Goal: Transaction & Acquisition: Purchase product/service

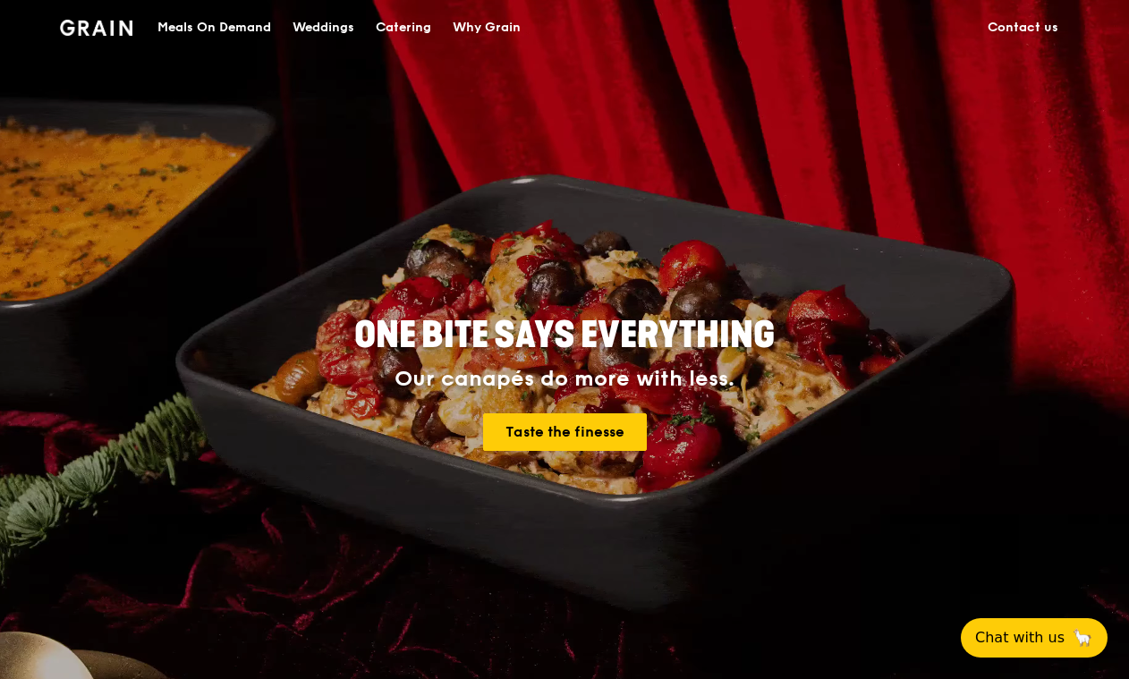
click at [193, 25] on div "Meals On Demand" at bounding box center [214, 28] width 114 height 54
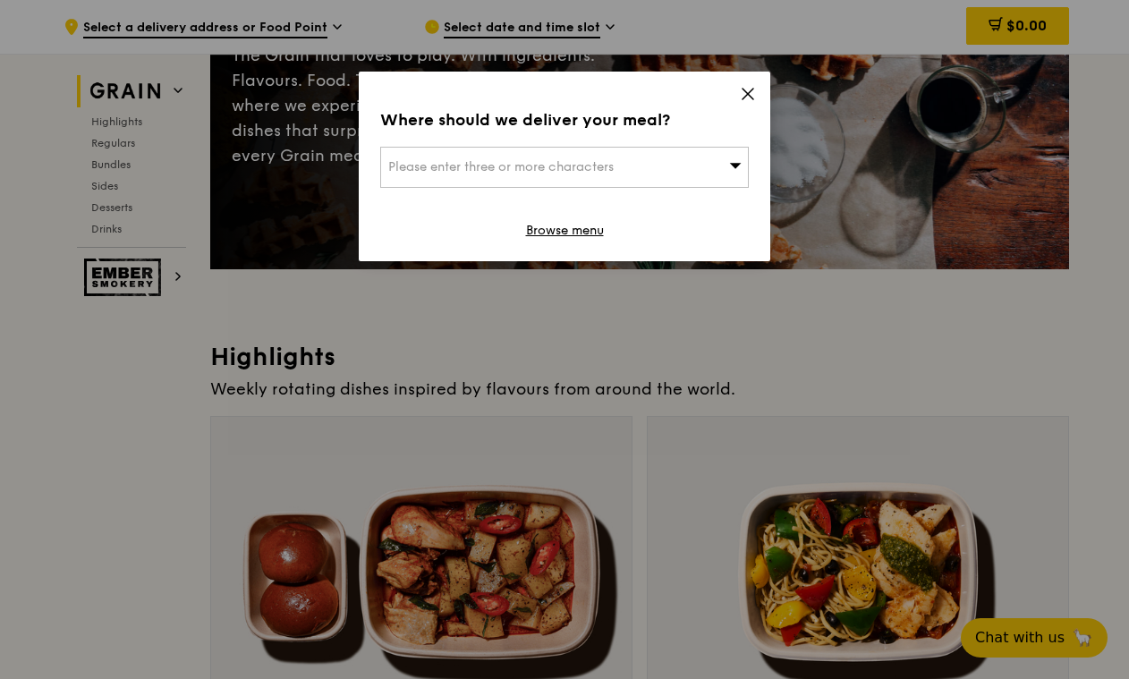
scroll to position [240, 0]
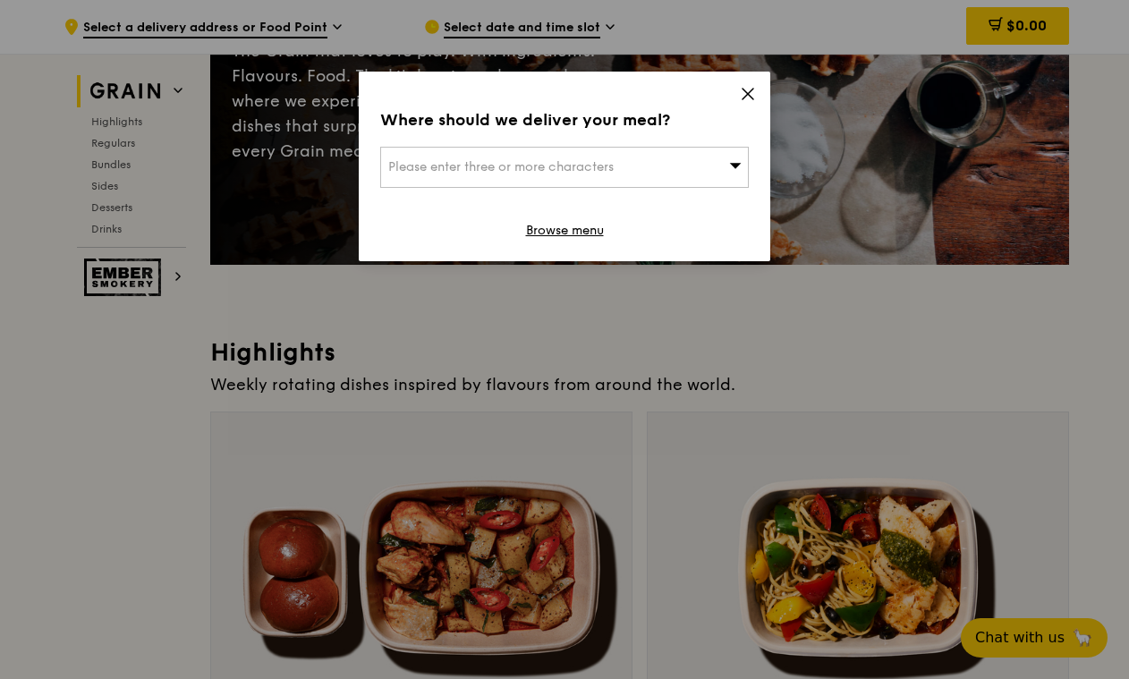
click at [734, 165] on icon at bounding box center [736, 165] width 12 height 5
click at [526, 174] on input "search" at bounding box center [564, 167] width 367 height 39
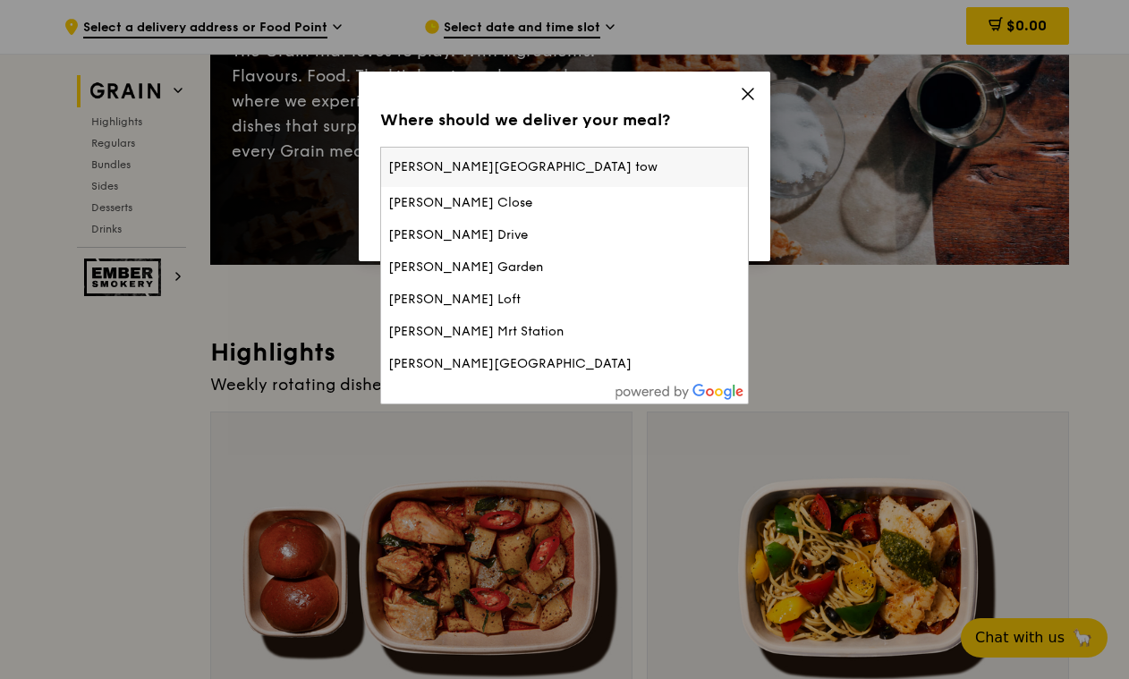
type input "stephen riady centre university town"
drag, startPoint x: 606, startPoint y: 178, endPoint x: 350, endPoint y: 163, distance: 257.1
click at [350, 163] on div "Where should we deliver your meal? Please enter three or more characters stephe…" at bounding box center [564, 339] width 1129 height 679
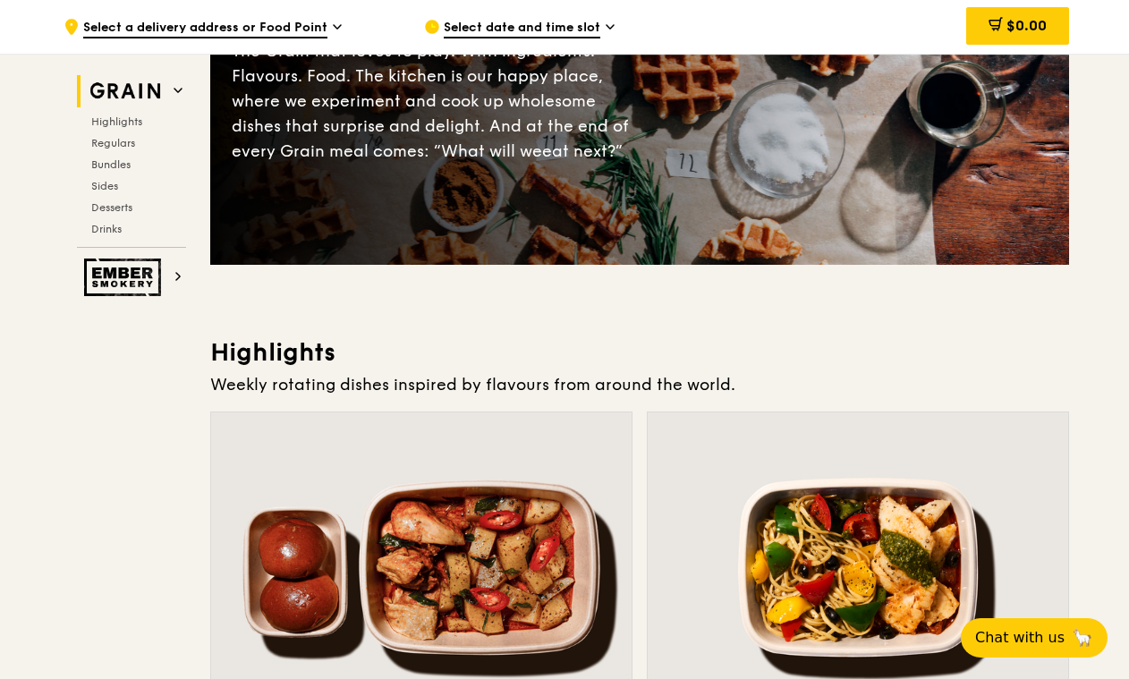
click at [337, 34] on icon at bounding box center [337, 27] width 9 height 16
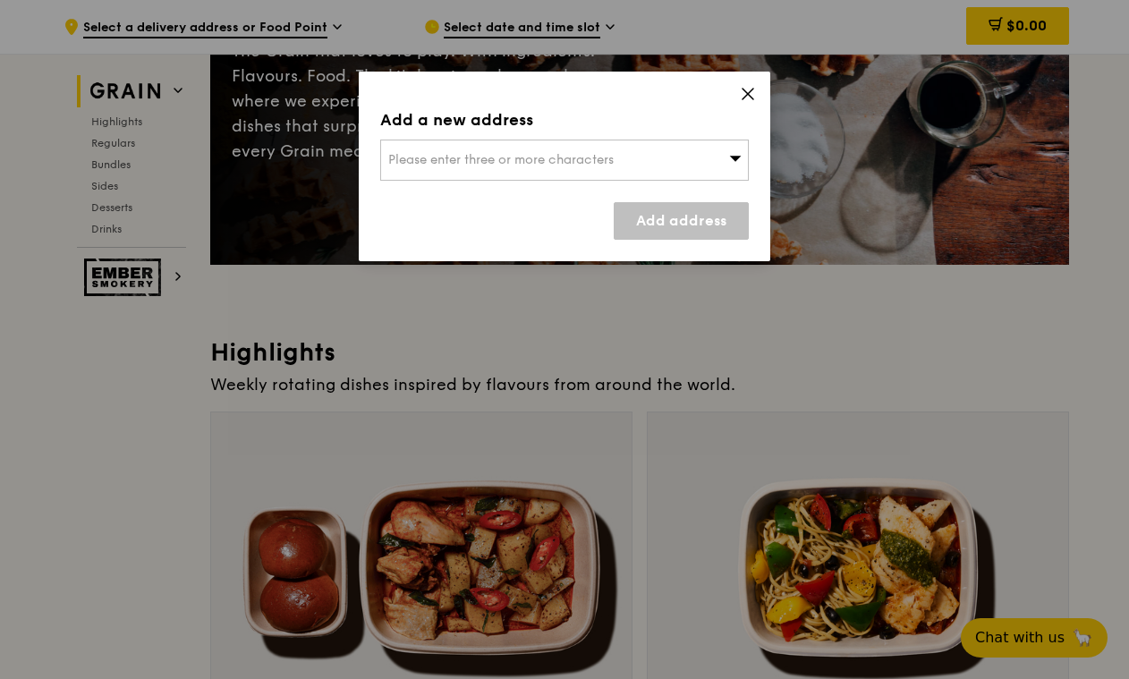
click at [442, 165] on span "Please enter three or more characters" at bounding box center [500, 159] width 225 height 15
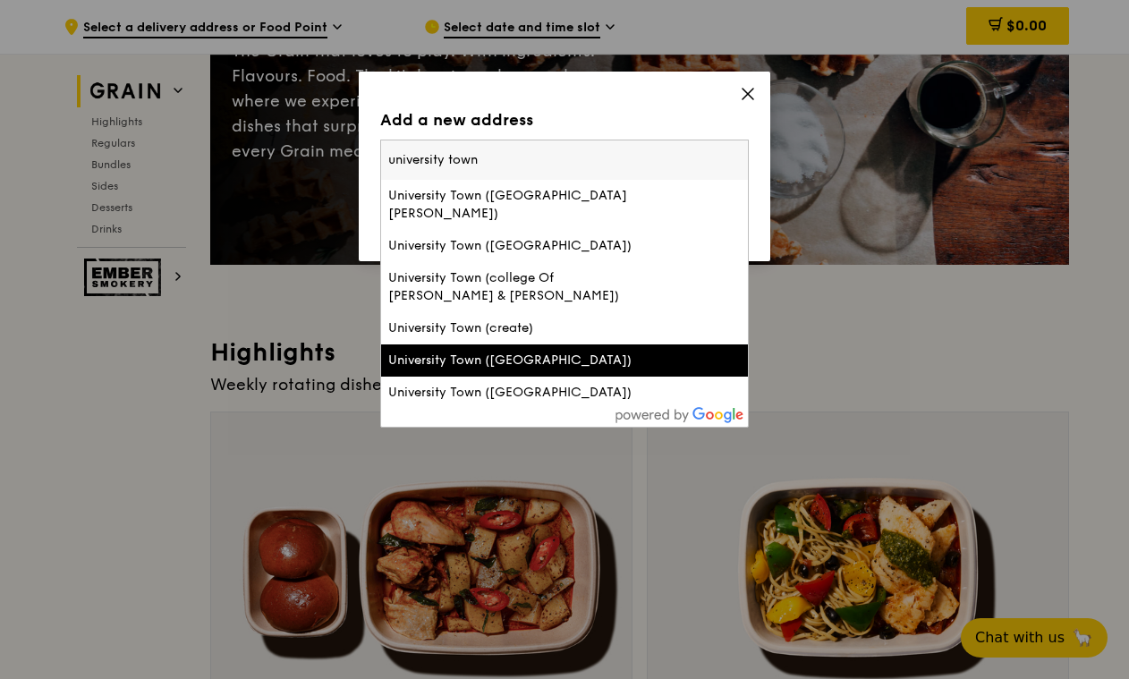
scroll to position [23, 0]
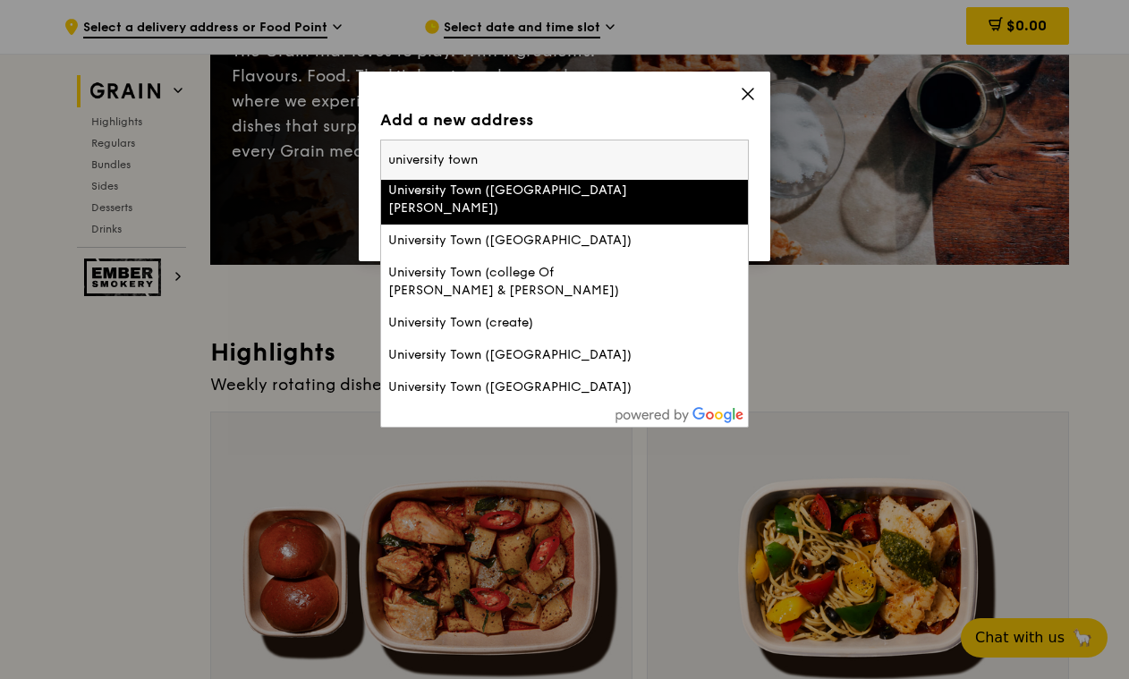
click at [503, 160] on input "university town" at bounding box center [564, 159] width 367 height 39
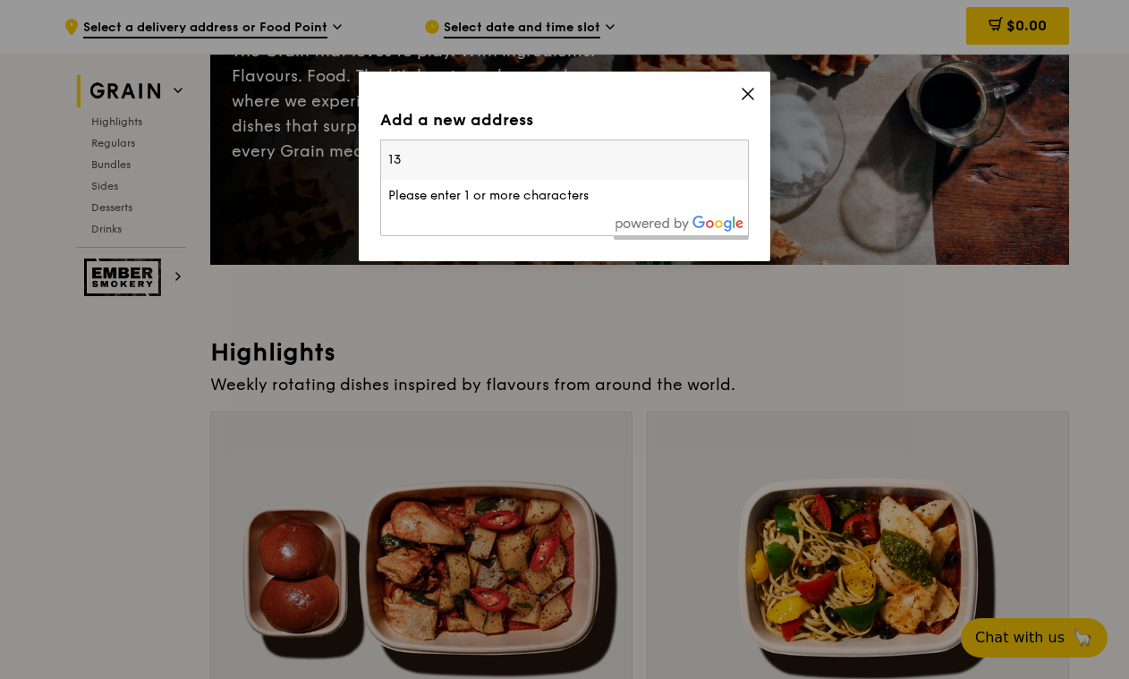
scroll to position [0, 0]
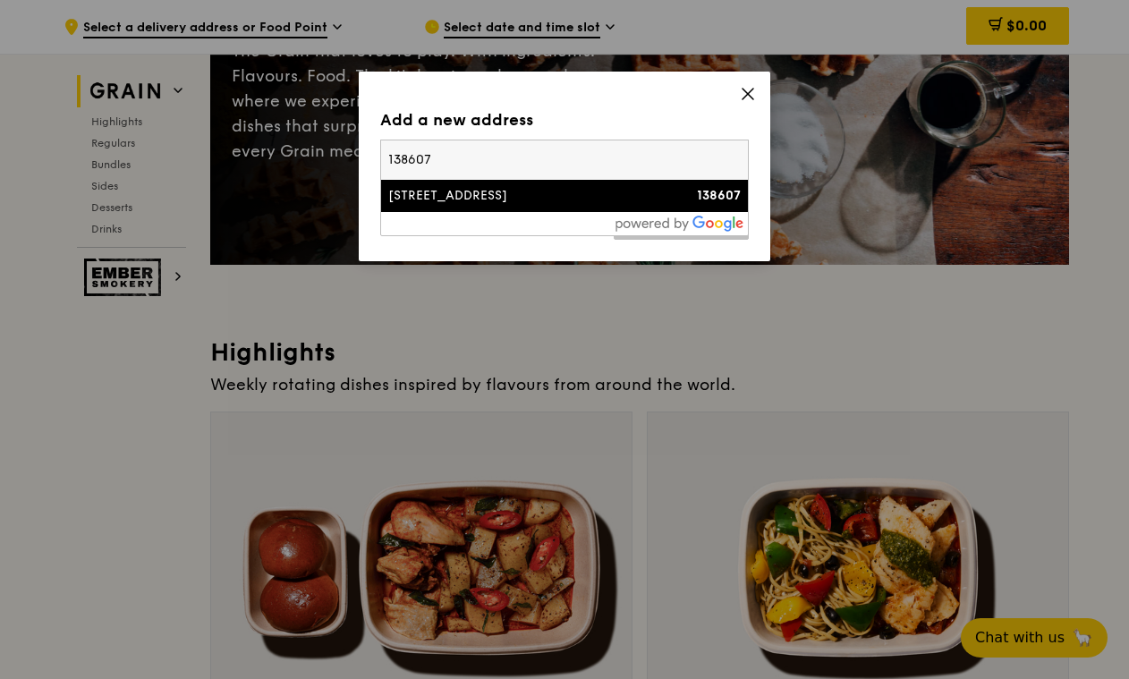
type input "138607"
click at [482, 191] on div "[STREET_ADDRESS]" at bounding box center [520, 196] width 265 height 18
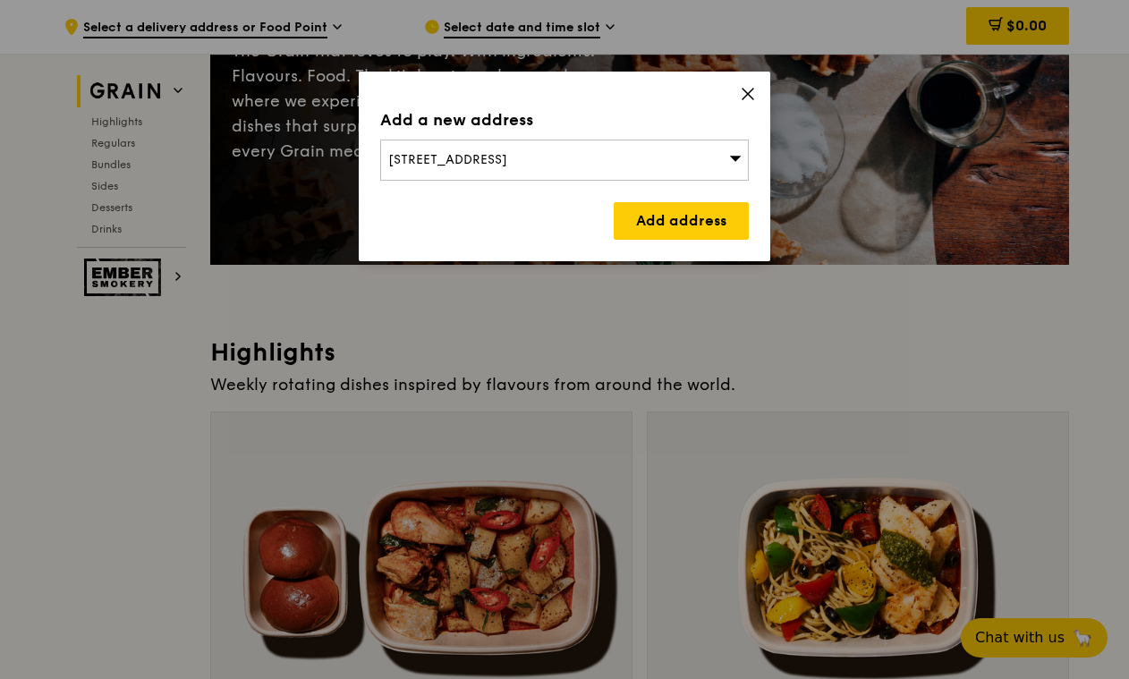
click at [587, 157] on div "[STREET_ADDRESS]" at bounding box center [564, 160] width 368 height 41
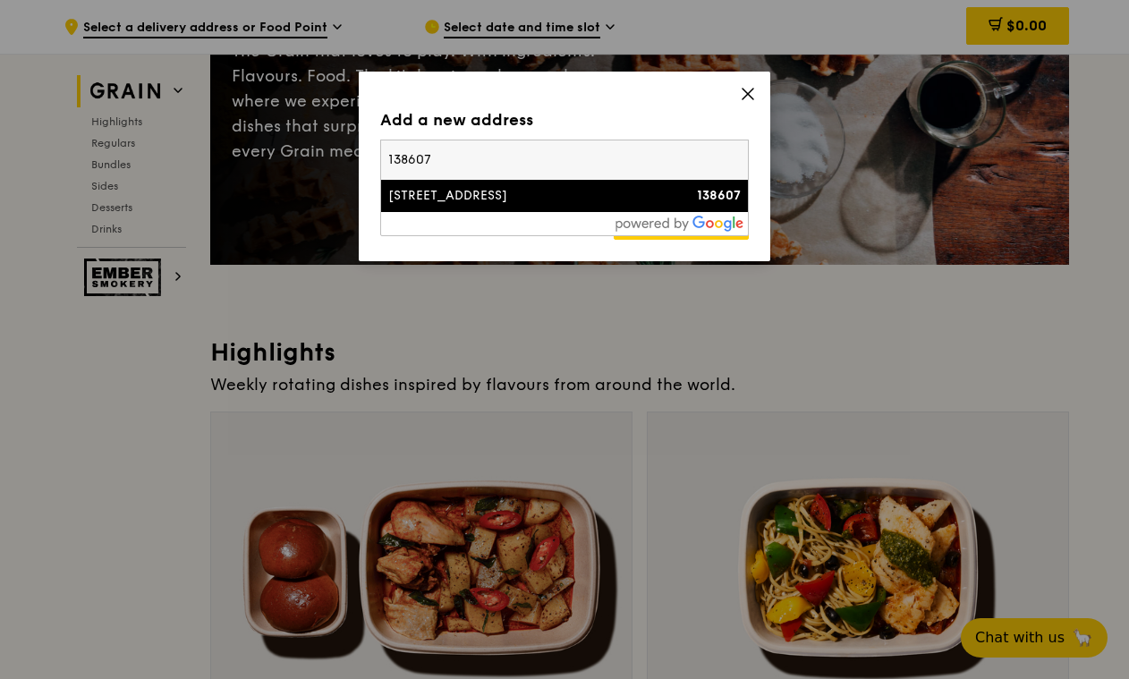
drag, startPoint x: 574, startPoint y: 157, endPoint x: 263, endPoint y: 150, distance: 311.3
click at [263, 150] on div "Add a new address 2 College Avenue West 138607 2 College Avenue West 138607 Add…" at bounding box center [564, 339] width 1129 height 679
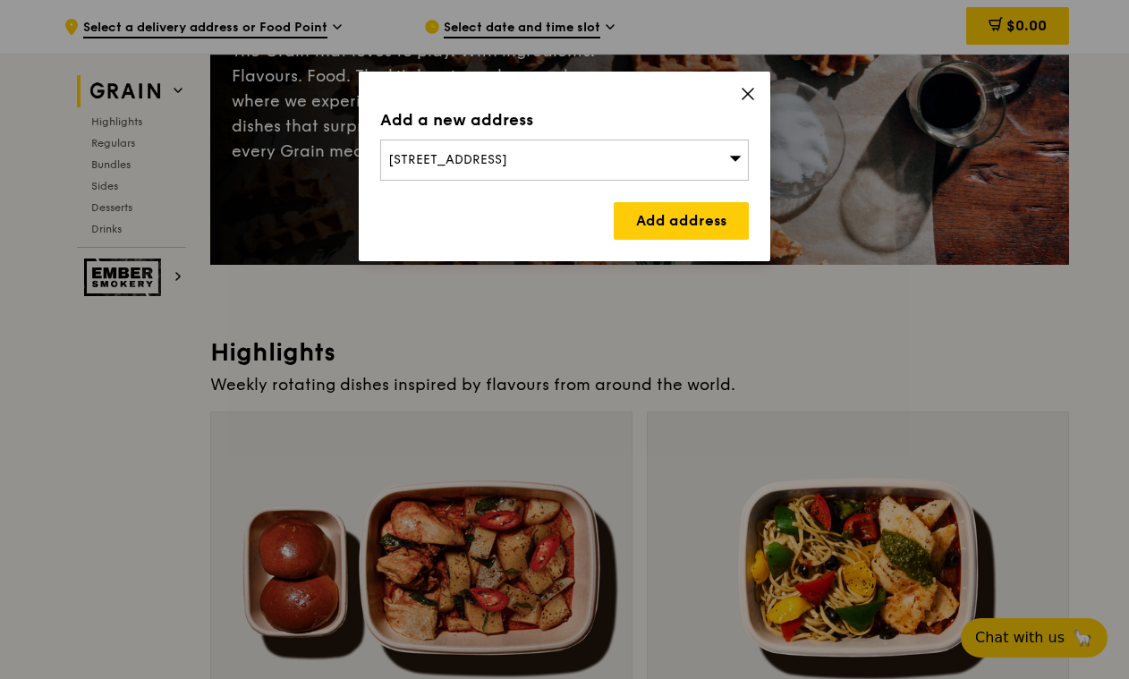
click at [565, 166] on div "[STREET_ADDRESS]" at bounding box center [564, 160] width 368 height 41
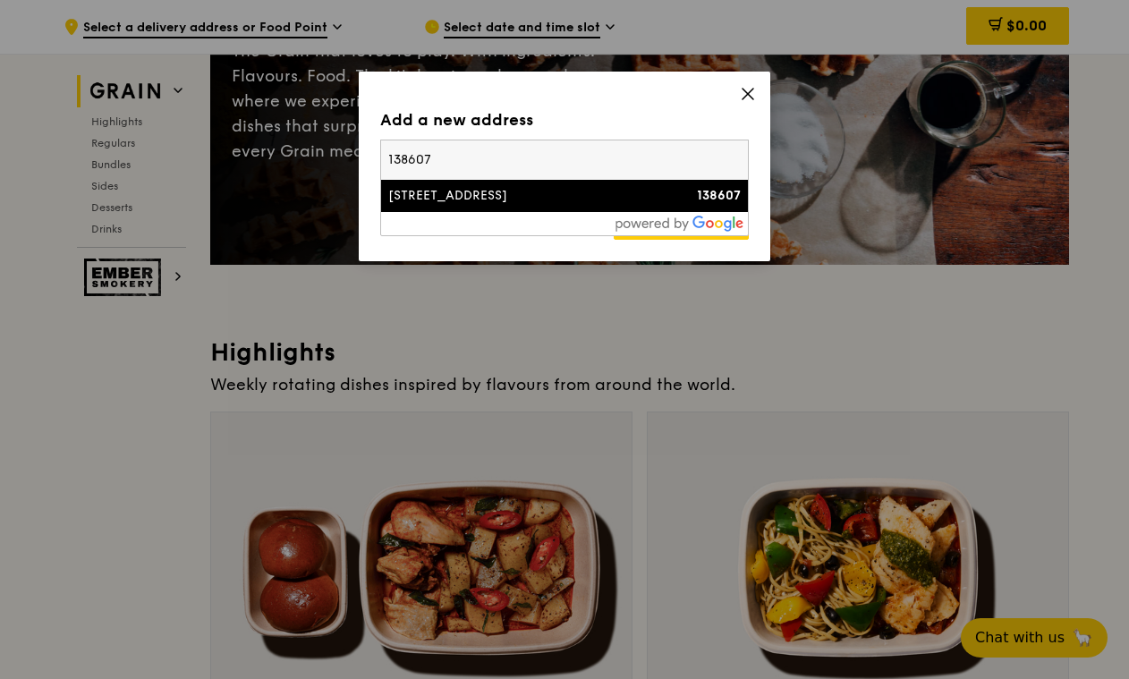
click at [565, 166] on input "138607" at bounding box center [564, 159] width 367 height 39
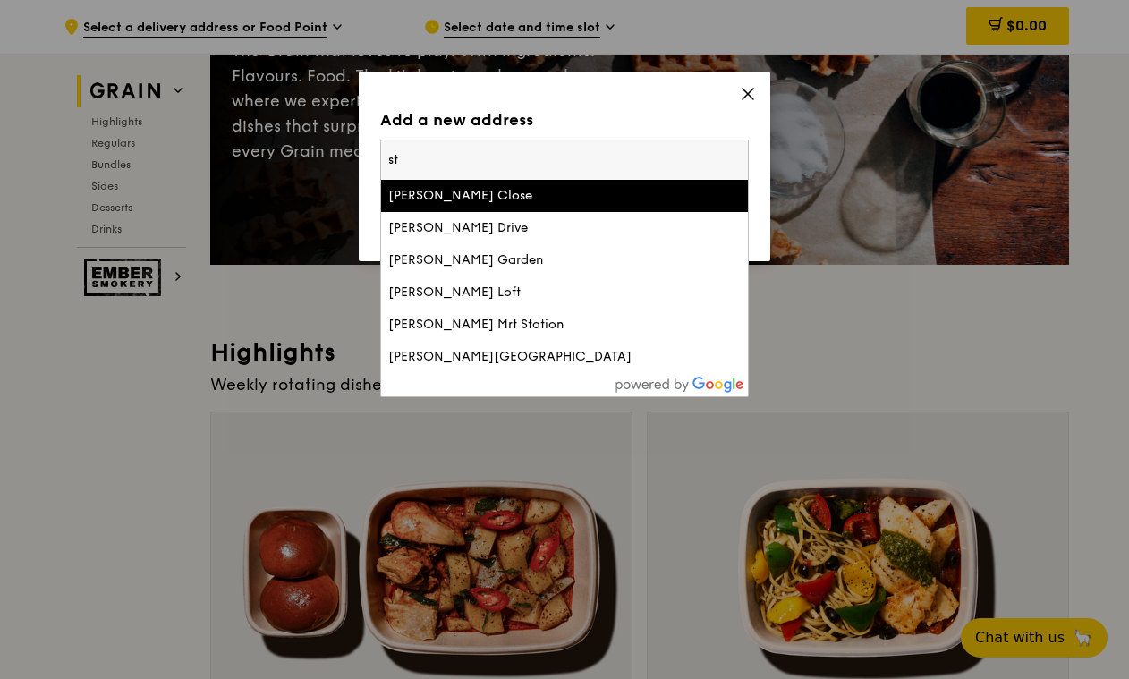
type input "s"
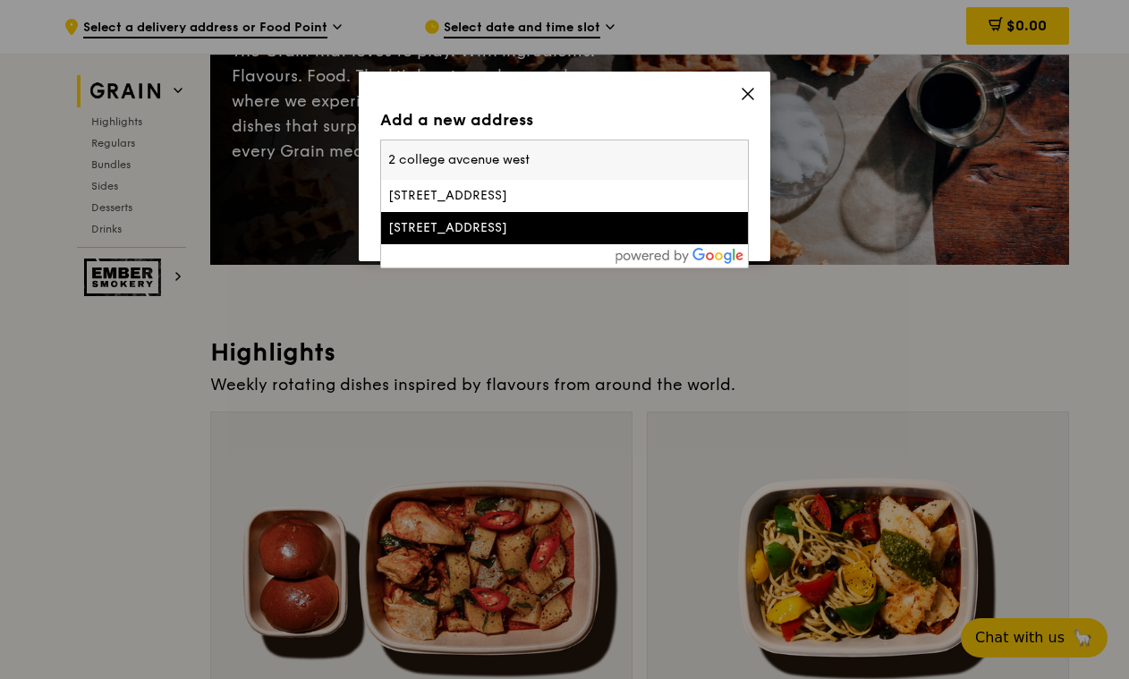
type input "2 college avcenue west"
click at [542, 221] on div "[STREET_ADDRESS]" at bounding box center [520, 228] width 265 height 18
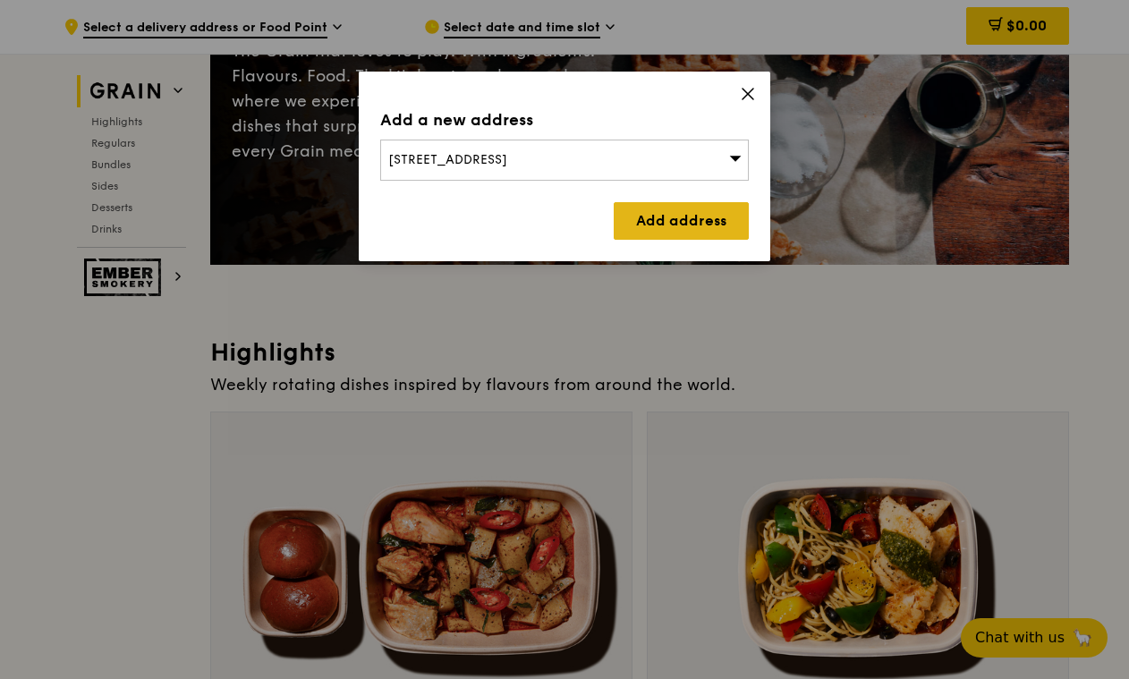
click at [668, 224] on link "Add address" at bounding box center [681, 221] width 135 height 38
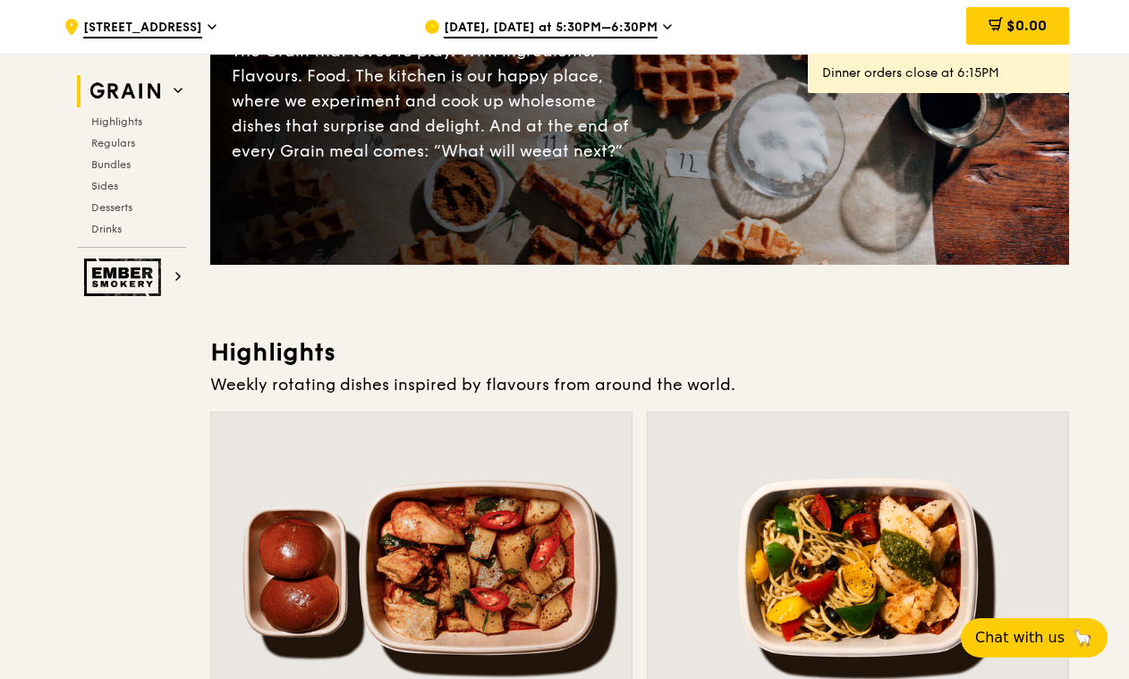
click at [664, 24] on div "Sep 13, Today at 5:30PM–6:30PM" at bounding box center [590, 27] width 332 height 54
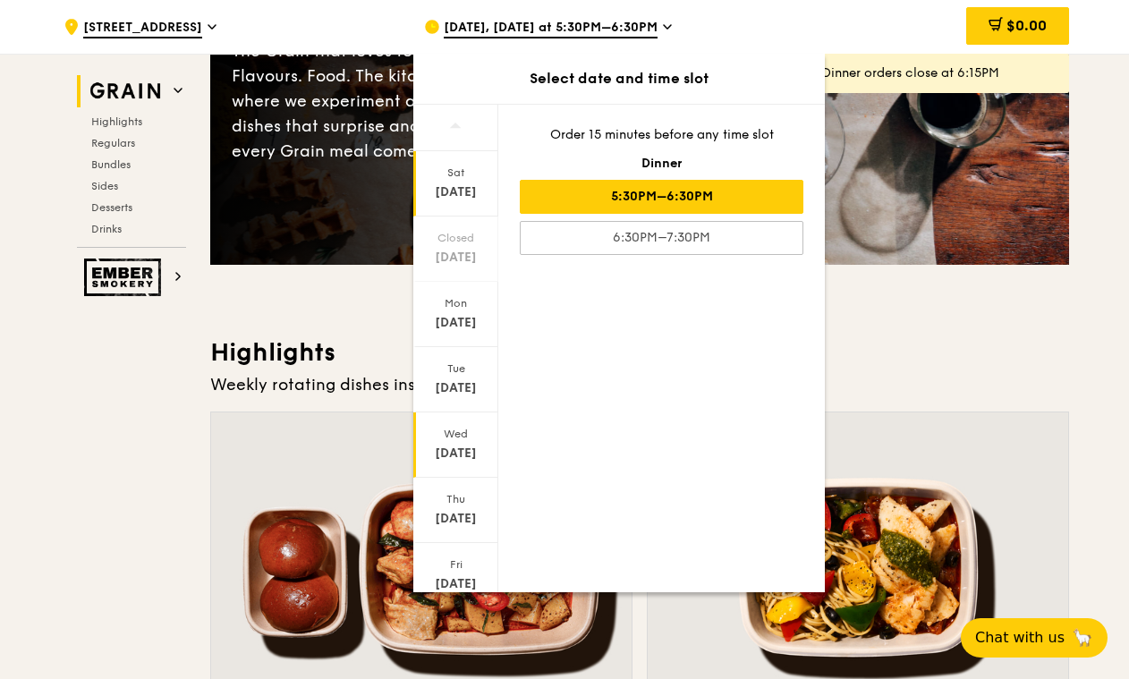
click at [461, 457] on div "Sep 17" at bounding box center [456, 454] width 80 height 18
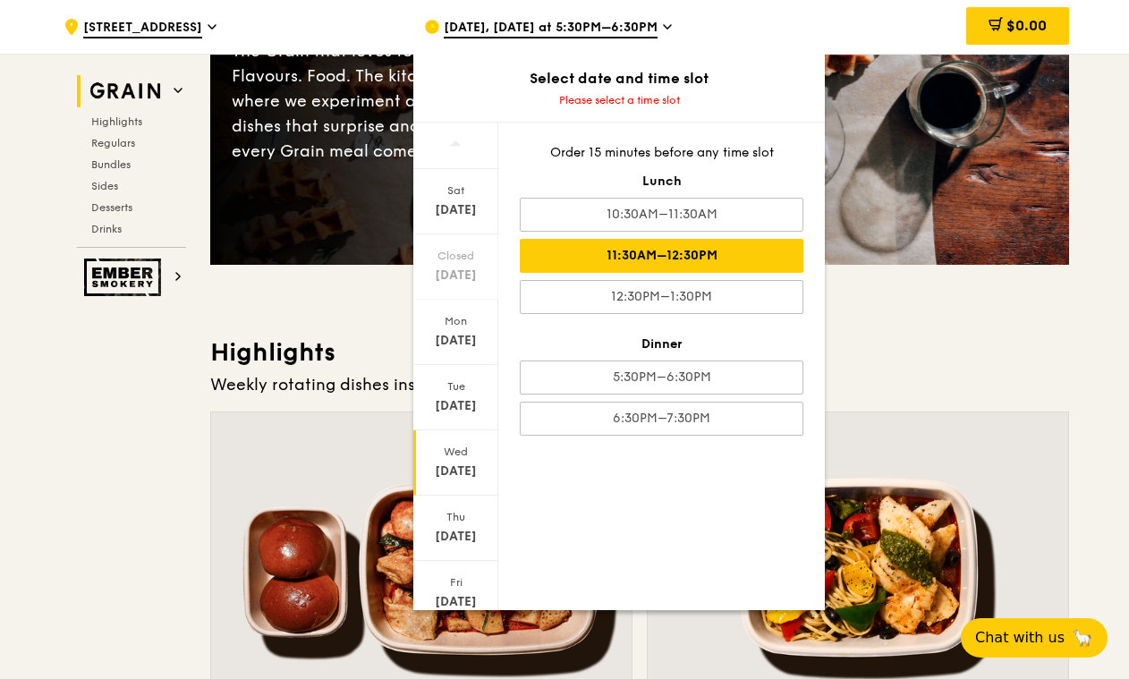
click at [677, 260] on div "11:30AM–12:30PM" at bounding box center [662, 256] width 284 height 34
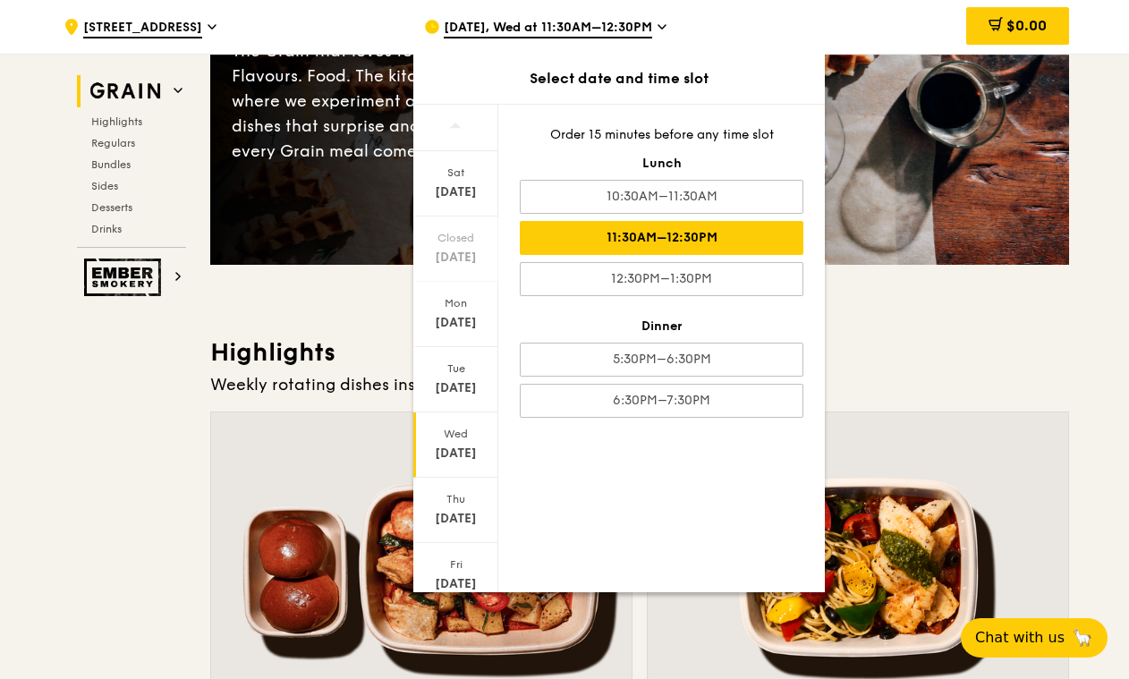
click at [690, 241] on div "11:30AM–12:30PM" at bounding box center [662, 238] width 284 height 34
click at [869, 349] on h3 "Highlights" at bounding box center [639, 352] width 859 height 32
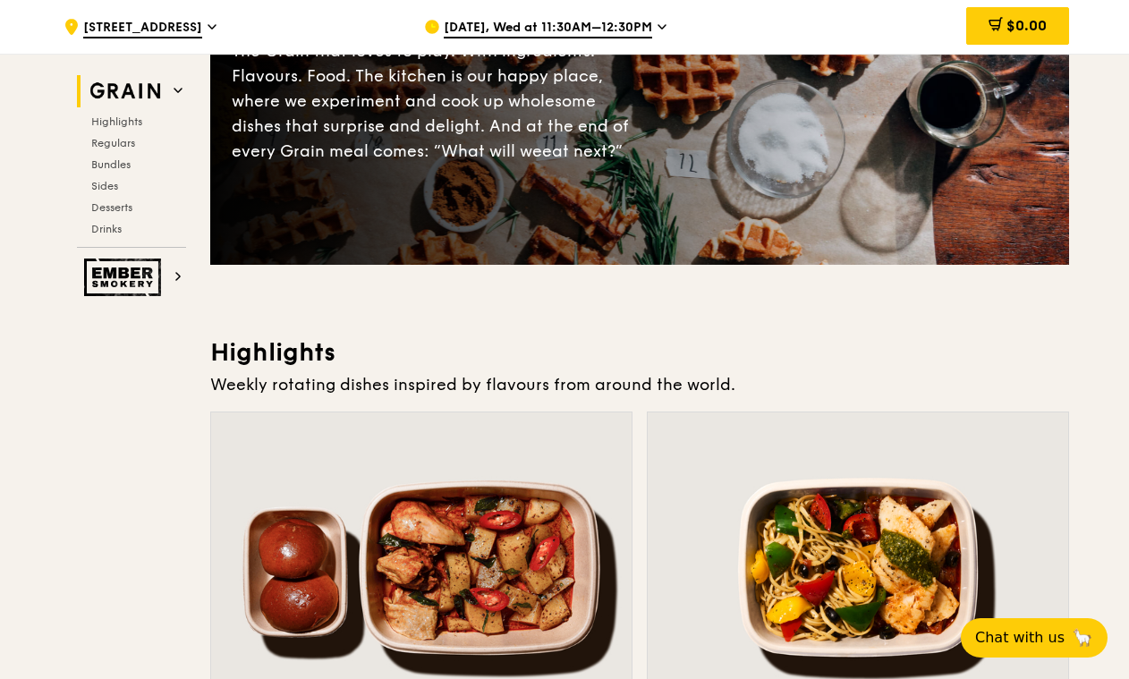
click at [657, 30] on icon at bounding box center [661, 27] width 9 height 16
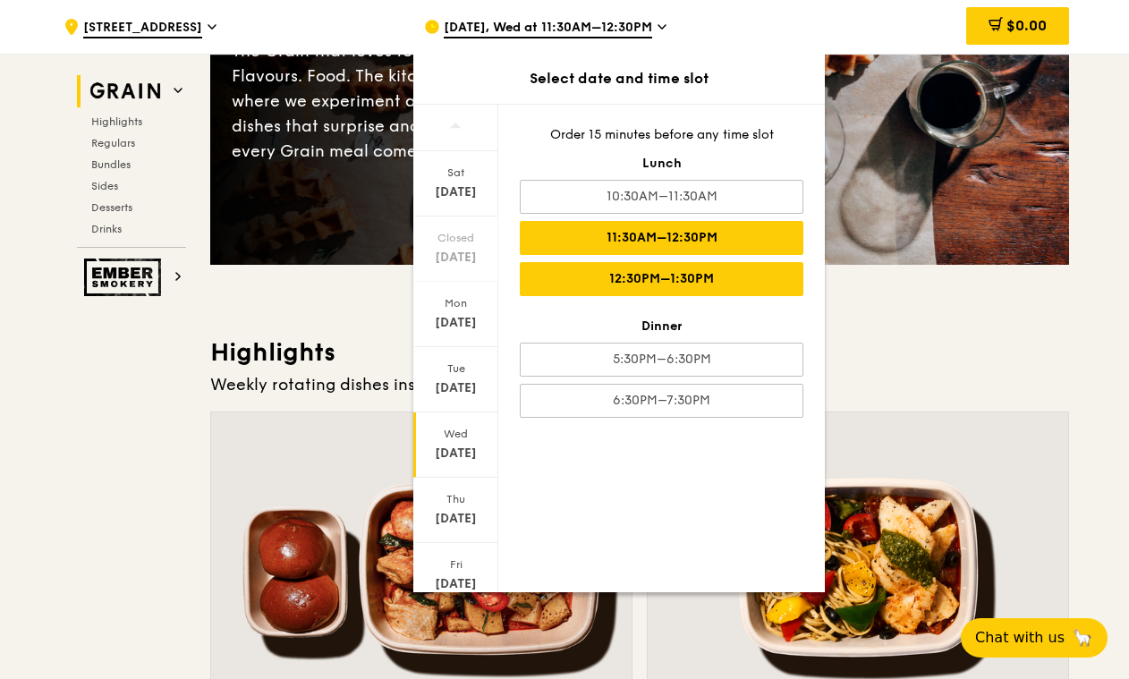
click at [652, 285] on div "12:30PM–1:30PM" at bounding box center [662, 279] width 284 height 34
click at [656, 235] on div "11:30AM–12:30PM" at bounding box center [662, 238] width 284 height 34
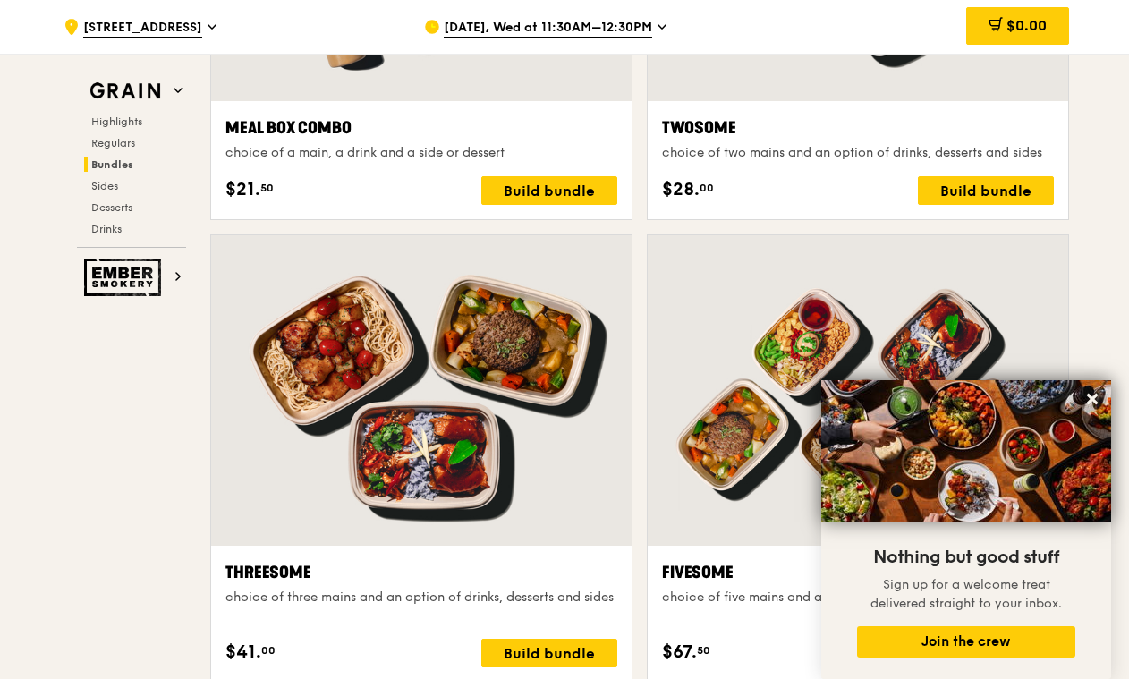
scroll to position [2932, 0]
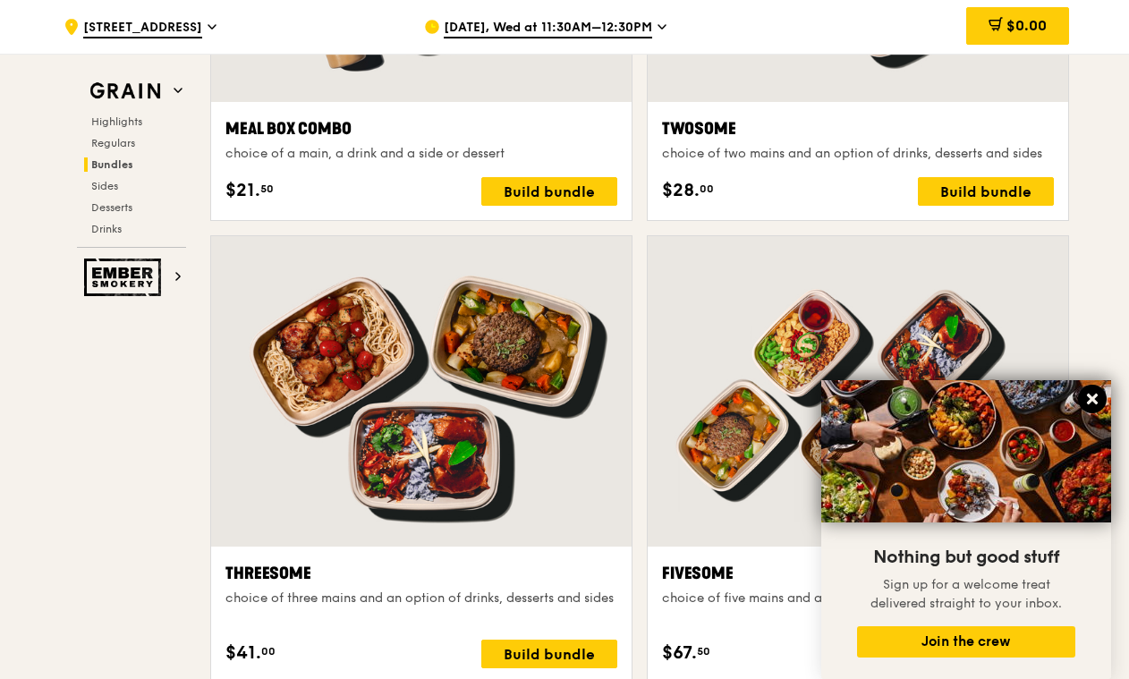
click at [1090, 393] on icon at bounding box center [1092, 399] width 16 height 16
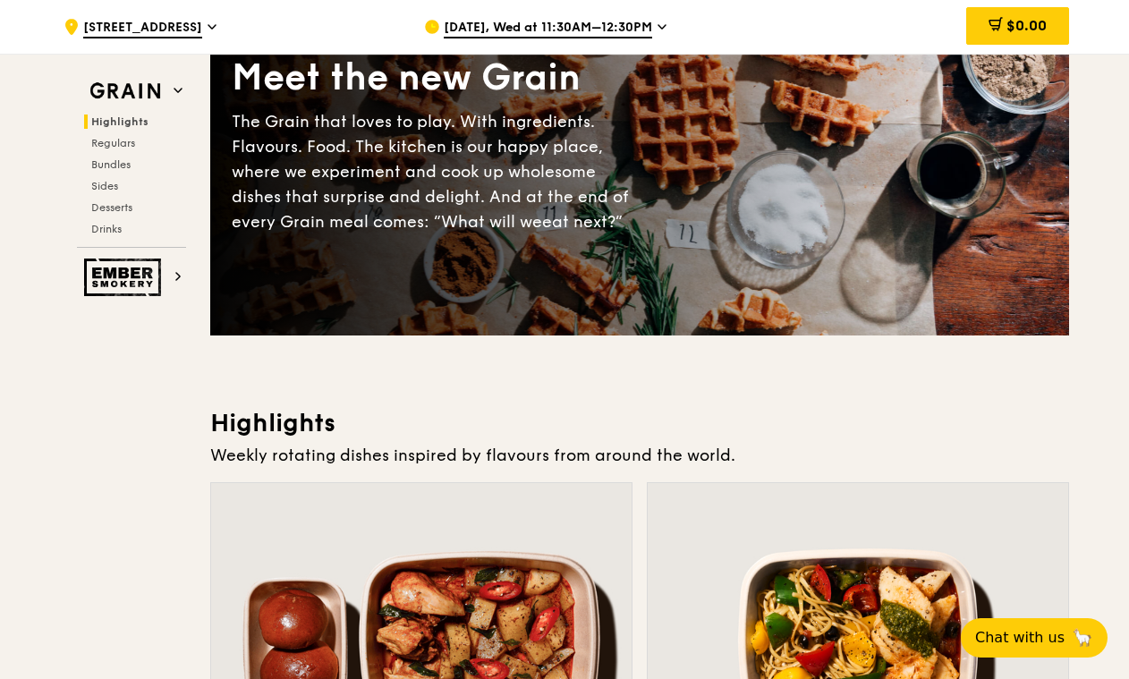
scroll to position [0, 0]
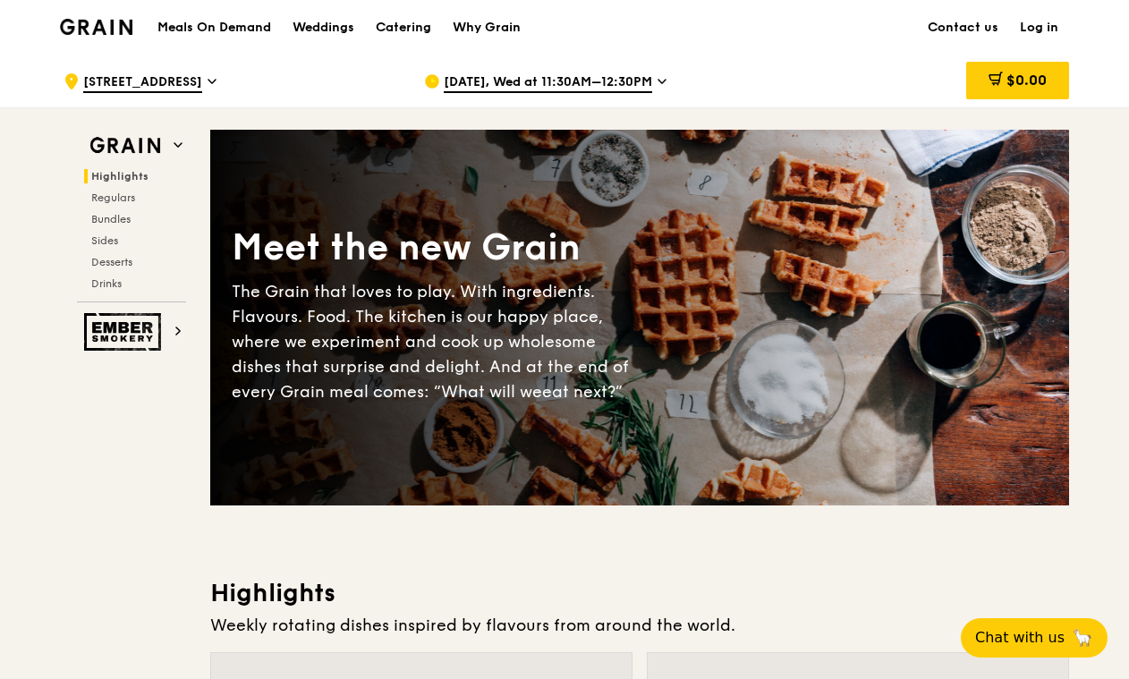
drag, startPoint x: 361, startPoint y: 76, endPoint x: 383, endPoint y: 31, distance: 49.6
click at [401, 26] on div "Catering" at bounding box center [403, 28] width 55 height 54
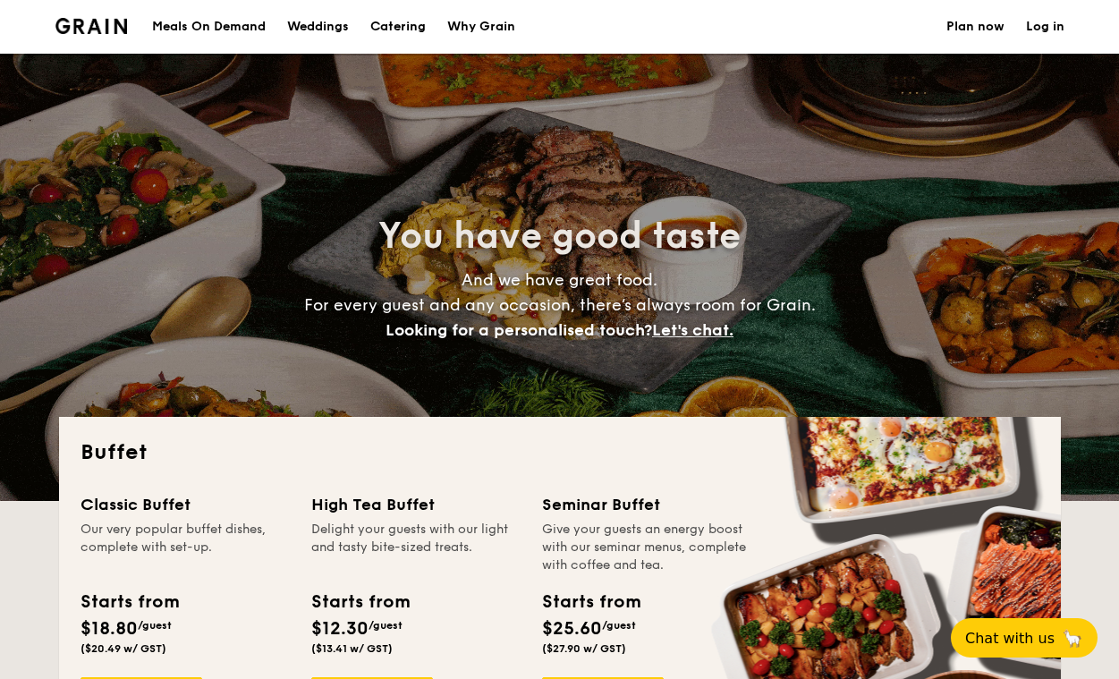
select select
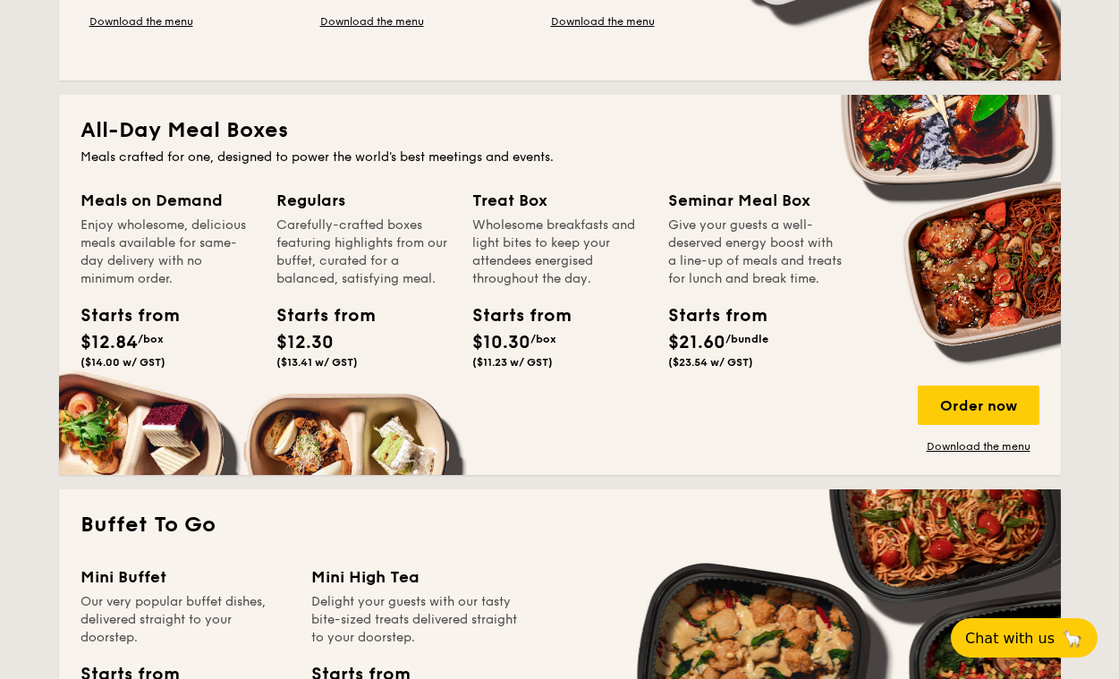
scroll to position [713, 0]
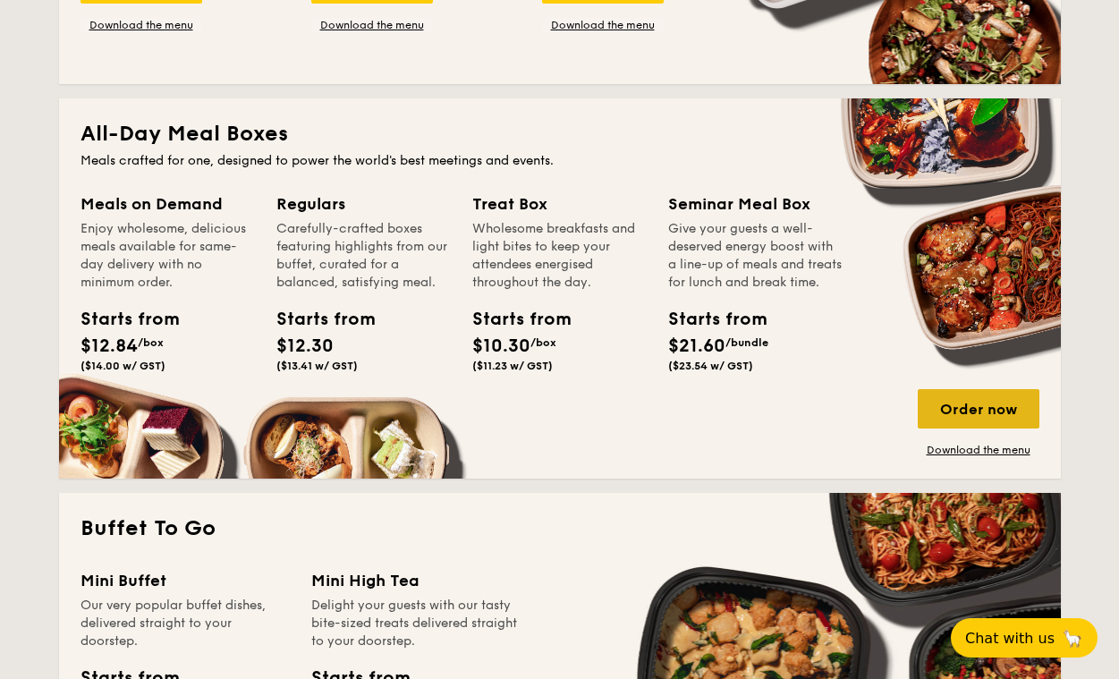
click at [997, 417] on div "Order now" at bounding box center [979, 408] width 122 height 39
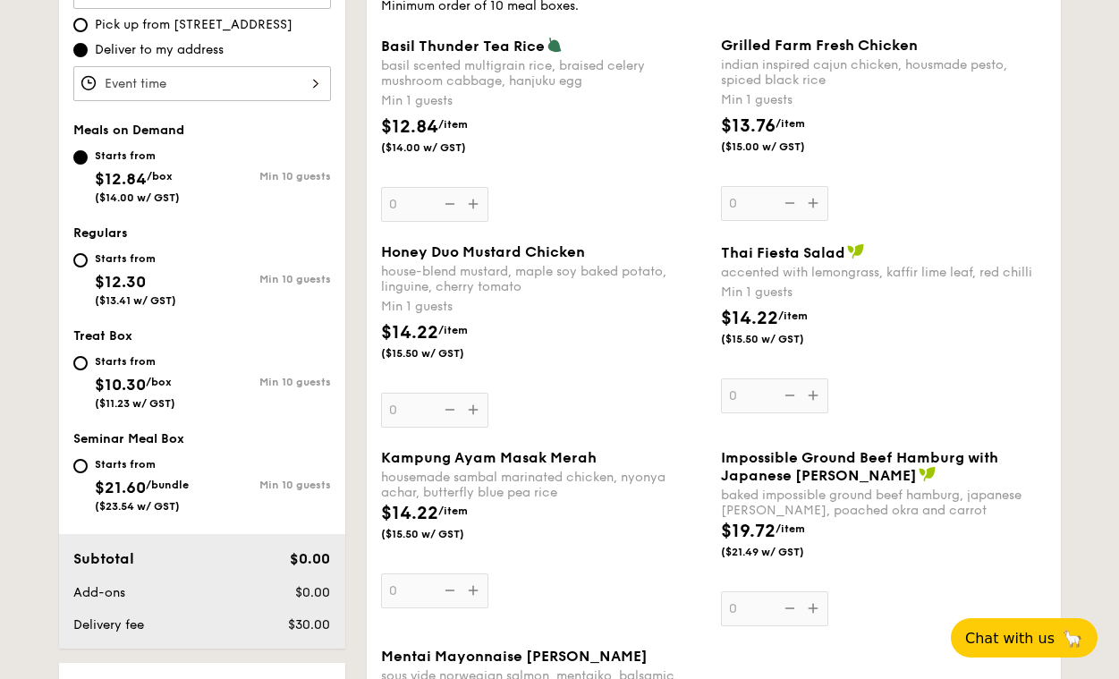
scroll to position [579, 0]
click at [253, 486] on div "Min 10 guests" at bounding box center [266, 484] width 129 height 13
click at [88, 472] on input "Starts from $21.60 /bundle ($23.54 w/ GST) Min 10 guests" at bounding box center [80, 465] width 14 height 14
radio input "true"
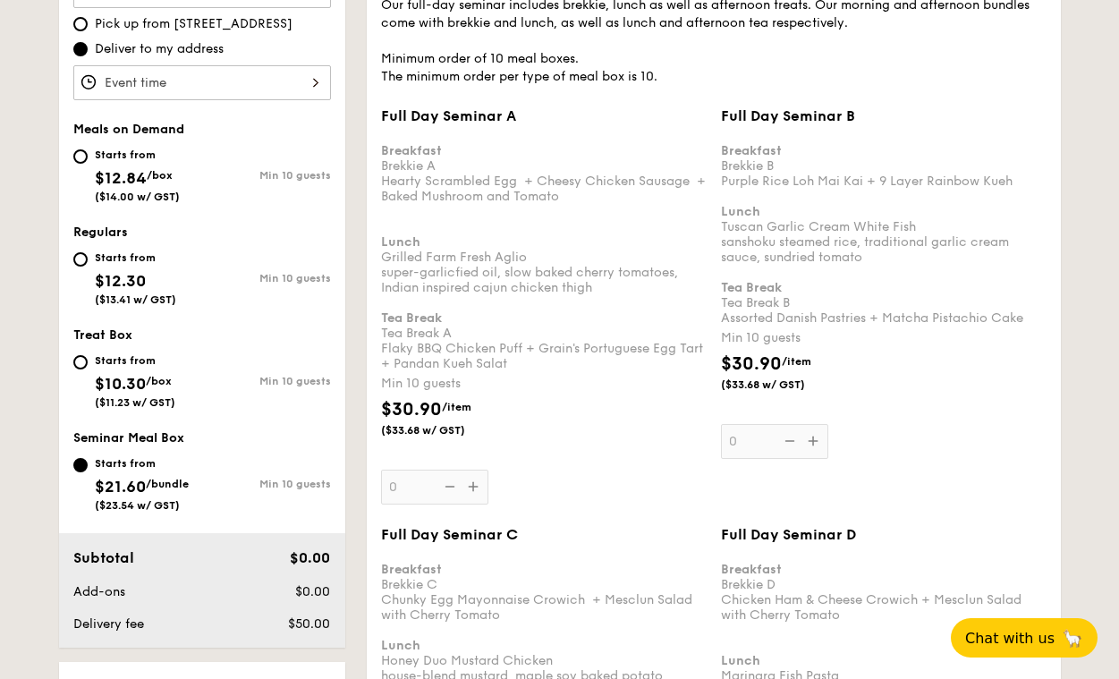
click at [115, 277] on span "$12.30" at bounding box center [120, 281] width 51 height 20
click at [88, 267] on input "Starts from $12.30 ($13.41 w/ GST) Min 10 guests" at bounding box center [80, 259] width 14 height 14
radio input "true"
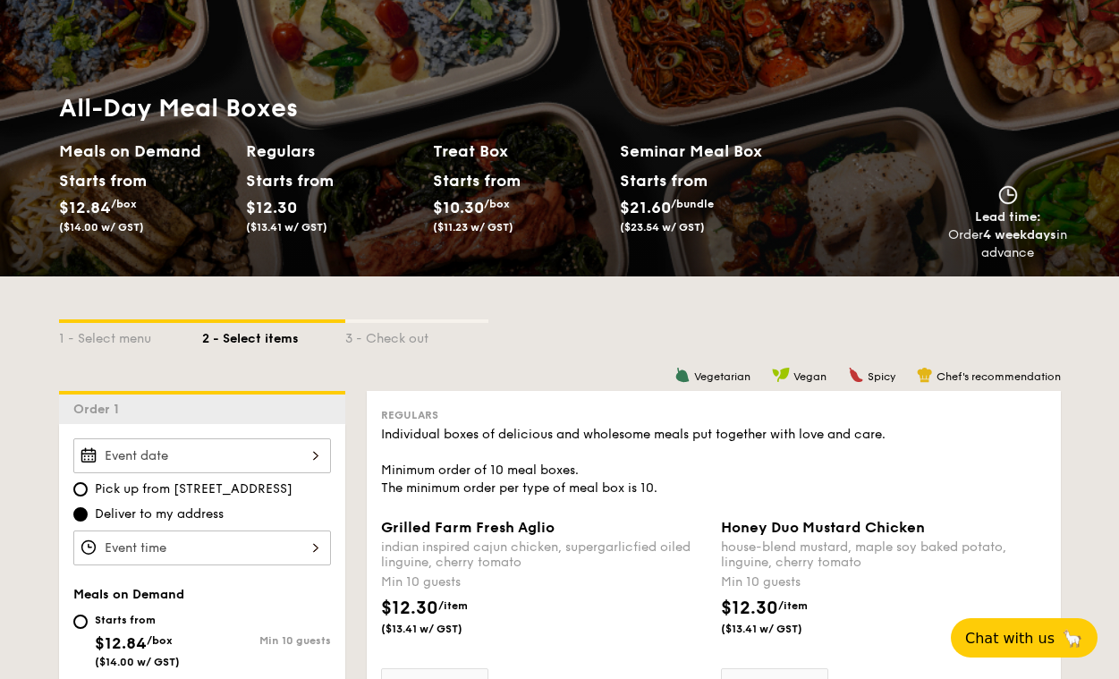
scroll to position [0, 0]
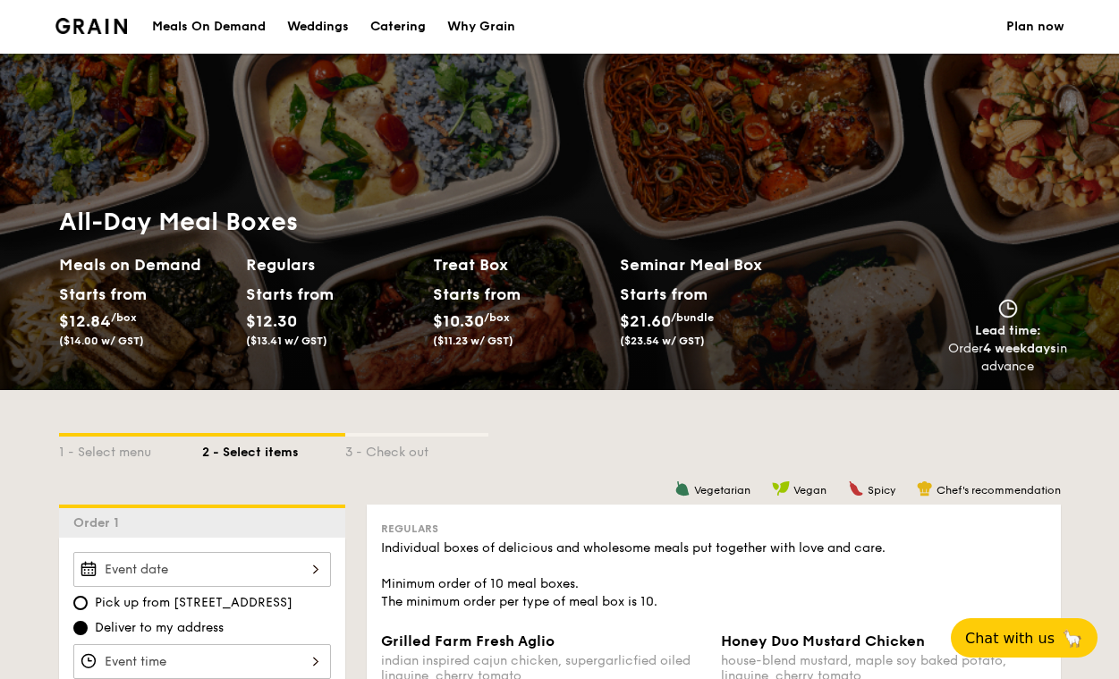
click at [393, 26] on div "Catering" at bounding box center [397, 27] width 55 height 54
select select
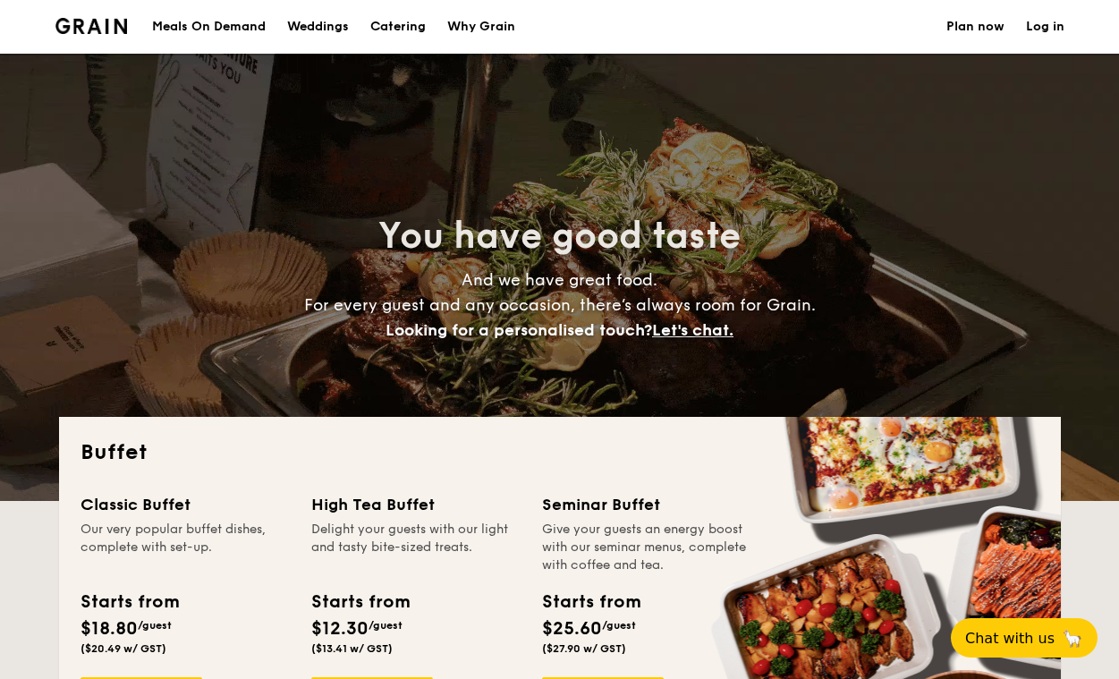
click at [226, 22] on div "Meals On Demand" at bounding box center [209, 27] width 114 height 54
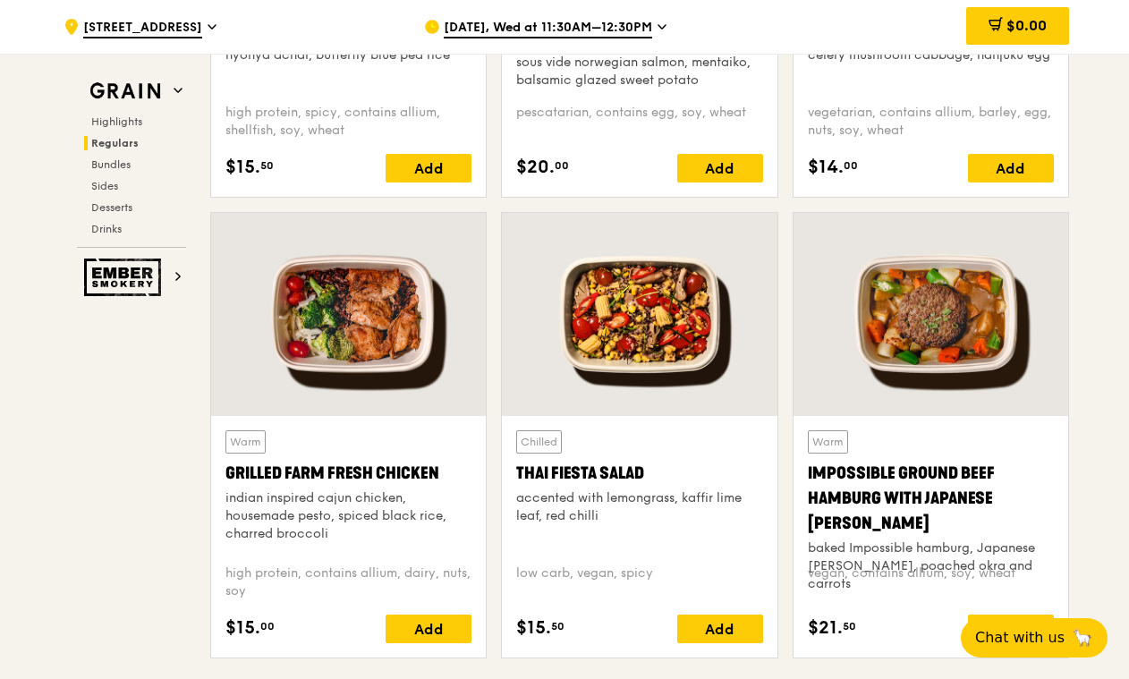
scroll to position [1906, 0]
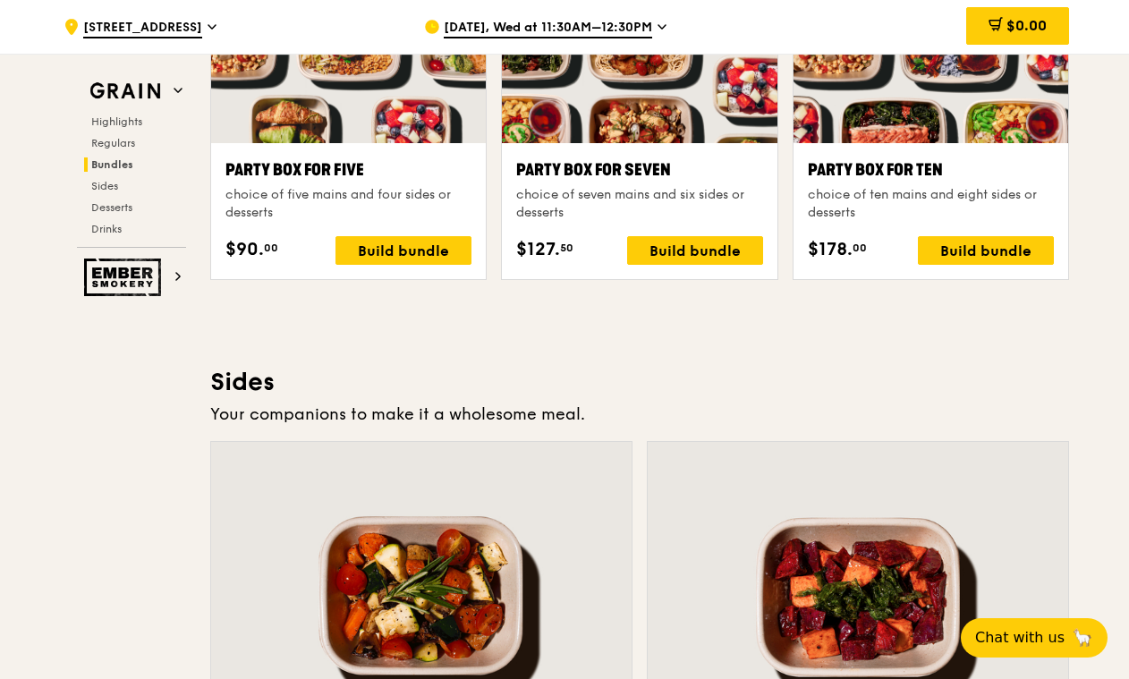
click at [609, 496] on div at bounding box center [421, 597] width 420 height 310
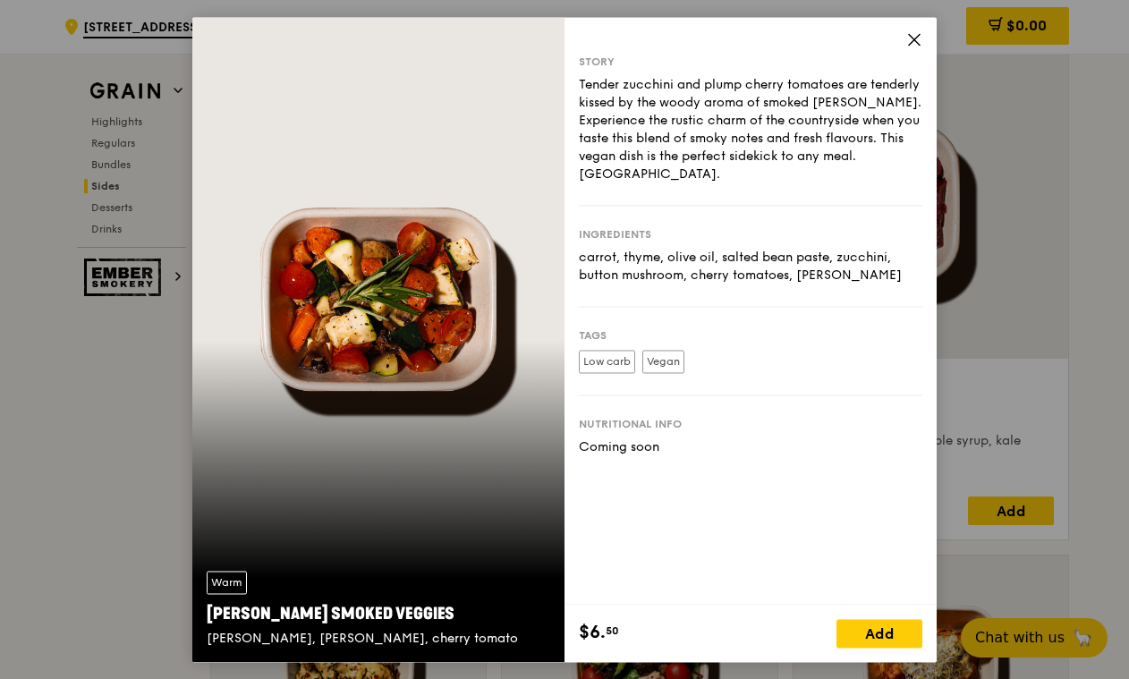
scroll to position [4100, 0]
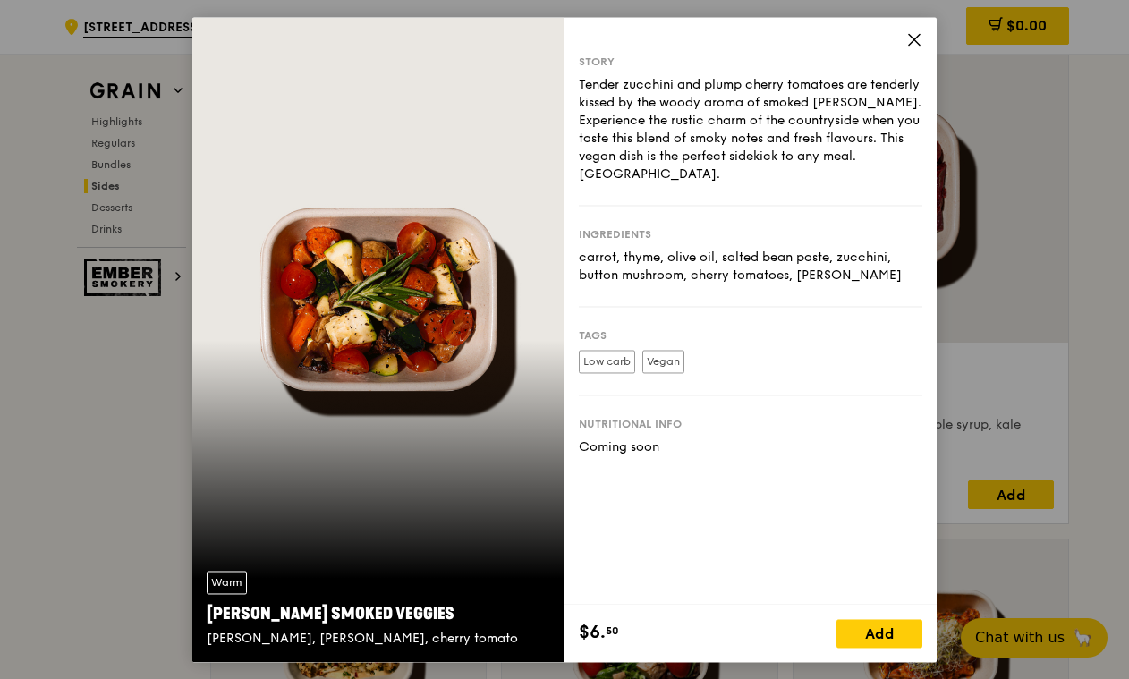
click at [911, 41] on icon at bounding box center [914, 39] width 16 height 16
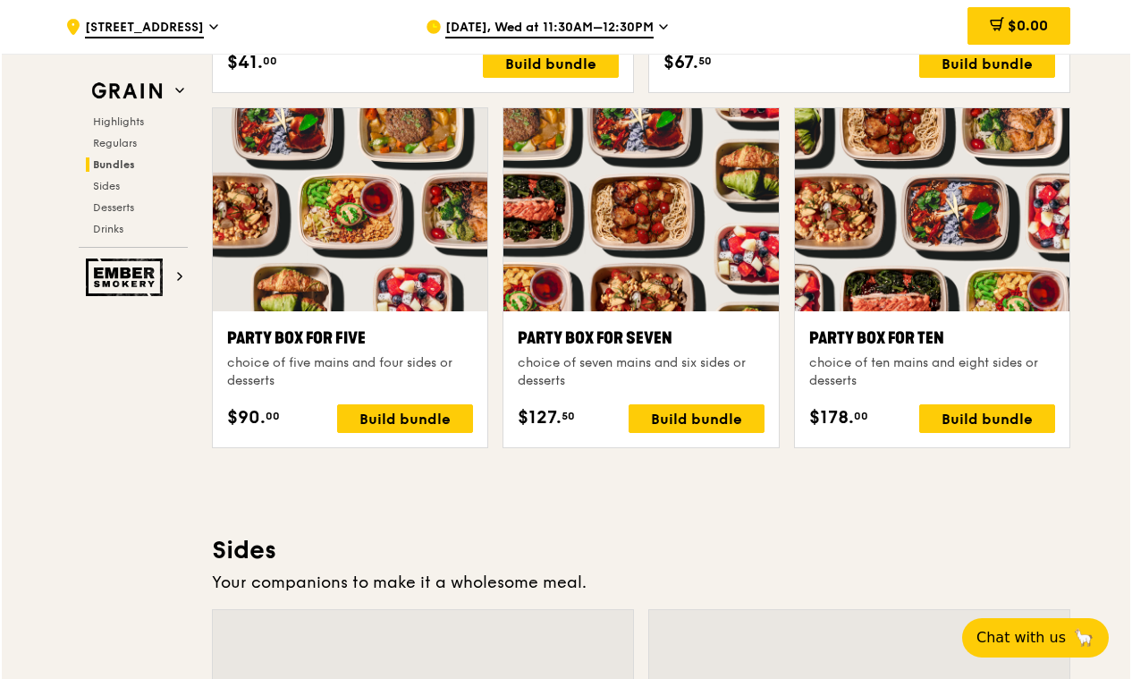
scroll to position [3521, 0]
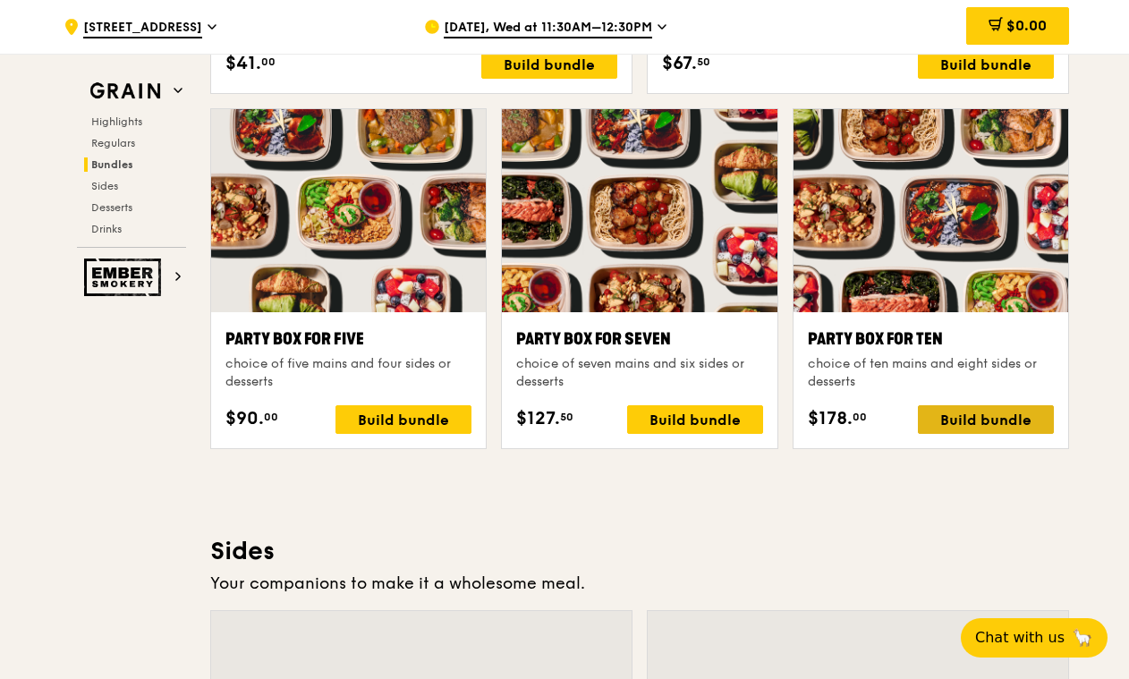
click at [992, 415] on div "Build bundle" at bounding box center [986, 419] width 136 height 29
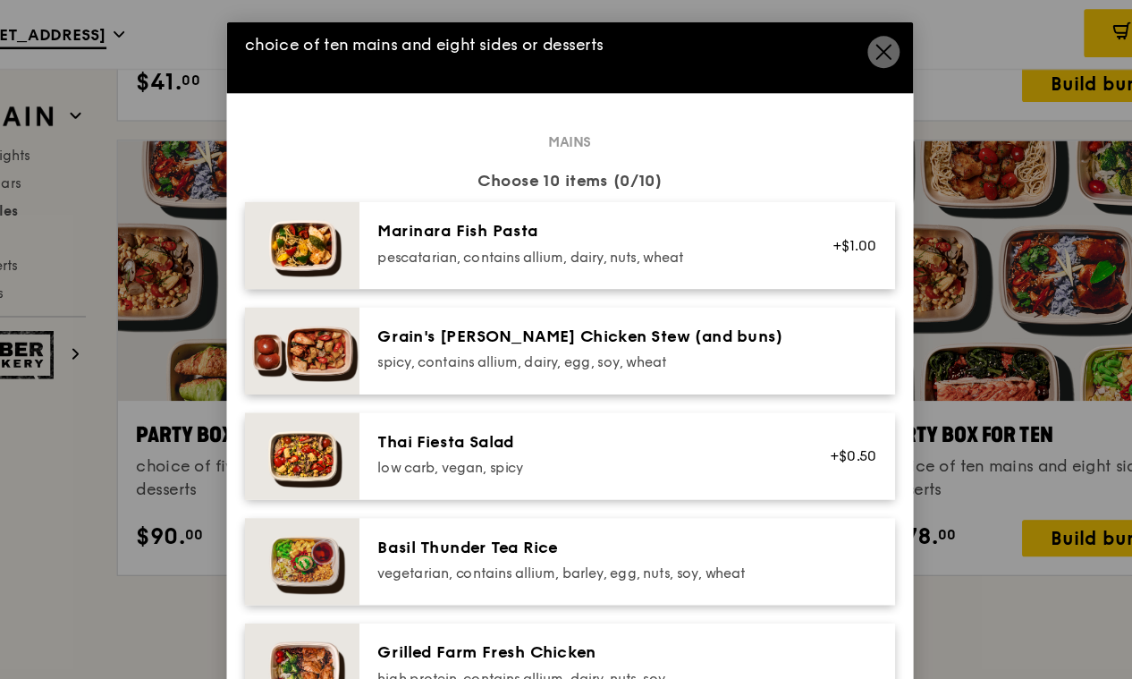
scroll to position [37, 0]
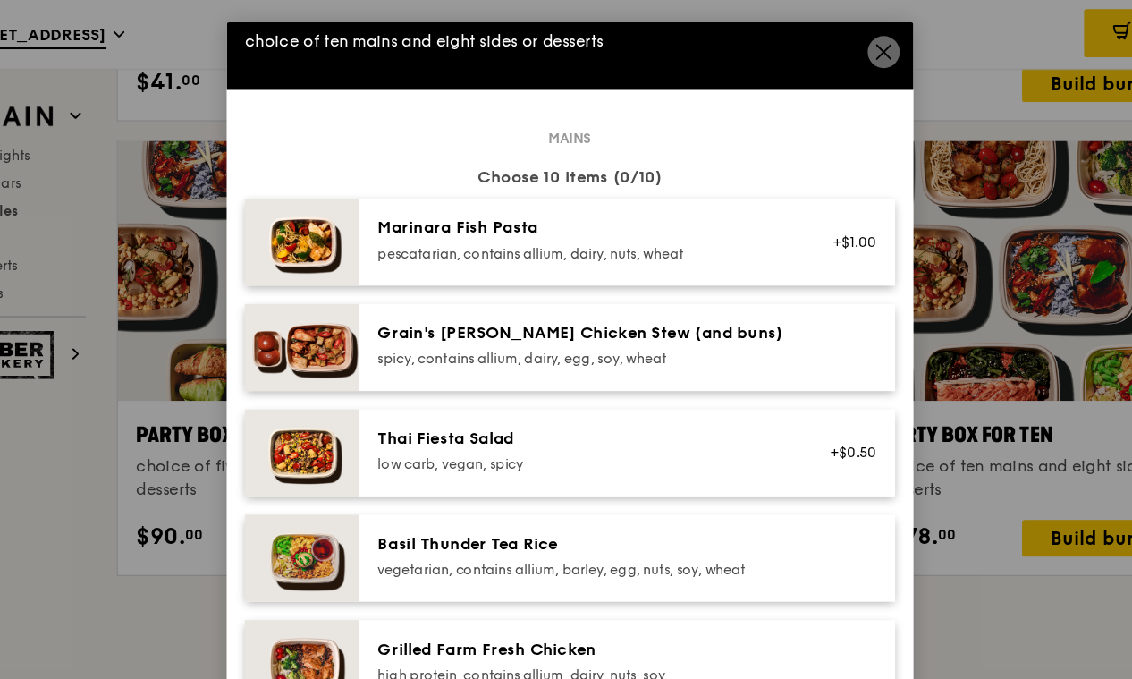
click at [529, 199] on div "pescatarian, contains allium, dairy, nuts, wheat" at bounding box center [576, 198] width 321 height 14
click at [539, 186] on div "Marinara Fish Pasta pescatarian, contains allium, dairy, nuts, wheat" at bounding box center [576, 187] width 321 height 36
click at [539, 189] on div "Marinara Fish Pasta pescatarian, contains allium, dairy, nuts, wheat" at bounding box center [576, 187] width 321 height 36
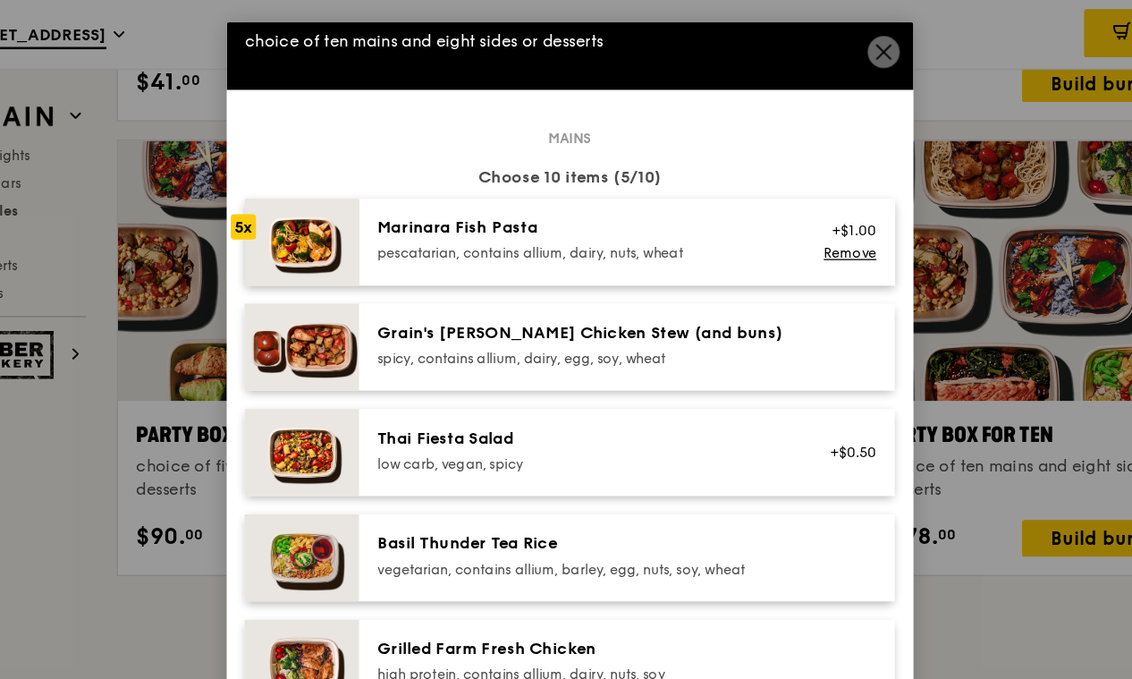
click at [539, 189] on div "Marinara Fish Pasta pescatarian, contains allium, dairy, nuts, wheat" at bounding box center [576, 187] width 321 height 36
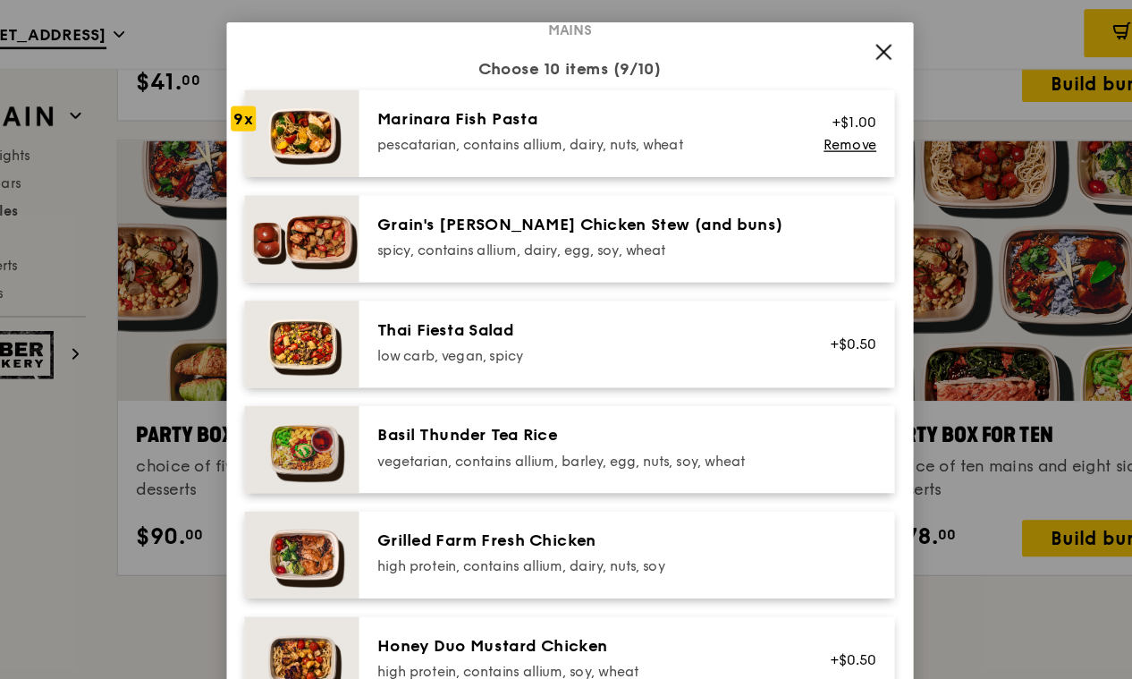
scroll to position [126, 0]
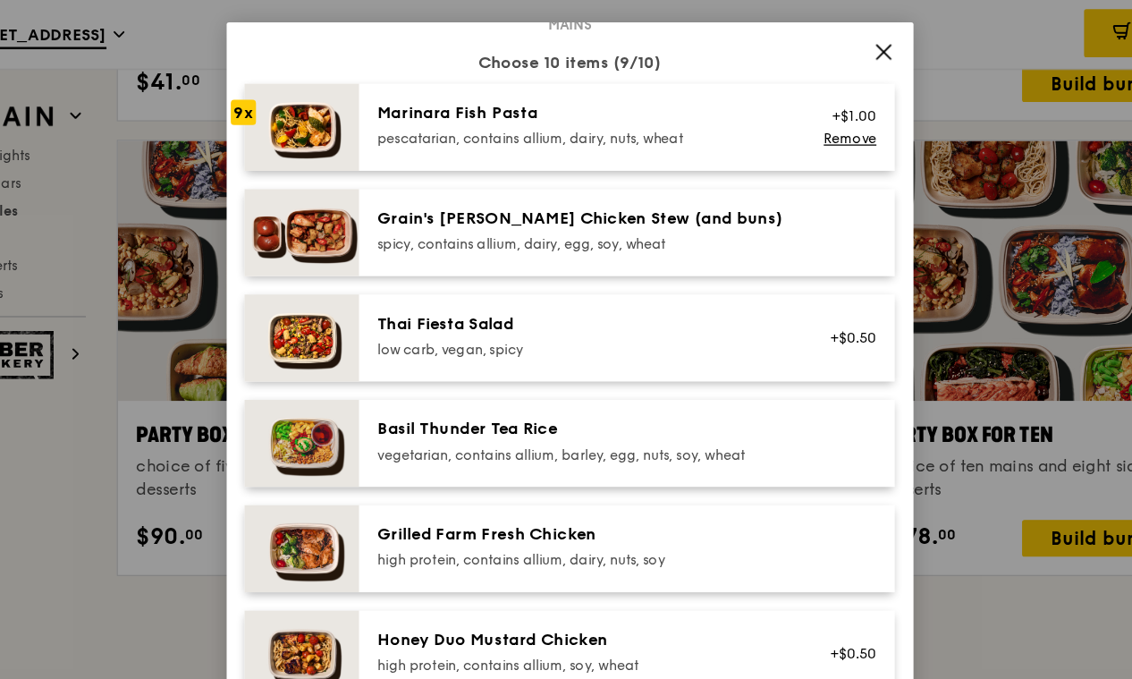
click at [557, 348] on div "vegetarian, contains allium, barley, egg, nuts, soy, wheat" at bounding box center [576, 355] width 321 height 14
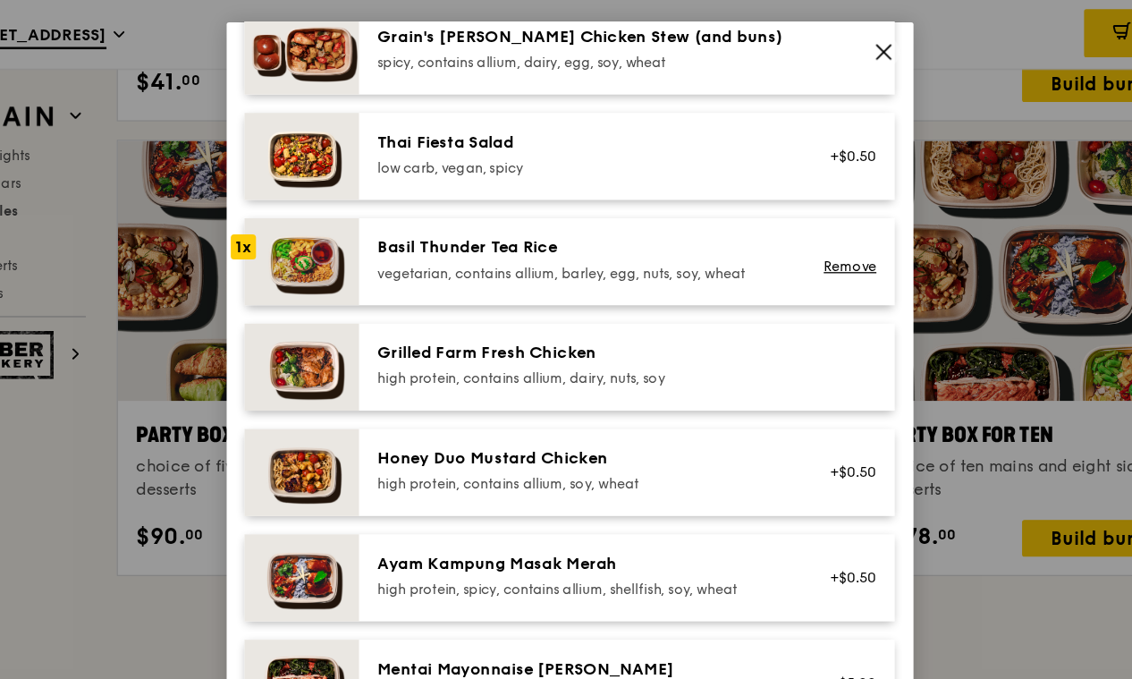
scroll to position [267, 0]
drag, startPoint x: 476, startPoint y: 440, endPoint x: 428, endPoint y: 285, distance: 161.8
click at [428, 285] on div "Grilled Farm Fresh Chicken high protein, contains allium, dairy, nuts, soy" at bounding box center [576, 285] width 321 height 36
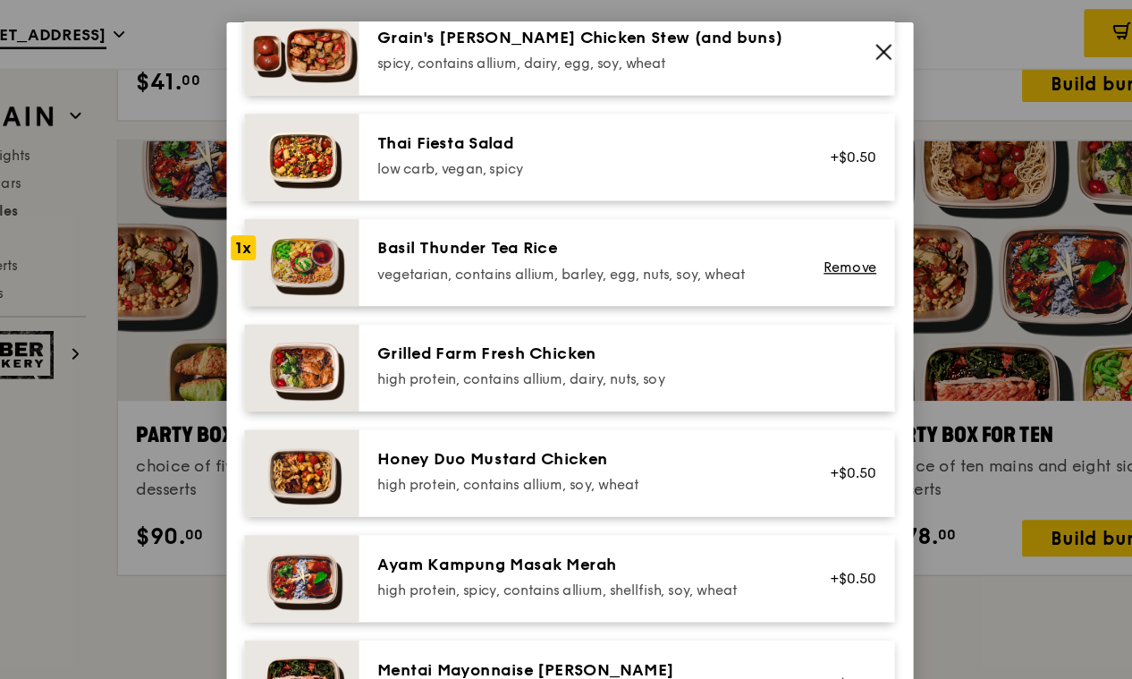
click at [428, 285] on div "Grilled Farm Fresh Chicken high protein, contains allium, dairy, nuts, soy" at bounding box center [576, 285] width 321 height 36
click at [494, 292] on div "high protein, contains allium, dairy, nuts, soy" at bounding box center [576, 296] width 321 height 14
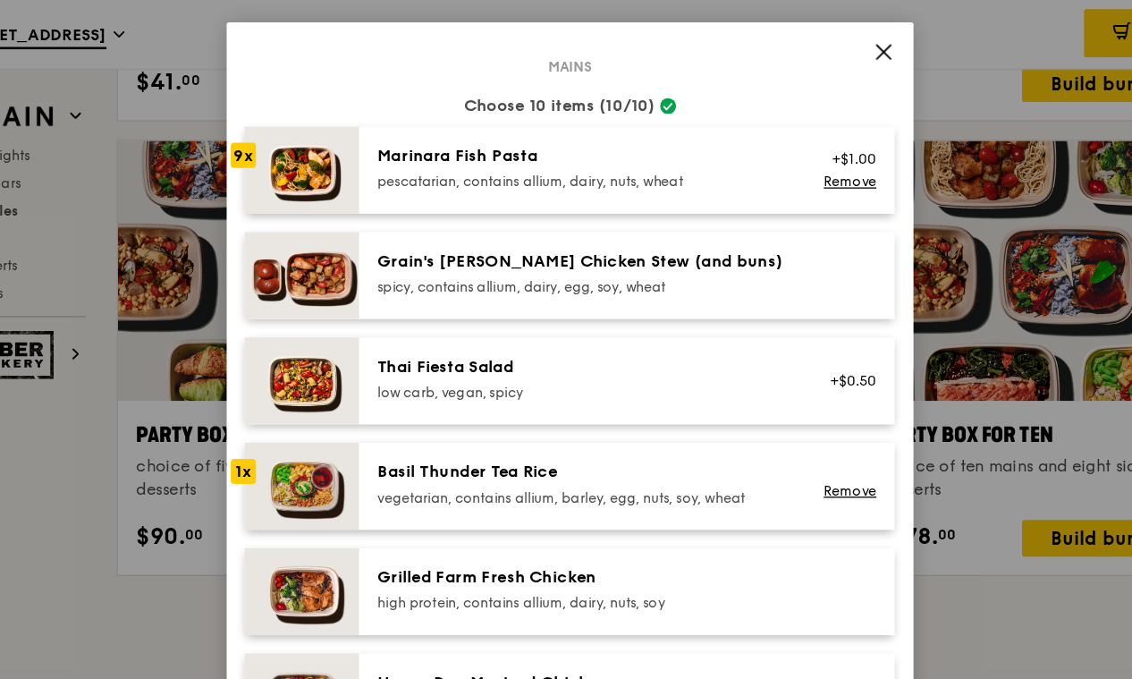
scroll to position [92, 0]
click at [815, 33] on icon at bounding box center [811, 40] width 16 height 16
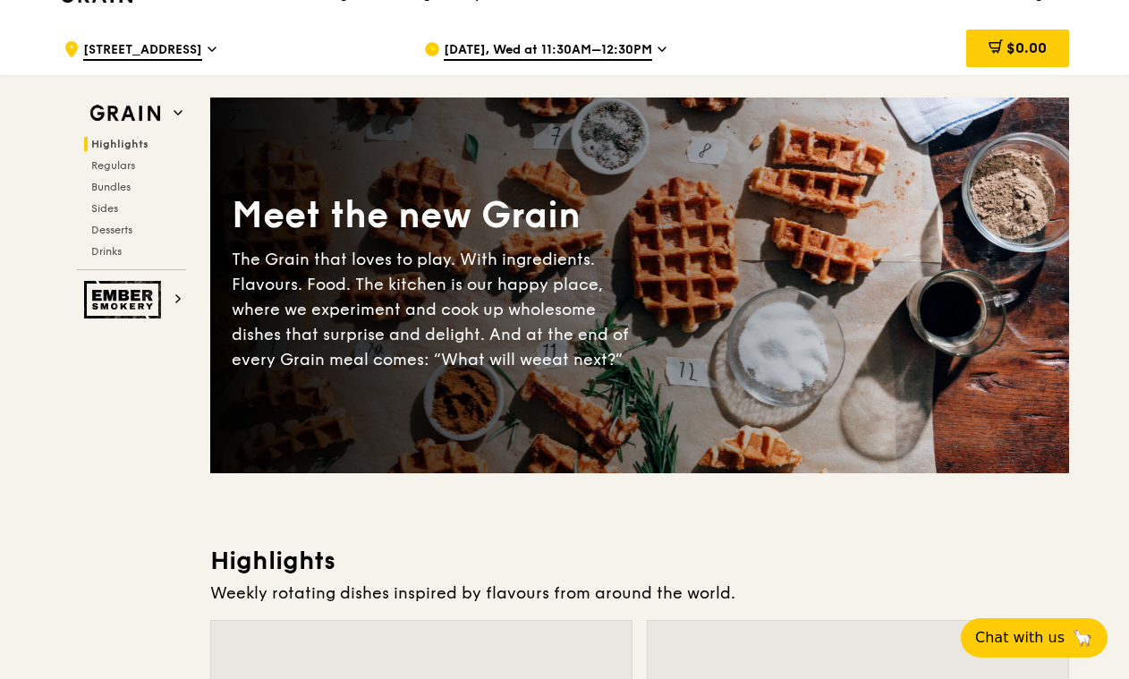
scroll to position [0, 0]
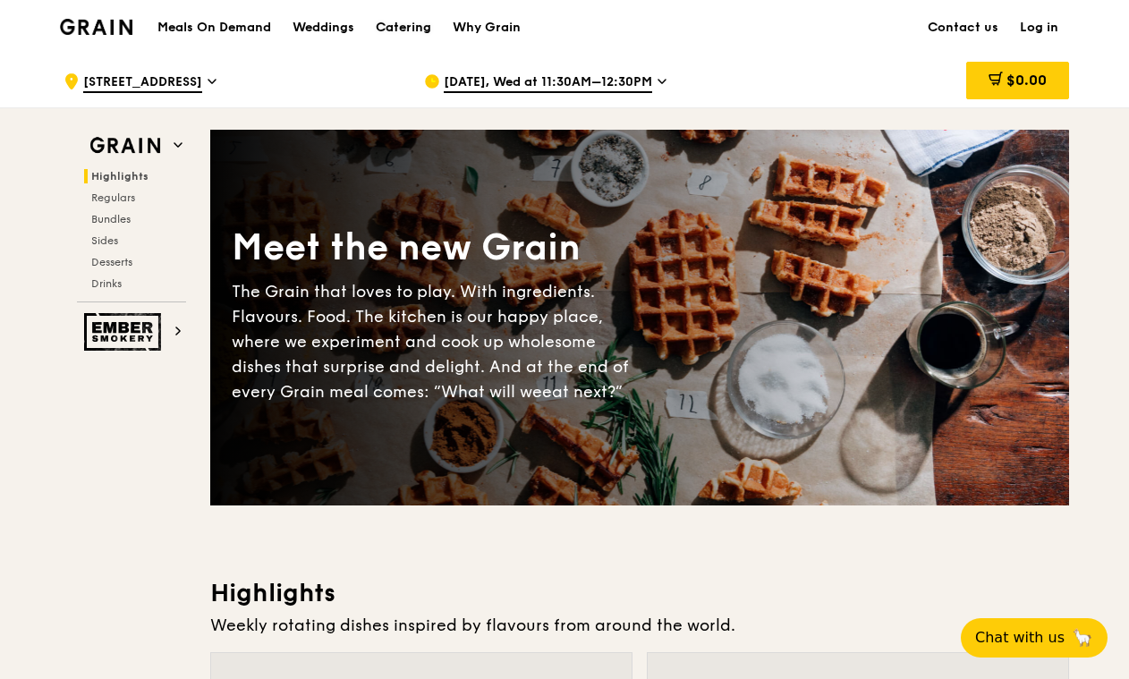
click at [413, 26] on div "Catering" at bounding box center [403, 28] width 55 height 54
click at [106, 194] on span "Regulars" at bounding box center [114, 197] width 47 height 13
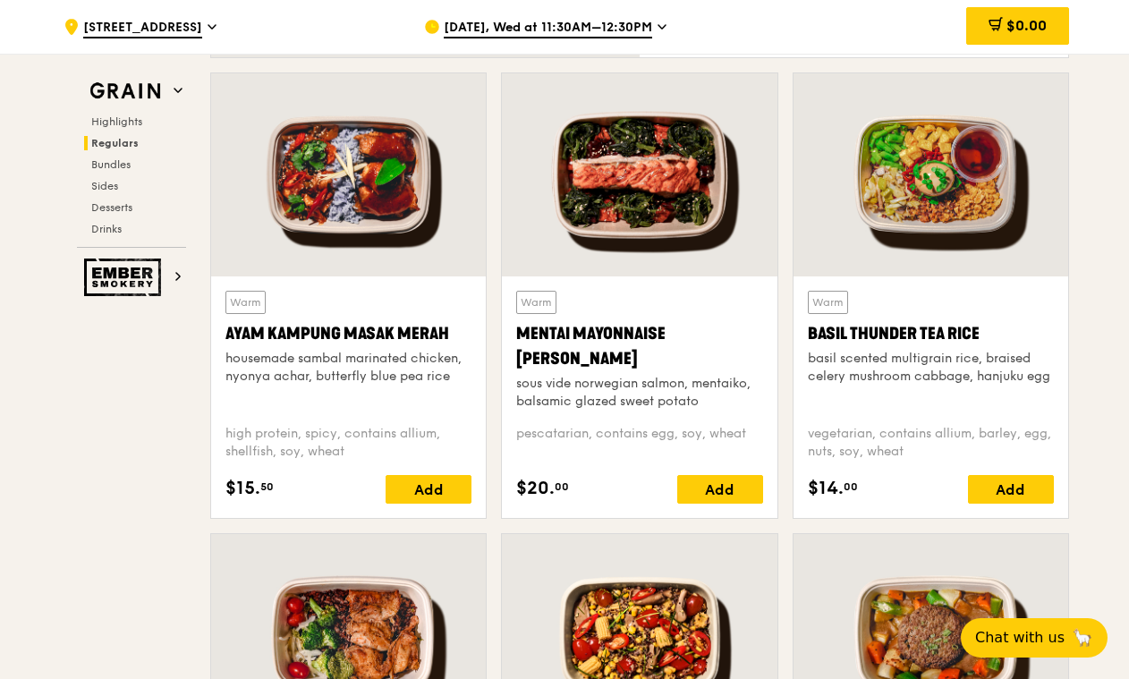
scroll to position [1583, 0]
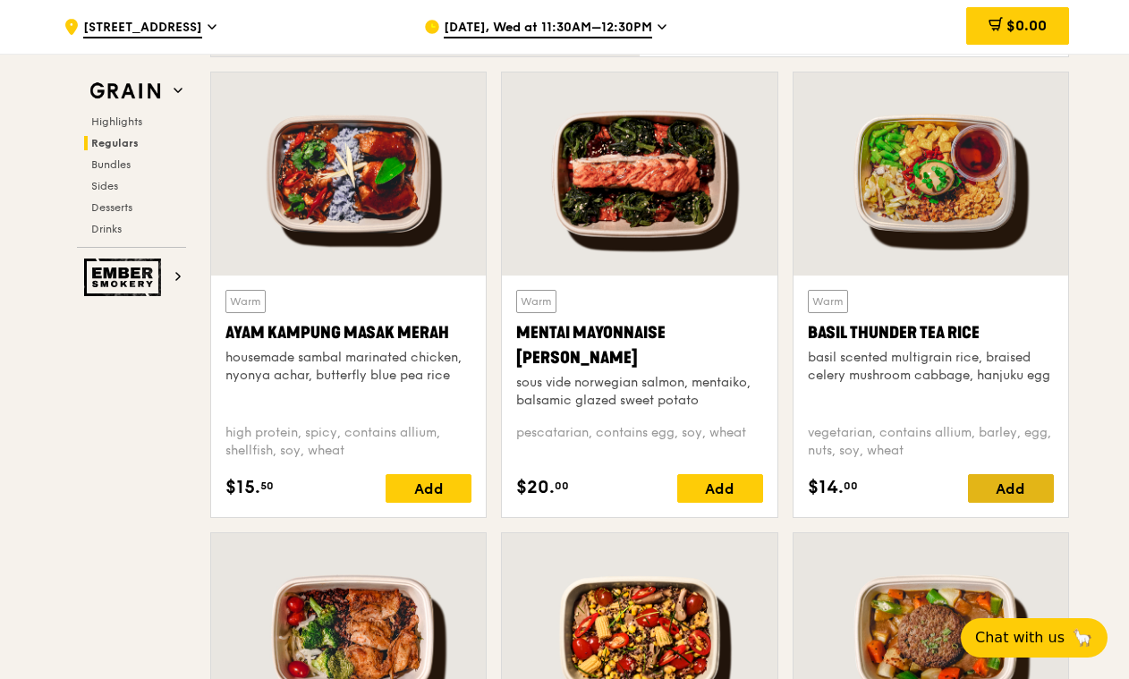
click at [1006, 485] on div "Add" at bounding box center [1011, 488] width 86 height 29
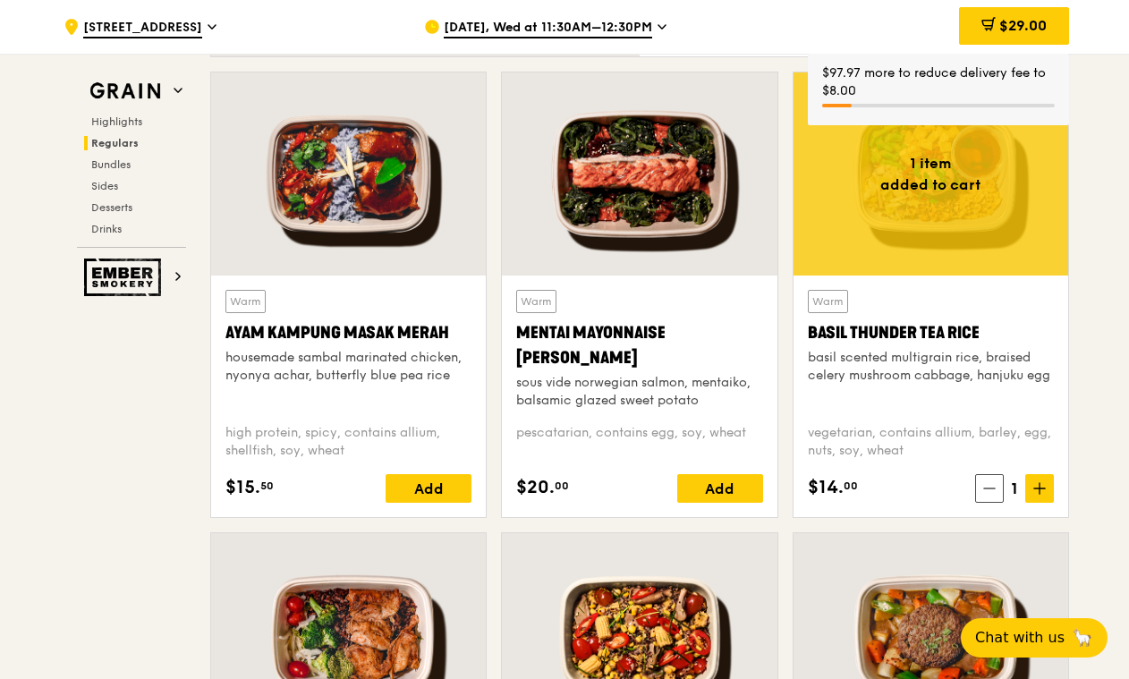
click at [1044, 480] on span at bounding box center [1039, 488] width 29 height 29
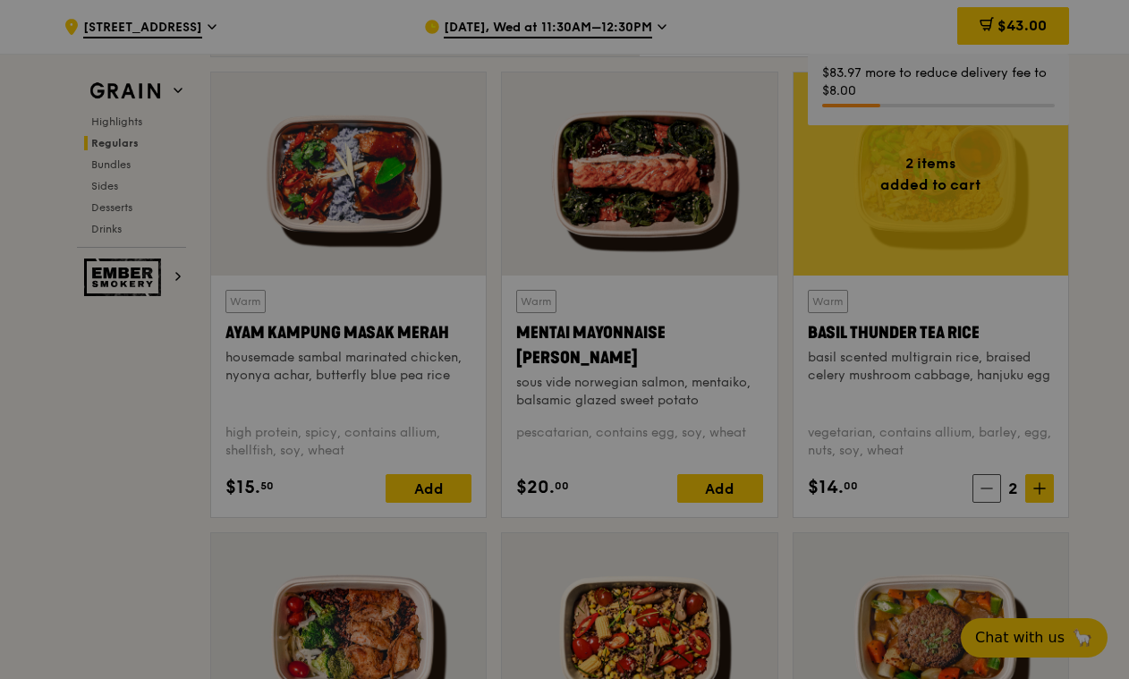
type input "2"
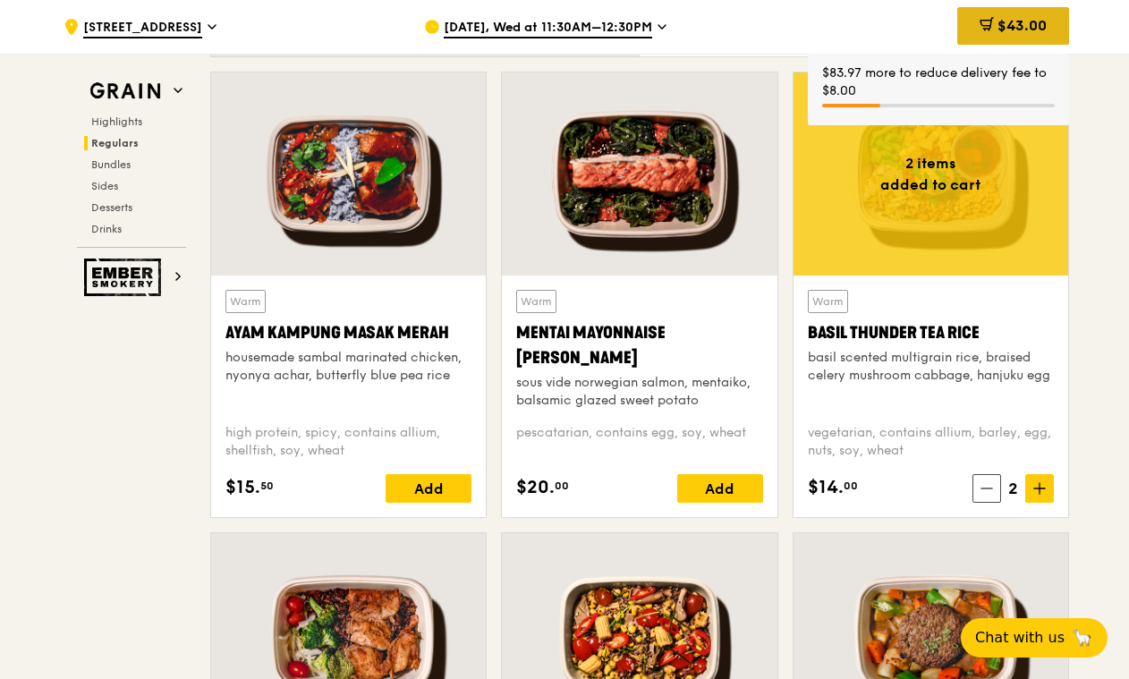
click at [986, 8] on div "$43.00" at bounding box center [1013, 26] width 112 height 38
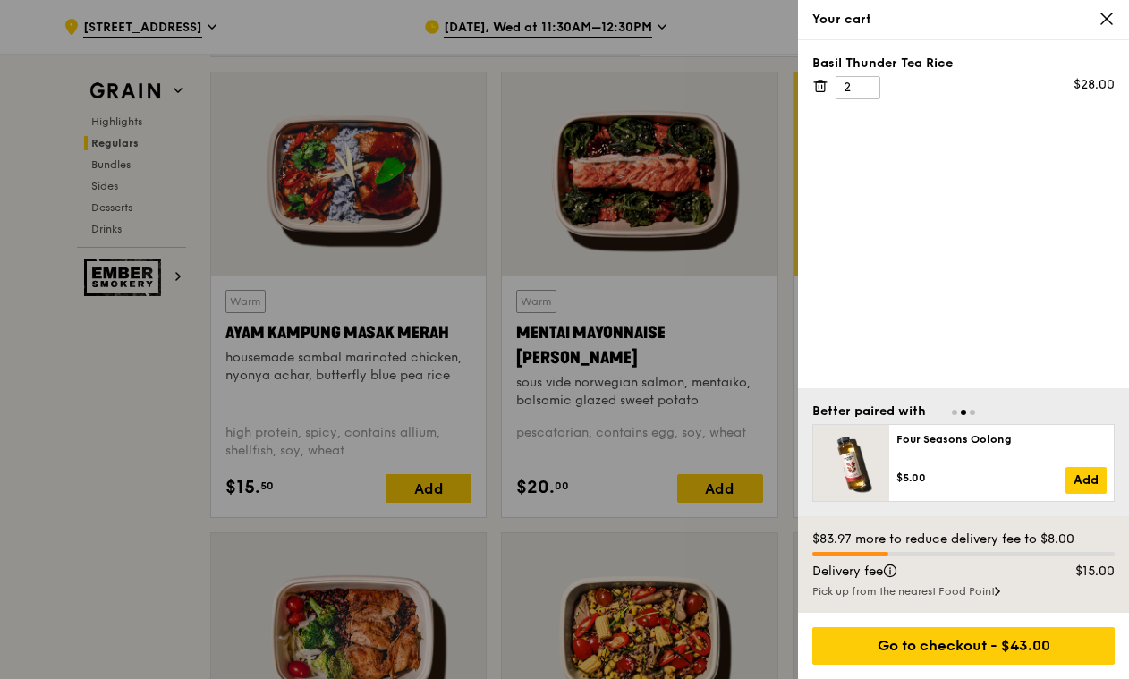
click at [1102, 15] on icon at bounding box center [1106, 18] width 11 height 11
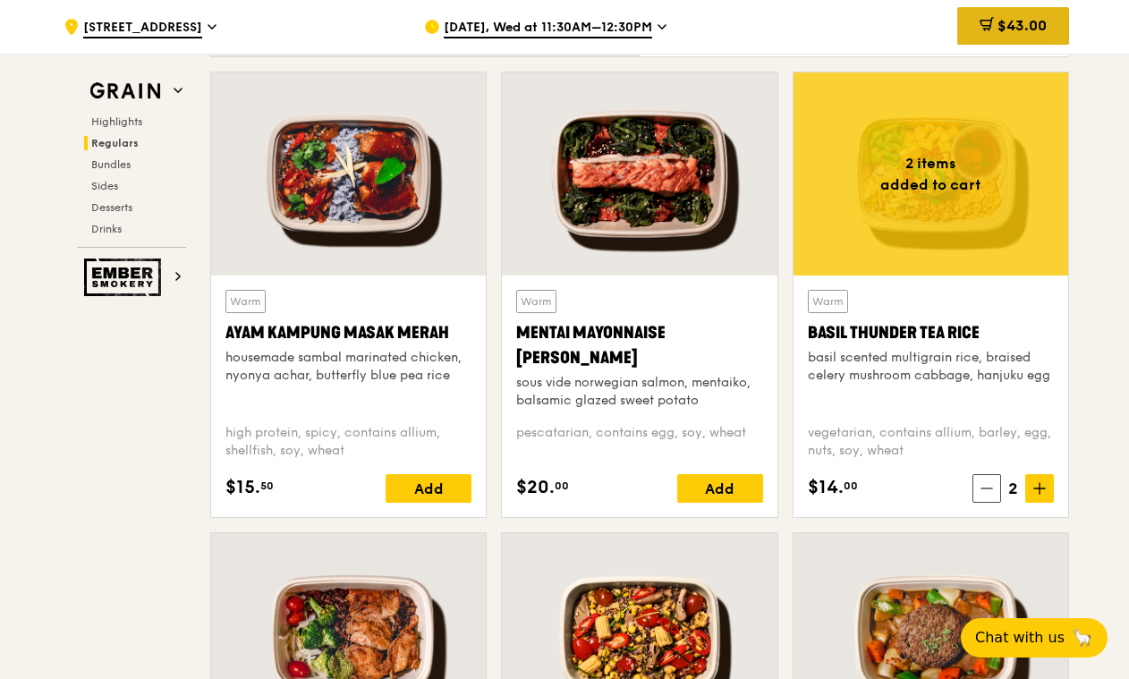
click at [1004, 27] on span "$43.00" at bounding box center [1021, 25] width 49 height 17
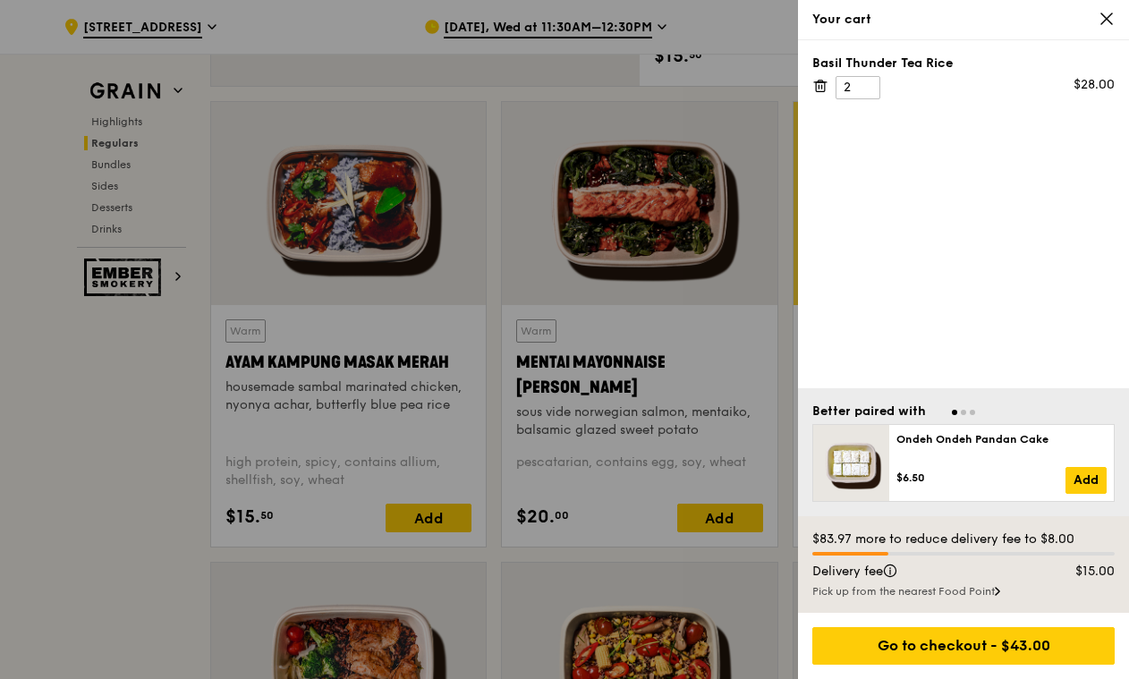
scroll to position [1499, 0]
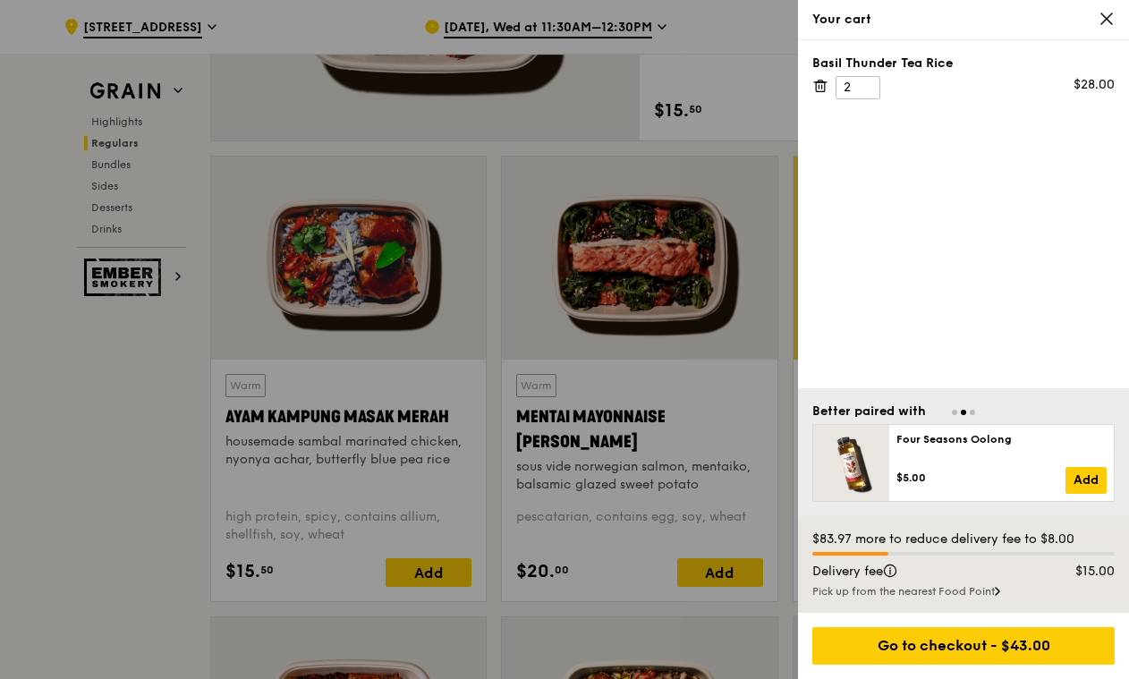
click at [808, 83] on div "Basil Thunder Tea Rice 2 $28.00" at bounding box center [963, 214] width 331 height 348
click at [824, 85] on icon at bounding box center [820, 86] width 9 height 9
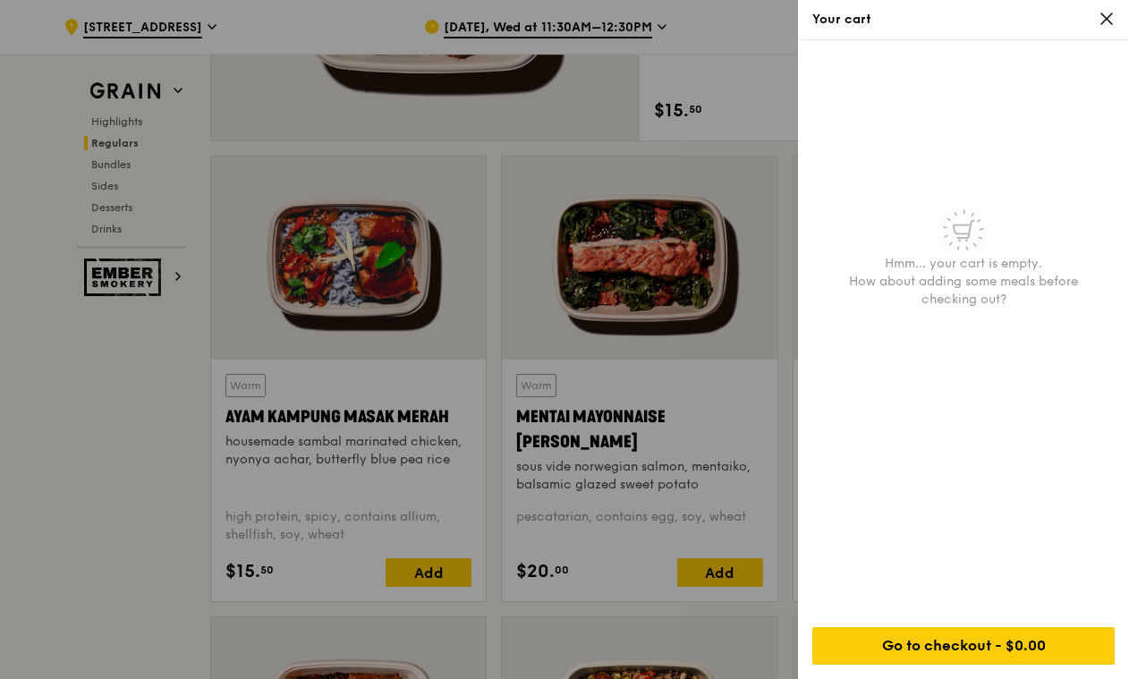
click at [1103, 13] on icon at bounding box center [1106, 19] width 16 height 16
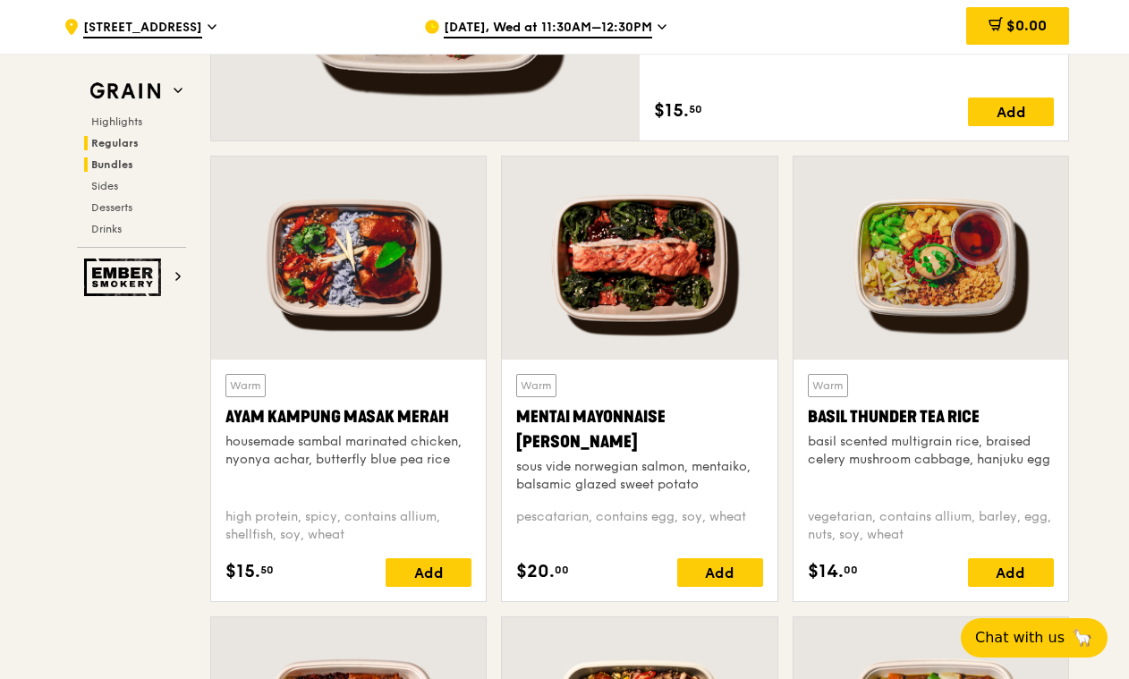
click at [119, 167] on span "Bundles" at bounding box center [112, 164] width 42 height 13
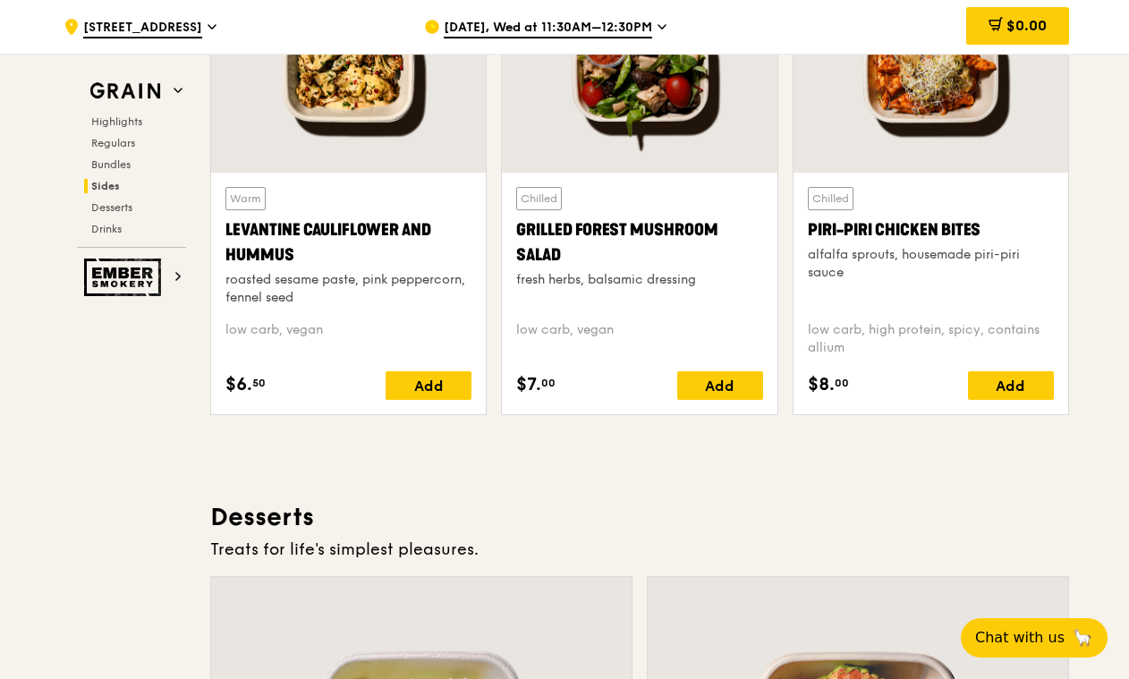
scroll to position [4668, 0]
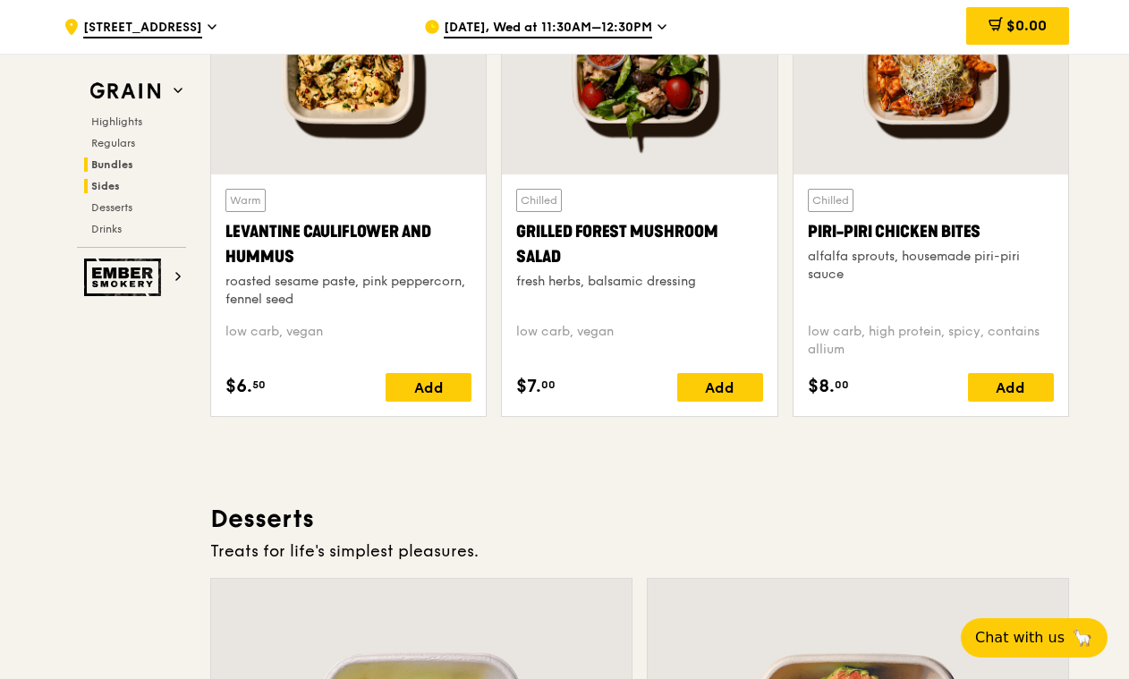
click at [124, 162] on span "Bundles" at bounding box center [112, 164] width 42 height 13
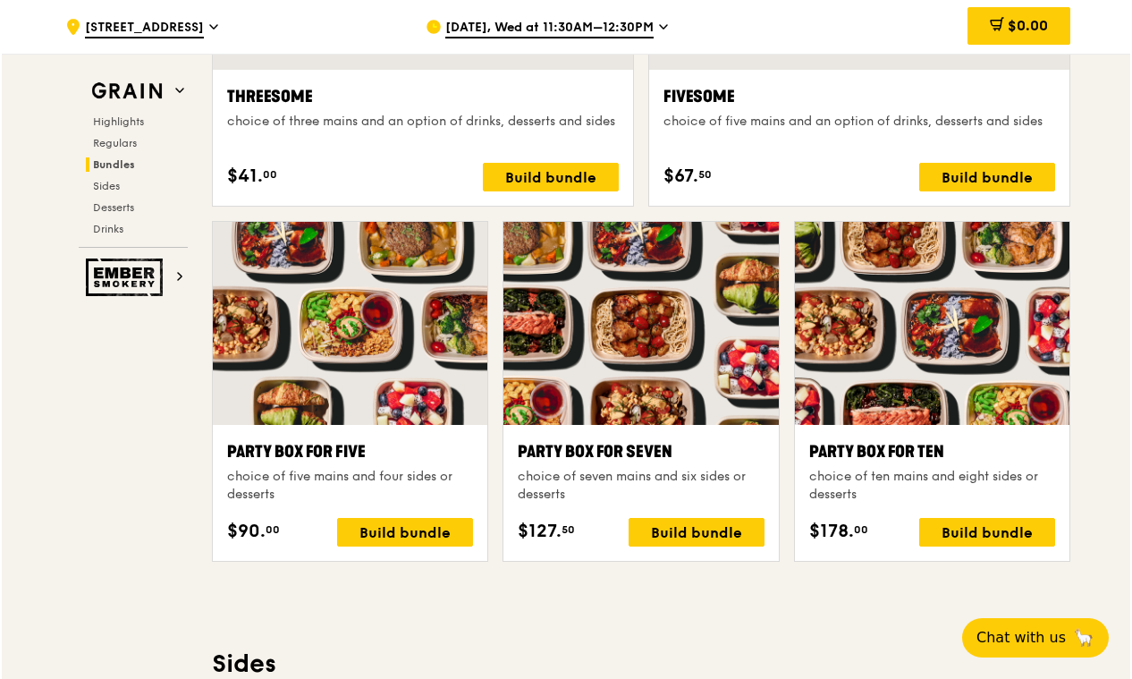
scroll to position [3410, 0]
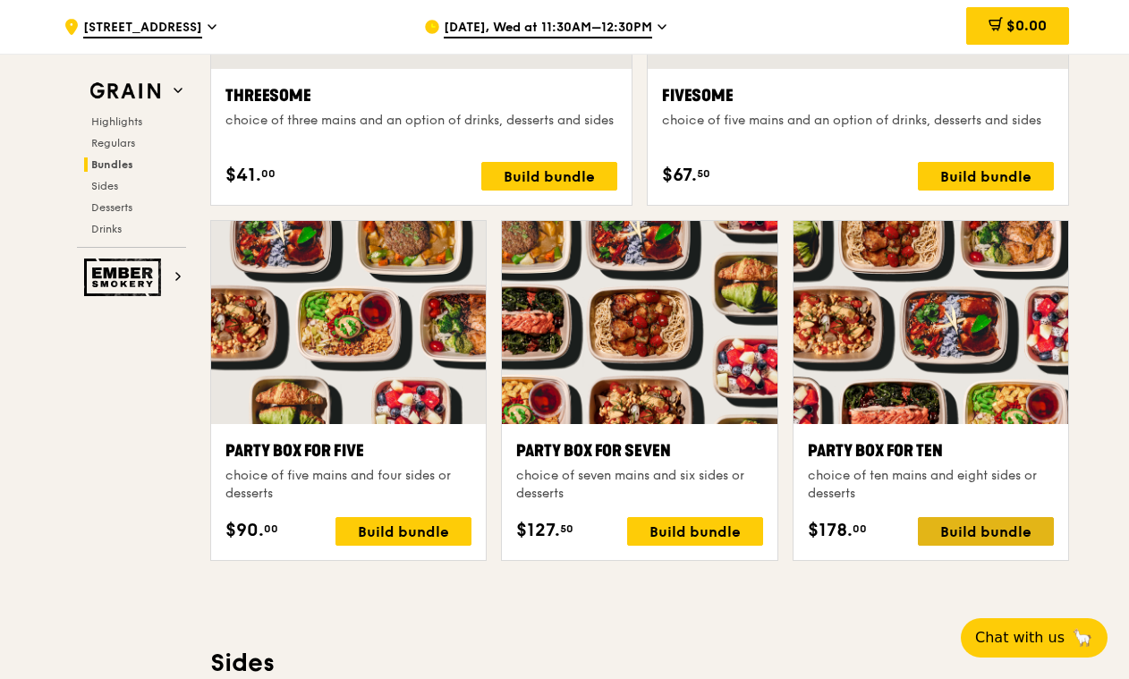
click at [977, 530] on div "Build bundle" at bounding box center [986, 531] width 136 height 29
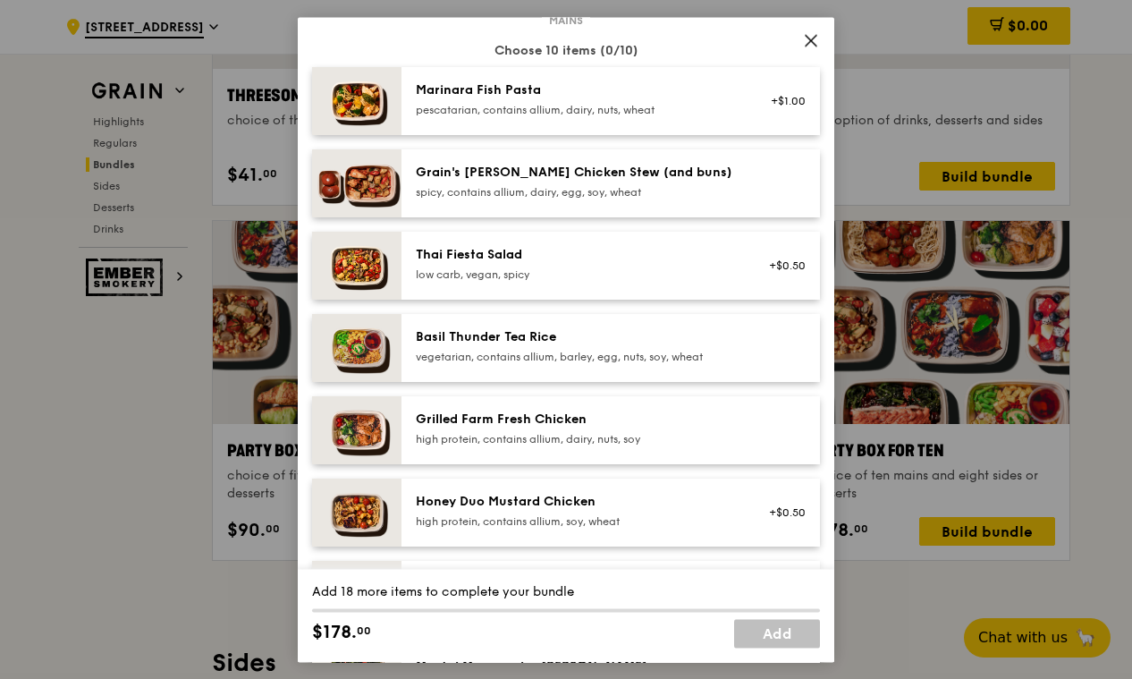
scroll to position [125, 0]
click at [518, 353] on div "vegetarian, contains allium, barley, egg, nuts, soy, wheat" at bounding box center [576, 356] width 321 height 14
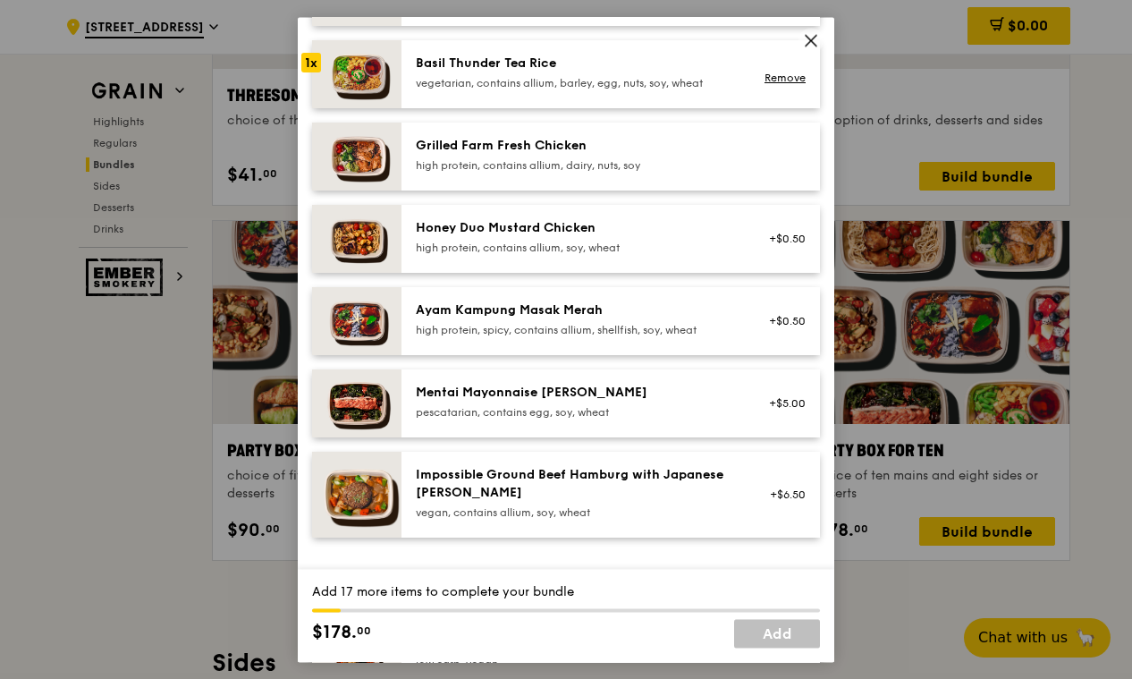
scroll to position [0, 0]
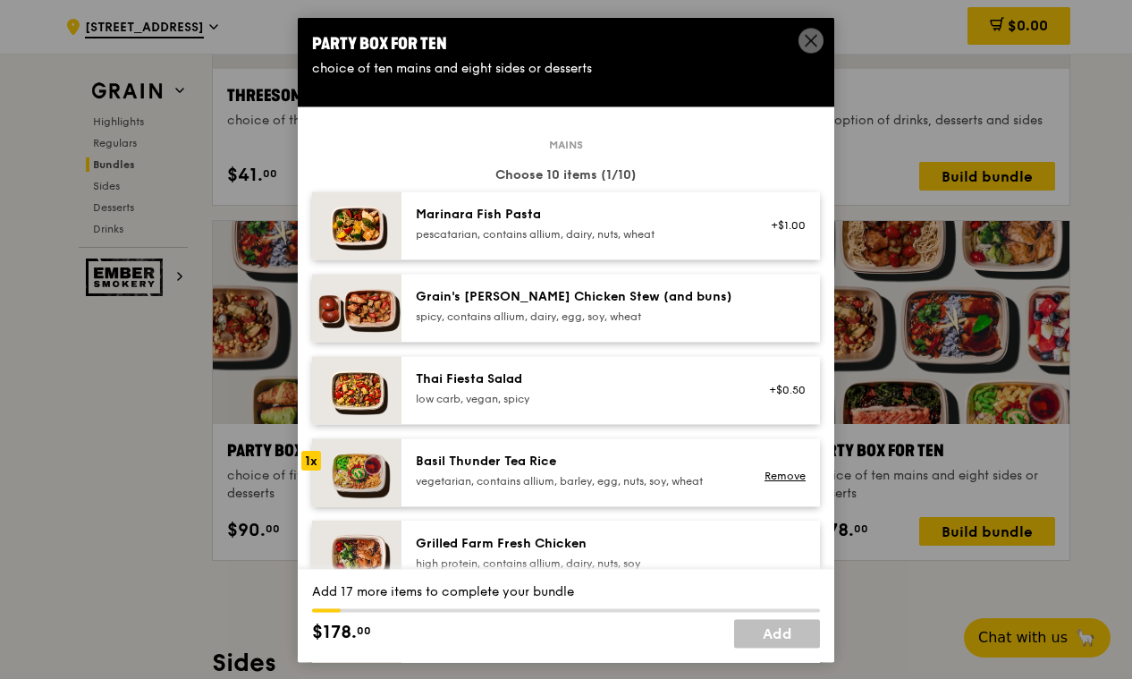
click at [614, 224] on div "Marinara Fish Pasta pescatarian, contains allium, dairy, nuts, wheat" at bounding box center [576, 224] width 321 height 36
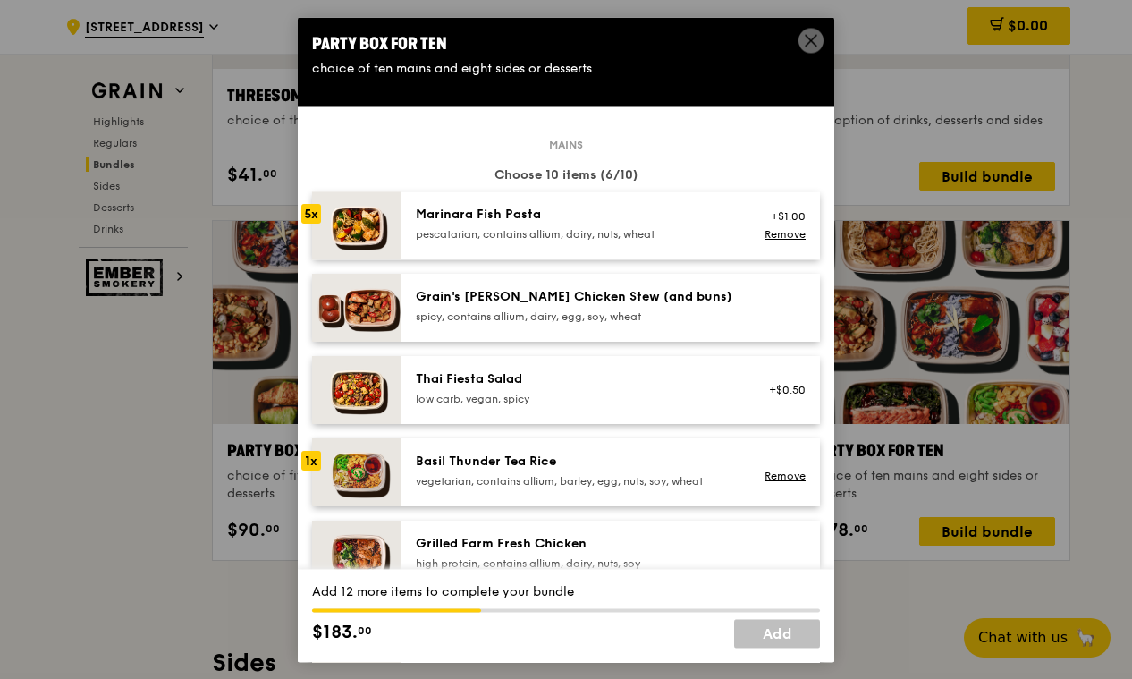
click at [614, 224] on div "Marinara Fish Pasta pescatarian, contains allium, dairy, nuts, wheat" at bounding box center [576, 224] width 321 height 36
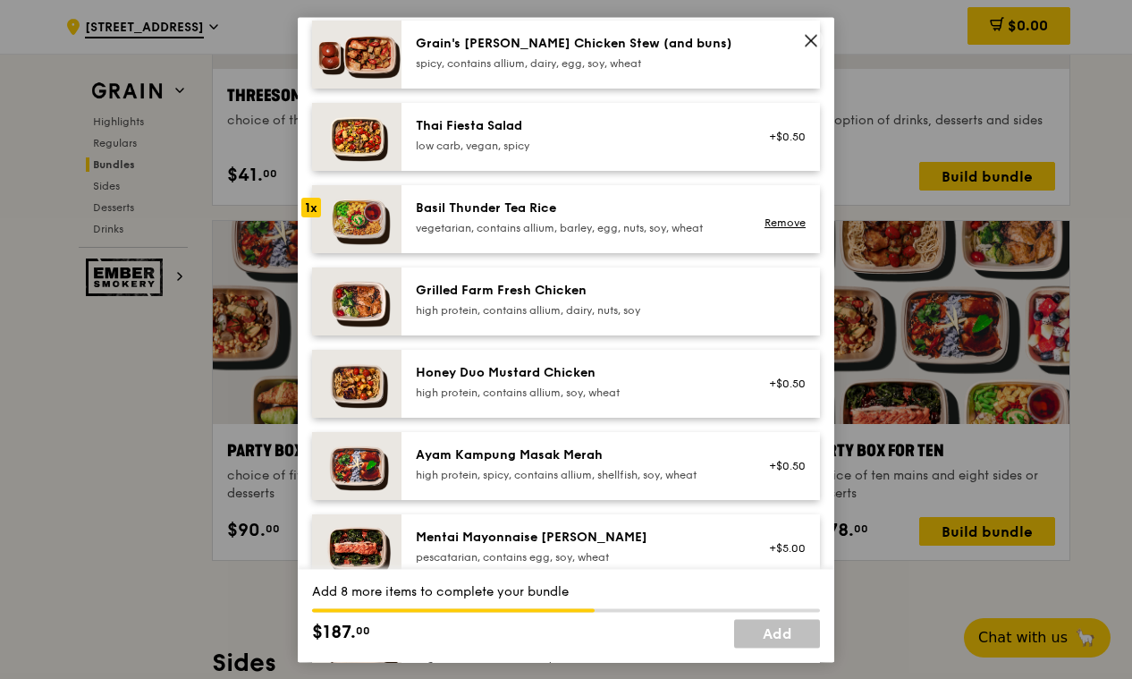
scroll to position [254, 0]
click at [783, 217] on link "Remove" at bounding box center [785, 222] width 41 height 13
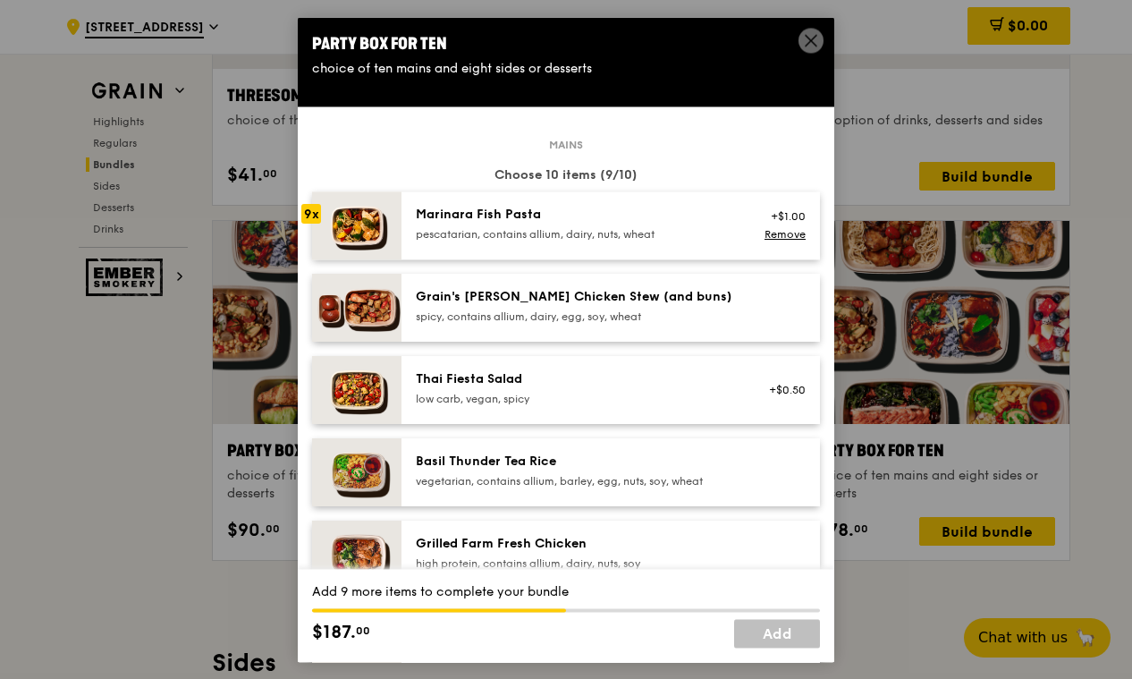
click at [661, 231] on div "pescatarian, contains allium, dairy, nuts, wheat" at bounding box center [576, 234] width 321 height 14
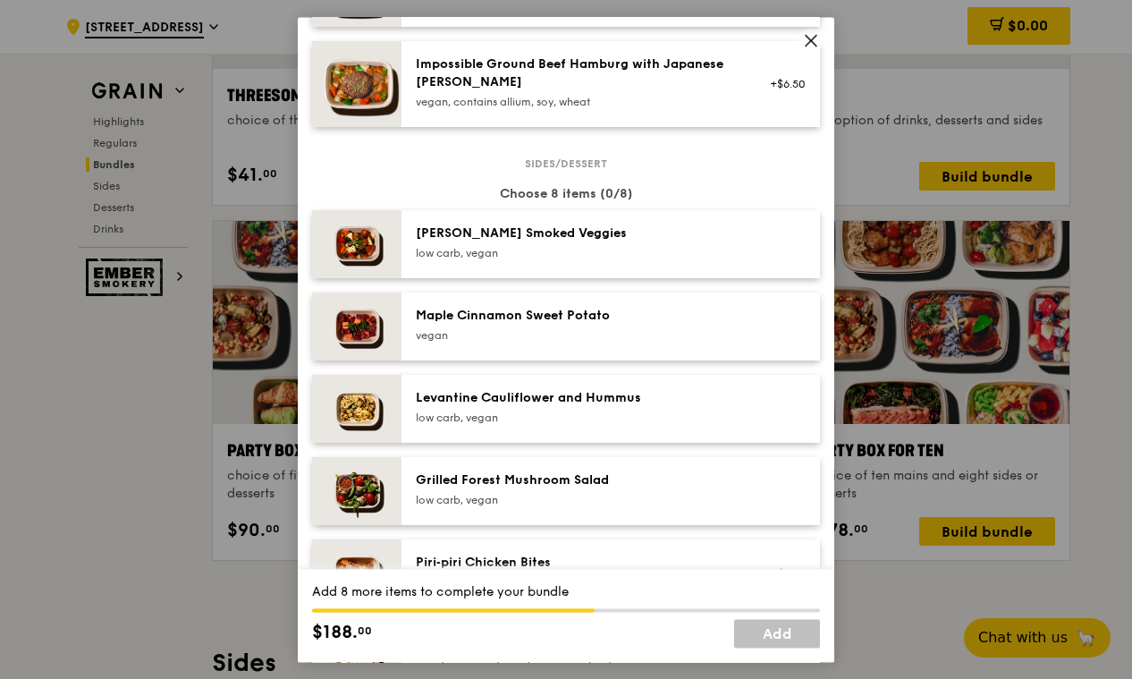
scroll to position [817, 0]
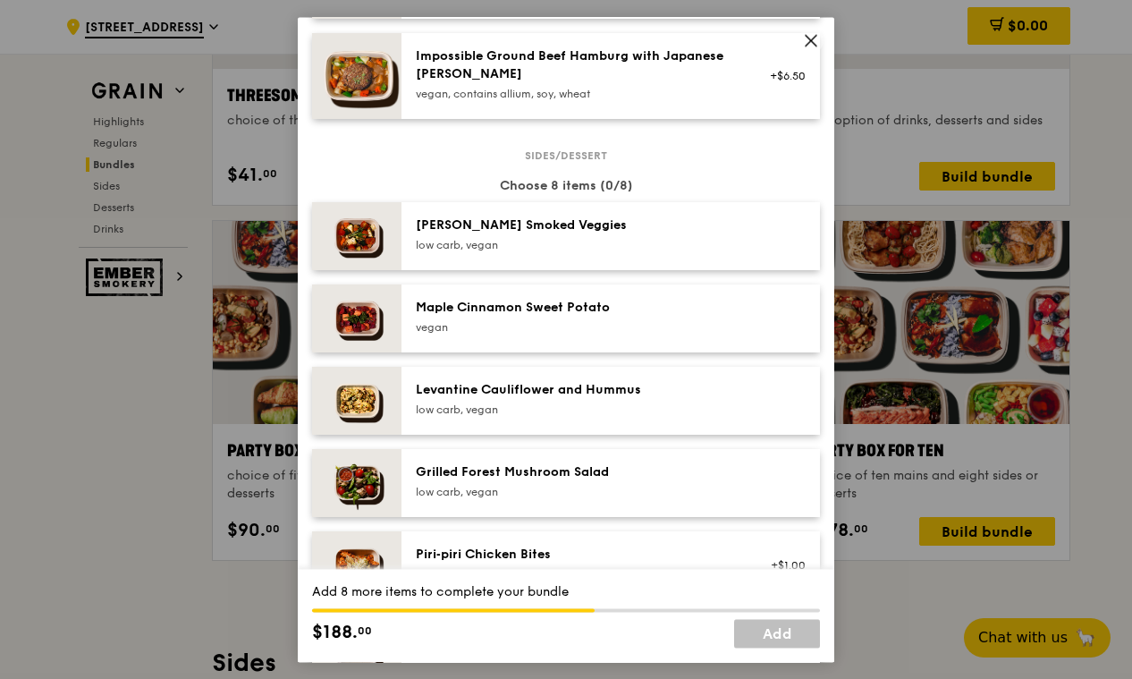
click at [529, 233] on div "[PERSON_NAME] Smoked Veggies" at bounding box center [576, 225] width 321 height 18
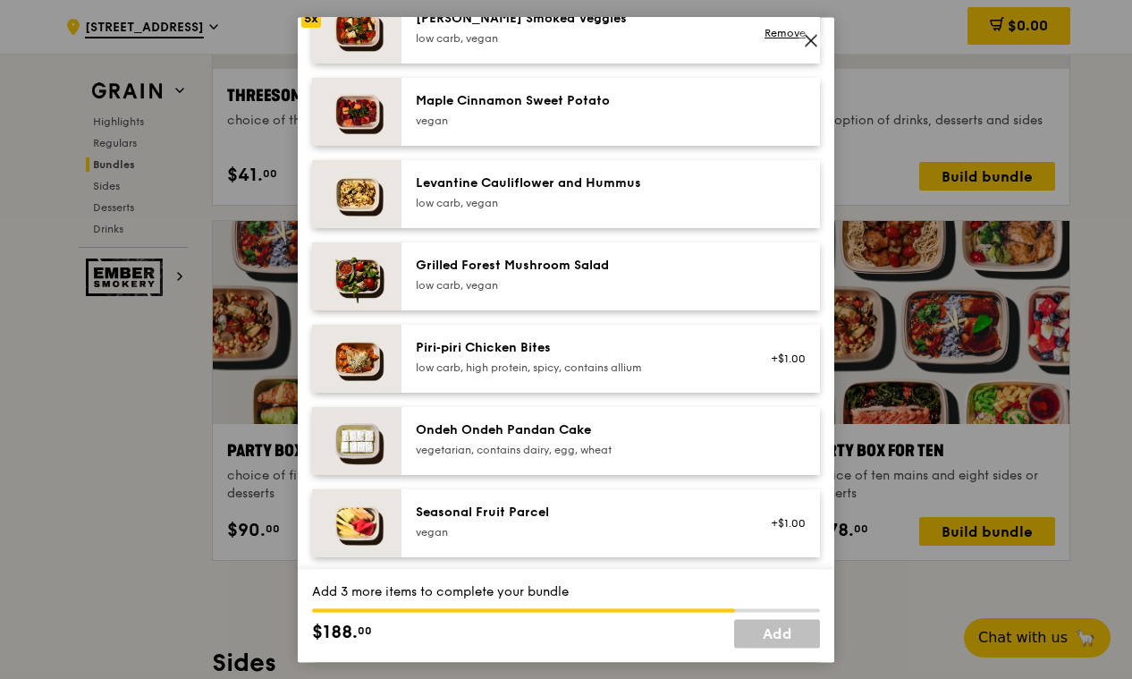
scroll to position [1025, 0]
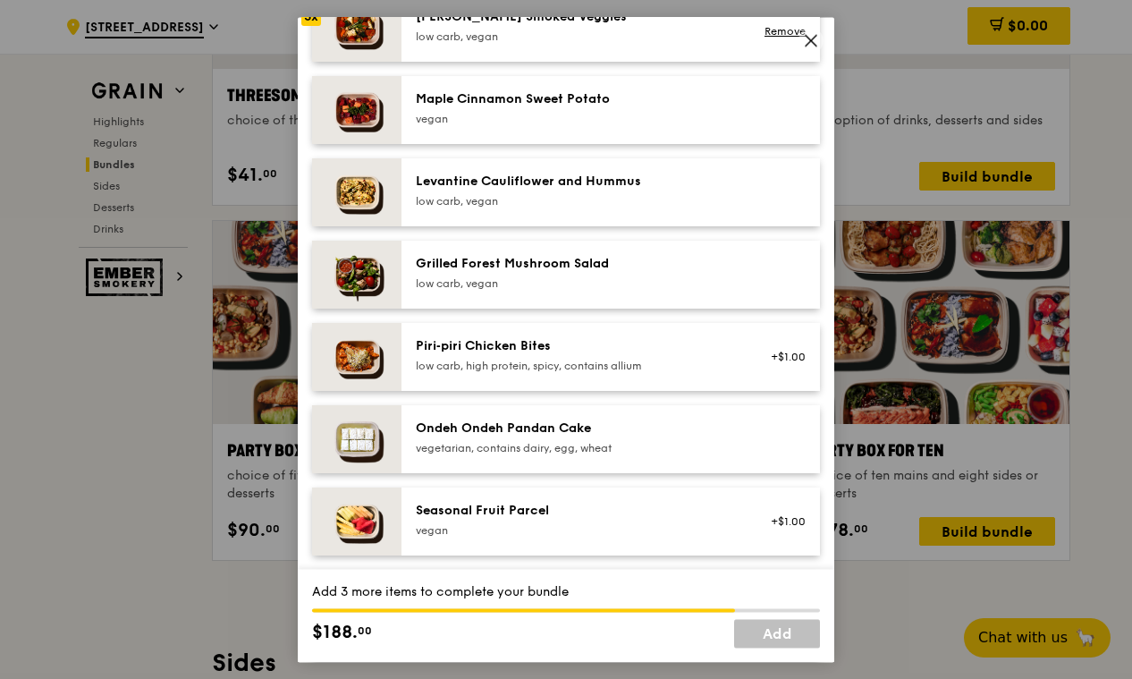
click at [537, 442] on div "vegetarian, contains dairy, egg, wheat" at bounding box center [576, 448] width 321 height 14
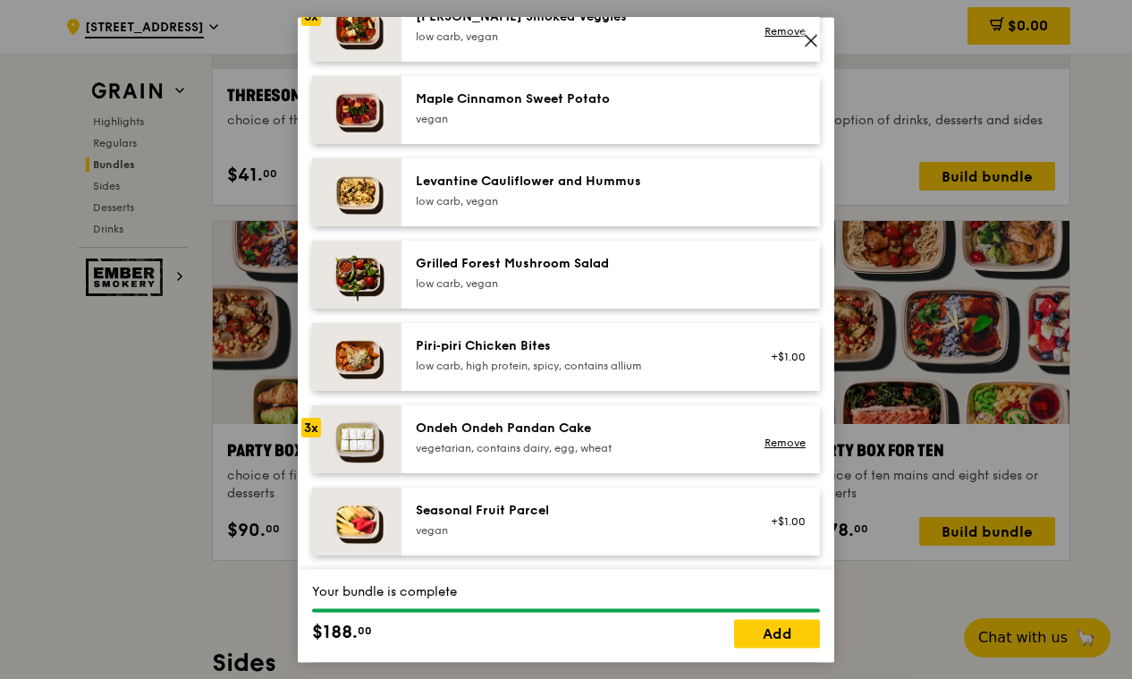
click at [537, 442] on div "vegetarian, contains dairy, egg, wheat" at bounding box center [576, 448] width 321 height 14
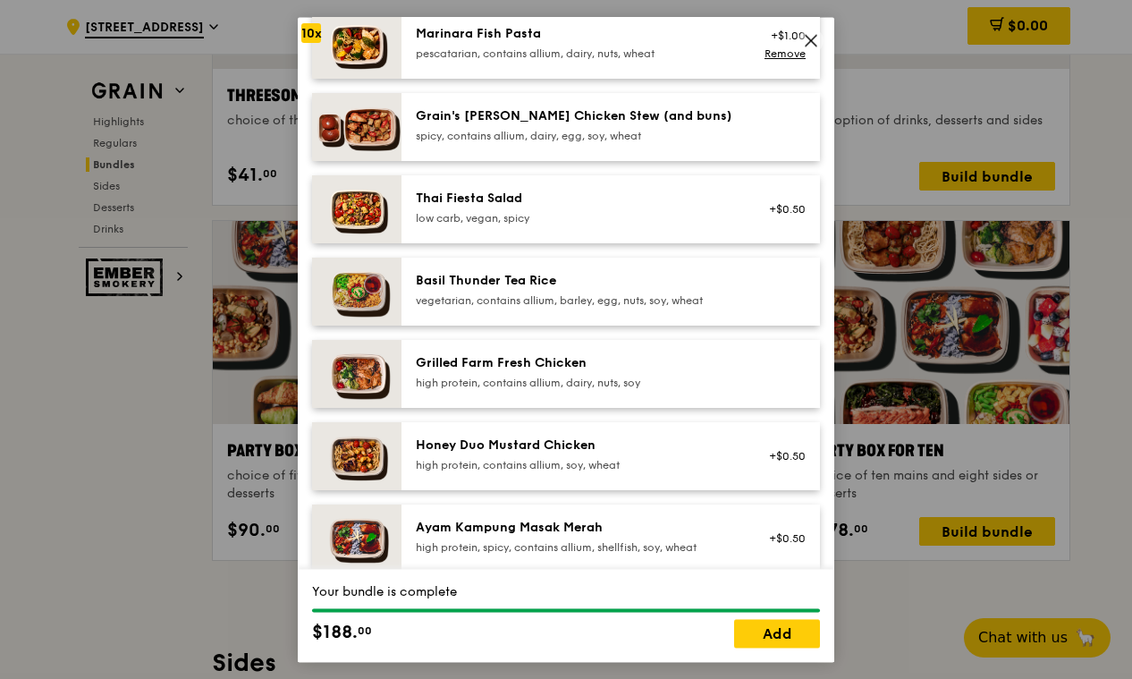
scroll to position [0, 0]
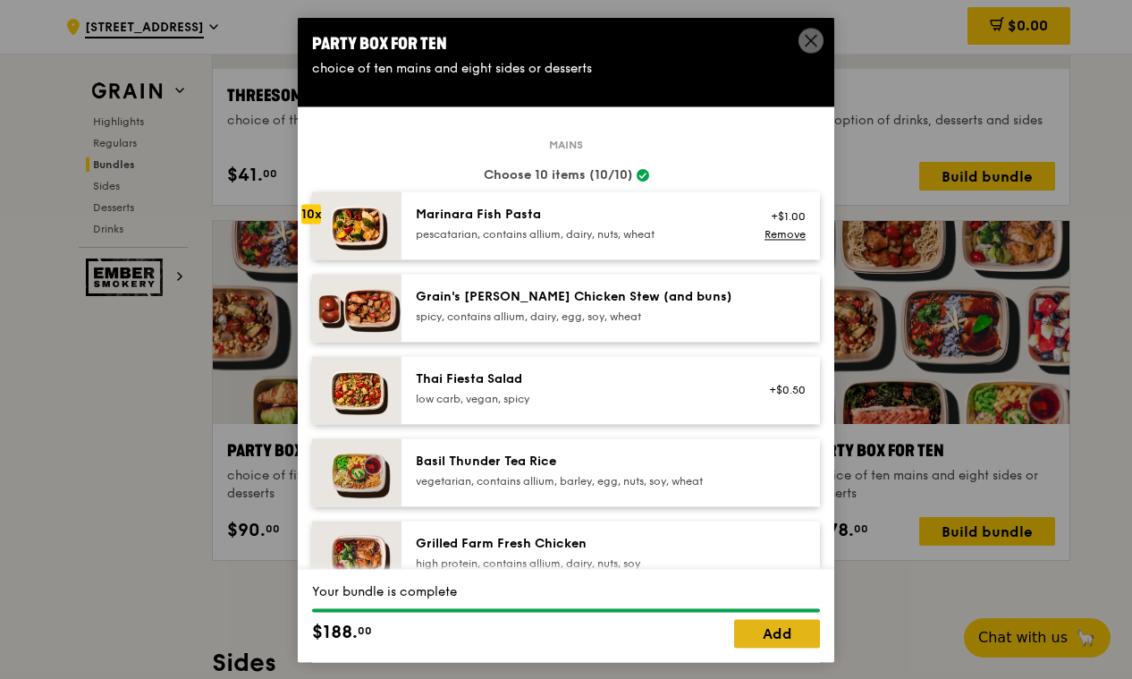
click at [764, 631] on link "Add" at bounding box center [777, 633] width 86 height 29
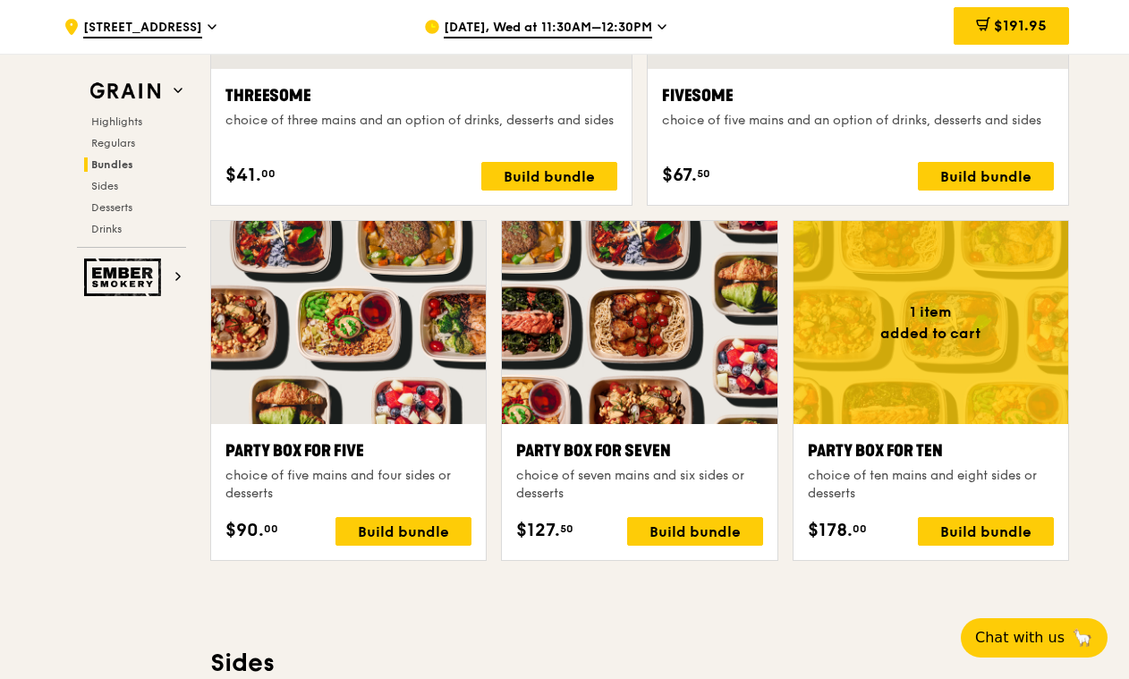
click at [705, 589] on div "Highlights Weekly rotating dishes inspired by flavours from around the world. W…" at bounding box center [639, 681] width 859 height 7030
click at [983, 534] on div "Build bundle" at bounding box center [986, 531] width 136 height 29
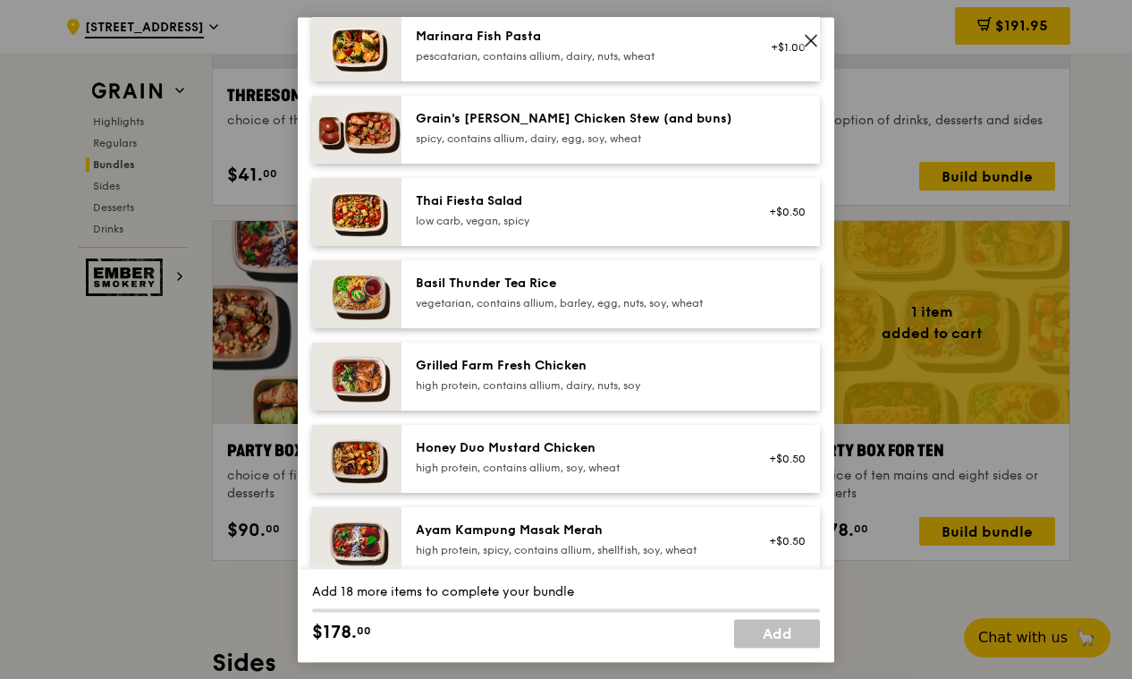
scroll to position [181, 0]
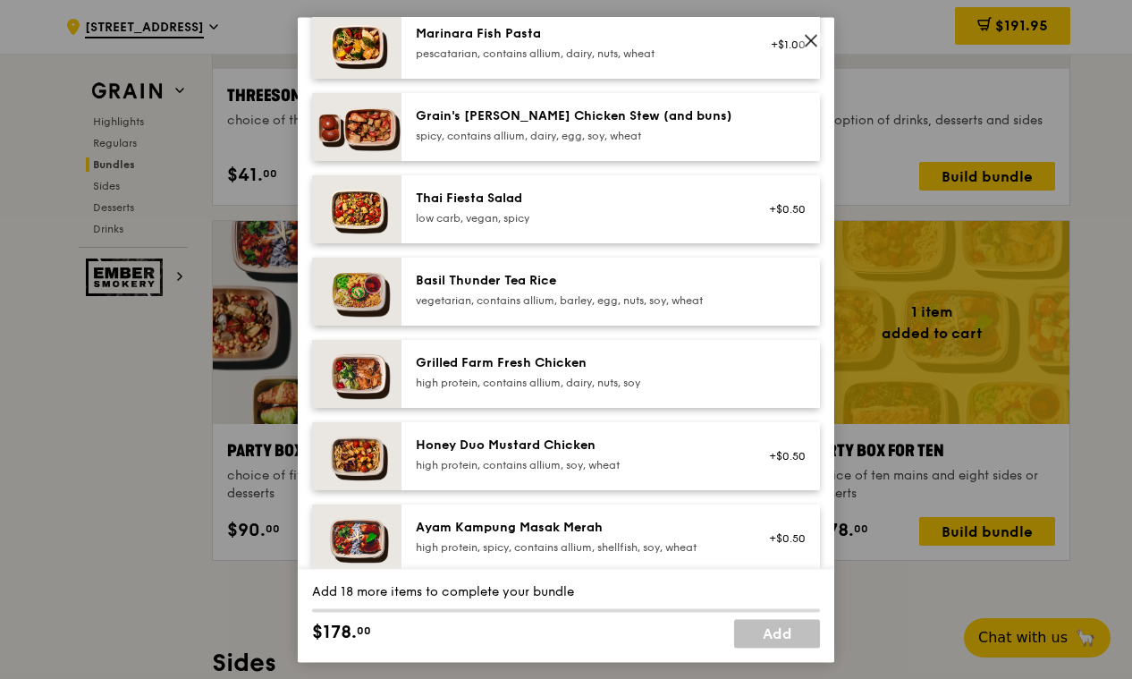
click at [624, 460] on div "high protein, contains allium, soy, wheat" at bounding box center [576, 465] width 321 height 14
click at [765, 463] on link "Remove" at bounding box center [785, 465] width 41 height 13
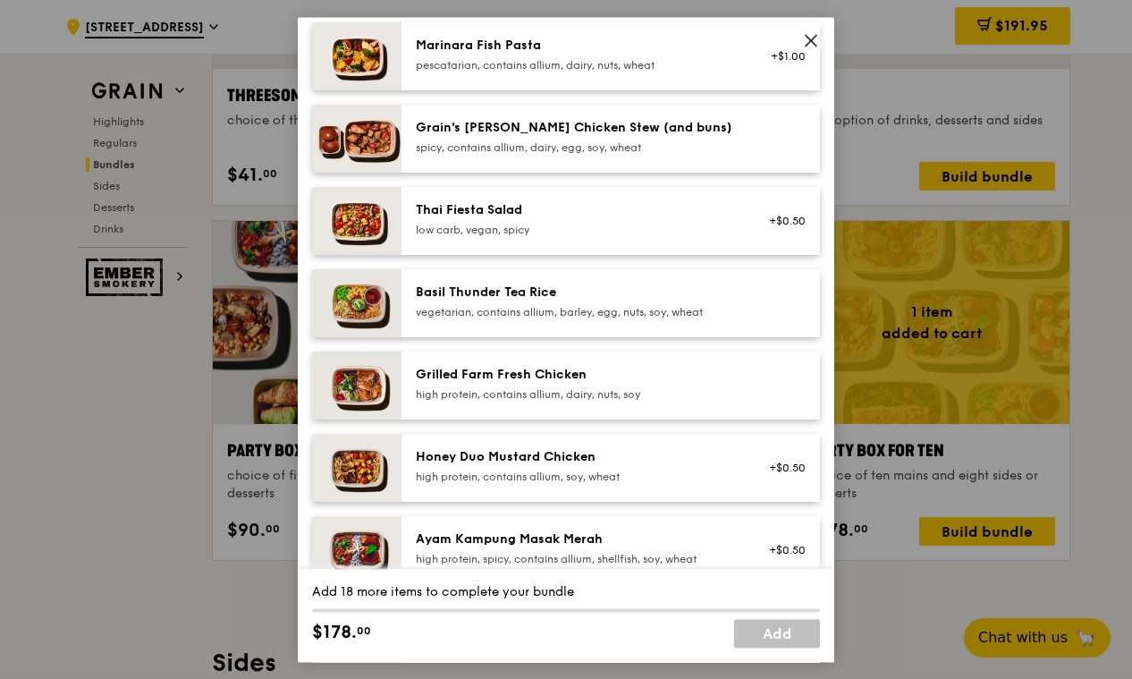
scroll to position [172, 0]
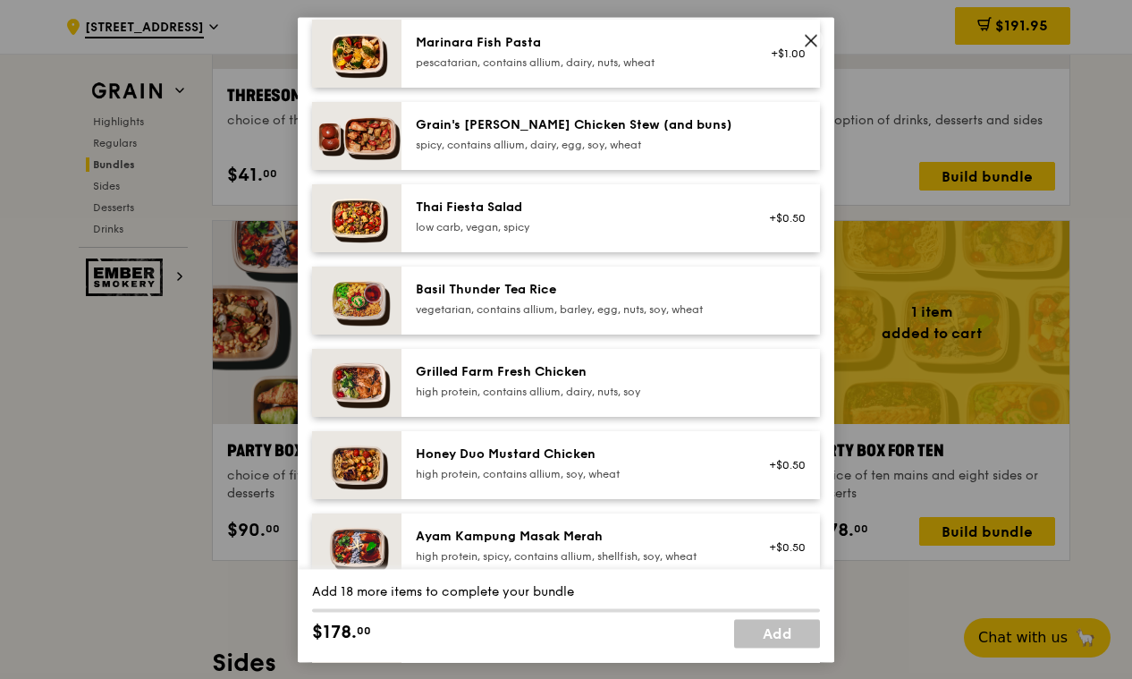
click at [650, 377] on div "Grilled Farm Fresh Chicken" at bounding box center [576, 372] width 321 height 18
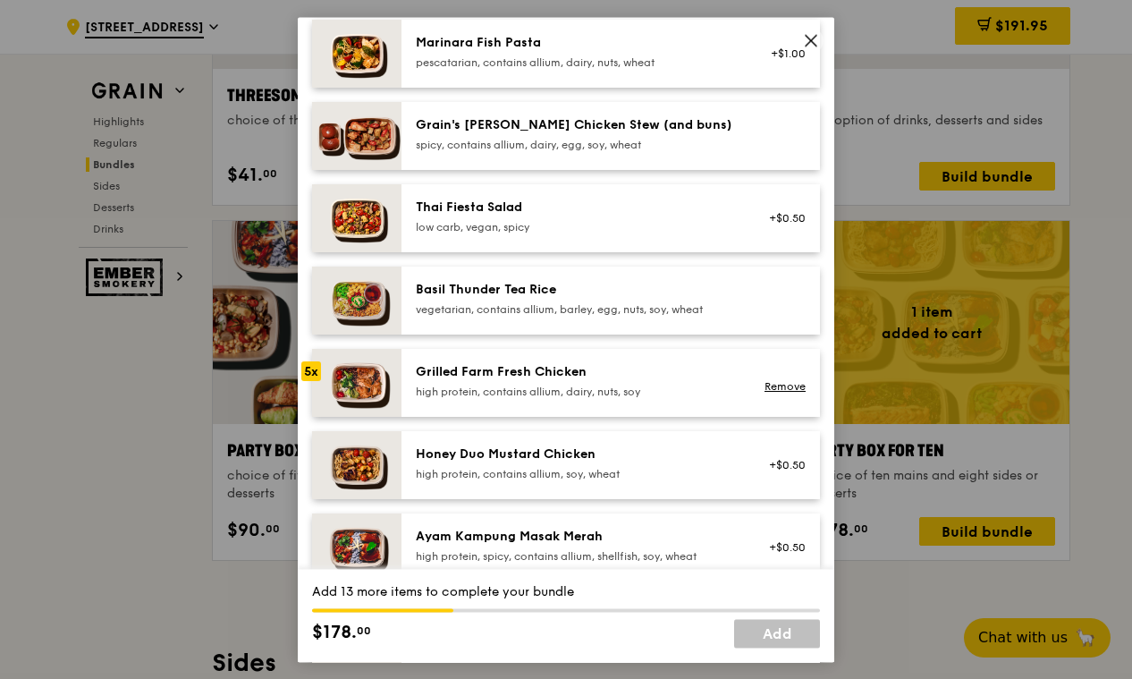
click at [650, 377] on div "Grilled Farm Fresh Chicken" at bounding box center [576, 372] width 321 height 18
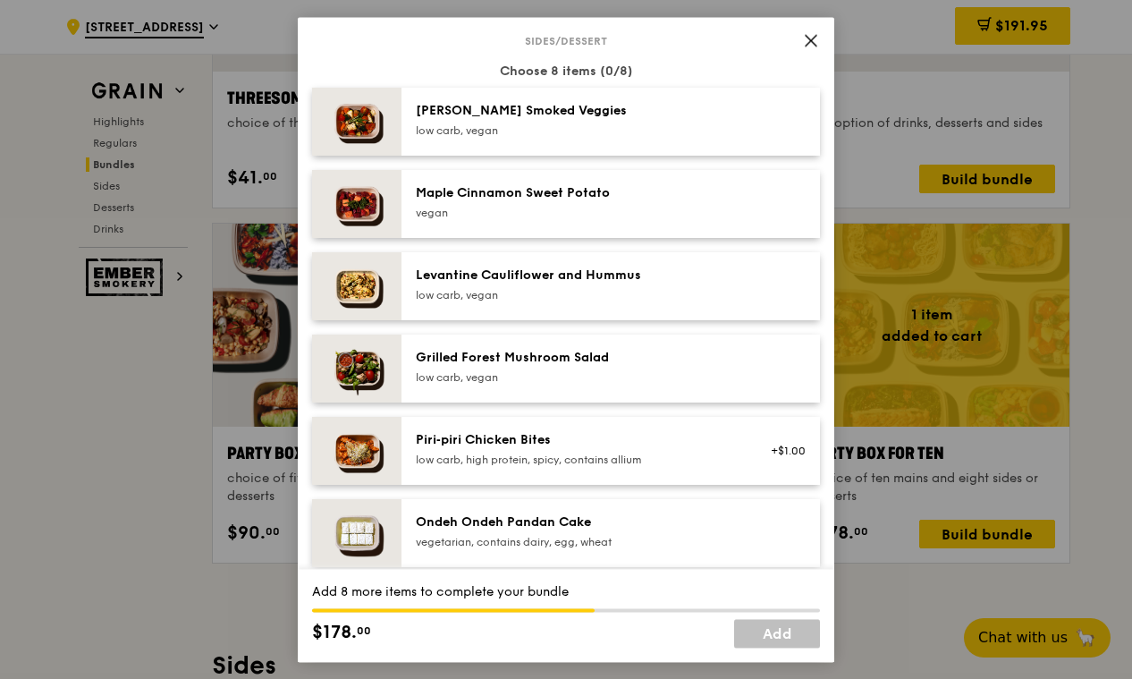
scroll to position [933, 0]
click at [490, 544] on div "vegetarian, contains dairy, egg, wheat" at bounding box center [576, 540] width 321 height 14
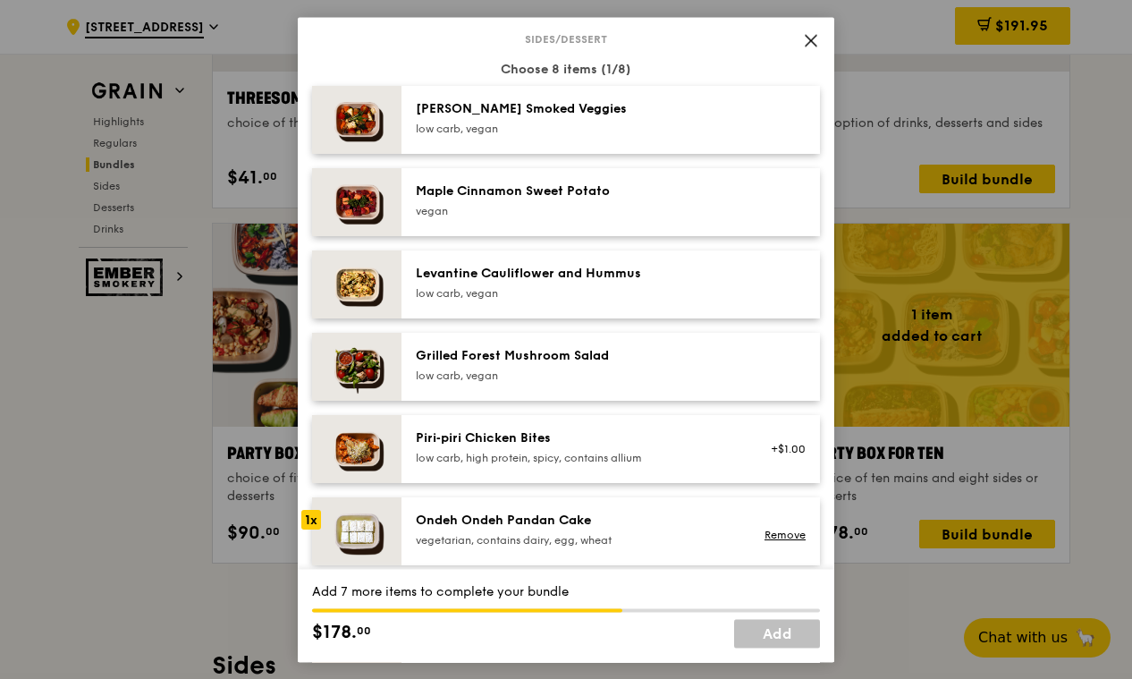
click at [490, 544] on div "vegetarian, contains dairy, egg, wheat" at bounding box center [576, 540] width 321 height 14
click at [536, 292] on div "low carb, vegan" at bounding box center [576, 293] width 321 height 14
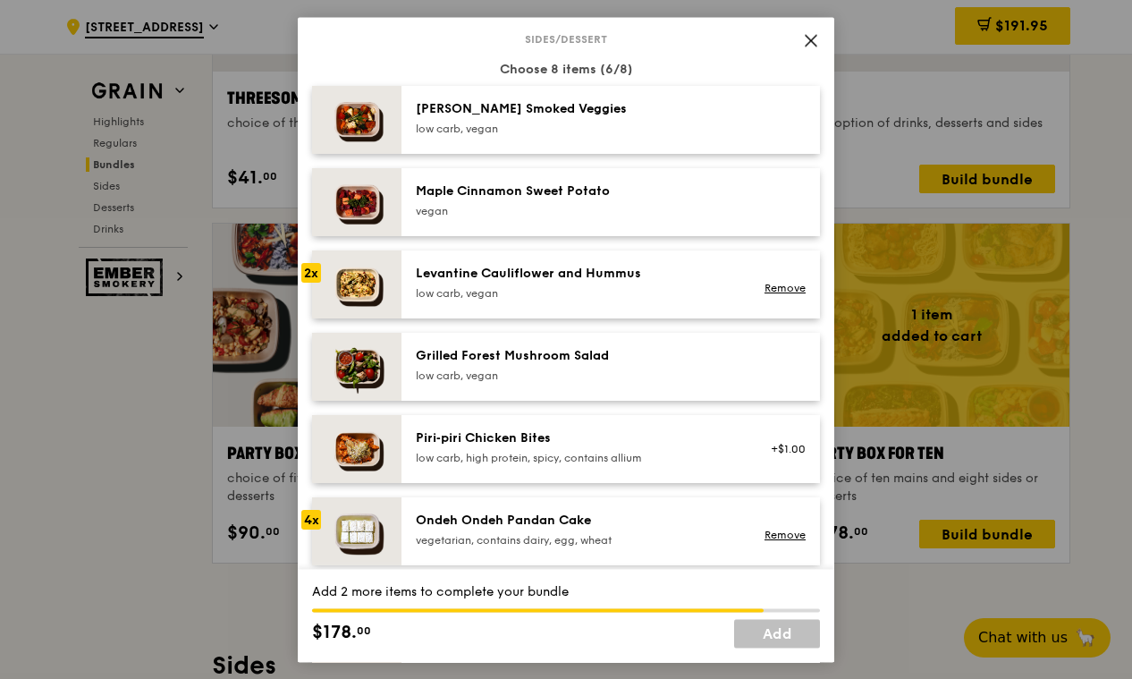
click at [536, 292] on div "low carb, vegan" at bounding box center [576, 293] width 321 height 14
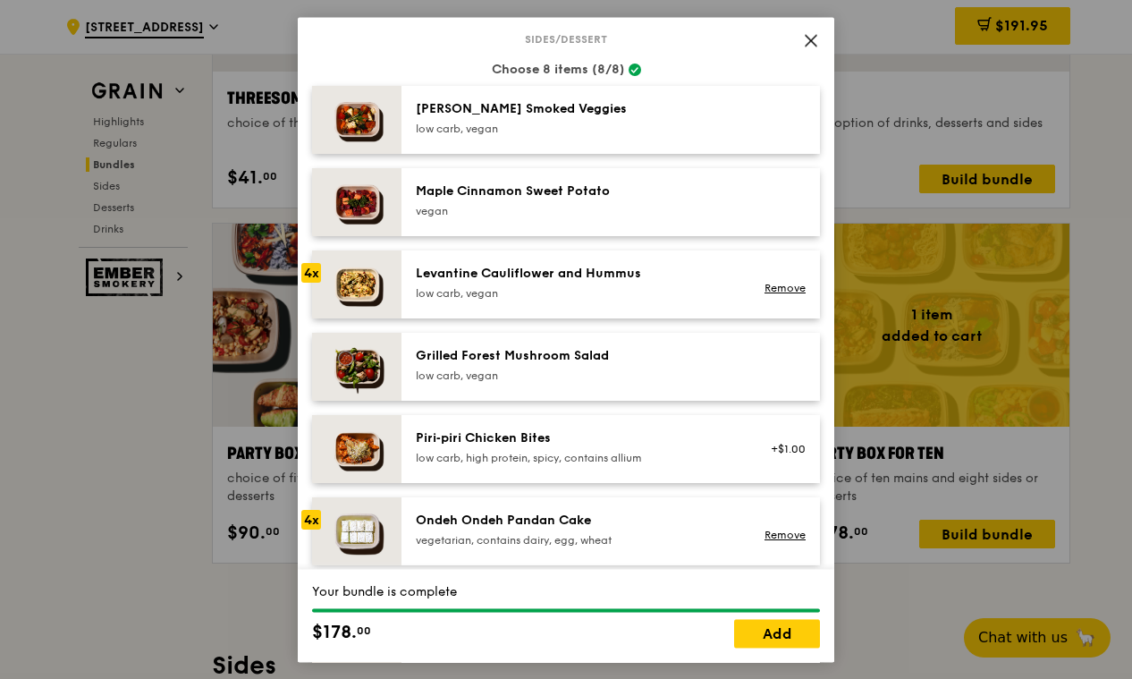
click at [536, 292] on div "low carb, vegan" at bounding box center [576, 293] width 321 height 14
click at [775, 531] on link "Remove" at bounding box center [785, 535] width 41 height 13
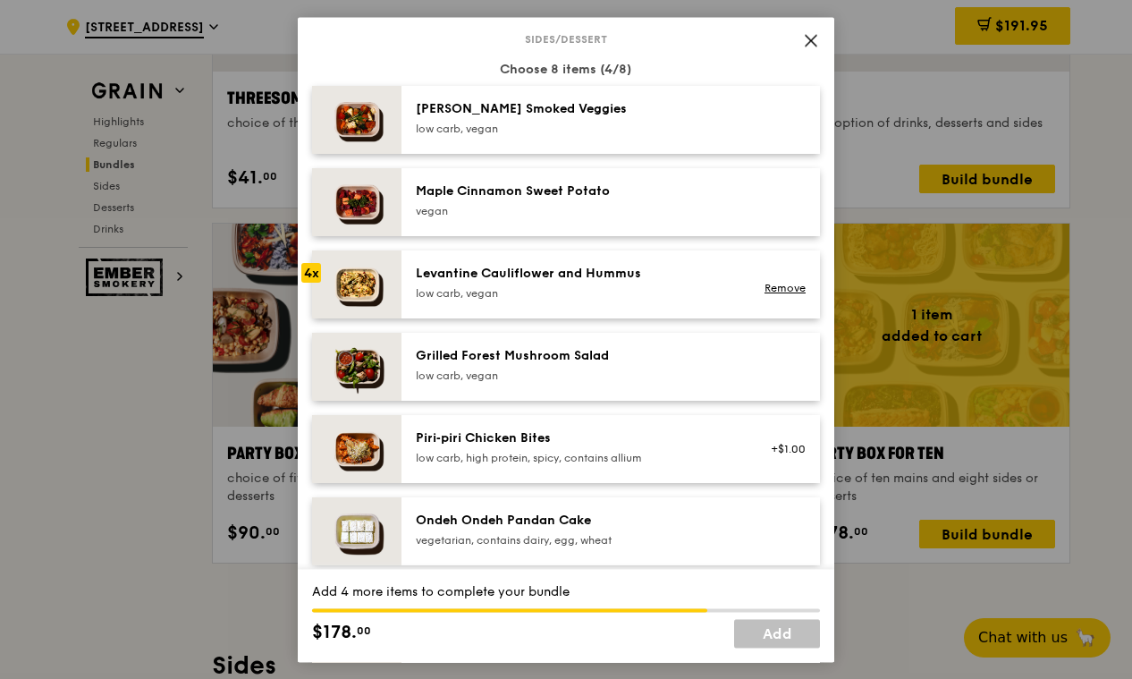
click at [519, 277] on div "Levantine Cauliflower and Hummus" at bounding box center [576, 274] width 321 height 18
click at [484, 552] on div "Ondeh Ondeh Pandan Cake vegetarian, contains dairy, egg, wheat" at bounding box center [611, 531] width 419 height 68
click at [484, 552] on div "Ondeh Ondeh Pandan Cake vegetarian, contains dairy, egg, wheat Remove" at bounding box center [611, 531] width 419 height 68
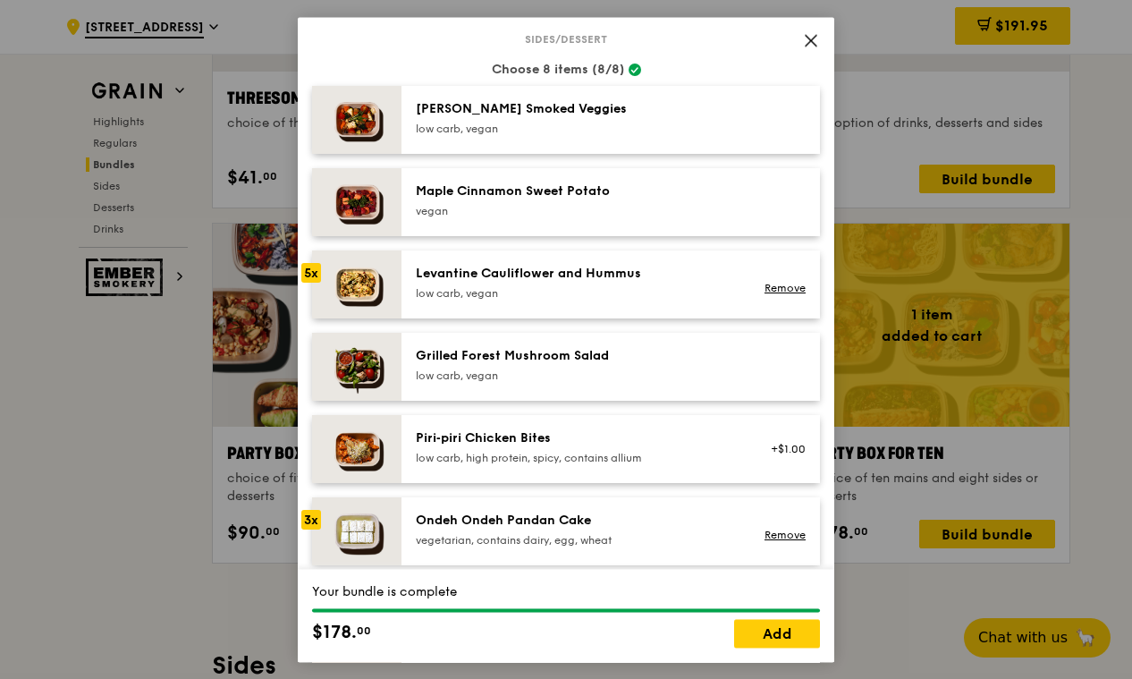
click at [775, 278] on div "Remove" at bounding box center [782, 284] width 69 height 39
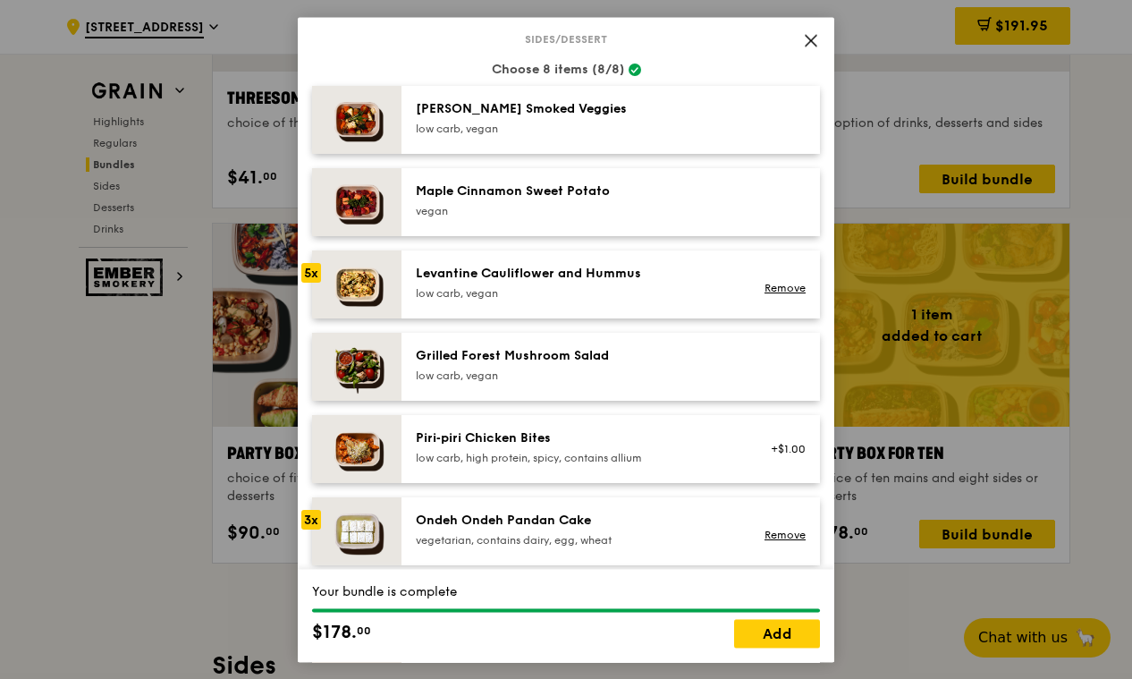
click at [775, 278] on div "Remove" at bounding box center [782, 284] width 69 height 39
click at [775, 283] on link "Remove" at bounding box center [785, 289] width 41 height 13
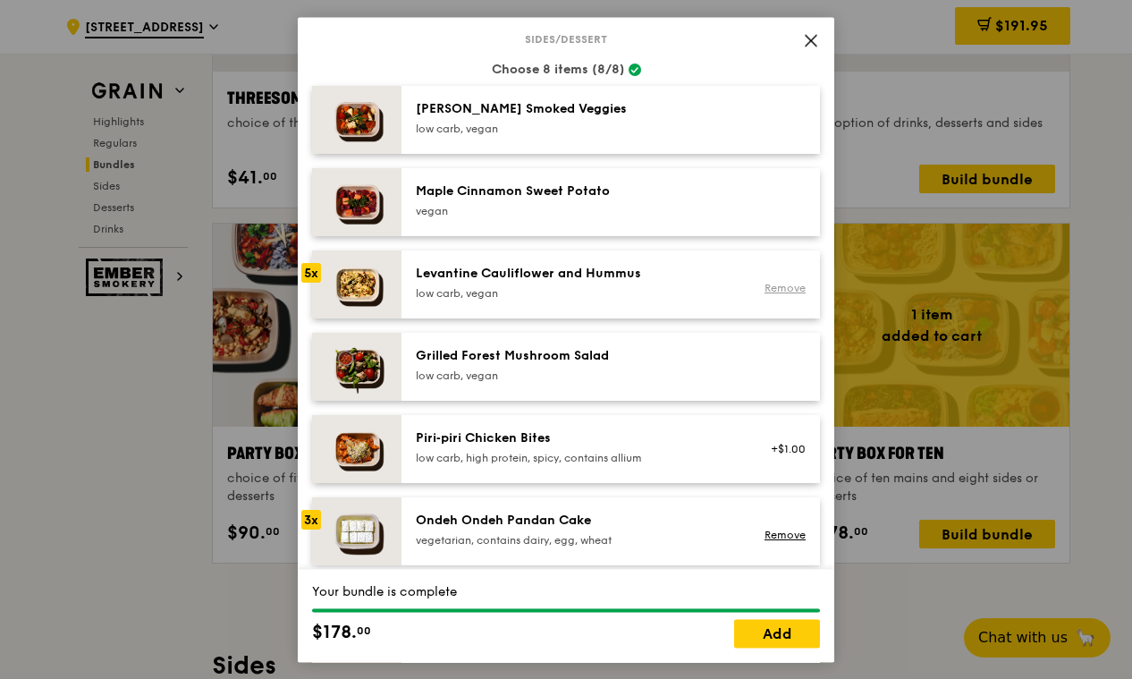
click at [775, 282] on div "Remove" at bounding box center [782, 284] width 69 height 39
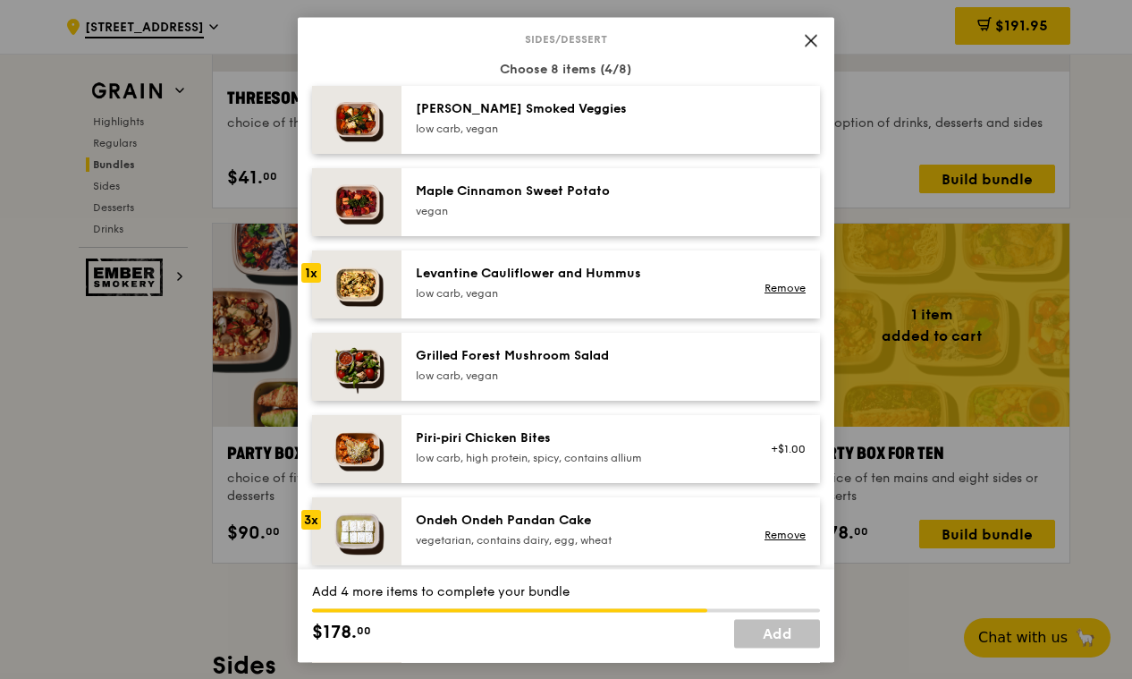
click at [775, 283] on link "Remove" at bounding box center [785, 289] width 41 height 13
click at [775, 282] on div at bounding box center [782, 284] width 69 height 39
click at [681, 196] on div "Maple Cinnamon Sweet Potato" at bounding box center [576, 191] width 321 height 18
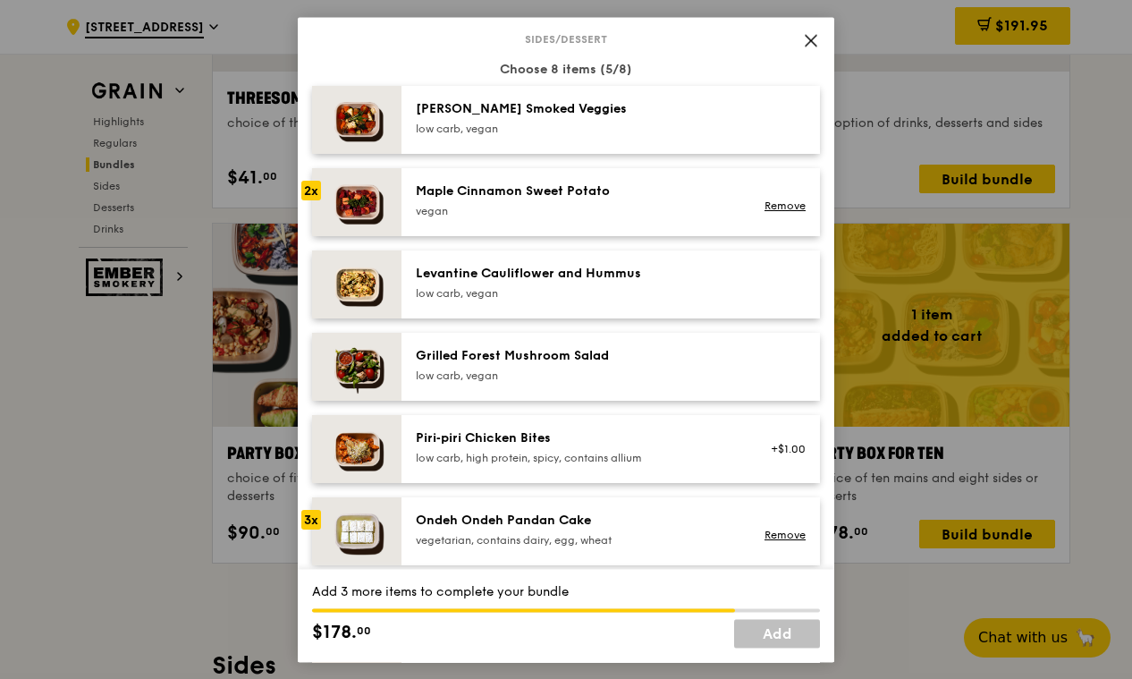
click at [681, 196] on div "Maple Cinnamon Sweet Potato" at bounding box center [576, 191] width 321 height 18
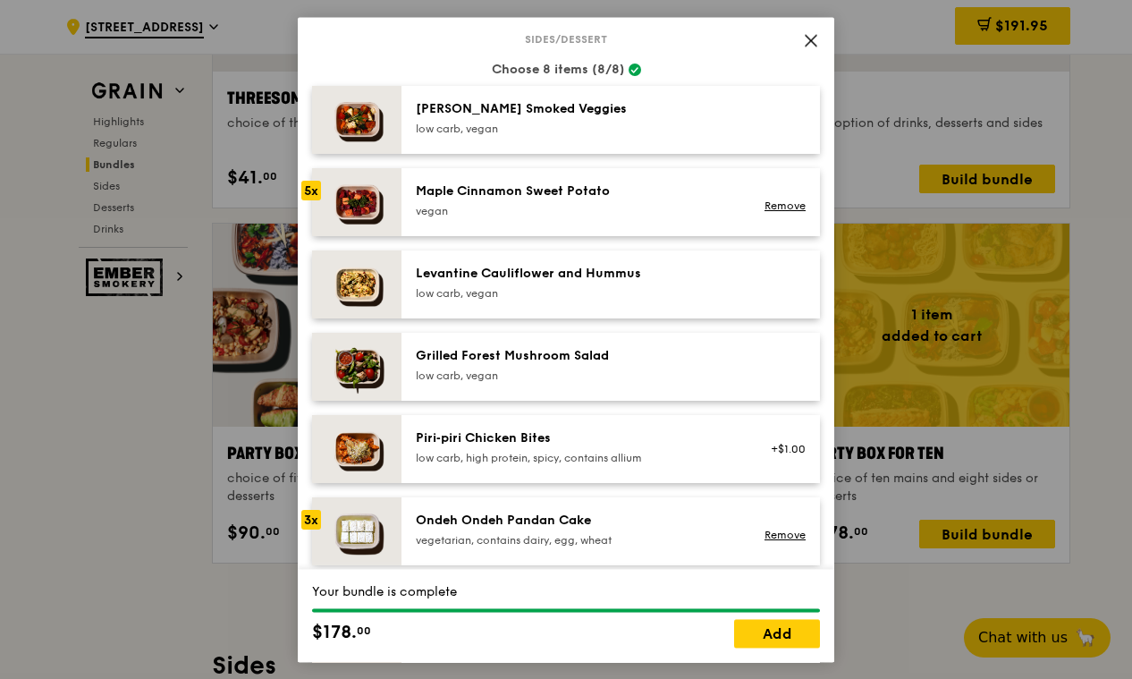
click at [681, 196] on div "Maple Cinnamon Sweet Potato" at bounding box center [576, 191] width 321 height 18
click at [763, 628] on link "Add" at bounding box center [777, 633] width 86 height 29
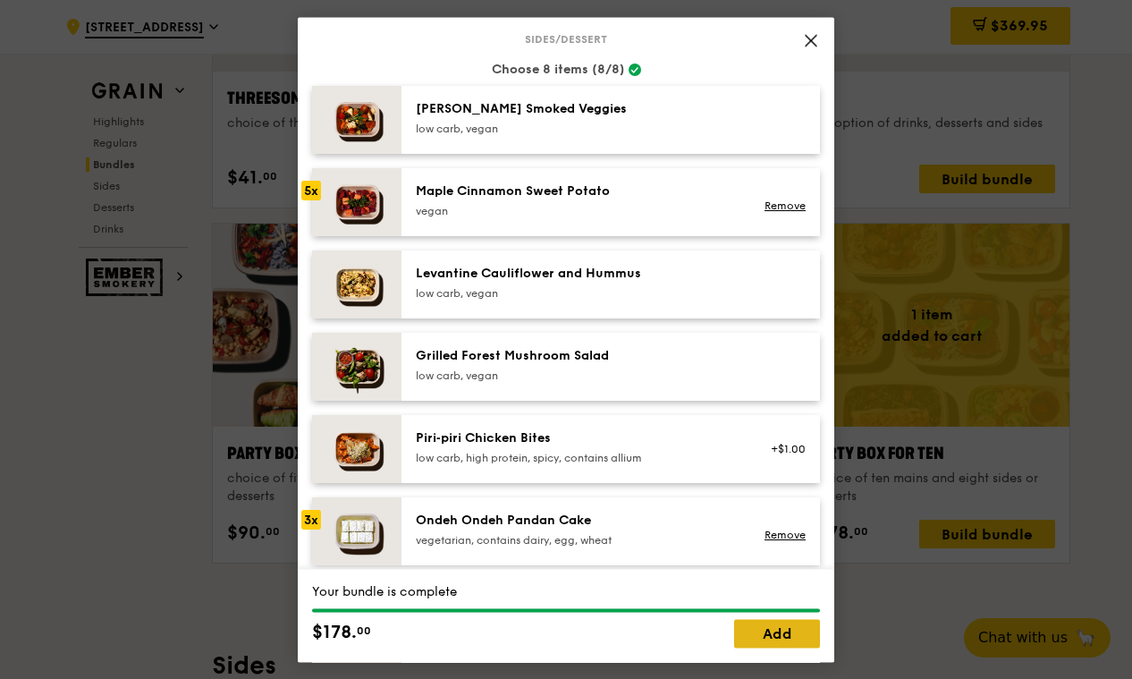
scroll to position [3410, 0]
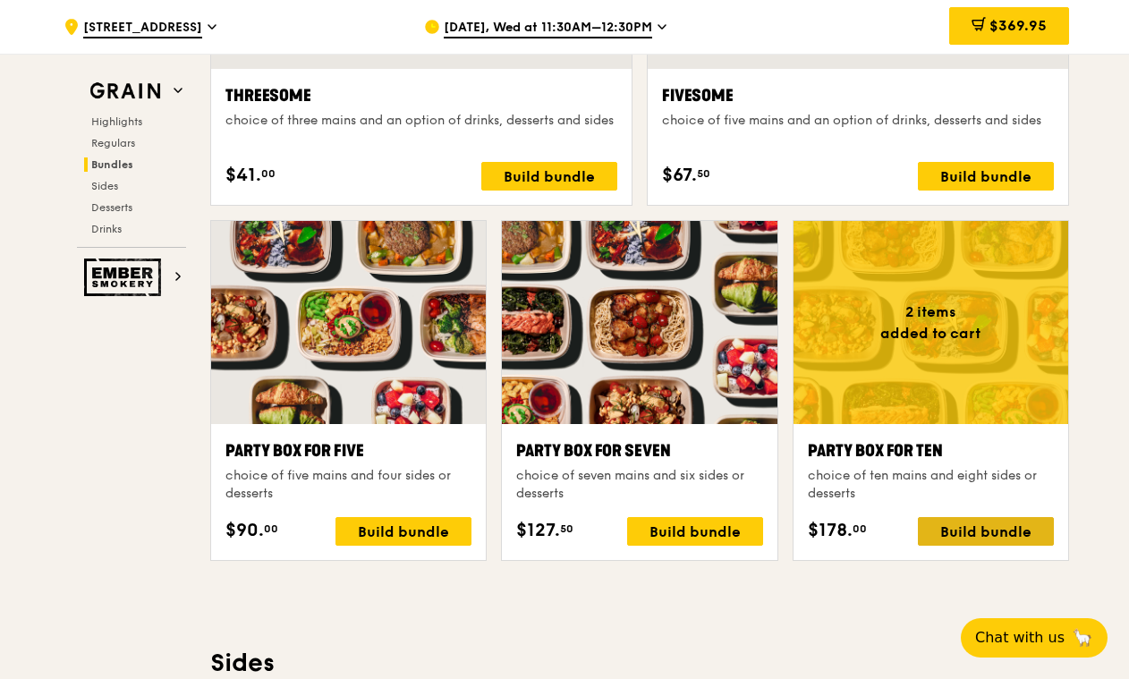
click at [986, 520] on div "Build bundle" at bounding box center [986, 531] width 136 height 29
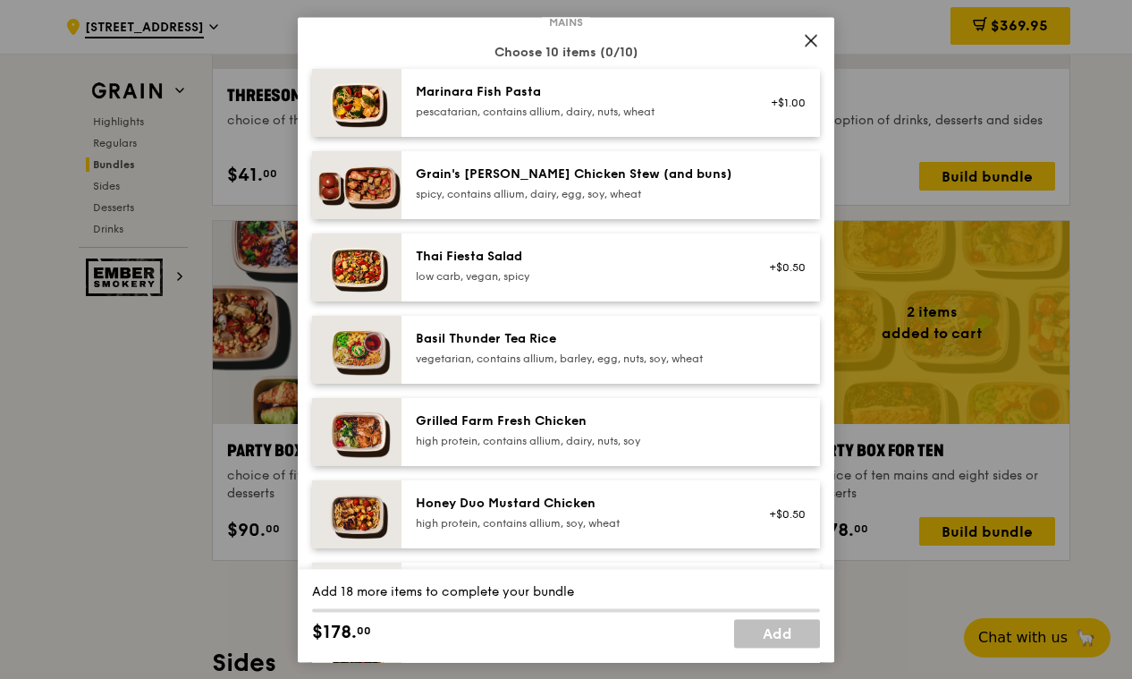
scroll to position [123, 0]
click at [570, 389] on div "Mains Choose 10 items (0/10) Marinara Fish Pasta pescatarian, contains allium, …" at bounding box center [566, 434] width 508 height 827
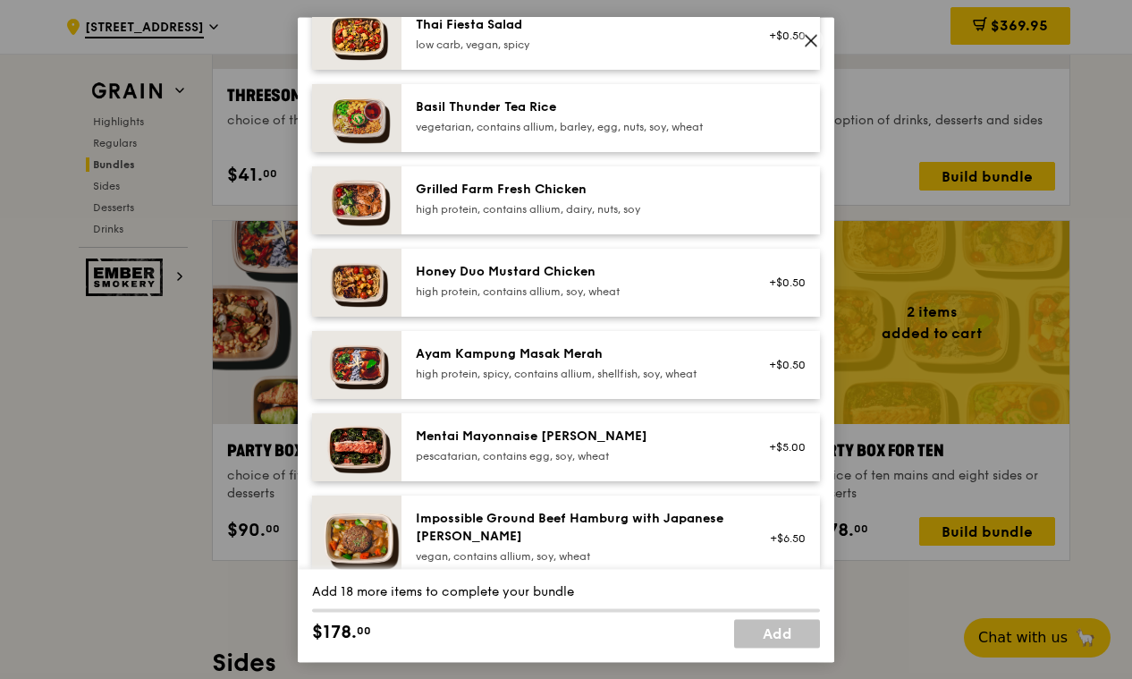
scroll to position [355, 0]
click at [601, 344] on div "Ayam Kampung Masak Merah" at bounding box center [576, 353] width 321 height 18
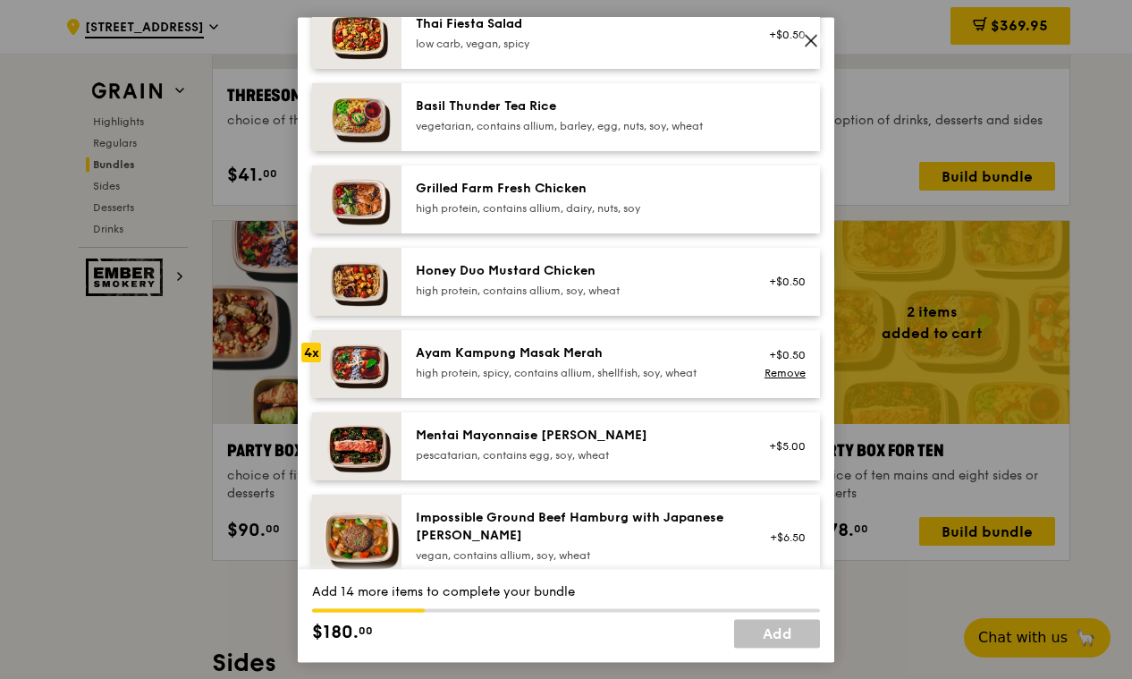
click at [601, 344] on div "Ayam Kampung Masak Merah" at bounding box center [576, 353] width 321 height 18
click at [641, 265] on div "Honey Duo Mustard Chicken" at bounding box center [576, 271] width 321 height 18
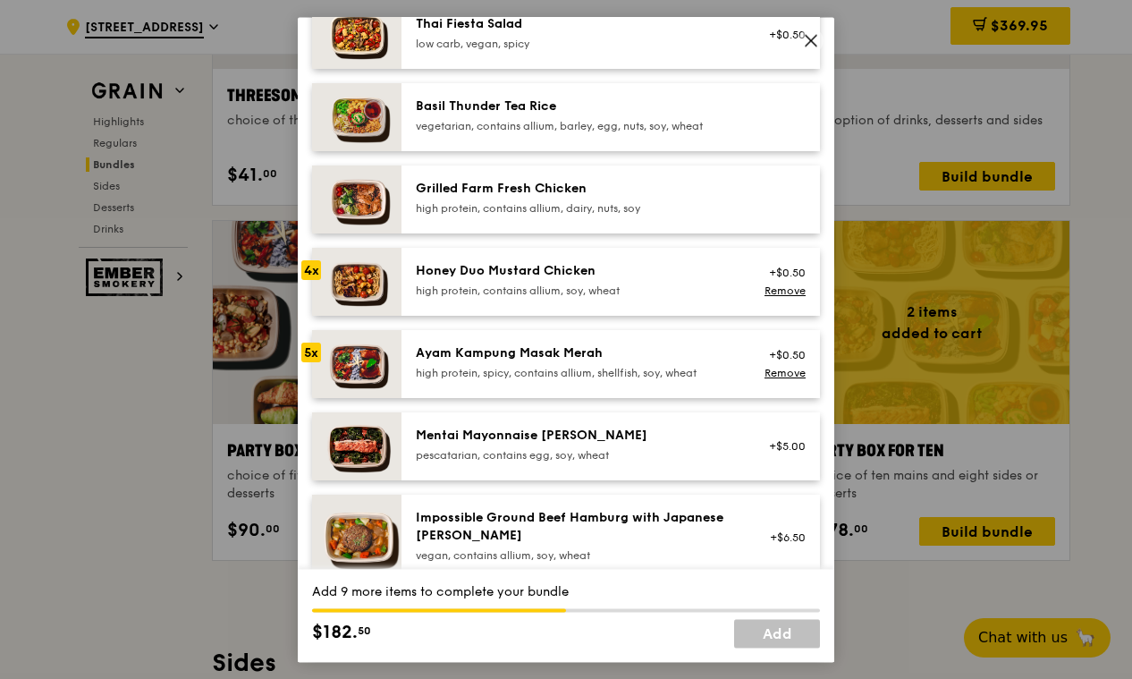
click at [641, 265] on div "Honey Duo Mustard Chicken" at bounding box center [576, 271] width 321 height 18
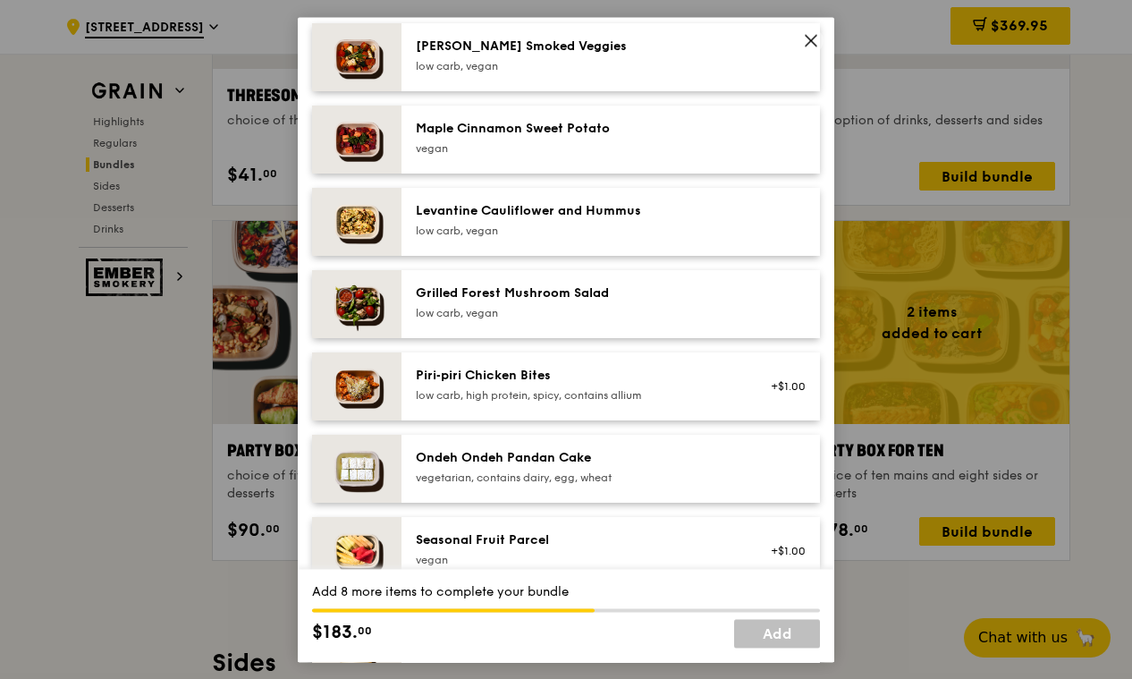
scroll to position [1008, 0]
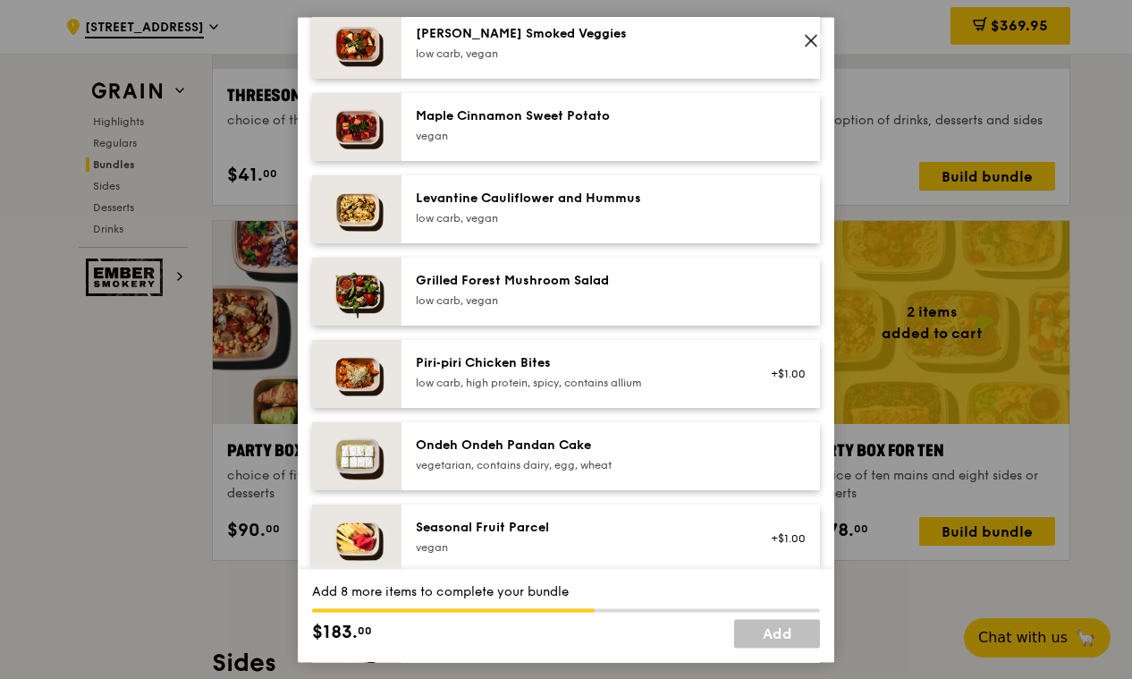
click at [581, 436] on div "Ondeh Ondeh Pandan Cake" at bounding box center [576, 445] width 321 height 18
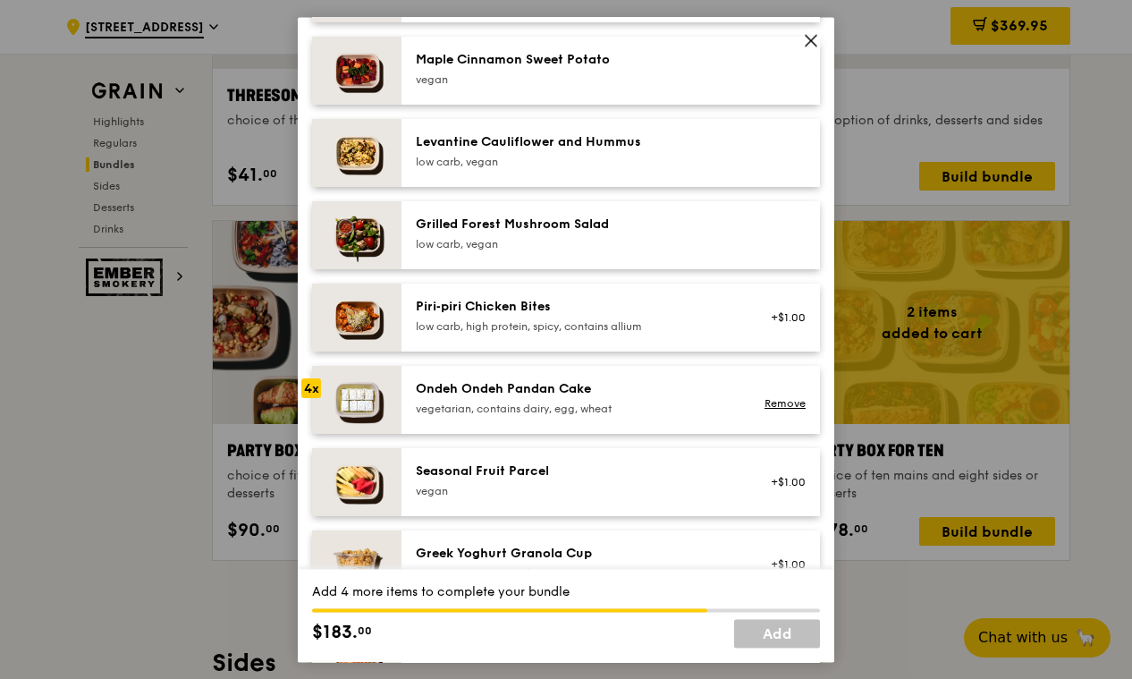
scroll to position [1066, 0]
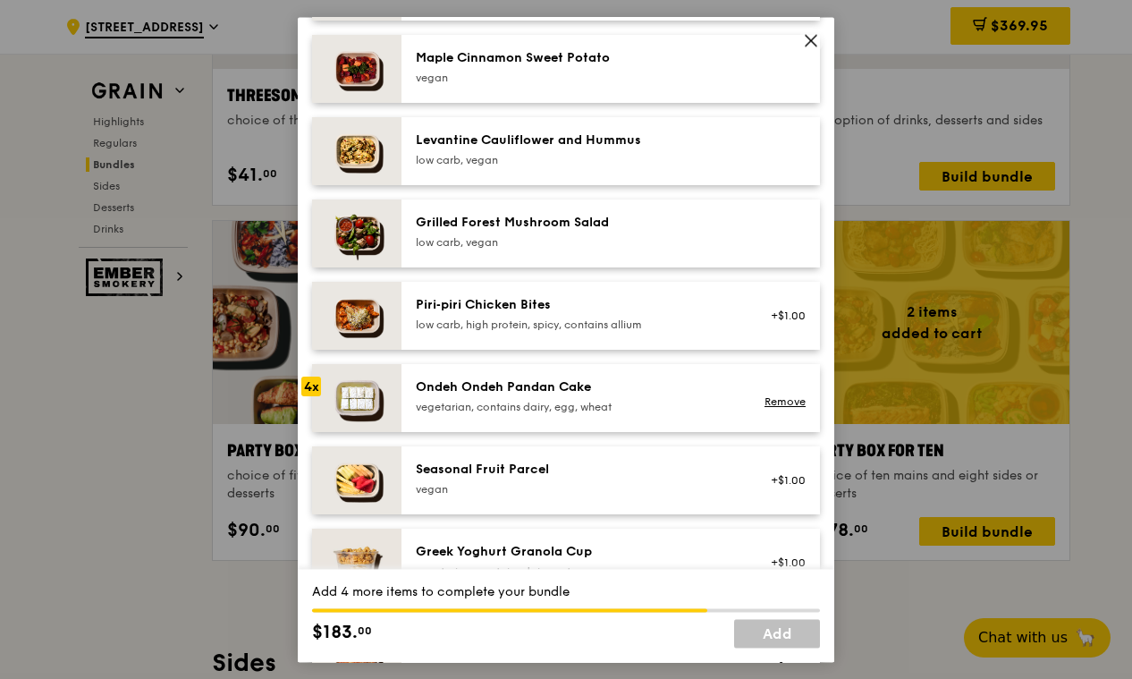
click at [599, 381] on div "Ondeh Ondeh Pandan Cake" at bounding box center [576, 387] width 321 height 18
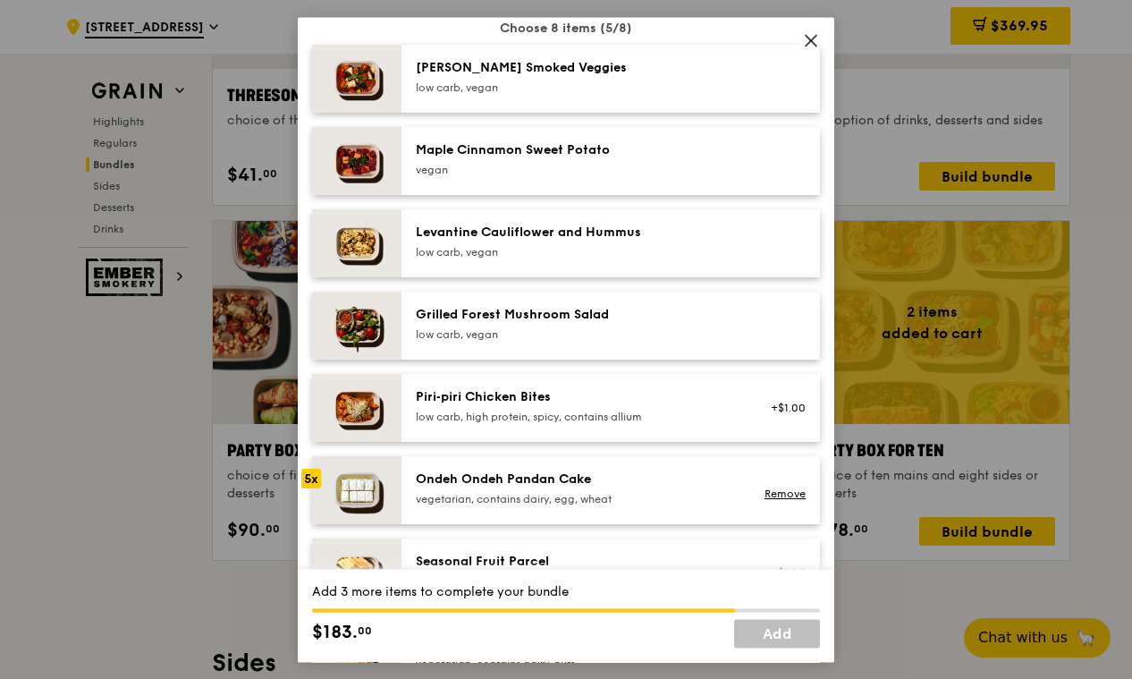
scroll to position [975, 0]
click at [588, 155] on div "Maple Cinnamon Sweet Potato" at bounding box center [576, 149] width 321 height 18
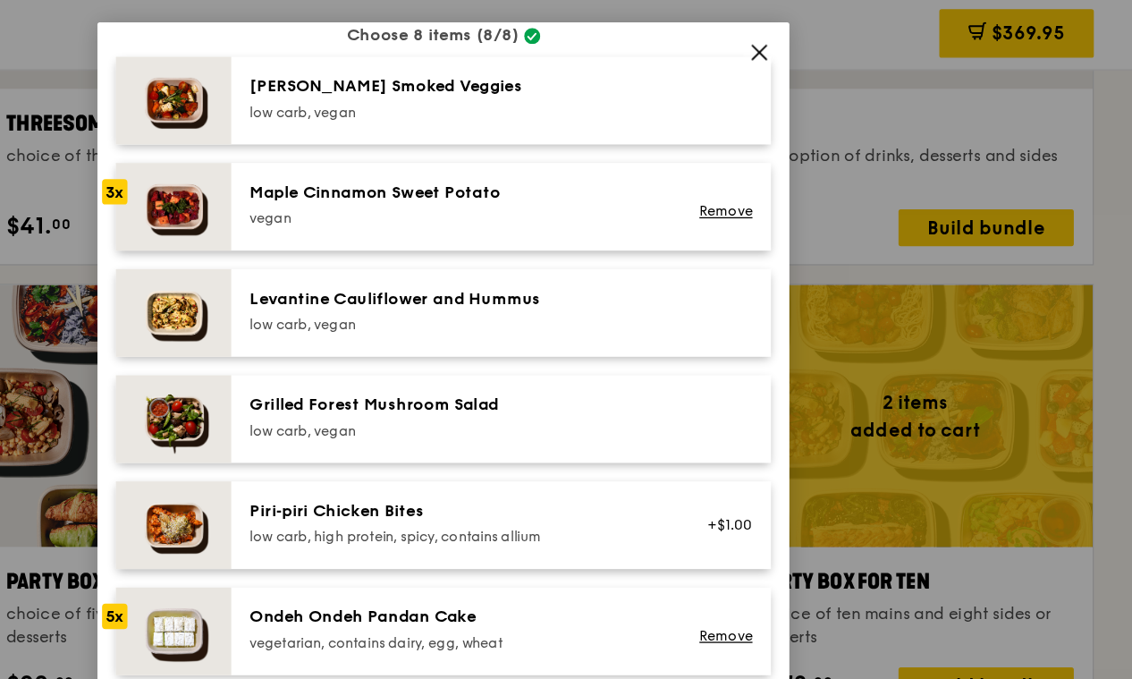
scroll to position [3410, 0]
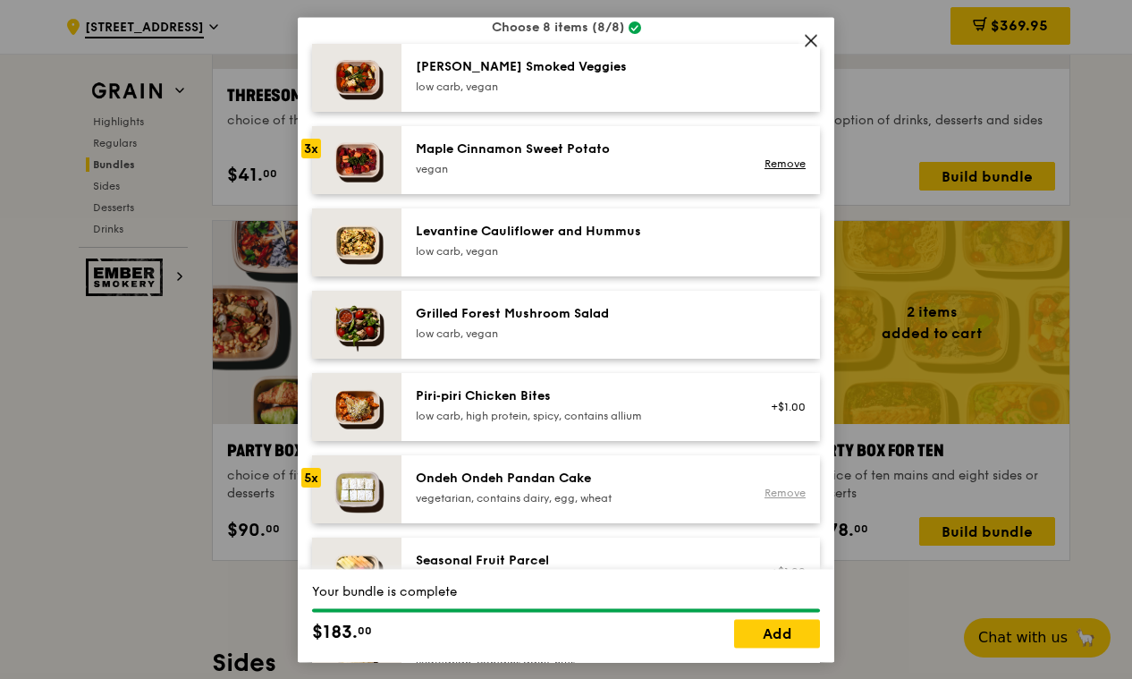
click at [767, 497] on link "Remove" at bounding box center [785, 493] width 41 height 13
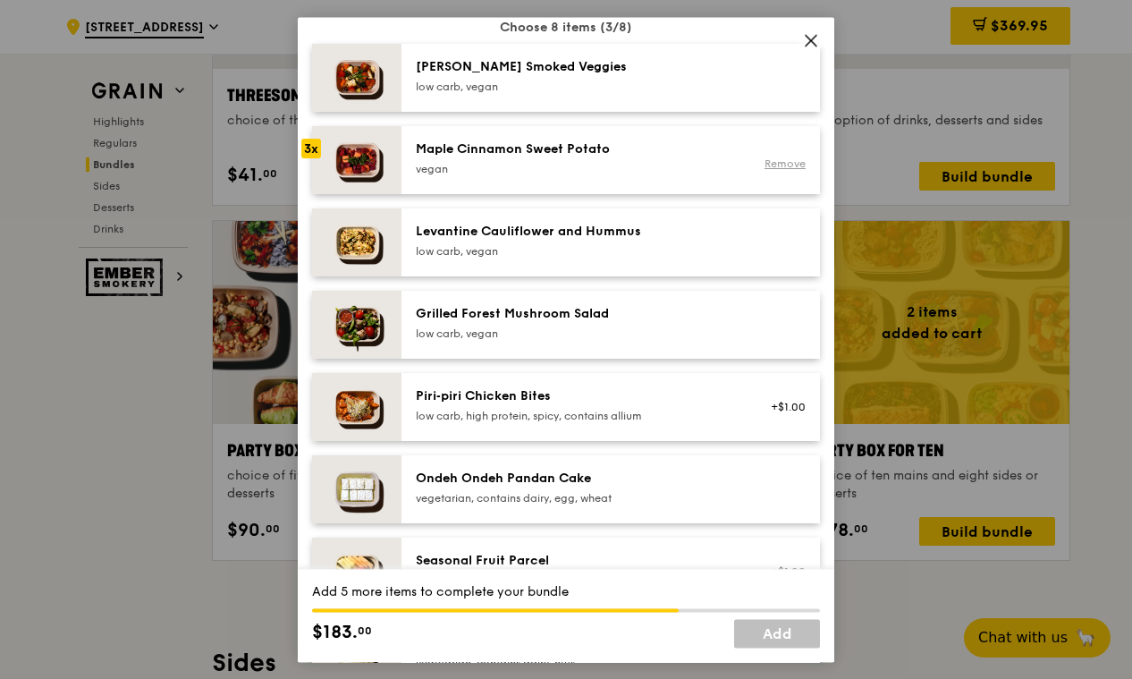
click at [776, 162] on link "Remove" at bounding box center [785, 164] width 41 height 13
click at [604, 239] on div "Levantine Cauliflower and Hummus" at bounding box center [576, 232] width 321 height 18
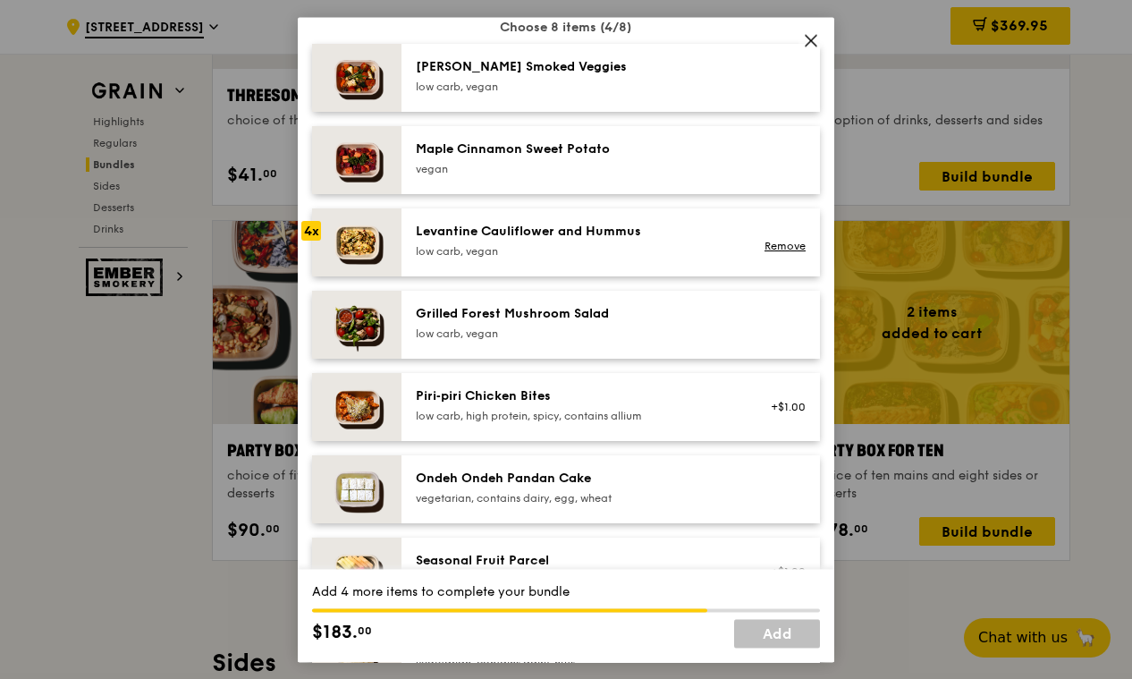
click at [672, 485] on div "Ondeh Ondeh Pandan Cake" at bounding box center [576, 479] width 321 height 18
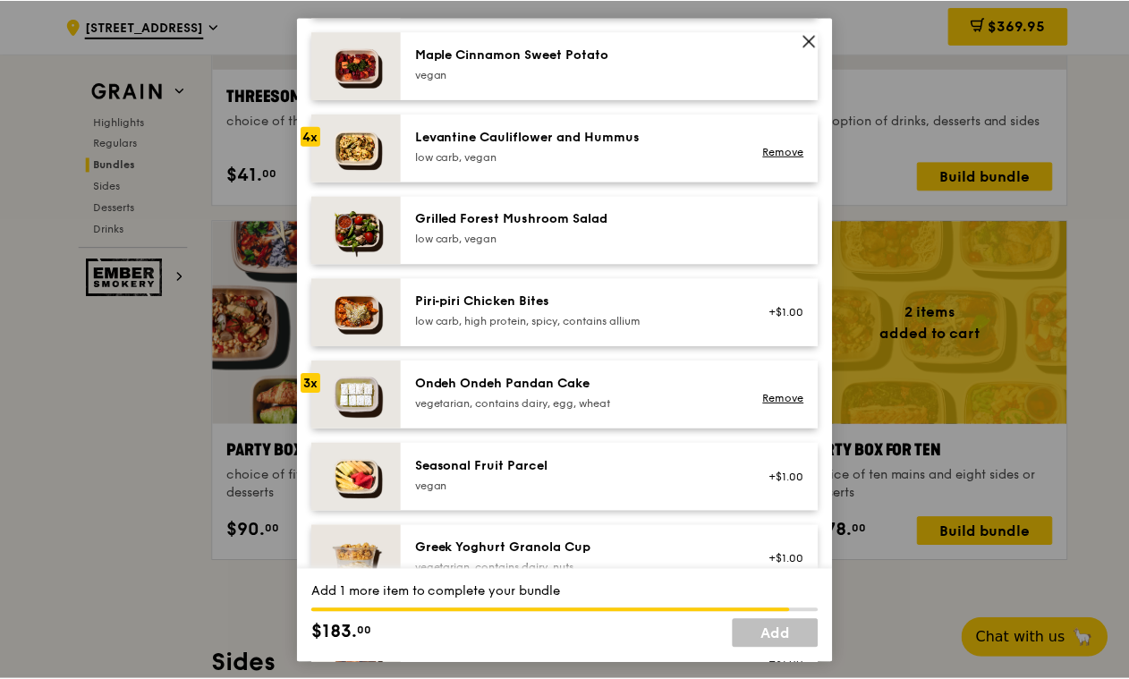
scroll to position [1072, 0]
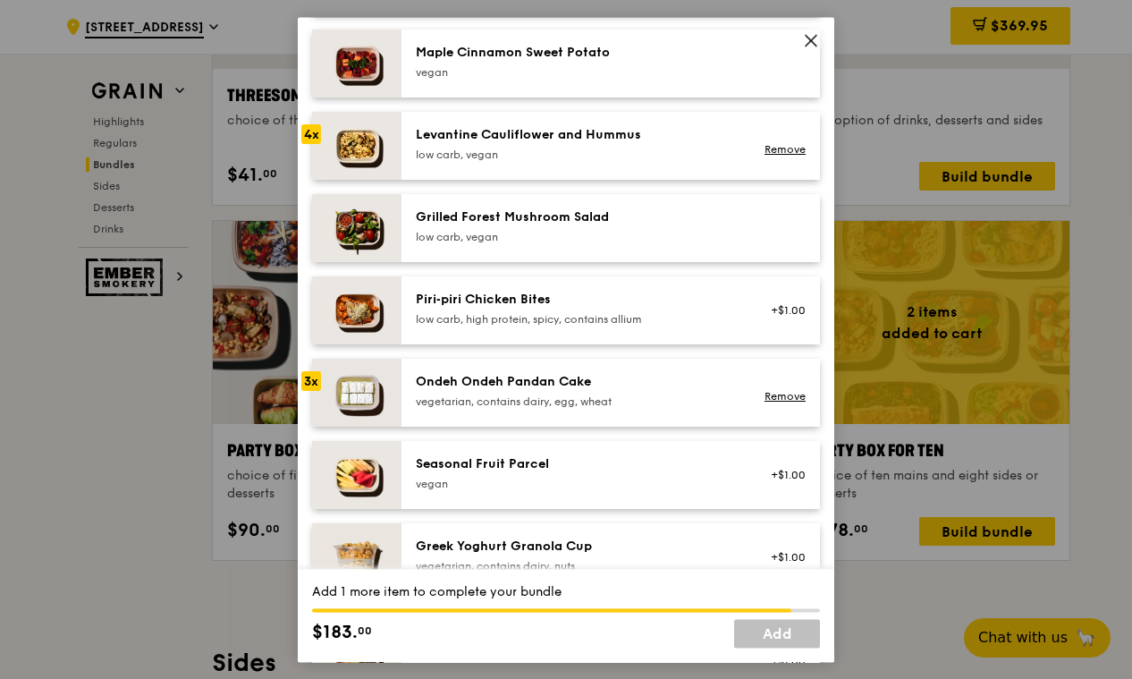
click at [656, 148] on div "low carb, vegan" at bounding box center [576, 155] width 321 height 14
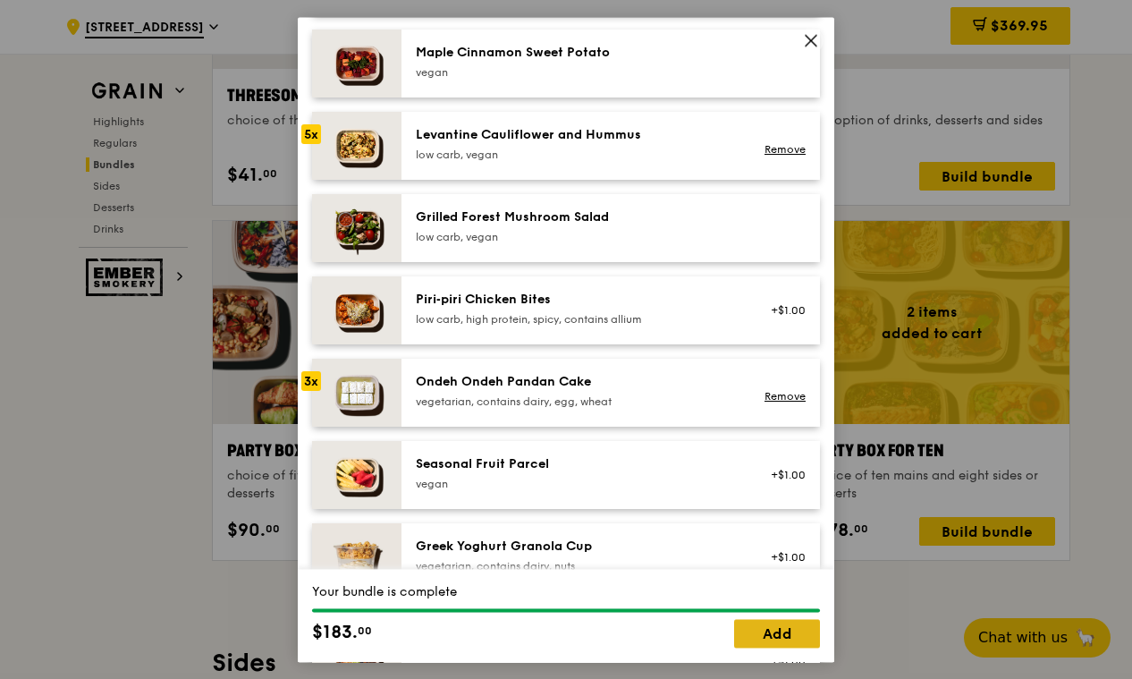
click at [798, 634] on link "Add" at bounding box center [777, 633] width 86 height 29
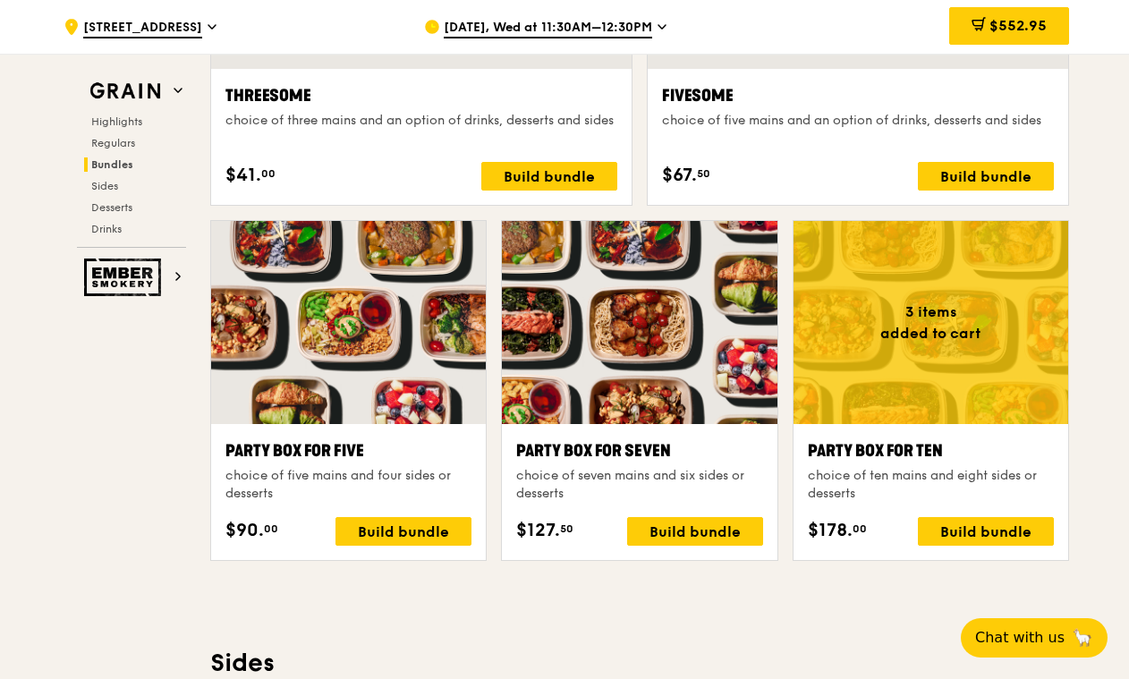
click at [637, 594] on div "Highlights Weekly rotating dishes inspired by flavours from around the world. W…" at bounding box center [639, 681] width 859 height 7030
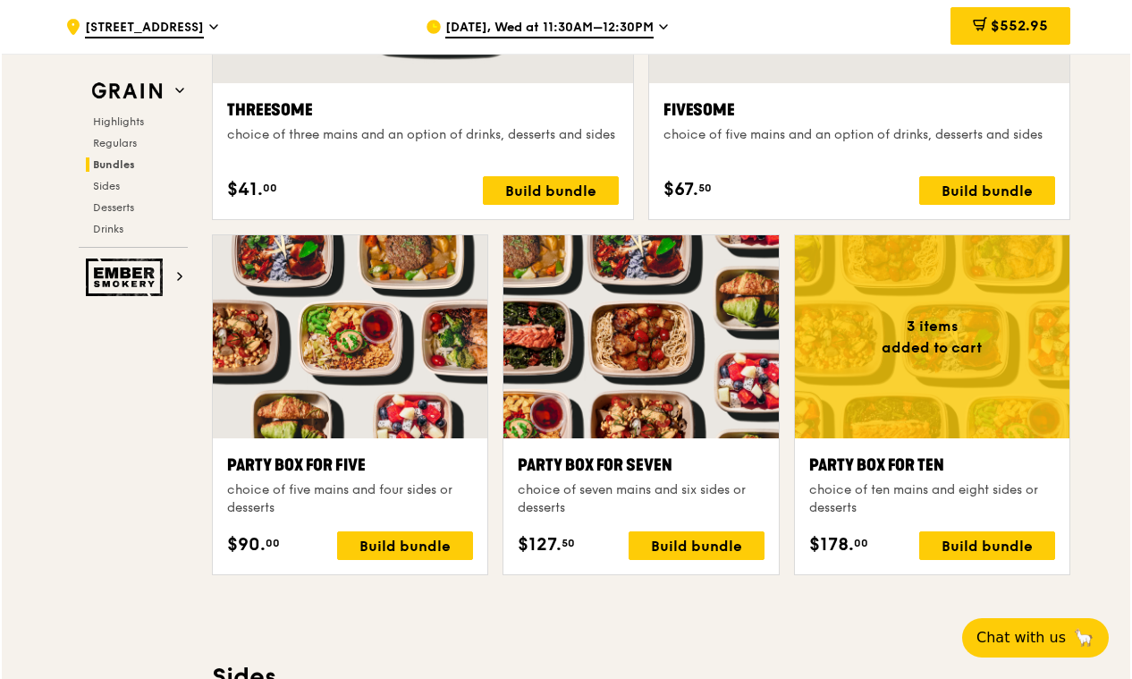
scroll to position [3394, 0]
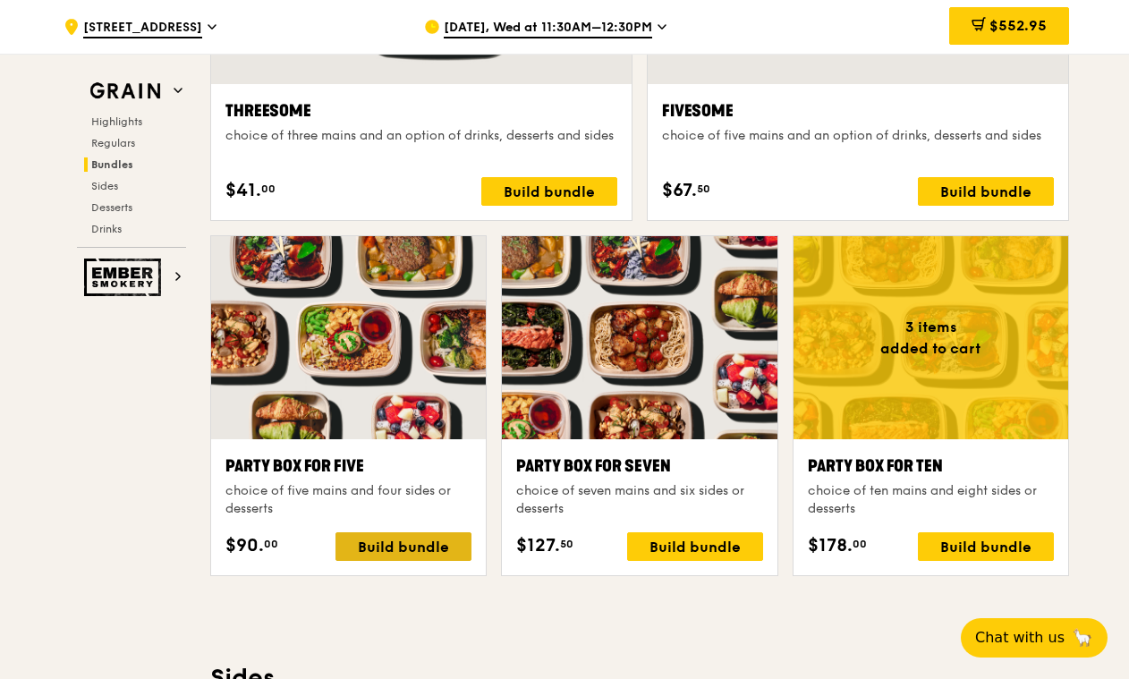
click at [412, 543] on div "Build bundle" at bounding box center [403, 546] width 136 height 29
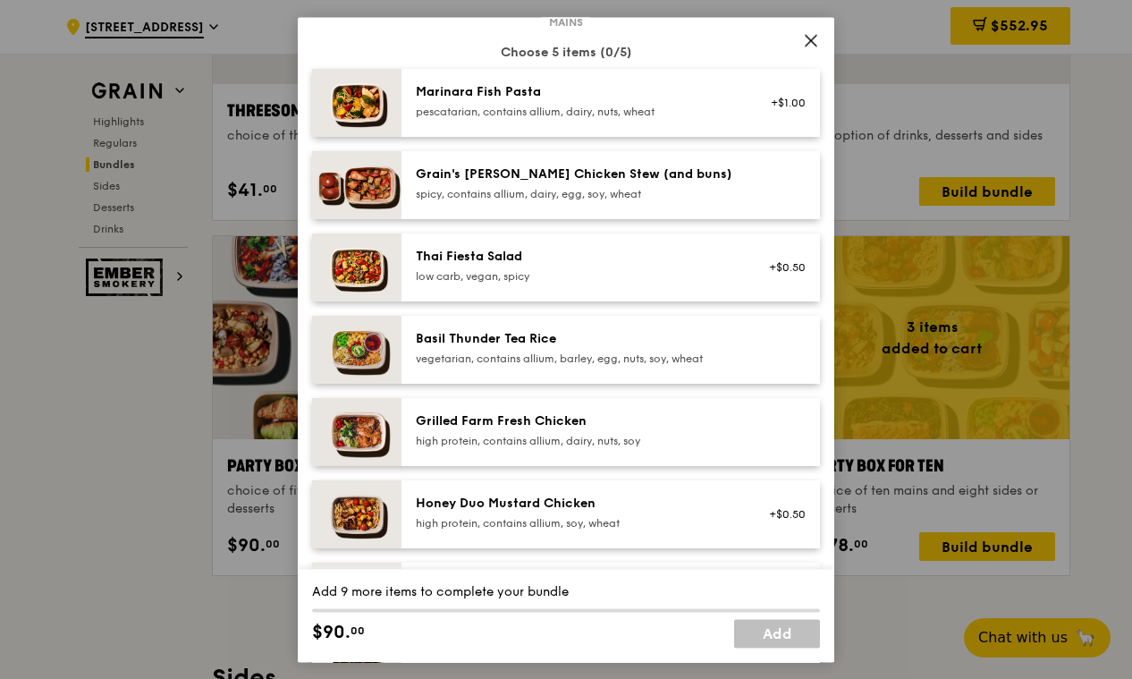
scroll to position [104, 0]
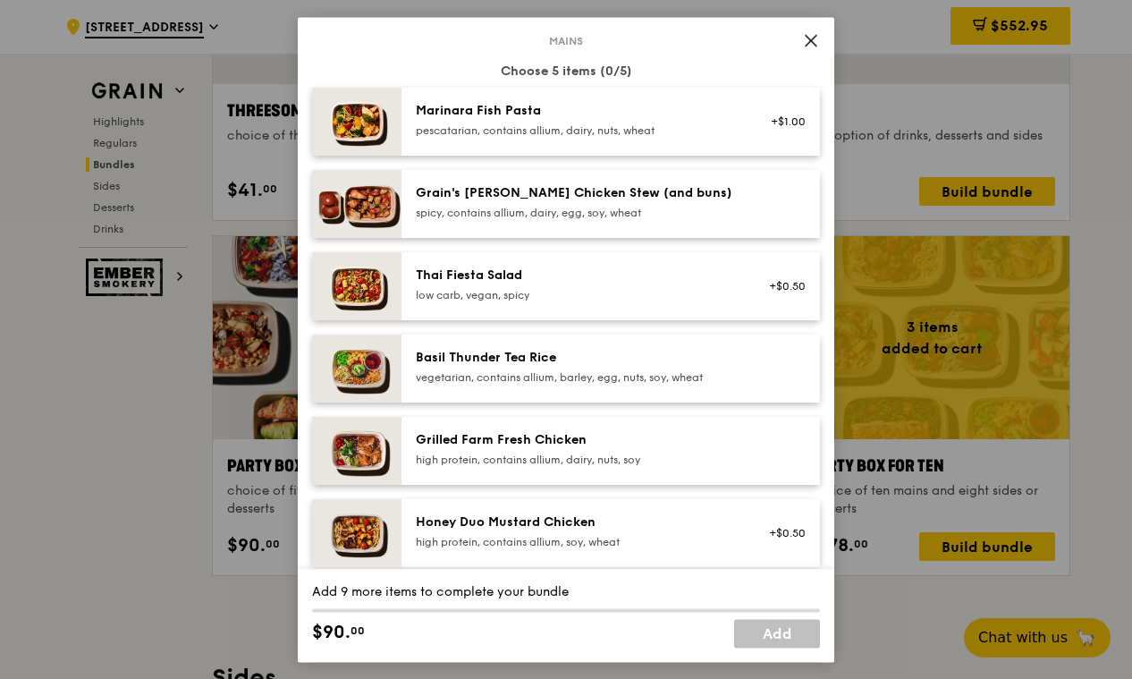
click at [639, 379] on div "vegetarian, contains allium, barley, egg, nuts, soy, wheat" at bounding box center [576, 377] width 321 height 14
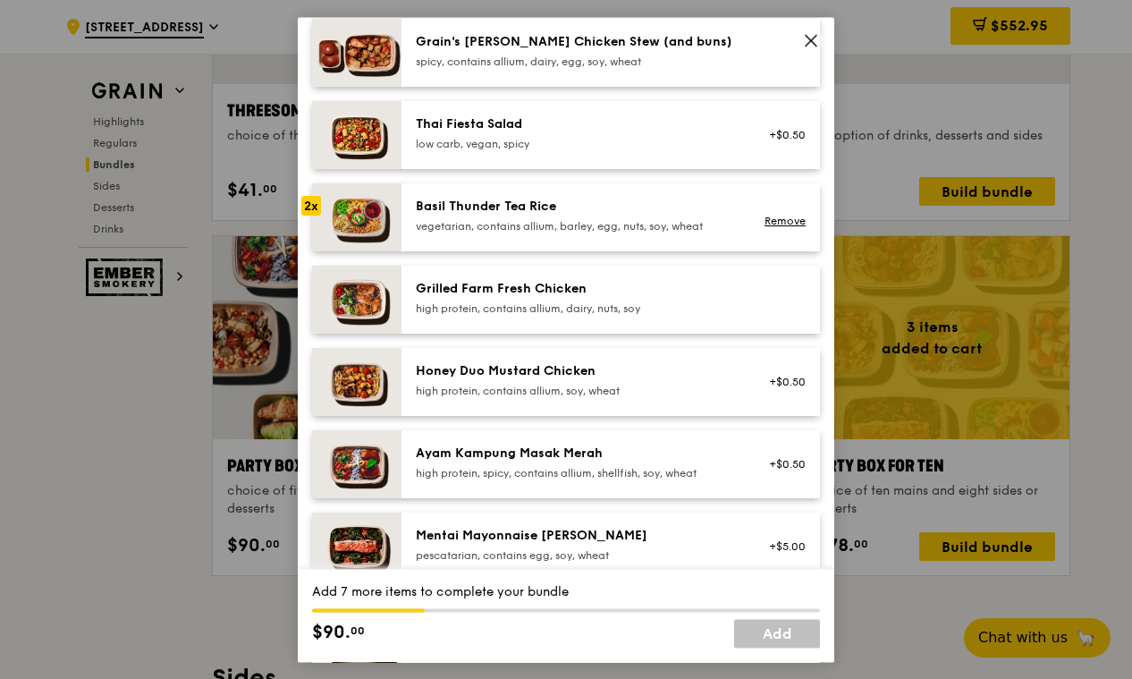
scroll to position [256, 0]
click at [667, 287] on div "Grilled Farm Fresh Chicken" at bounding box center [576, 288] width 321 height 18
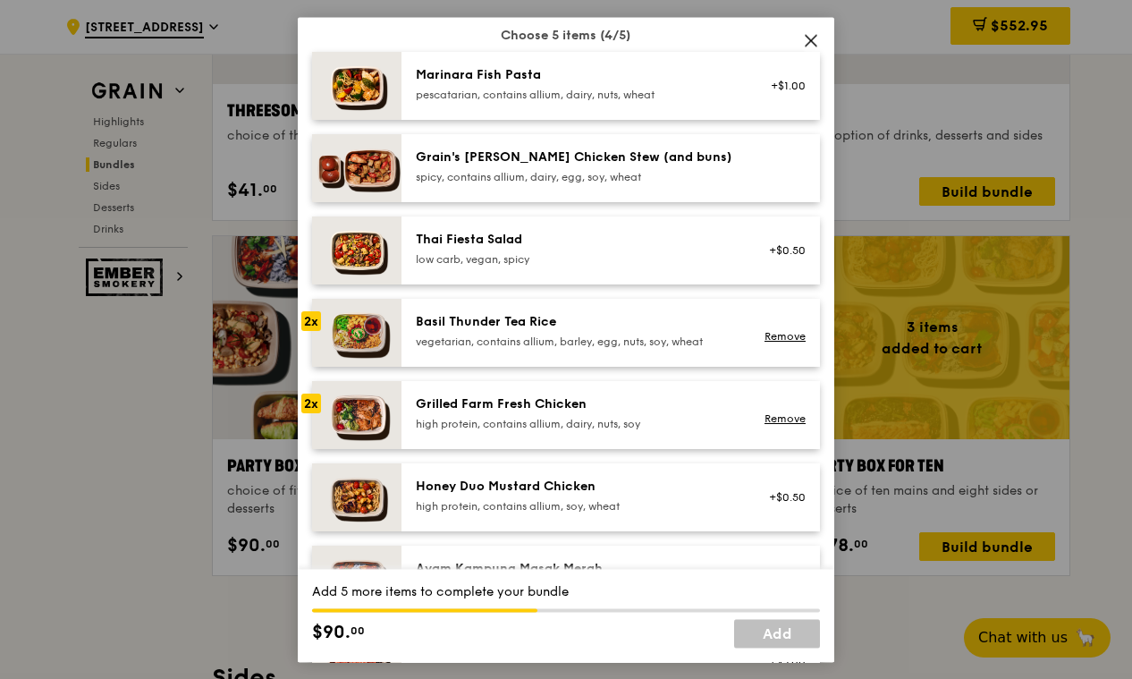
scroll to position [139, 0]
click at [607, 235] on div "Thai Fiesta Salad" at bounding box center [576, 241] width 321 height 18
click at [783, 255] on link "Remove" at bounding box center [785, 260] width 41 height 13
click at [572, 326] on div "Basil Thunder Tea Rice" at bounding box center [576, 323] width 321 height 18
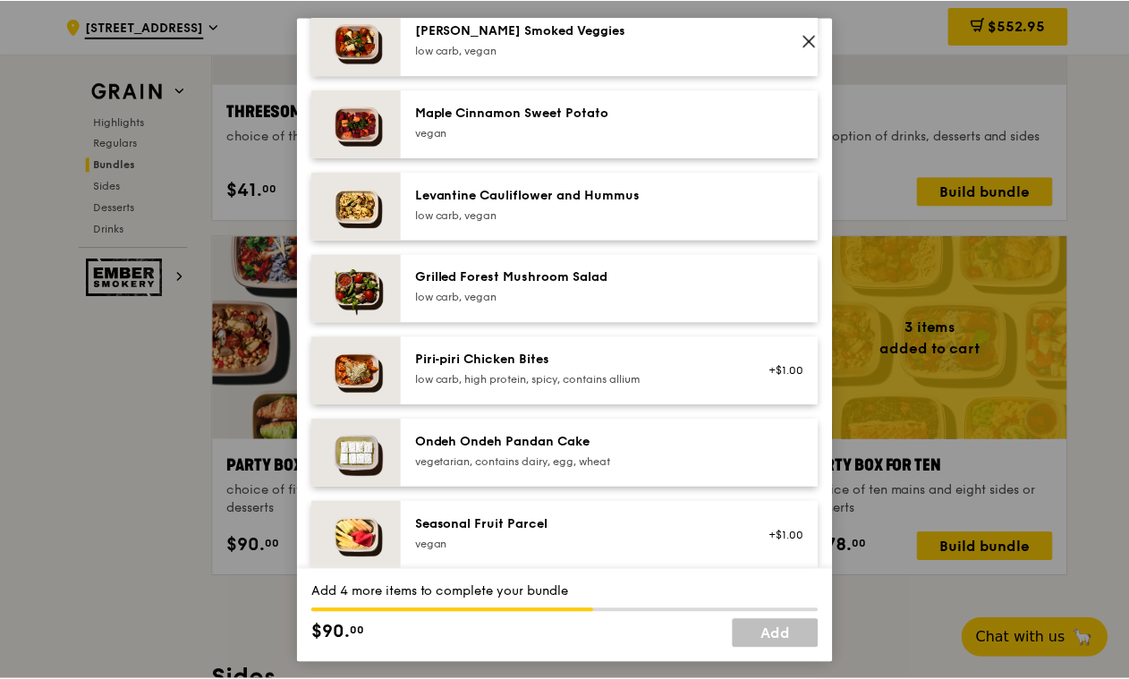
scroll to position [1012, 0]
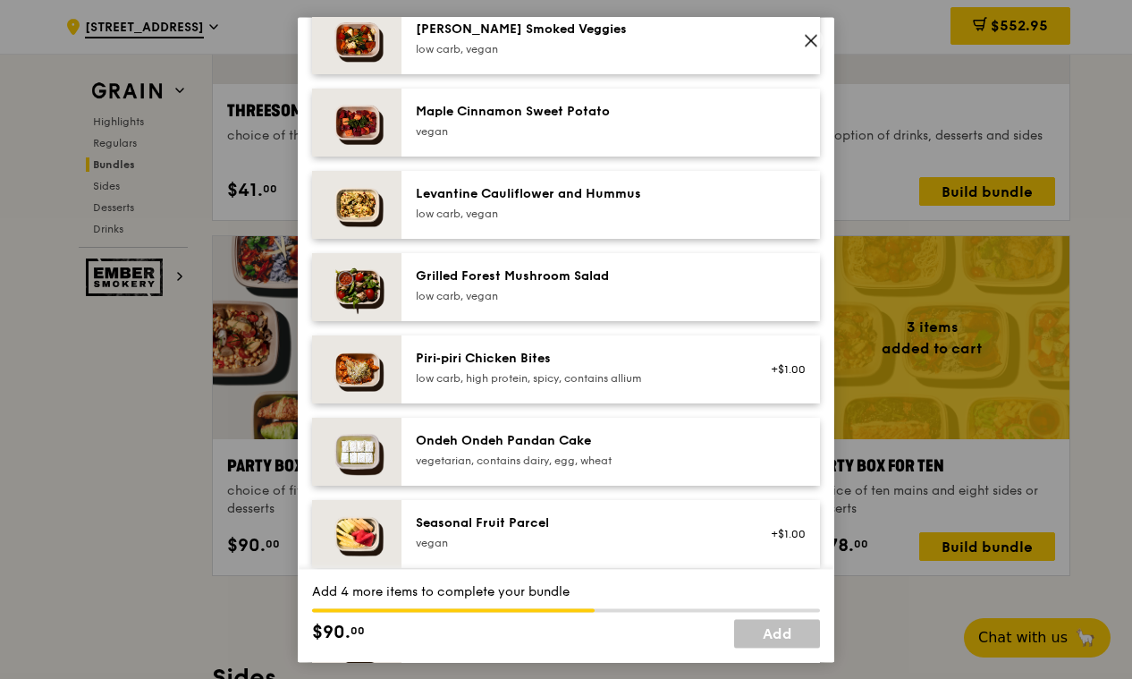
click at [612, 443] on div "Ondeh Ondeh Pandan Cake" at bounding box center [576, 441] width 321 height 18
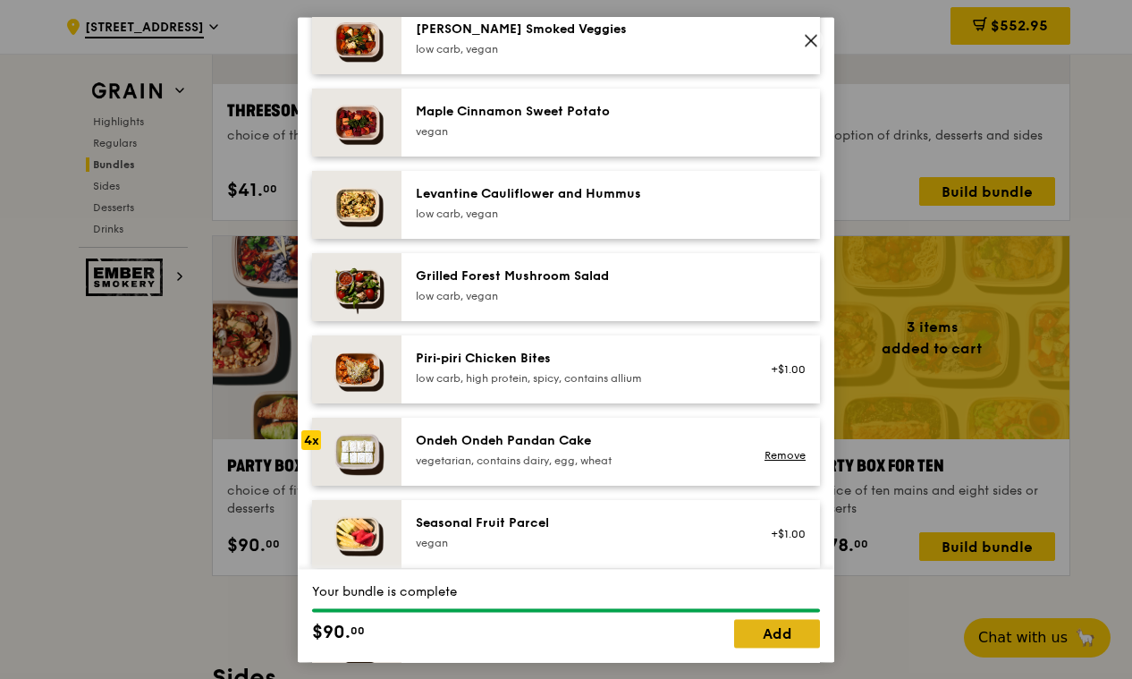
click at [784, 623] on link "Add" at bounding box center [777, 633] width 86 height 29
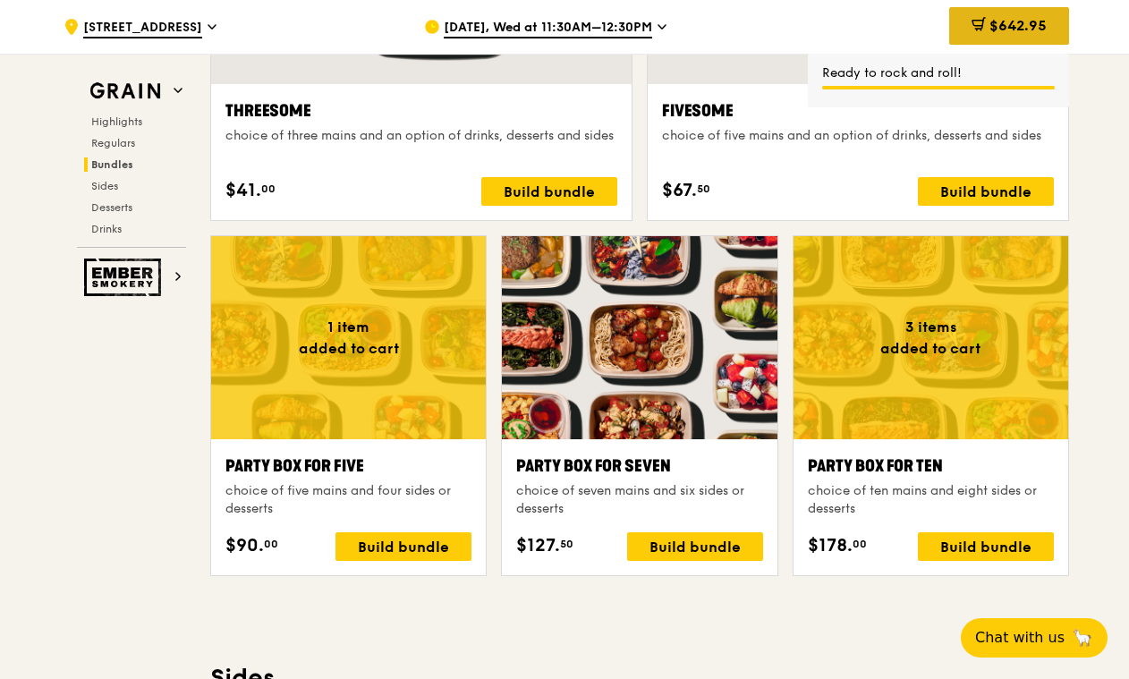
click at [999, 13] on div "$642.95" at bounding box center [1009, 26] width 120 height 38
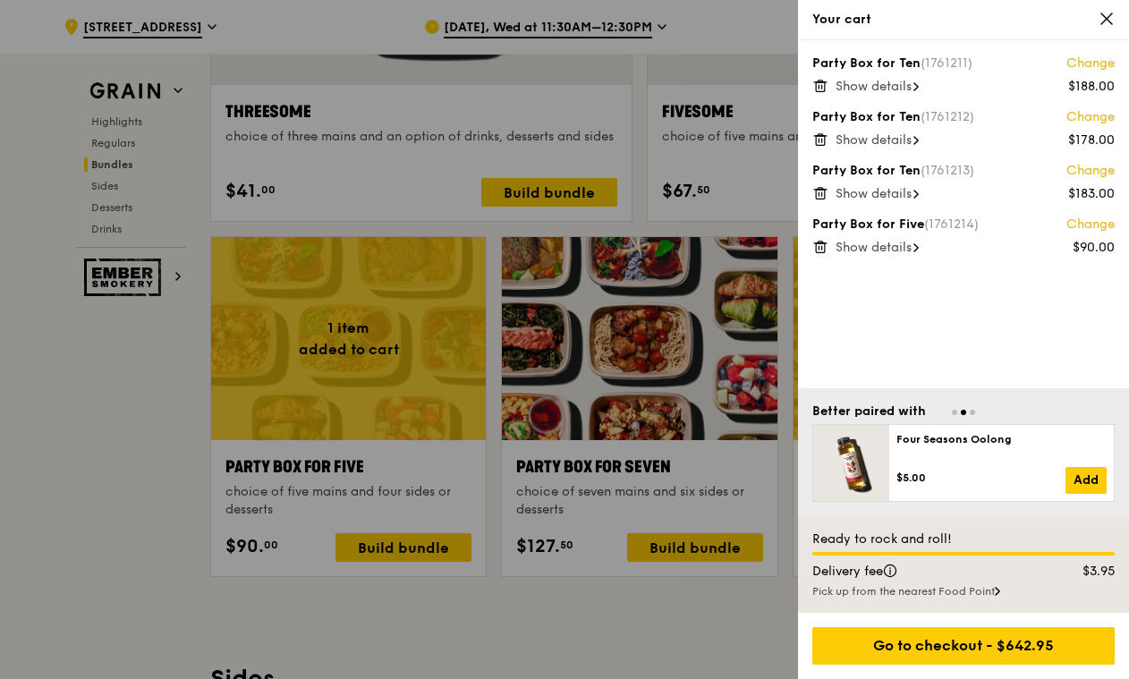
scroll to position [3393, 0]
click at [909, 248] on span "Show details" at bounding box center [873, 247] width 76 height 15
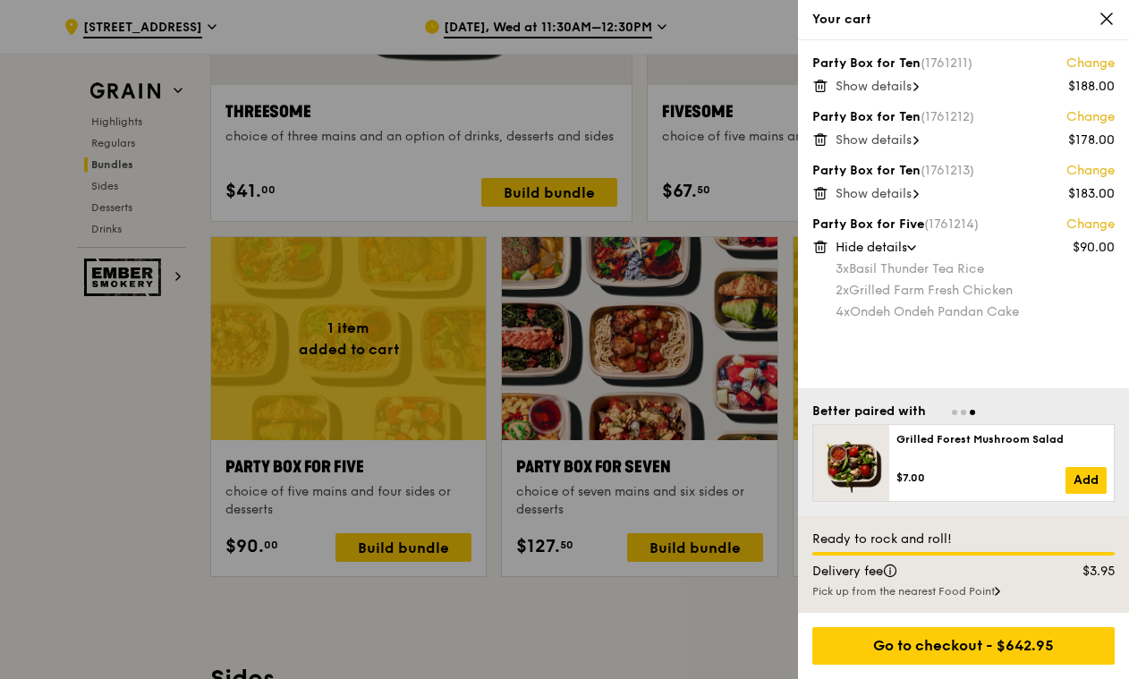
scroll to position [3393, 0]
click at [916, 202] on div "Show details" at bounding box center [974, 194] width 279 height 18
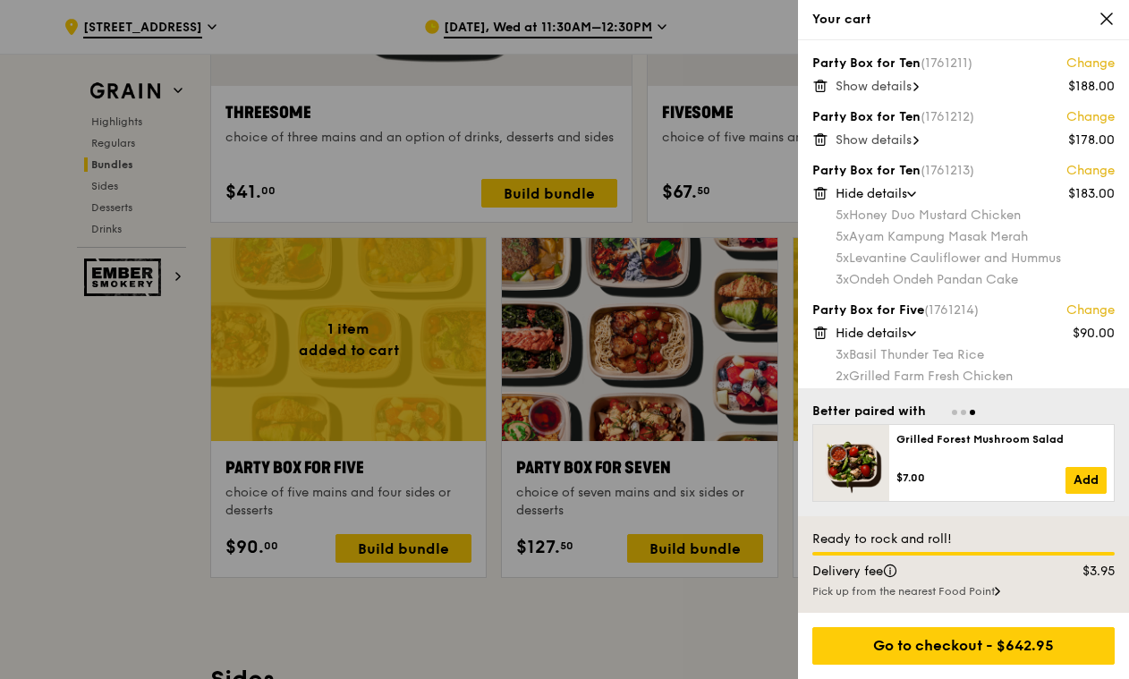
click at [916, 138] on div "Show details" at bounding box center [974, 140] width 279 height 18
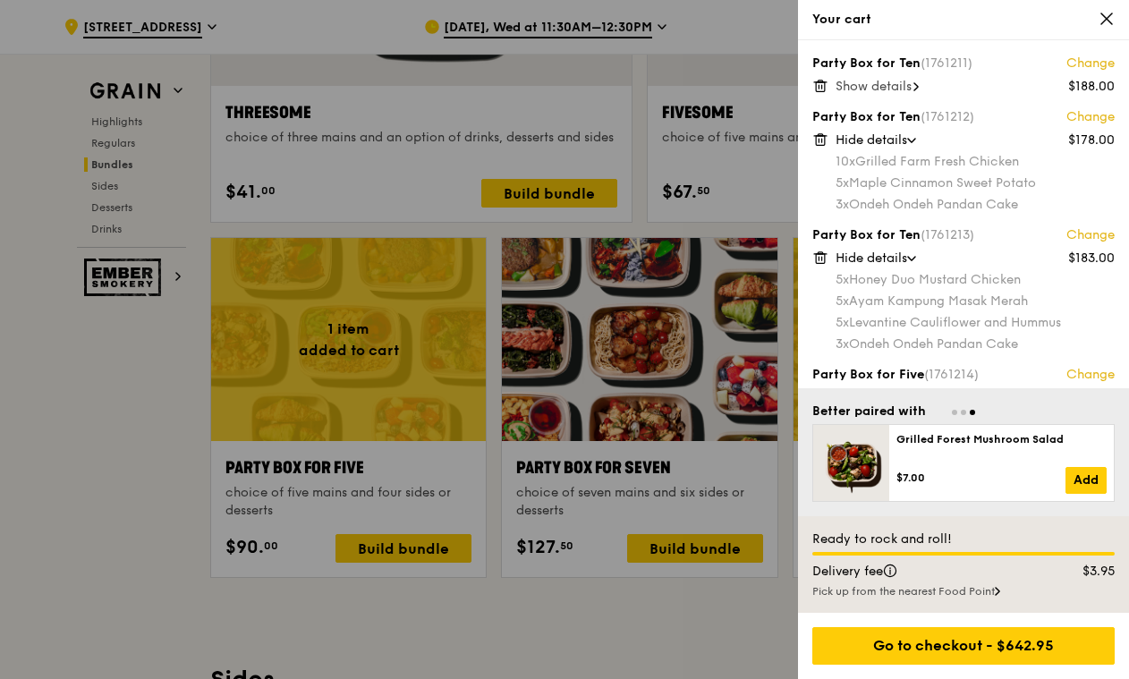
click at [911, 85] on span "Show details" at bounding box center [873, 86] width 76 height 15
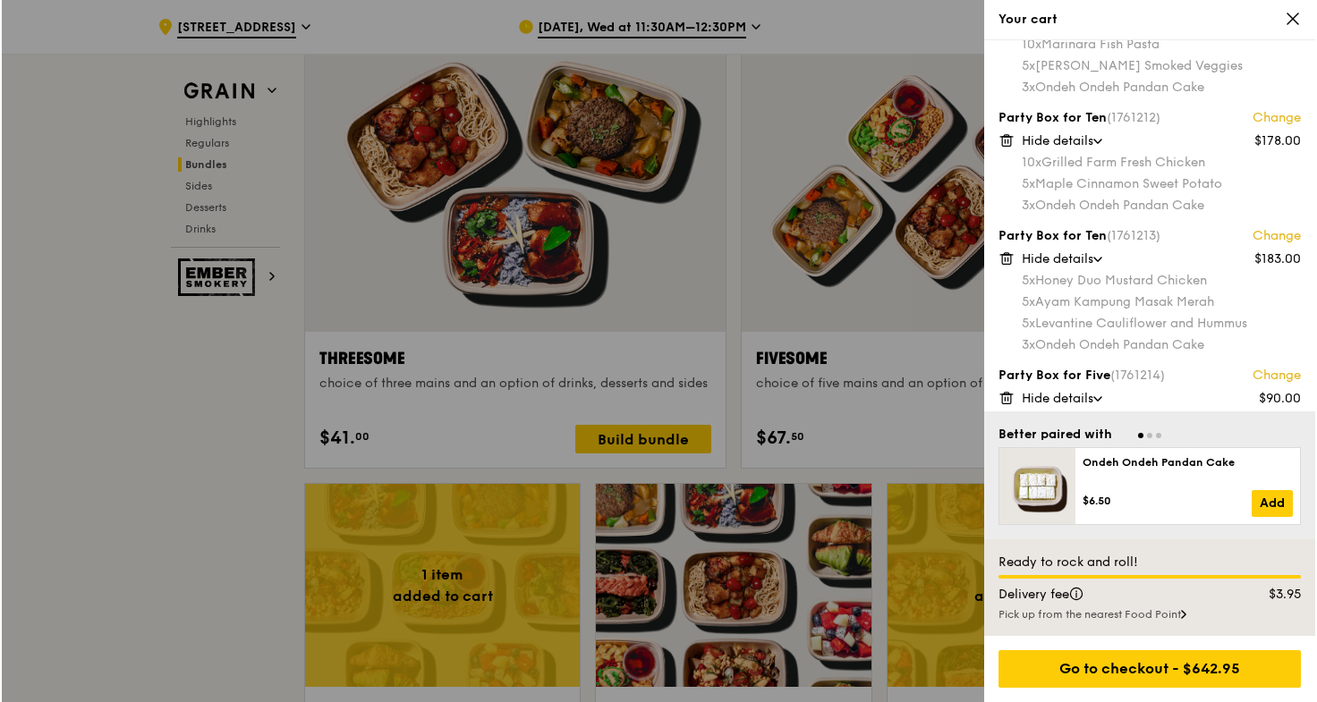
scroll to position [60, 0]
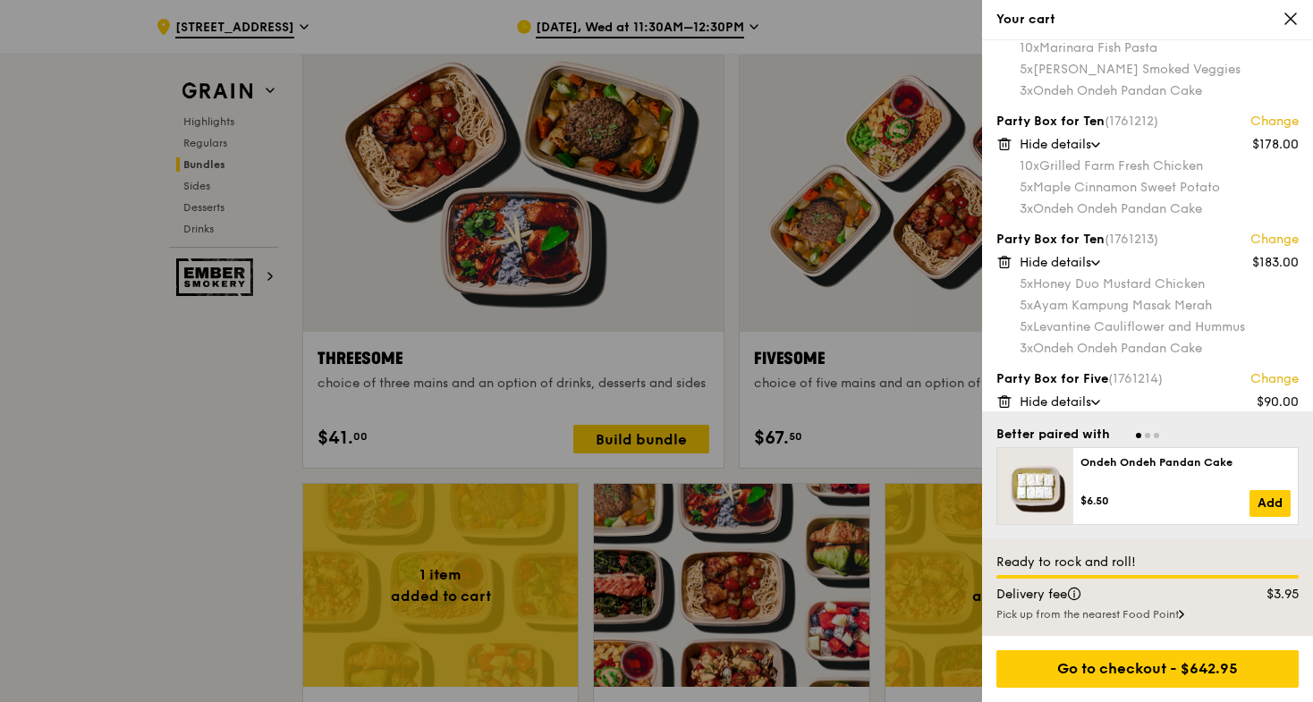
click at [1131, 235] on link "Change" at bounding box center [1274, 240] width 48 height 18
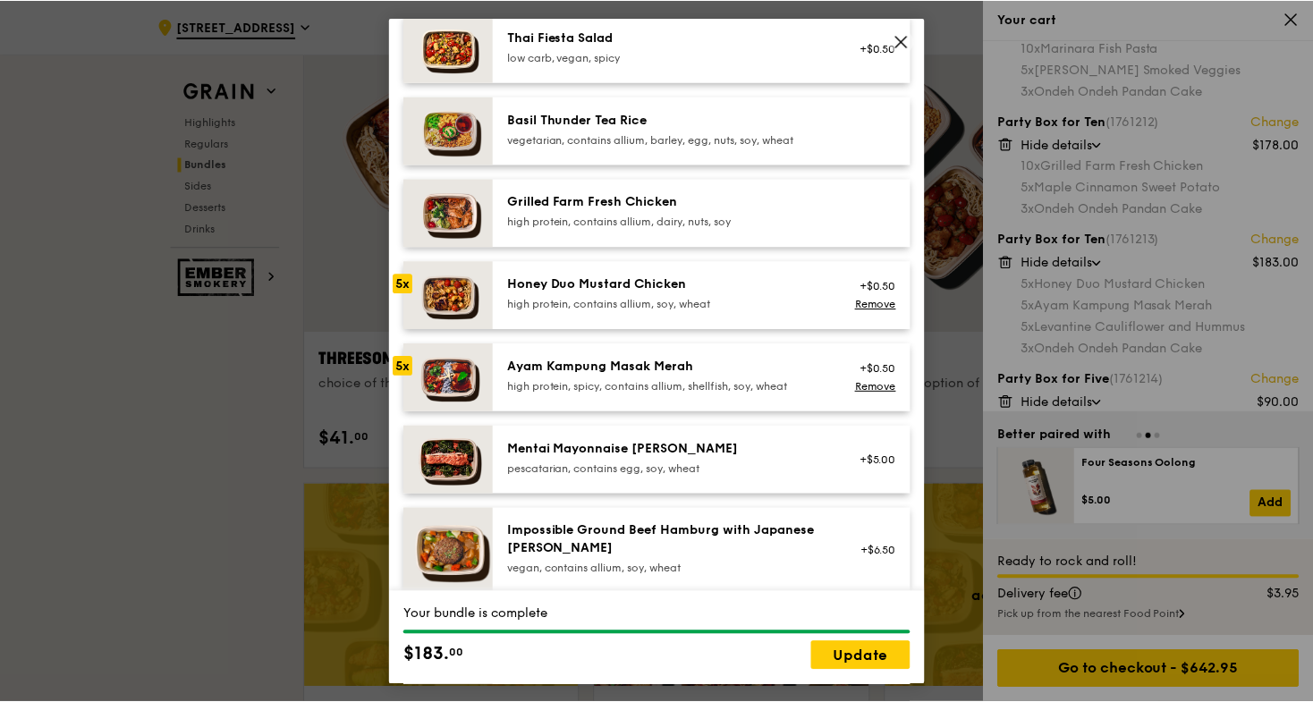
scroll to position [343, 0]
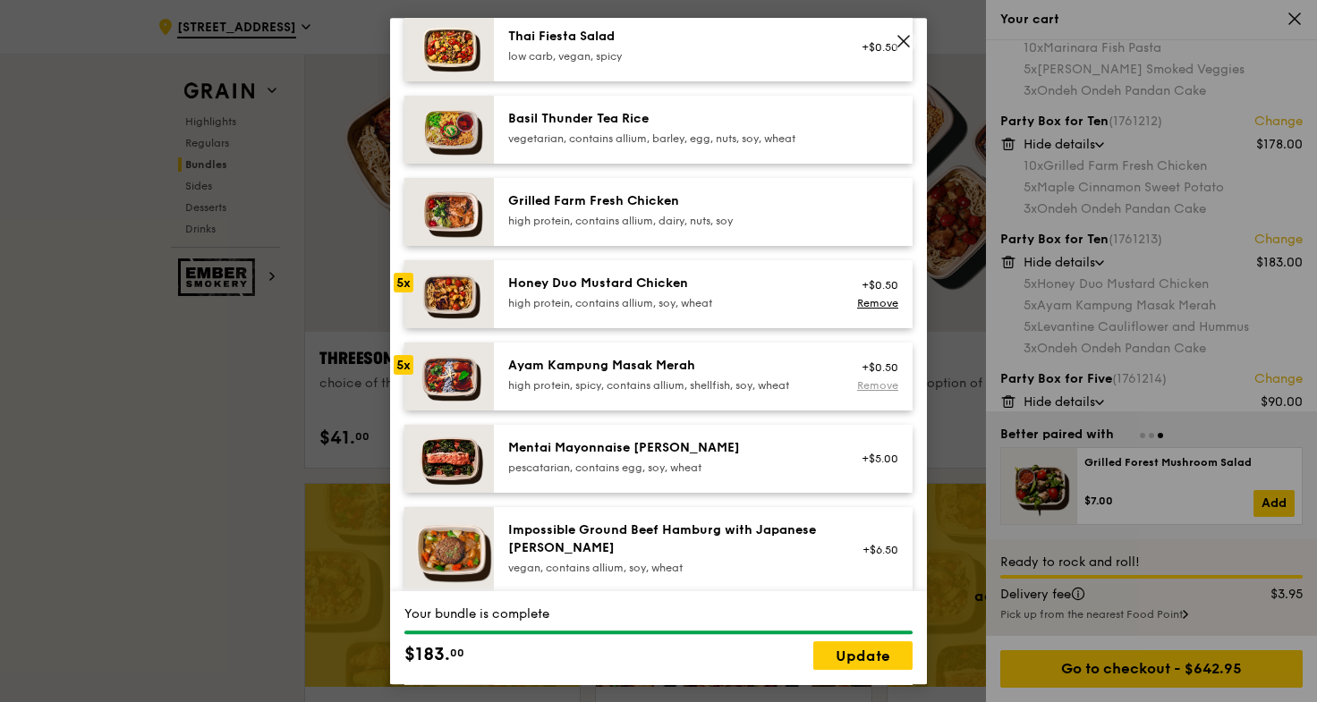
click at [859, 385] on link "Remove" at bounding box center [877, 385] width 41 height 13
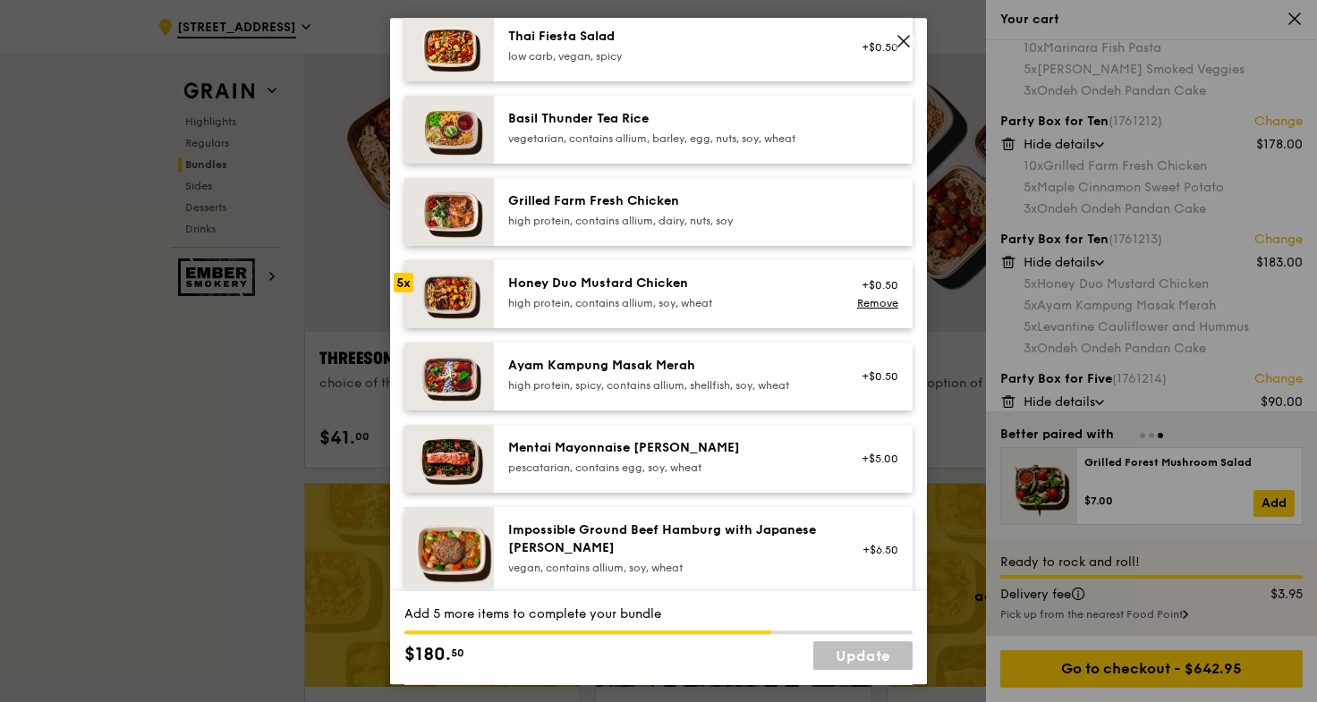
click at [727, 293] on div "Honey Duo Mustard Chicken high protein, contains allium, soy, wheat" at bounding box center [668, 293] width 321 height 36
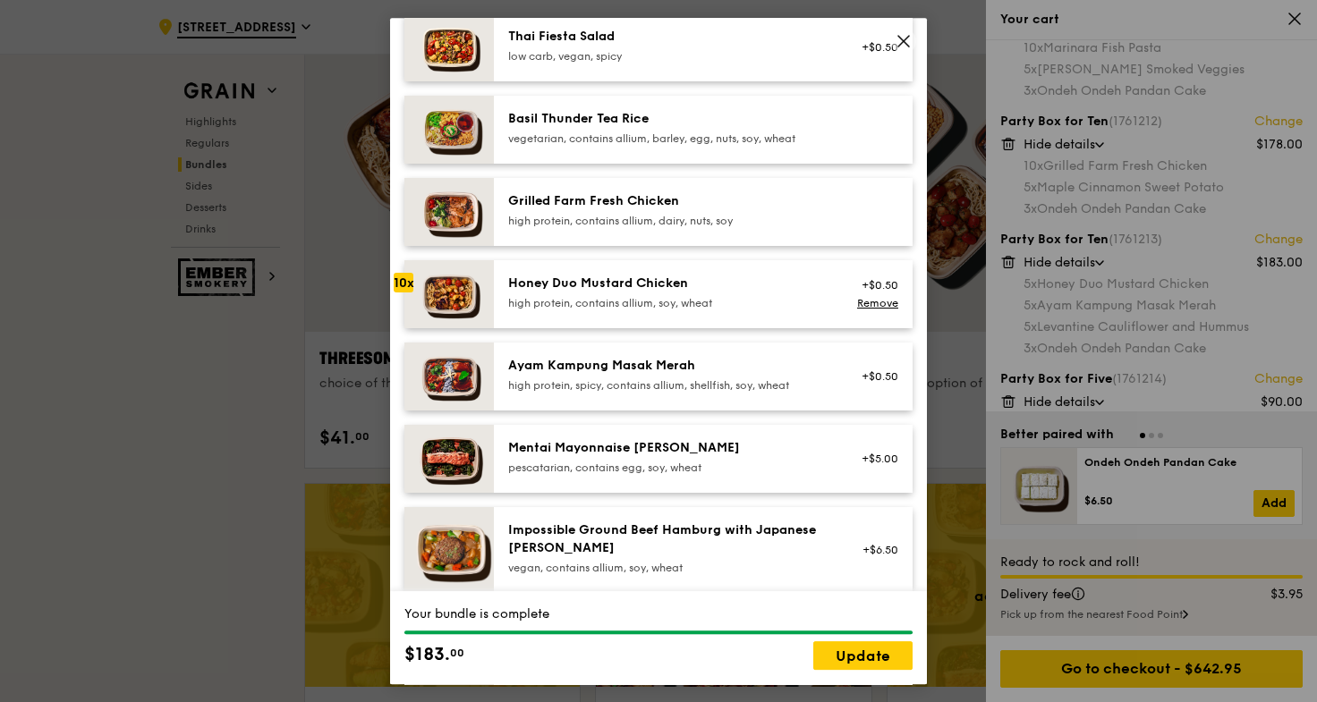
click at [727, 293] on div "Honey Duo Mustard Chicken high protein, contains allium, soy, wheat" at bounding box center [668, 293] width 321 height 36
click at [843, 655] on link "Update" at bounding box center [862, 655] width 99 height 29
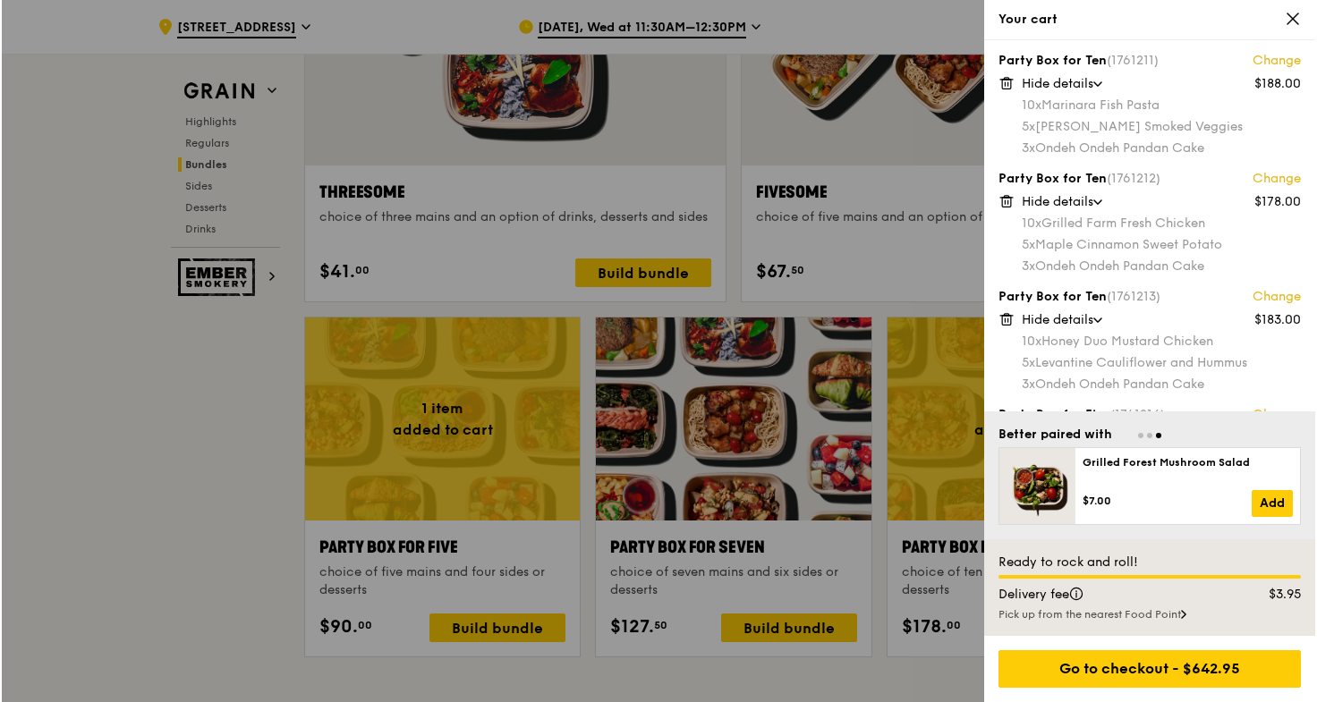
scroll to position [4, 0]
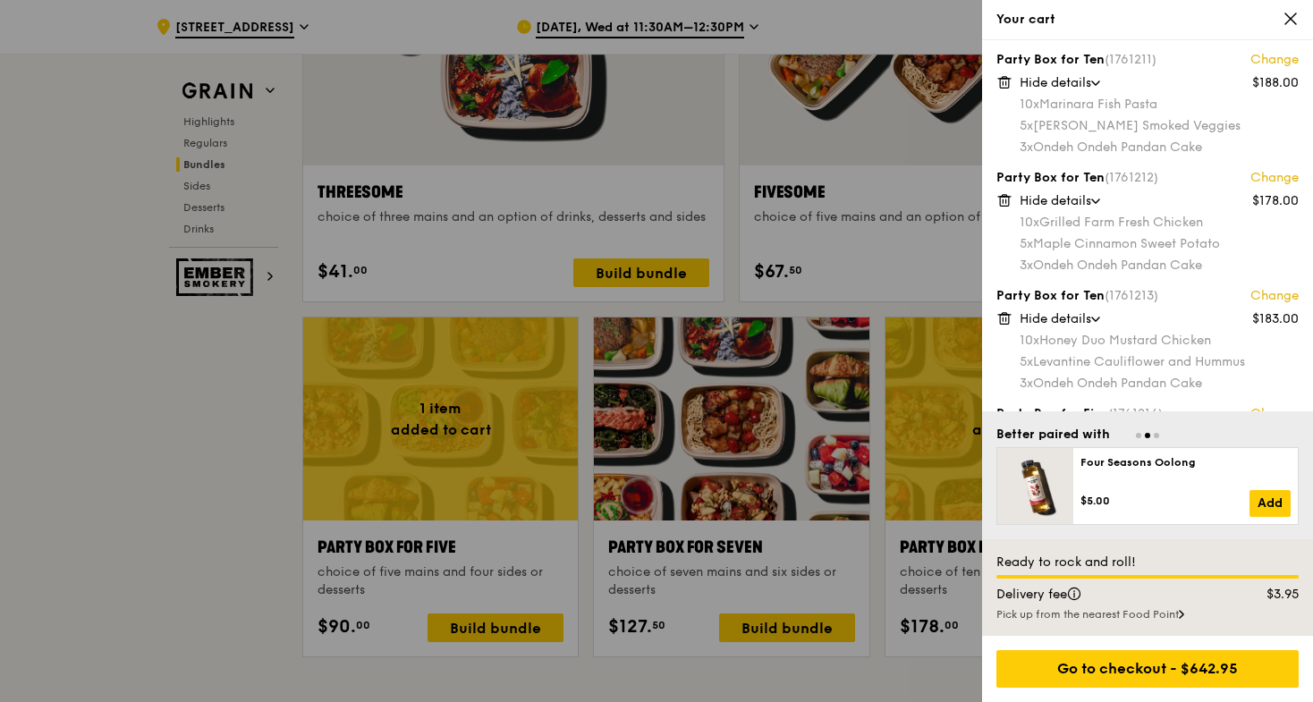
click at [213, 422] on div at bounding box center [656, 351] width 1313 height 702
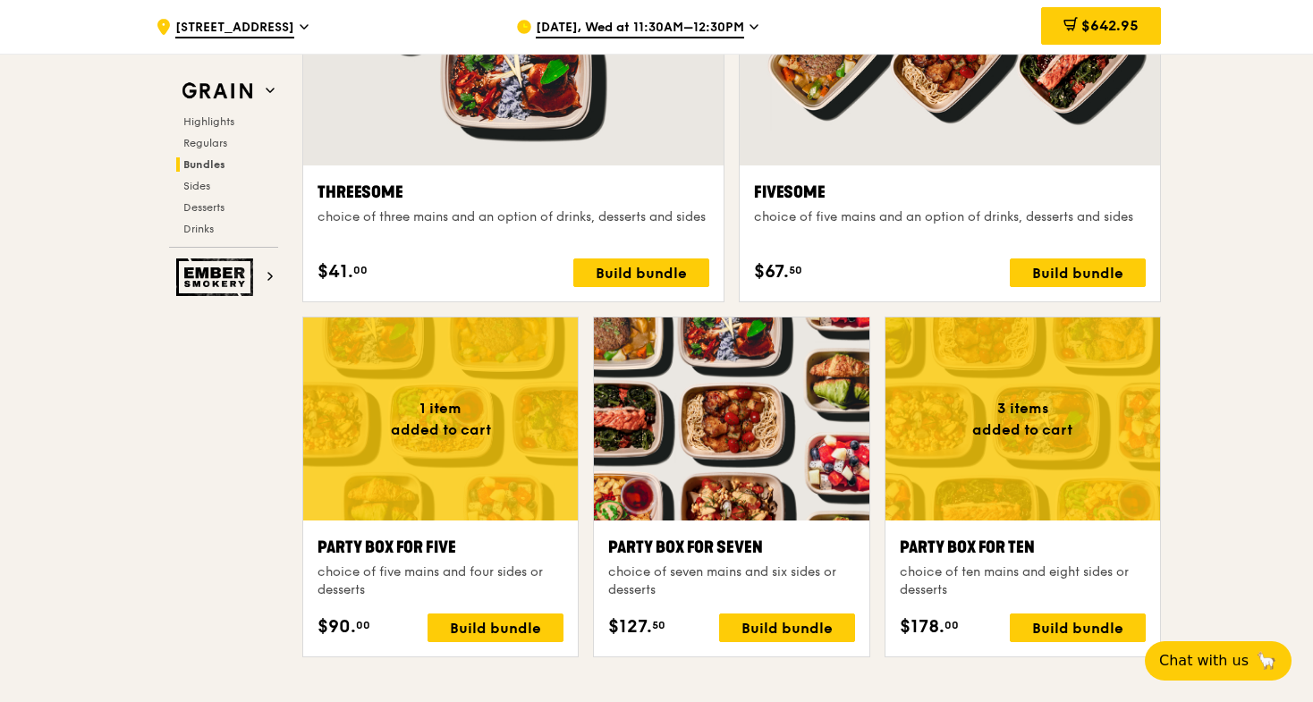
click at [456, 459] on div at bounding box center [440, 419] width 275 height 203
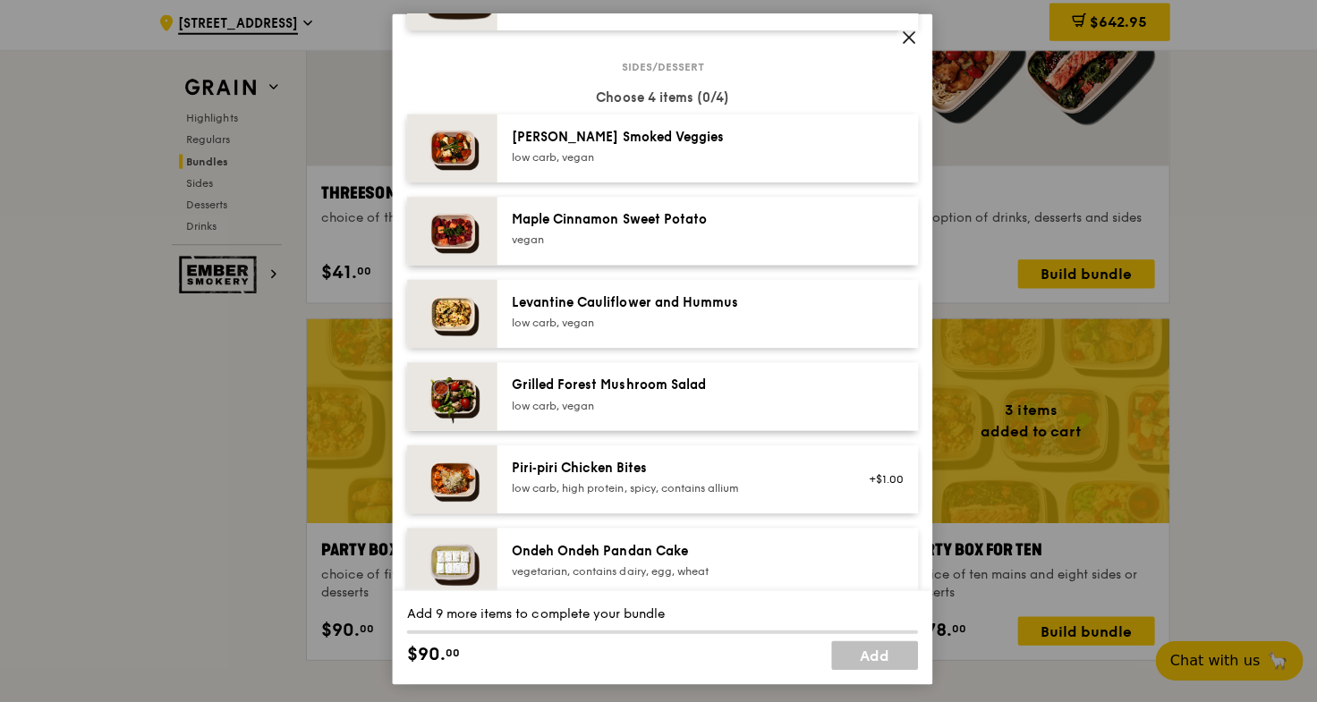
scroll to position [3309, 0]
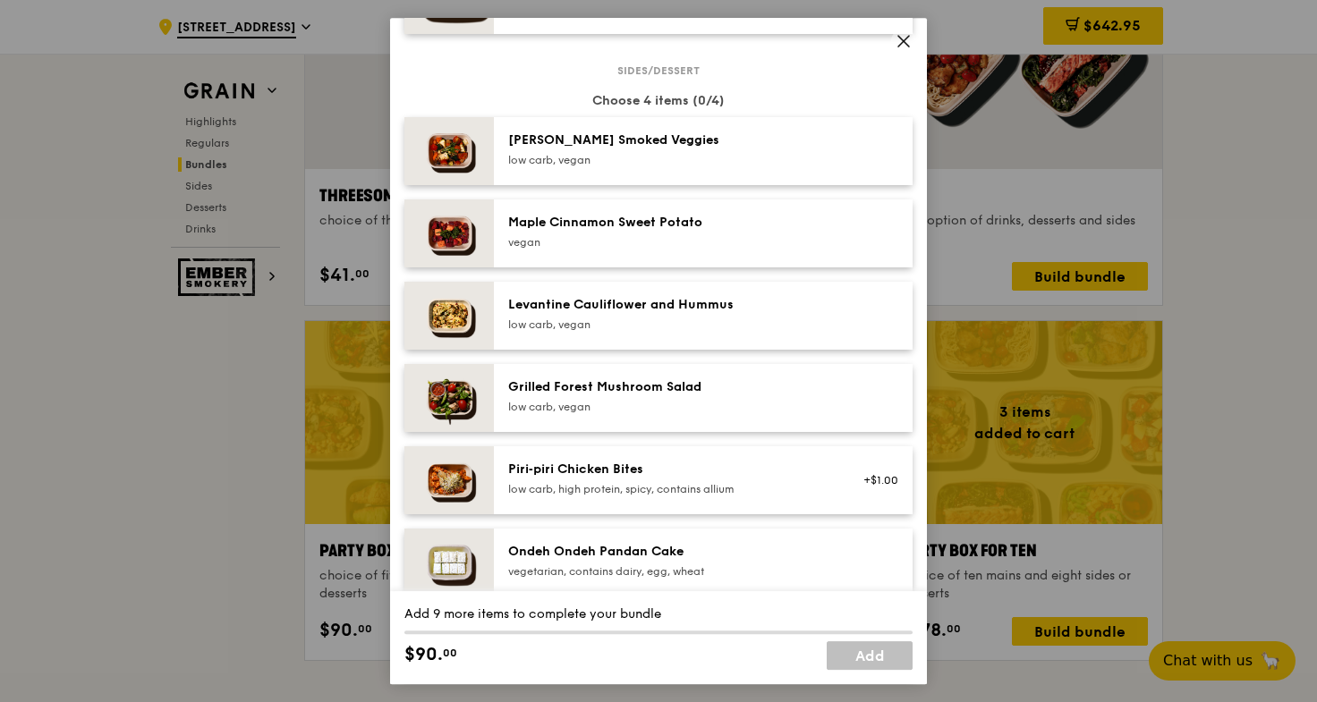
click at [900, 39] on icon at bounding box center [903, 41] width 16 height 16
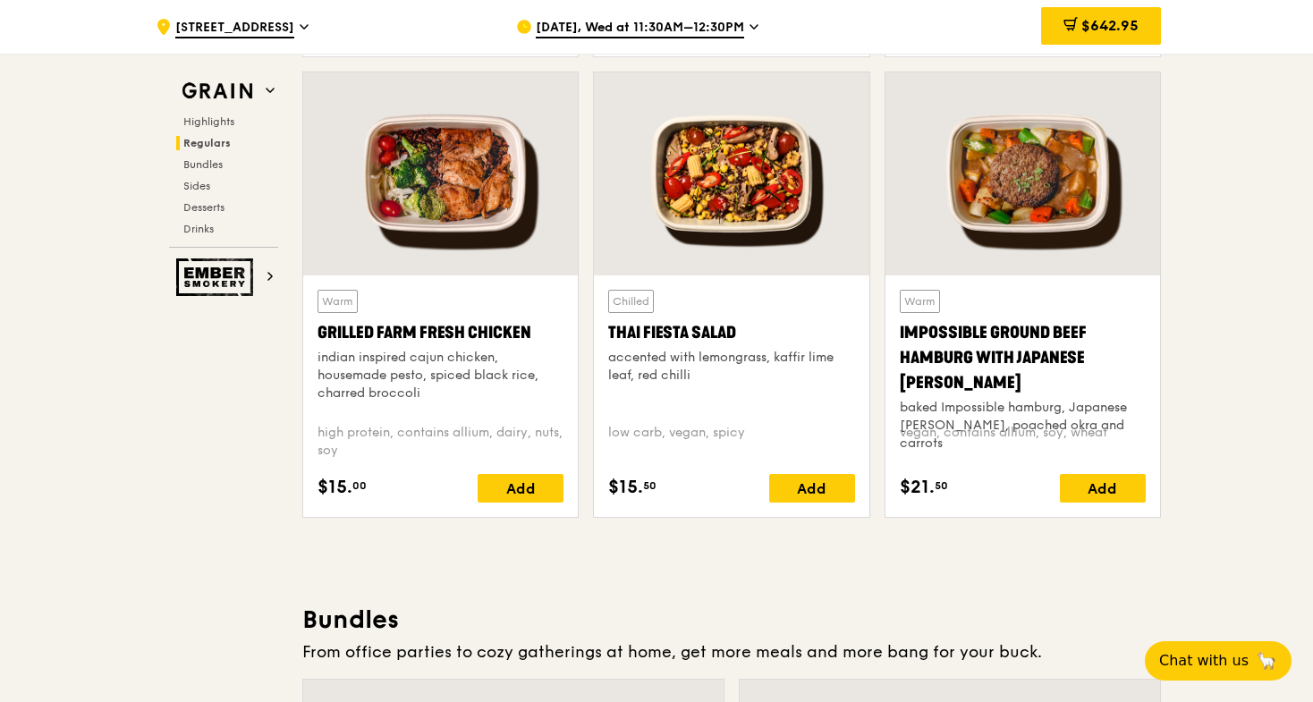
scroll to position [1975, 0]
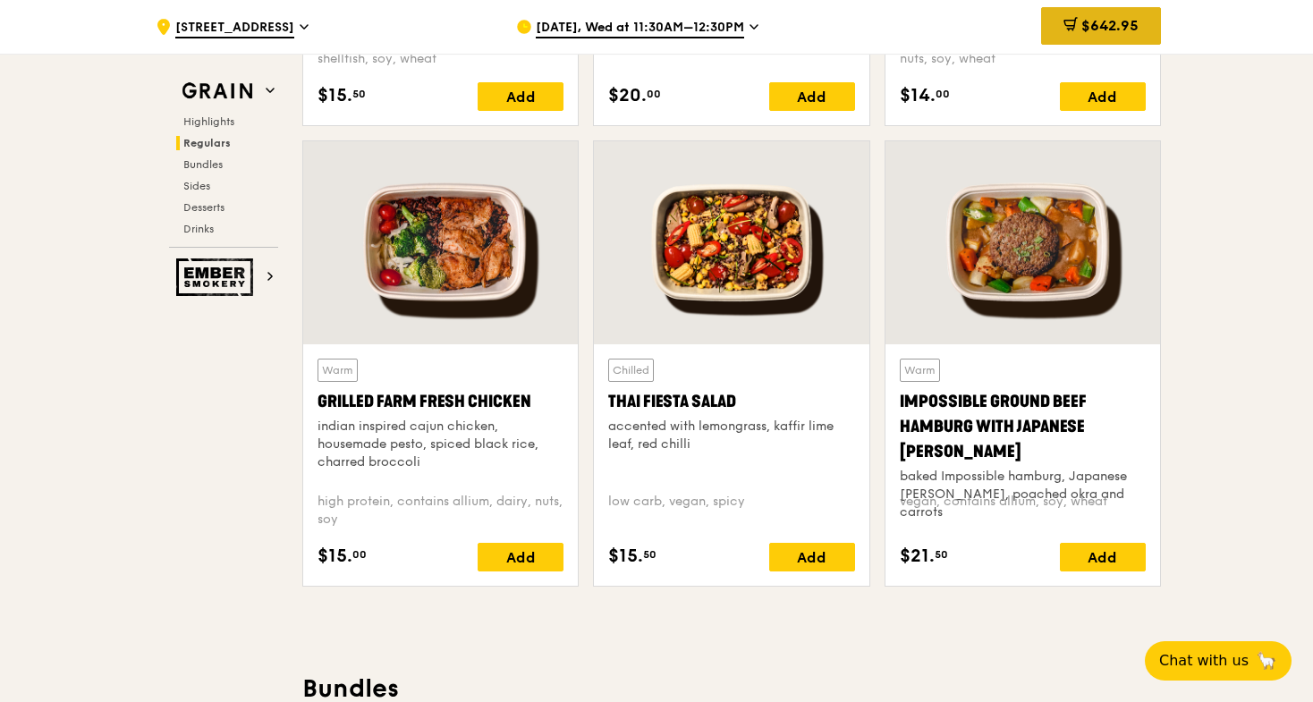
click at [1094, 24] on span "$642.95" at bounding box center [1109, 25] width 57 height 17
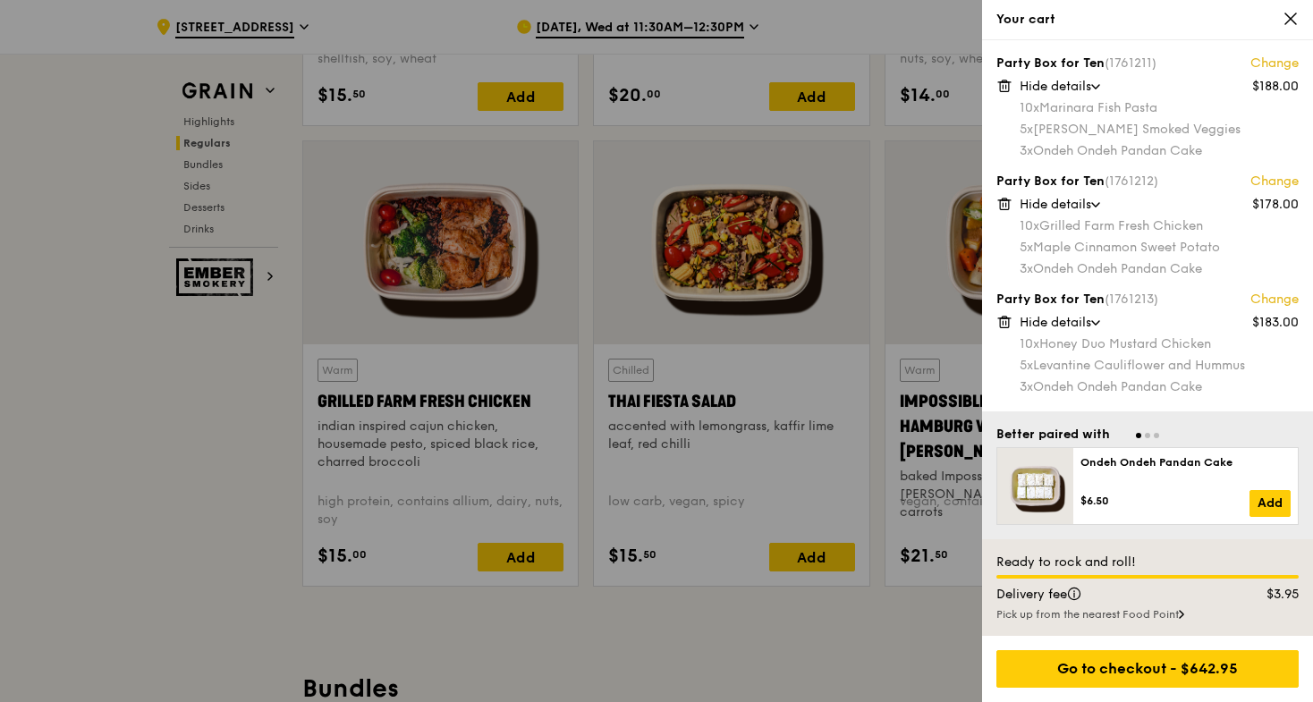
scroll to position [115, 0]
click at [131, 402] on div at bounding box center [656, 351] width 1313 height 702
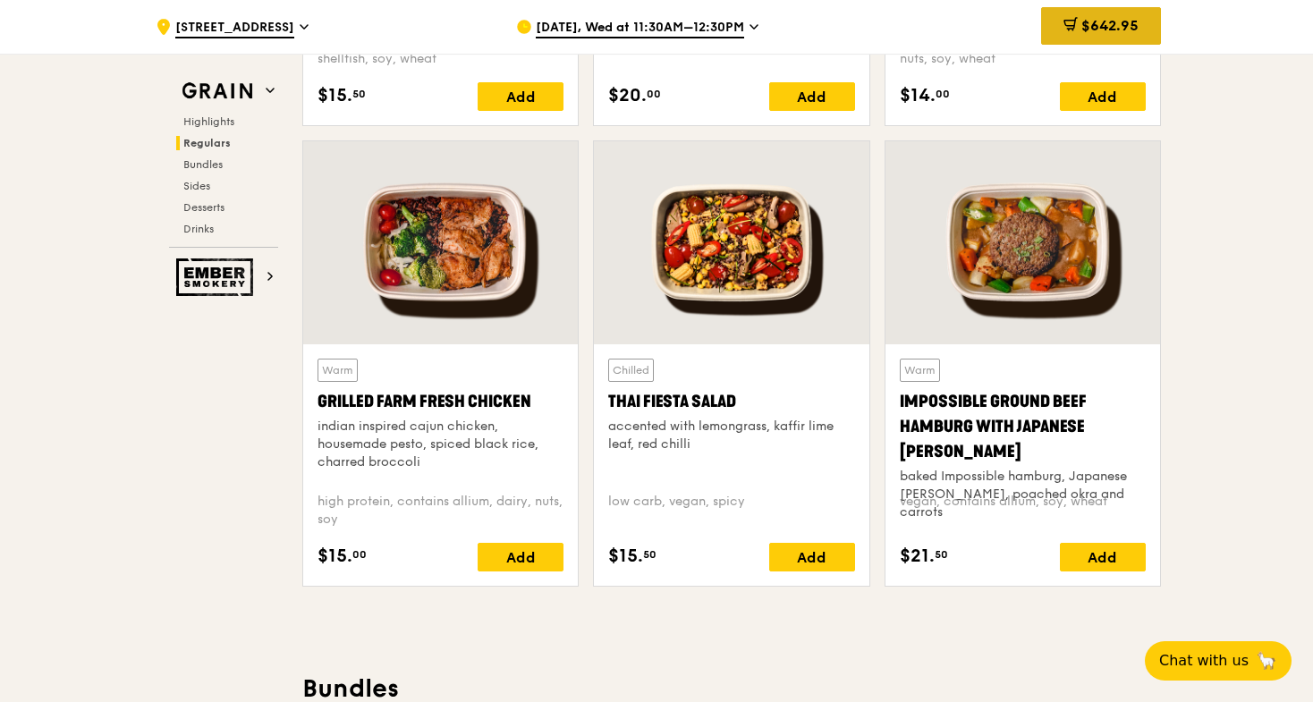
click at [1069, 24] on icon at bounding box center [1070, 24] width 14 height 14
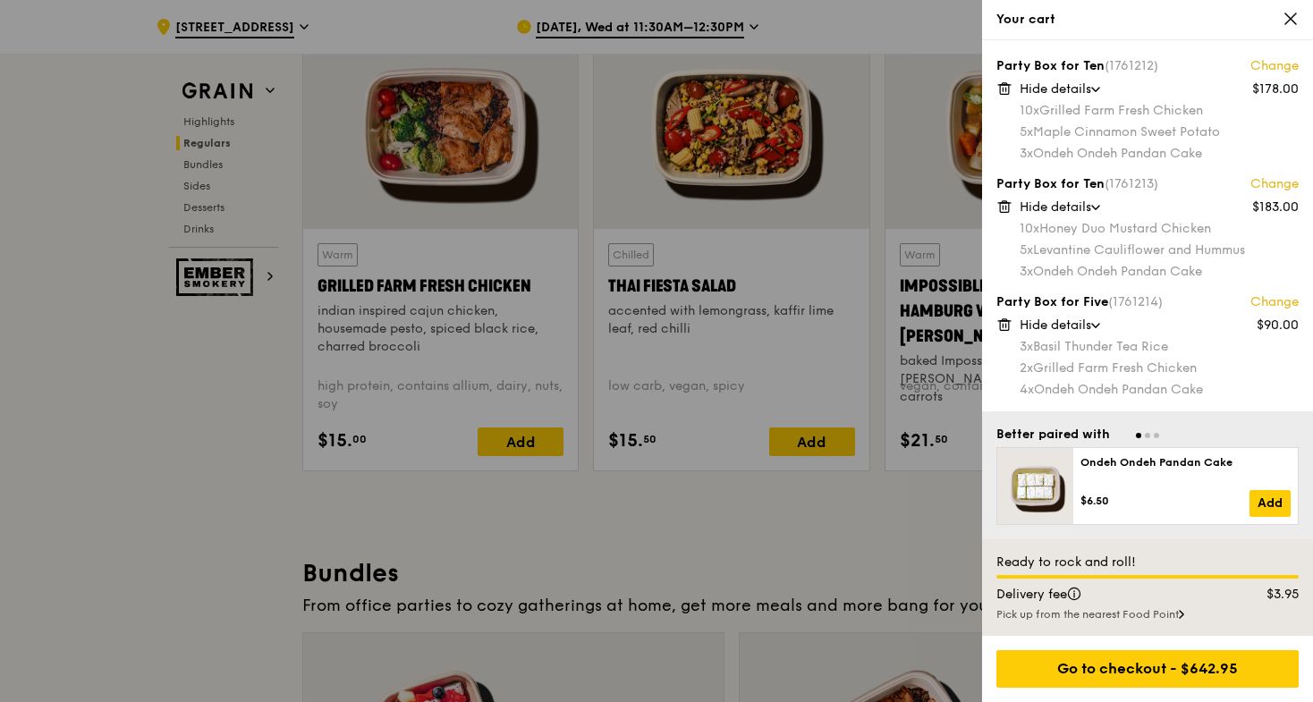
scroll to position [2091, 0]
click at [23, 62] on div at bounding box center [656, 351] width 1313 height 702
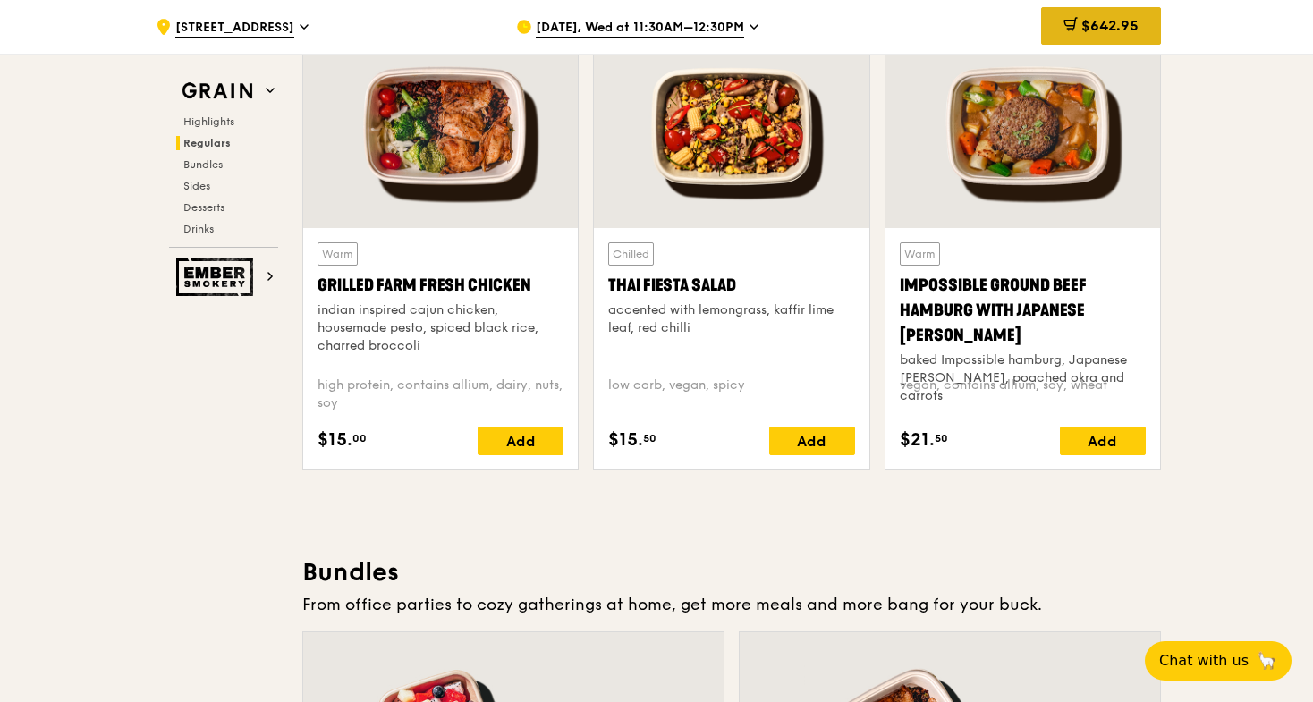
click at [1093, 29] on span "$642.95" at bounding box center [1109, 25] width 57 height 17
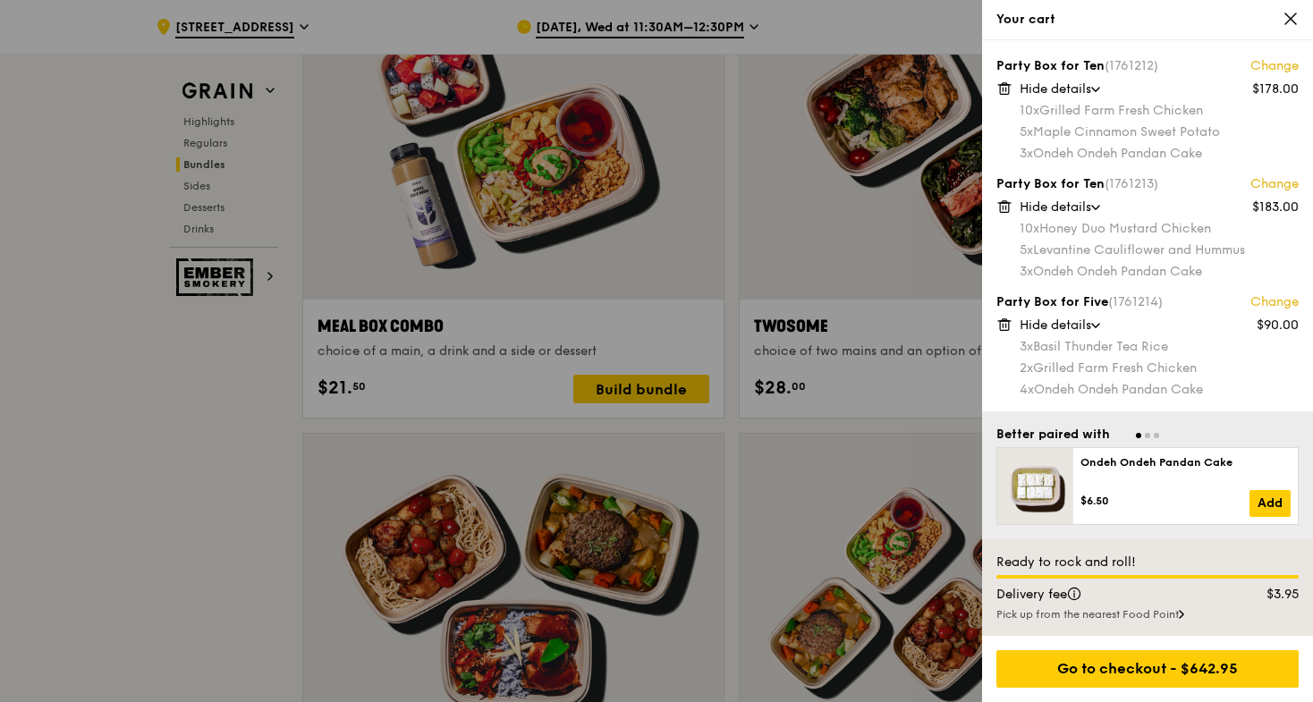
scroll to position [0, 0]
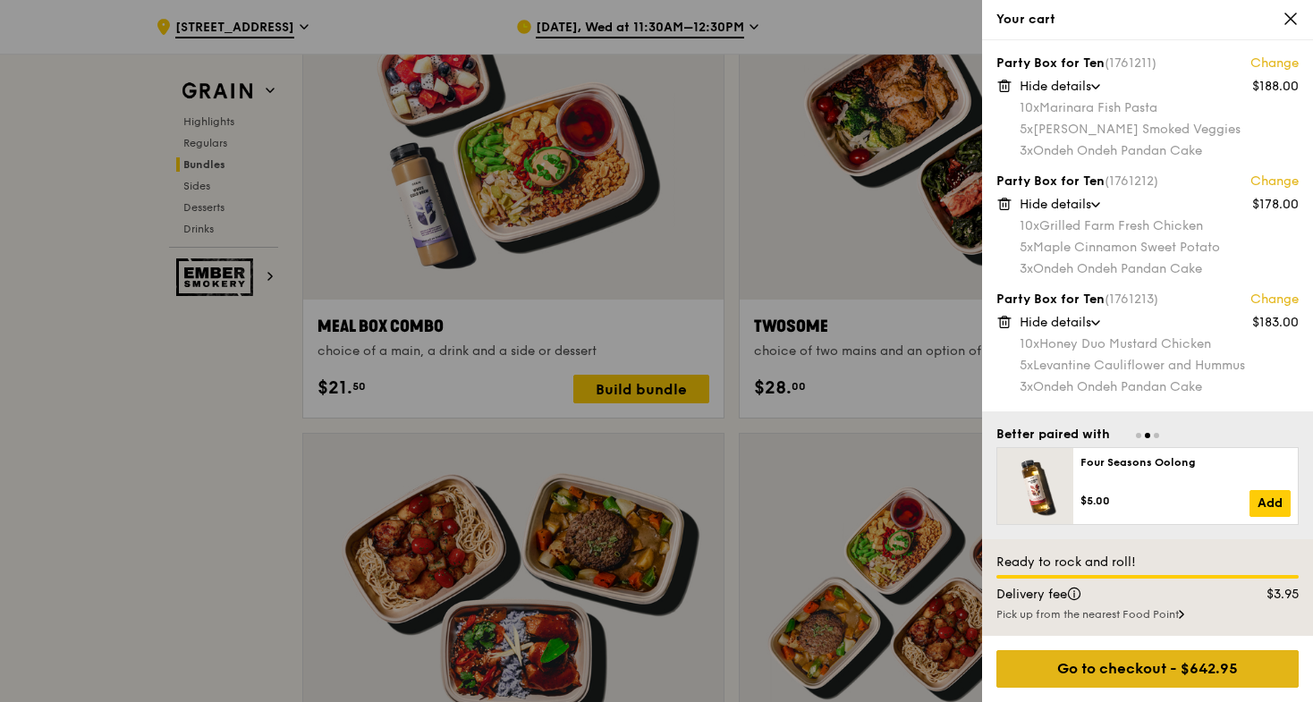
click at [1107, 670] on div "Go to checkout - $642.95" at bounding box center [1147, 669] width 302 height 38
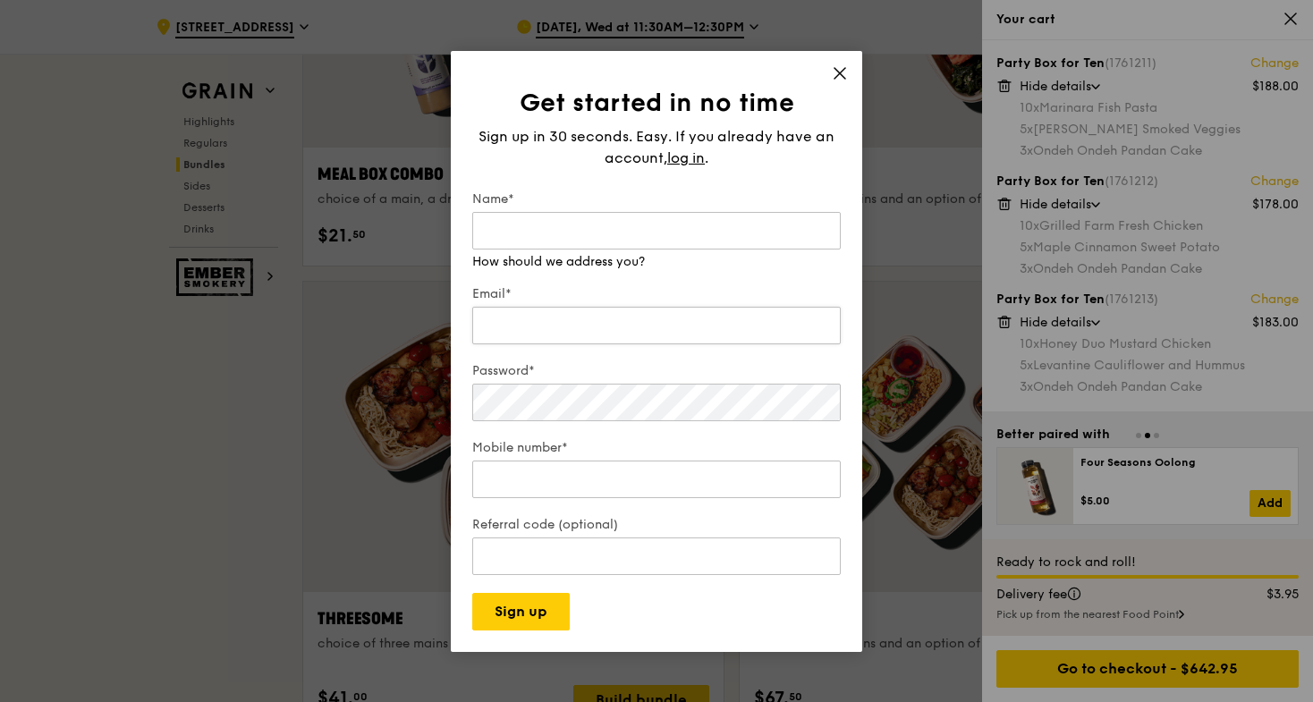
scroll to position [2887, 0]
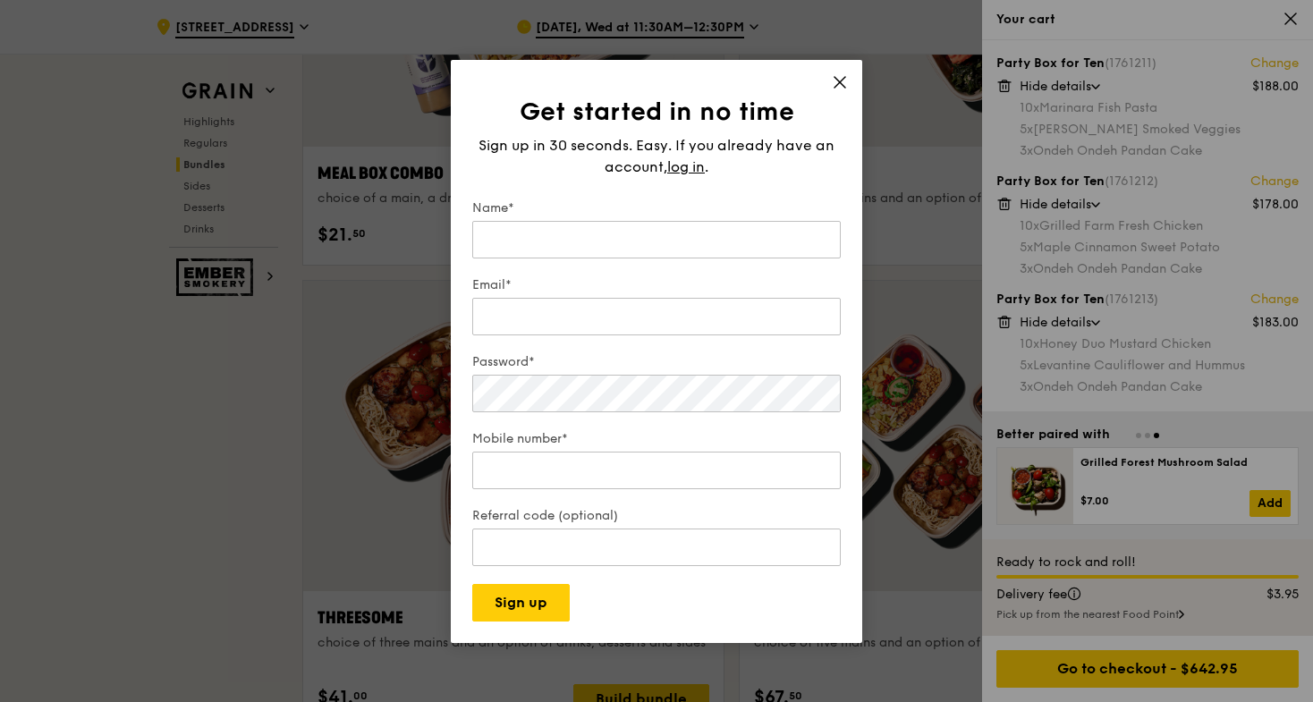
click at [833, 79] on icon at bounding box center [840, 82] width 16 height 16
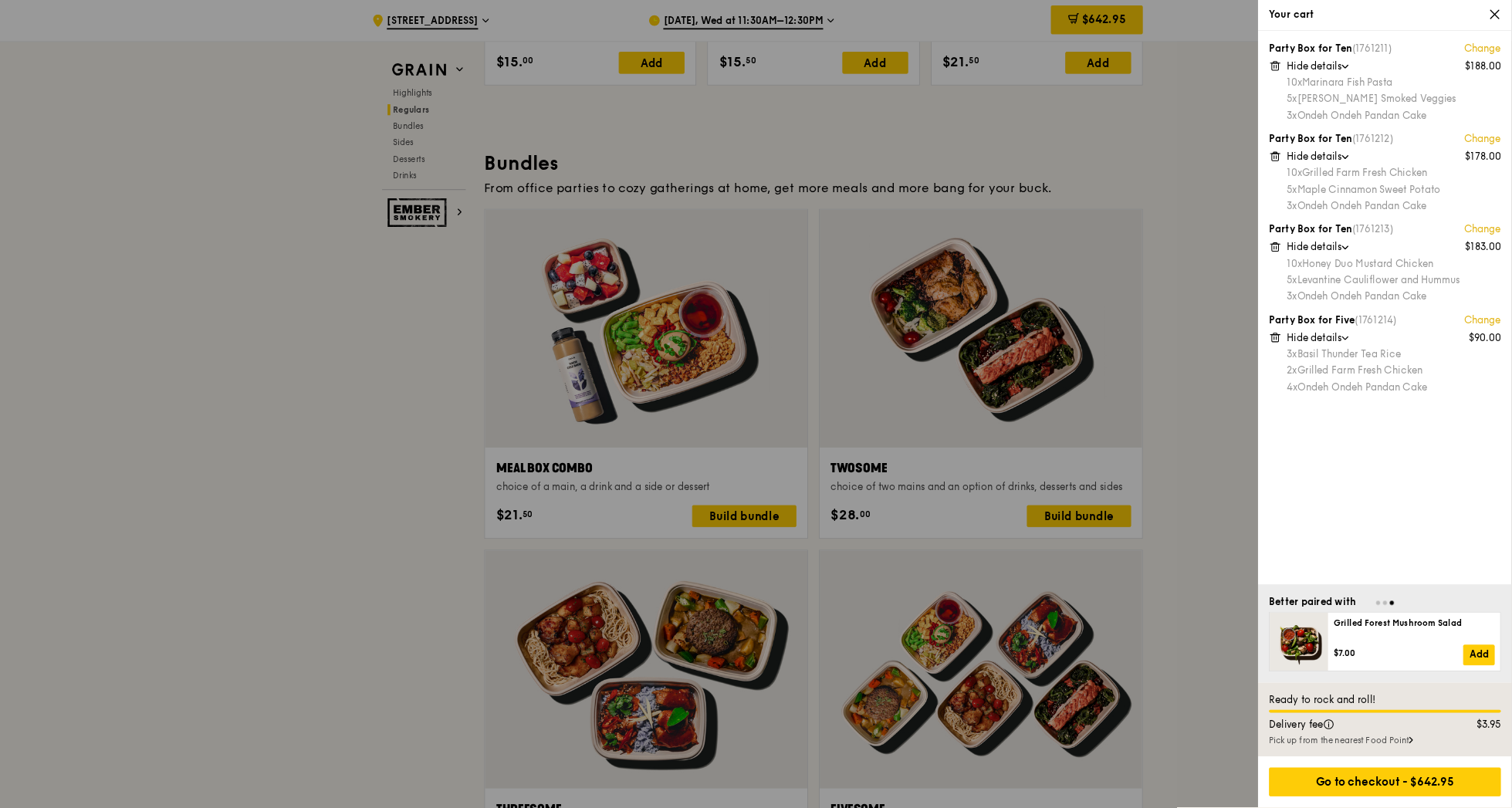
scroll to position [2112, 0]
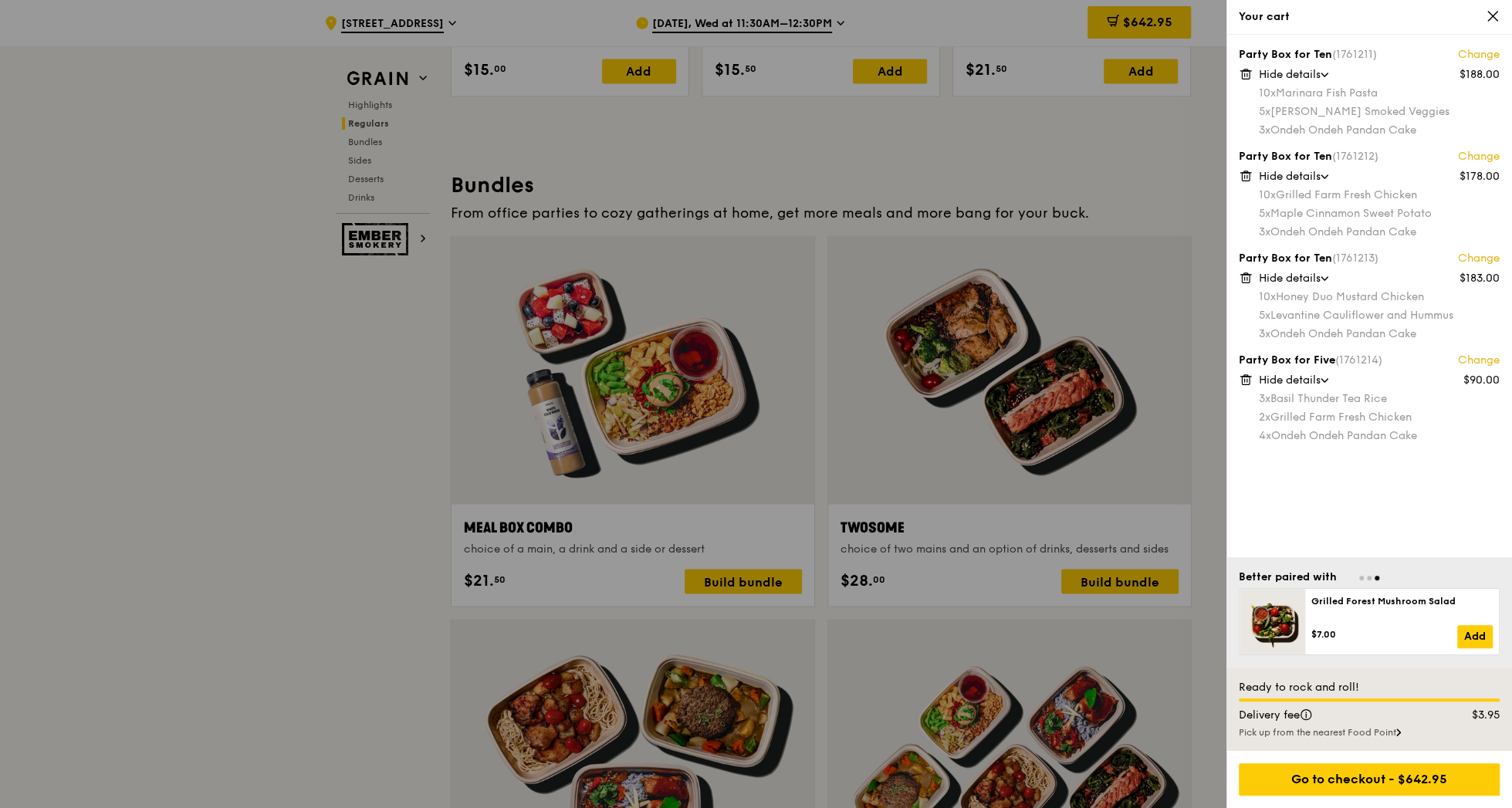
drag, startPoint x: 1116, startPoint y: 3, endPoint x: 299, endPoint y: 376, distance: 898.1
click at [299, 376] on div at bounding box center [756, 404] width 1512 height 808
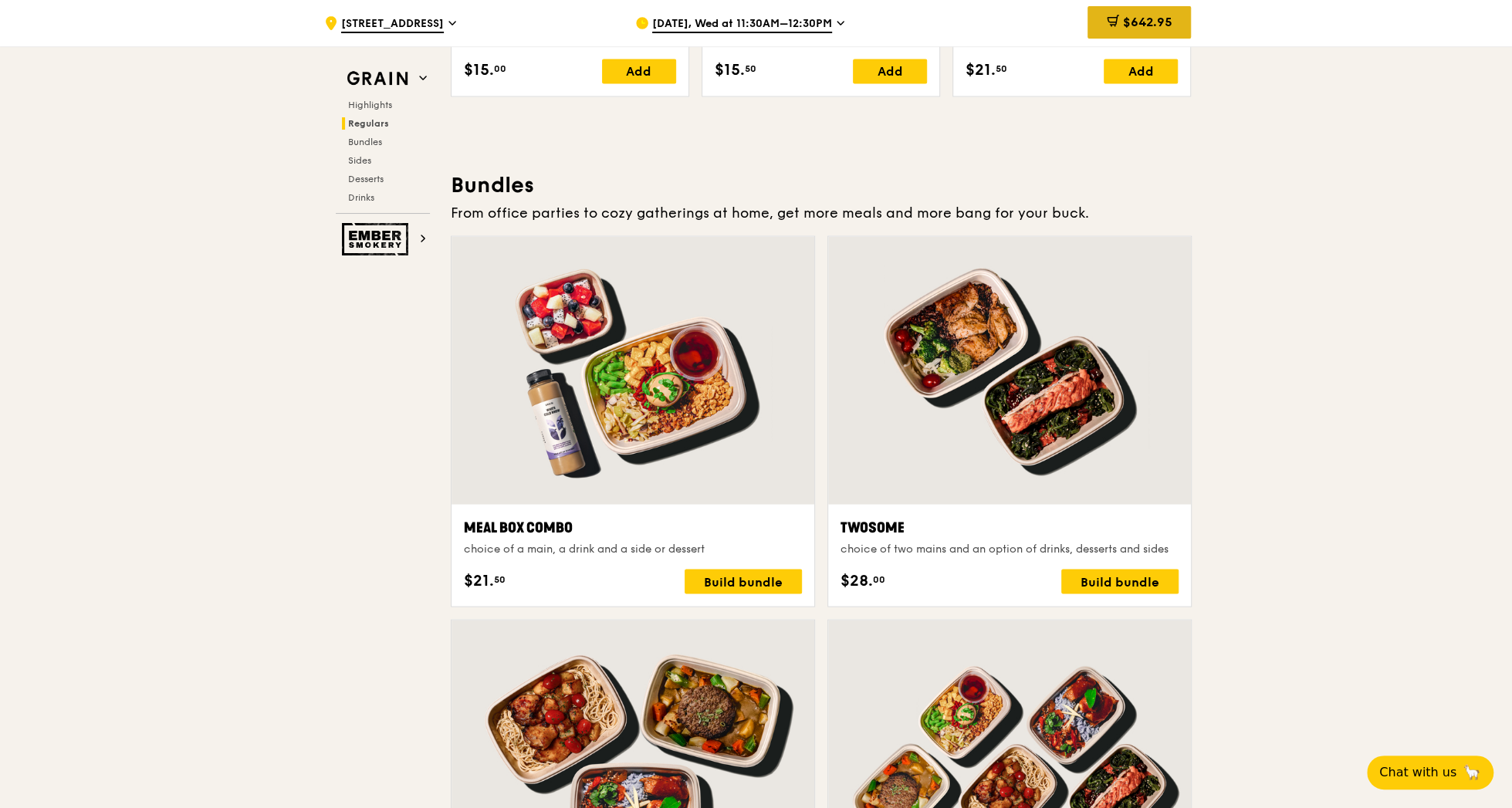
click at [976, 23] on span "$642.95" at bounding box center [1146, 22] width 49 height 15
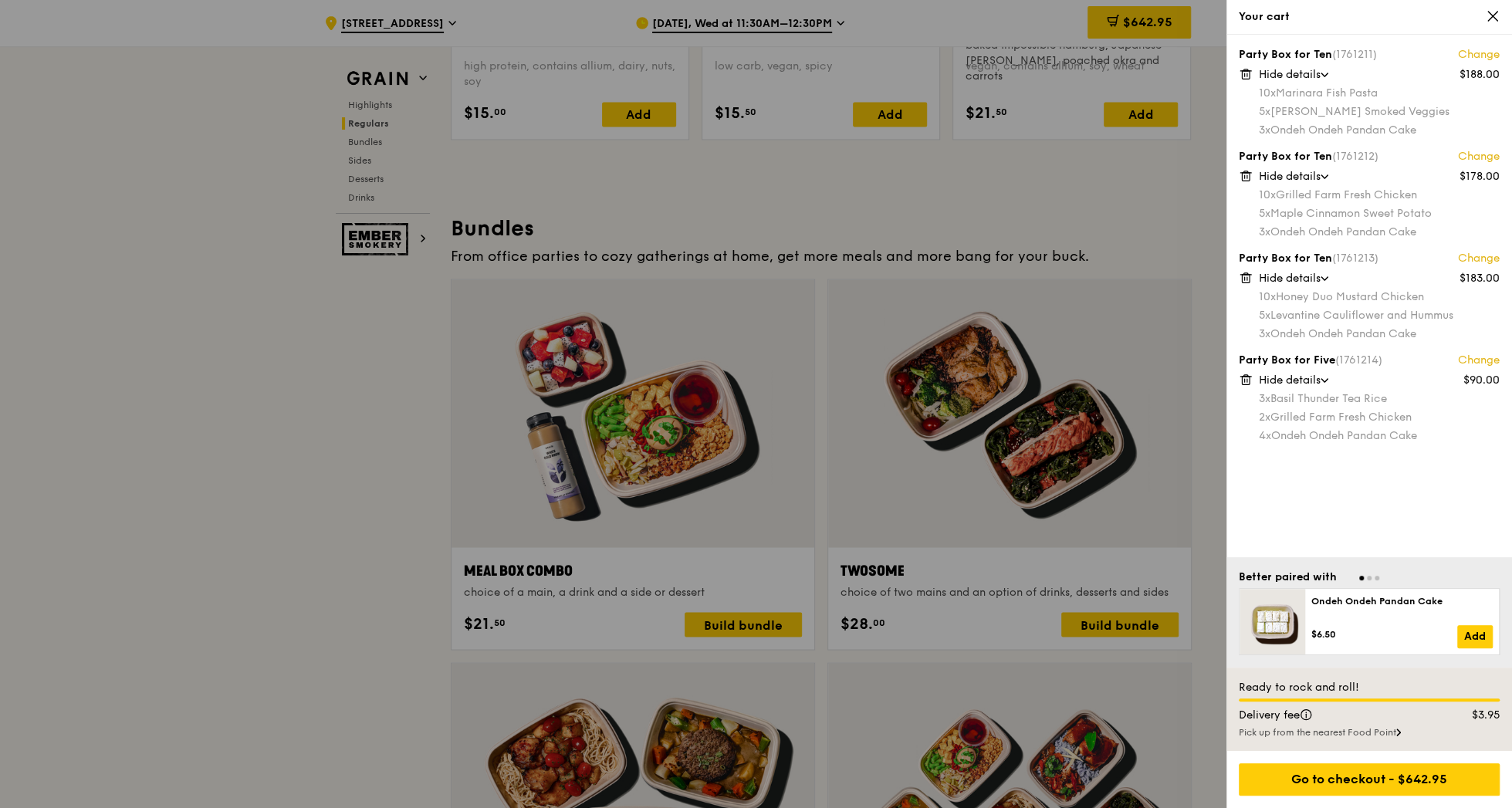
scroll to position [2068, 0]
click at [54, 350] on div at bounding box center [756, 404] width 1512 height 808
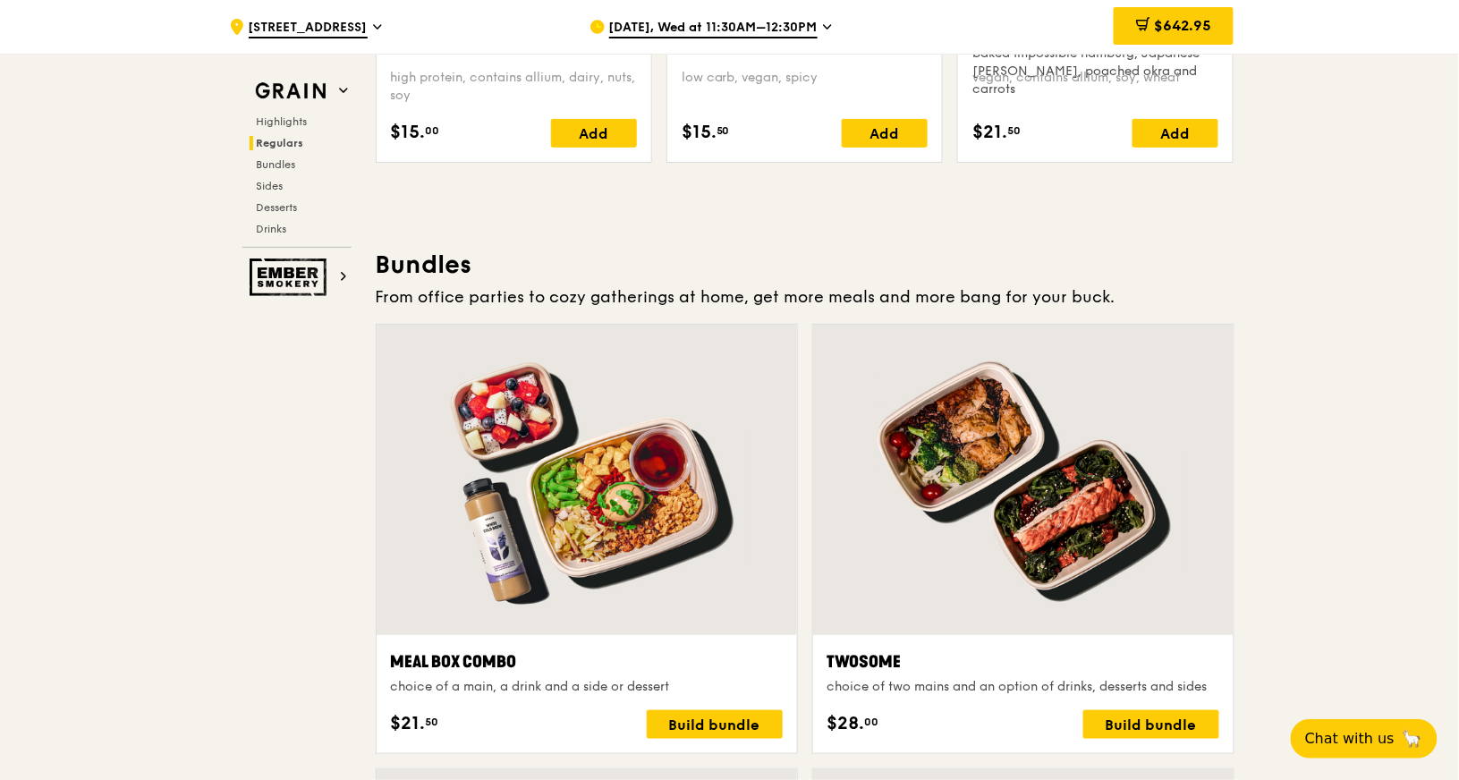
drag, startPoint x: 1526, startPoint y: 0, endPoint x: 101, endPoint y: 345, distance: 1466.0
click at [1131, 25] on span "$642.95" at bounding box center [1182, 25] width 57 height 17
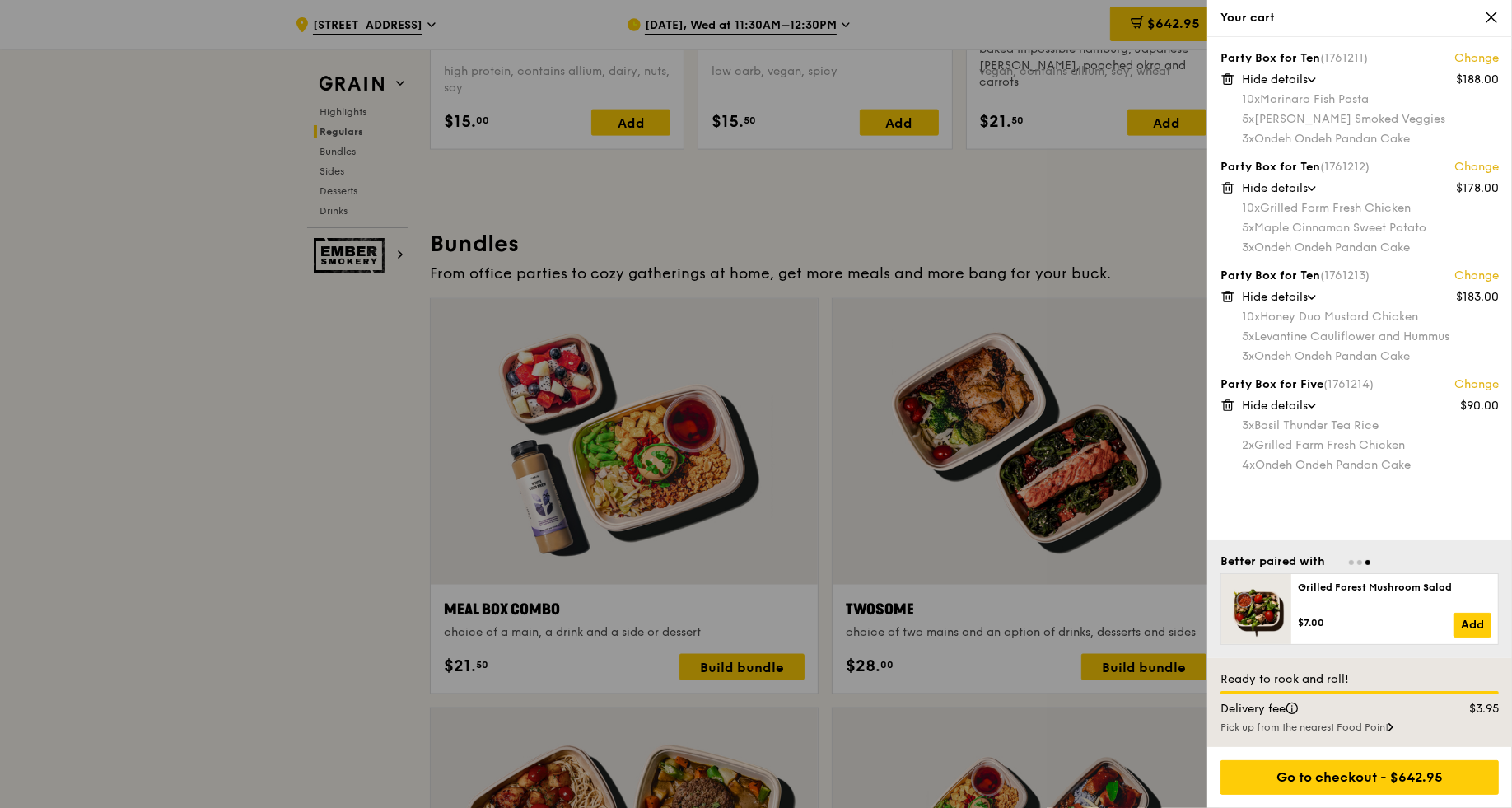
drag, startPoint x: 1314, startPoint y: 0, endPoint x: 101, endPoint y: 328, distance: 1256.6
click at [101, 328] on div at bounding box center [756, 404] width 1512 height 808
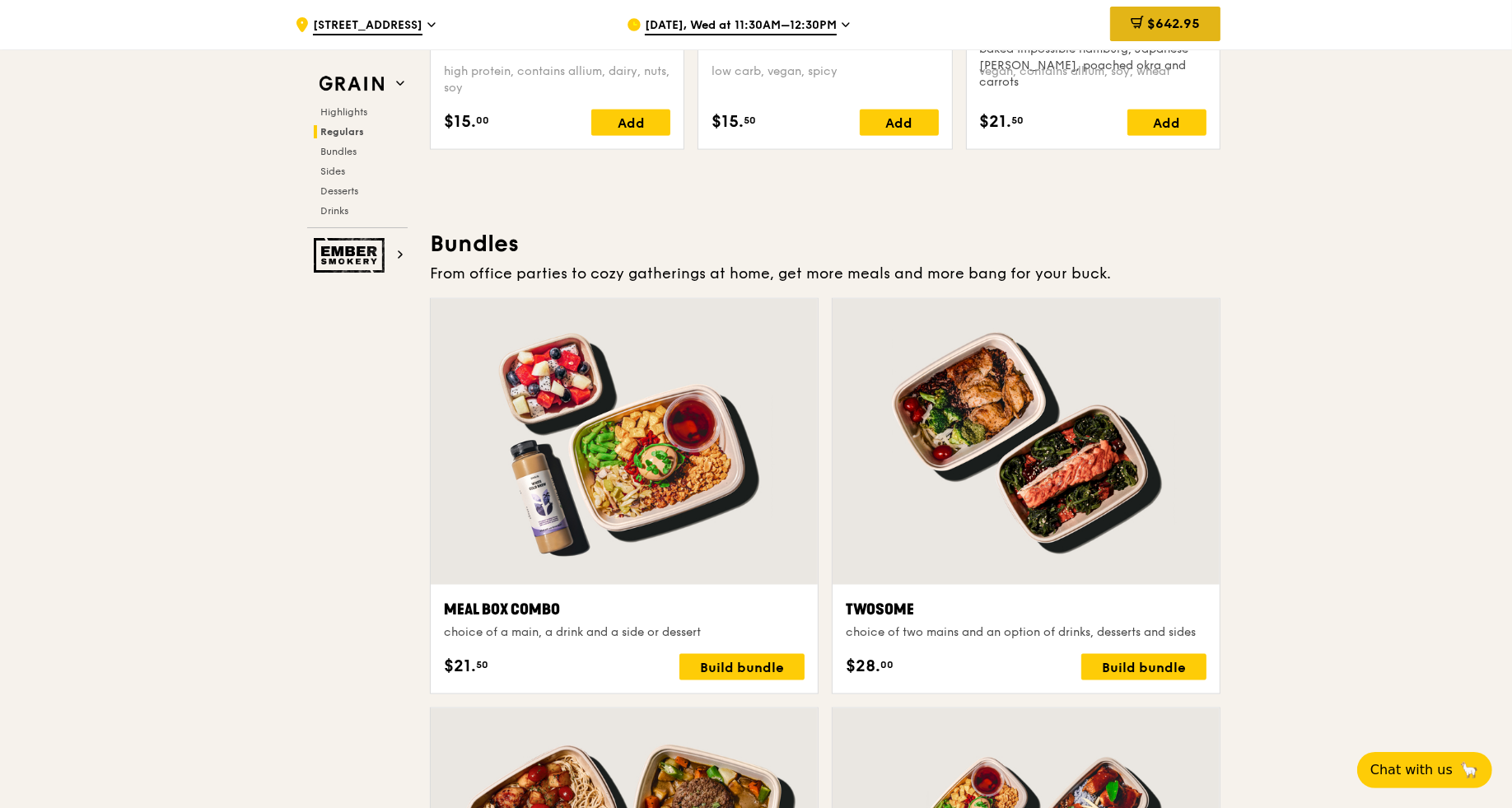
click at [1041, 16] on span "$642.95" at bounding box center [1173, 23] width 52 height 16
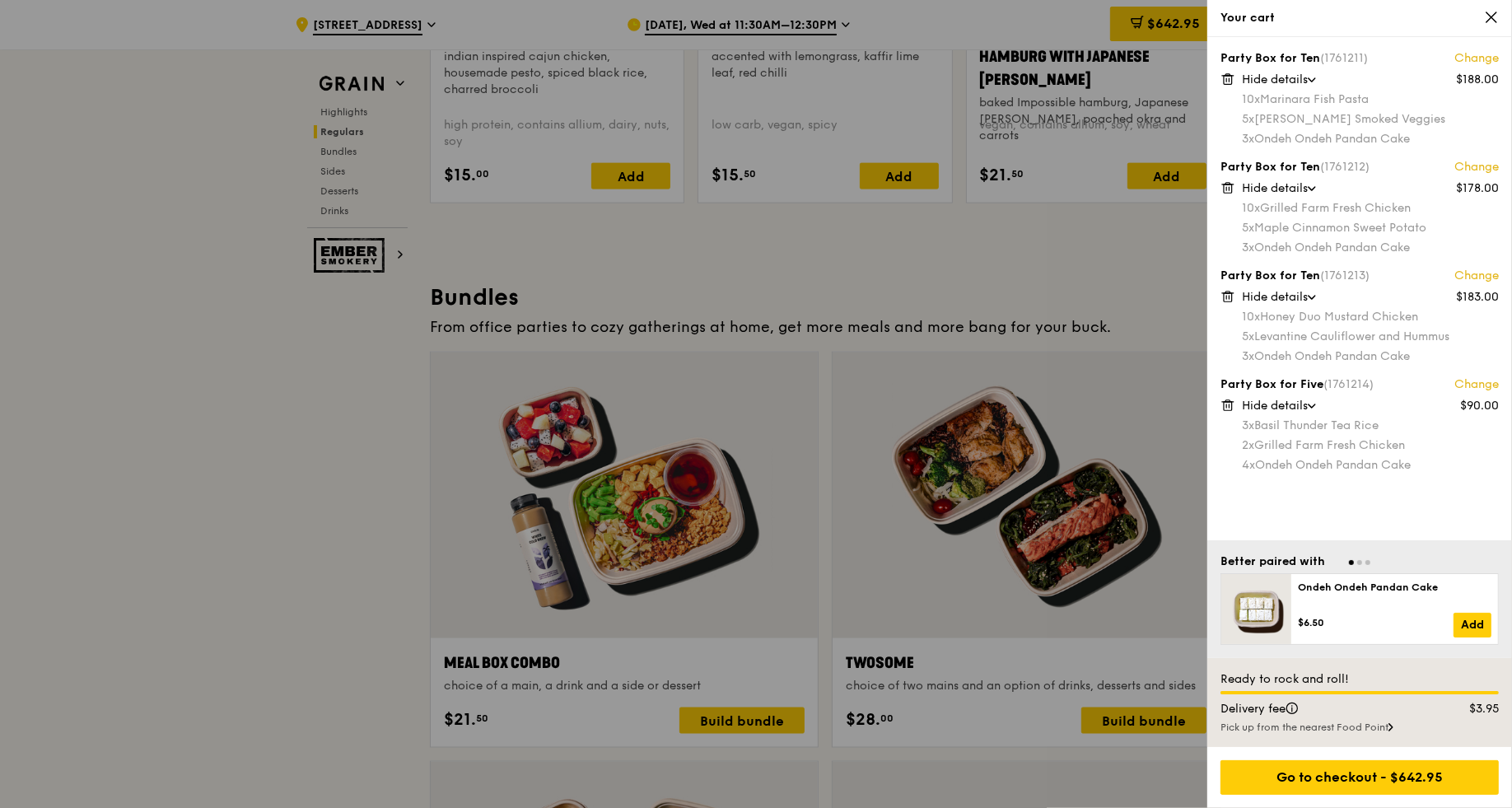
scroll to position [2191, 0]
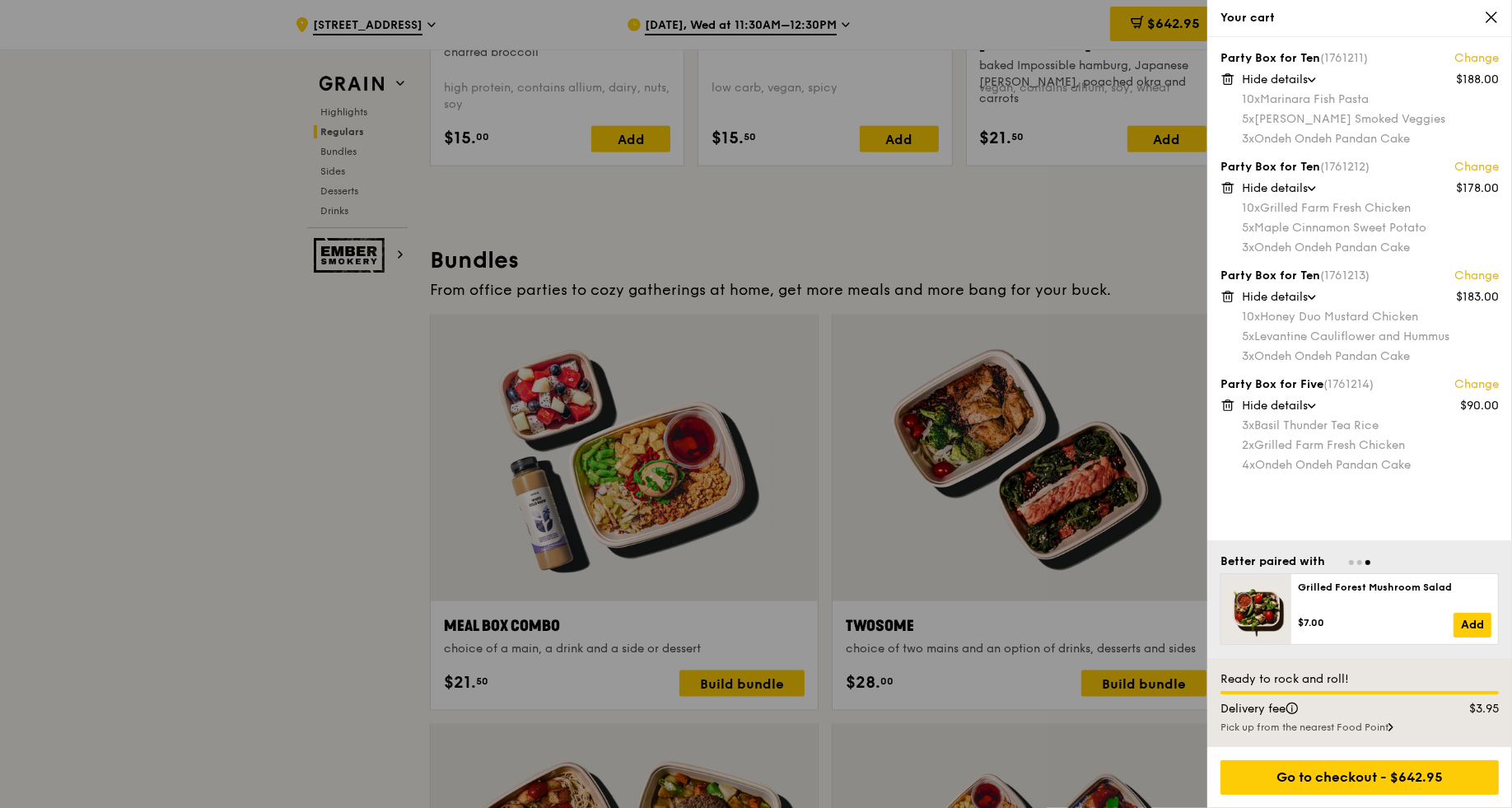
click at [29, 536] on div at bounding box center [756, 404] width 1512 height 808
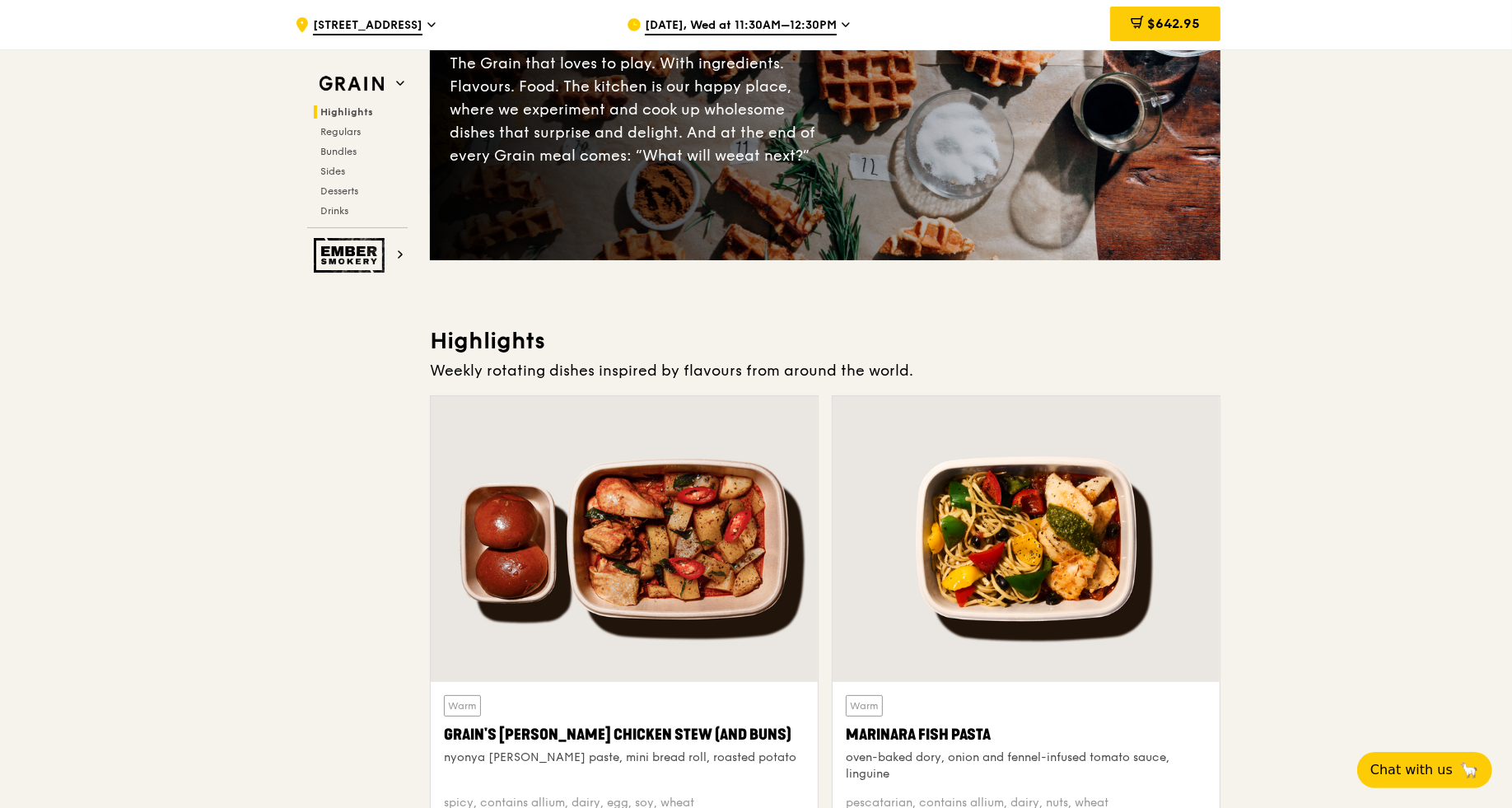
scroll to position [0, 0]
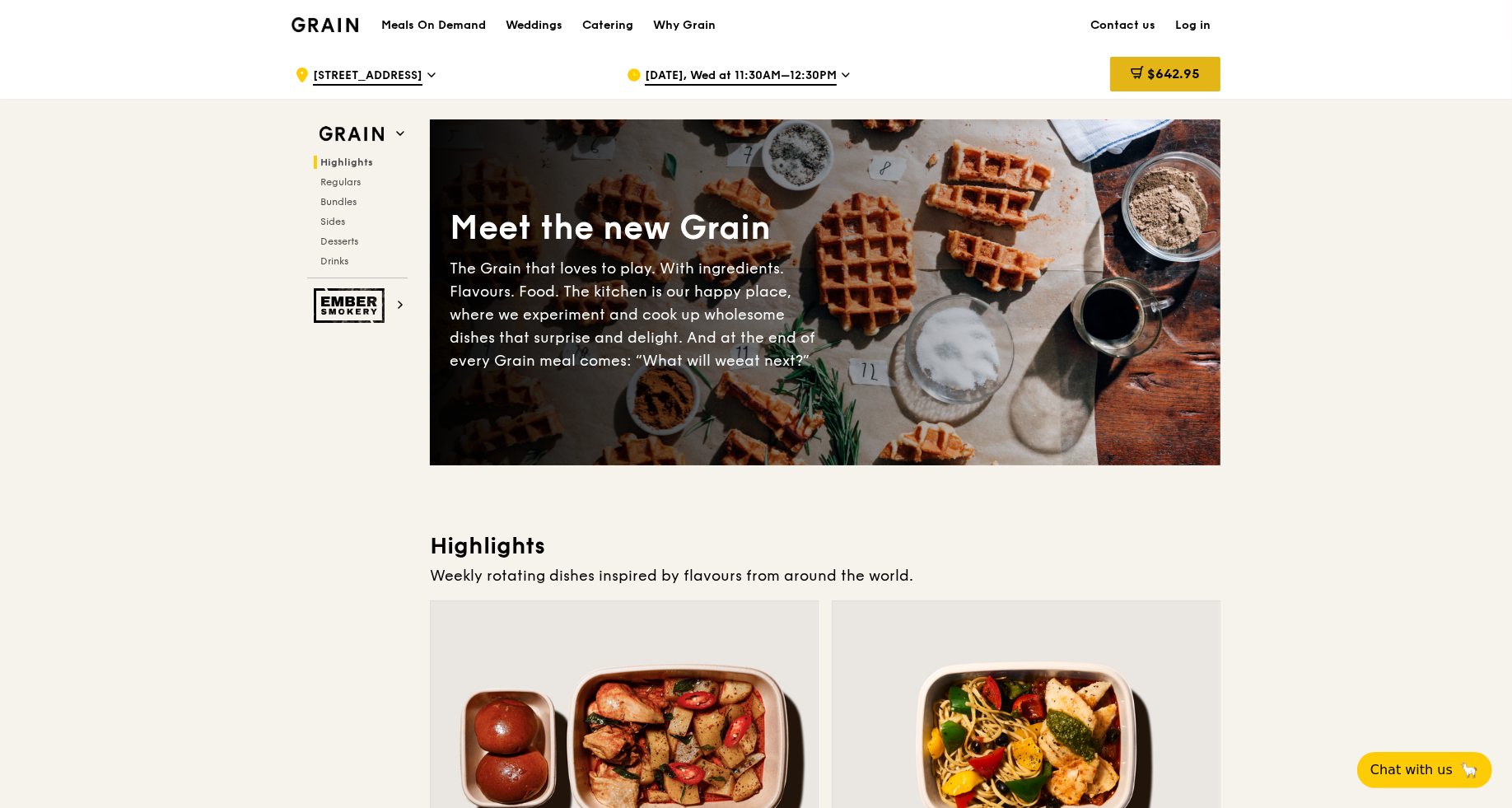
click at [1041, 79] on span "$642.95" at bounding box center [1173, 74] width 52 height 16
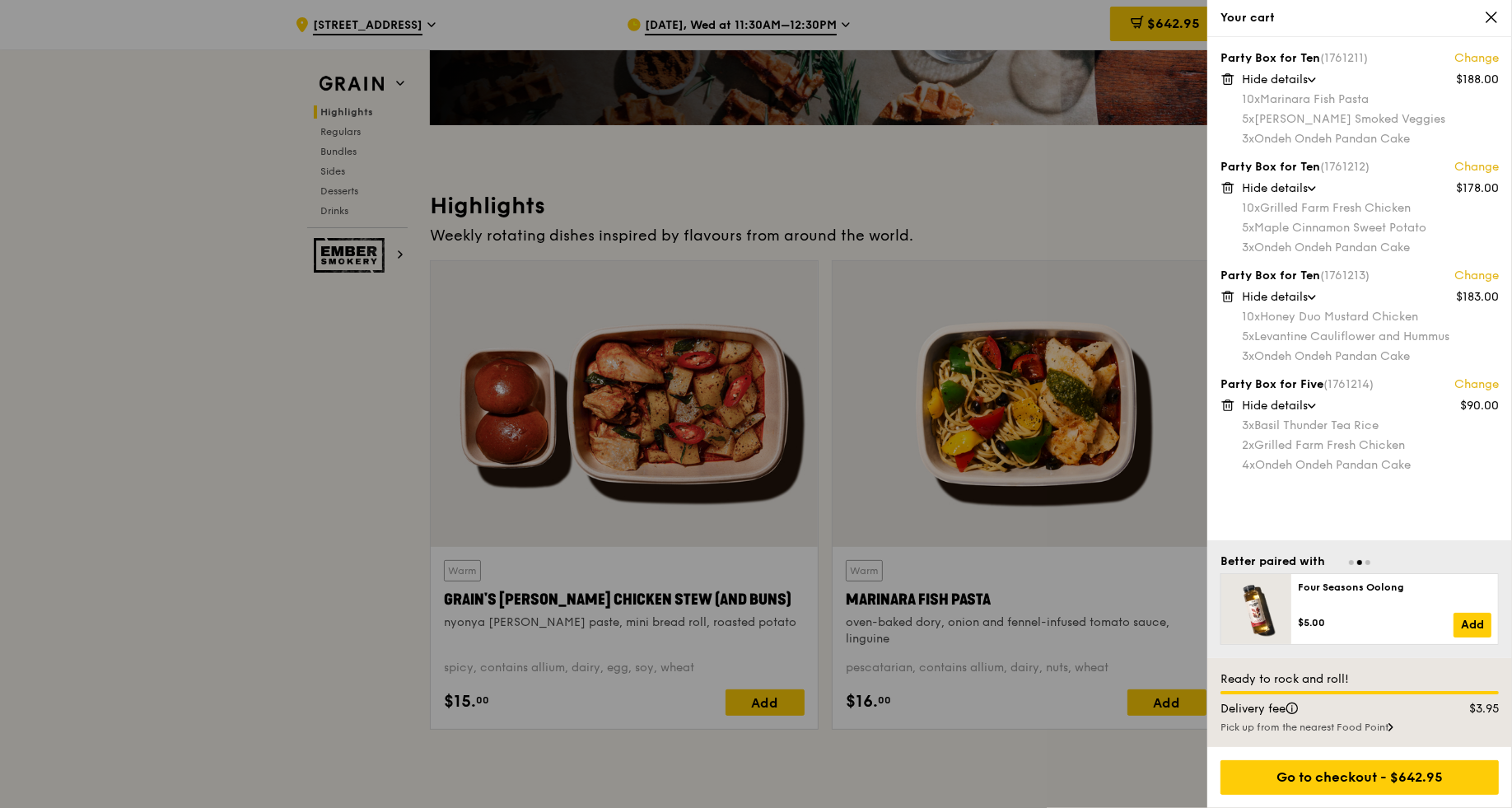
scroll to position [365, 0]
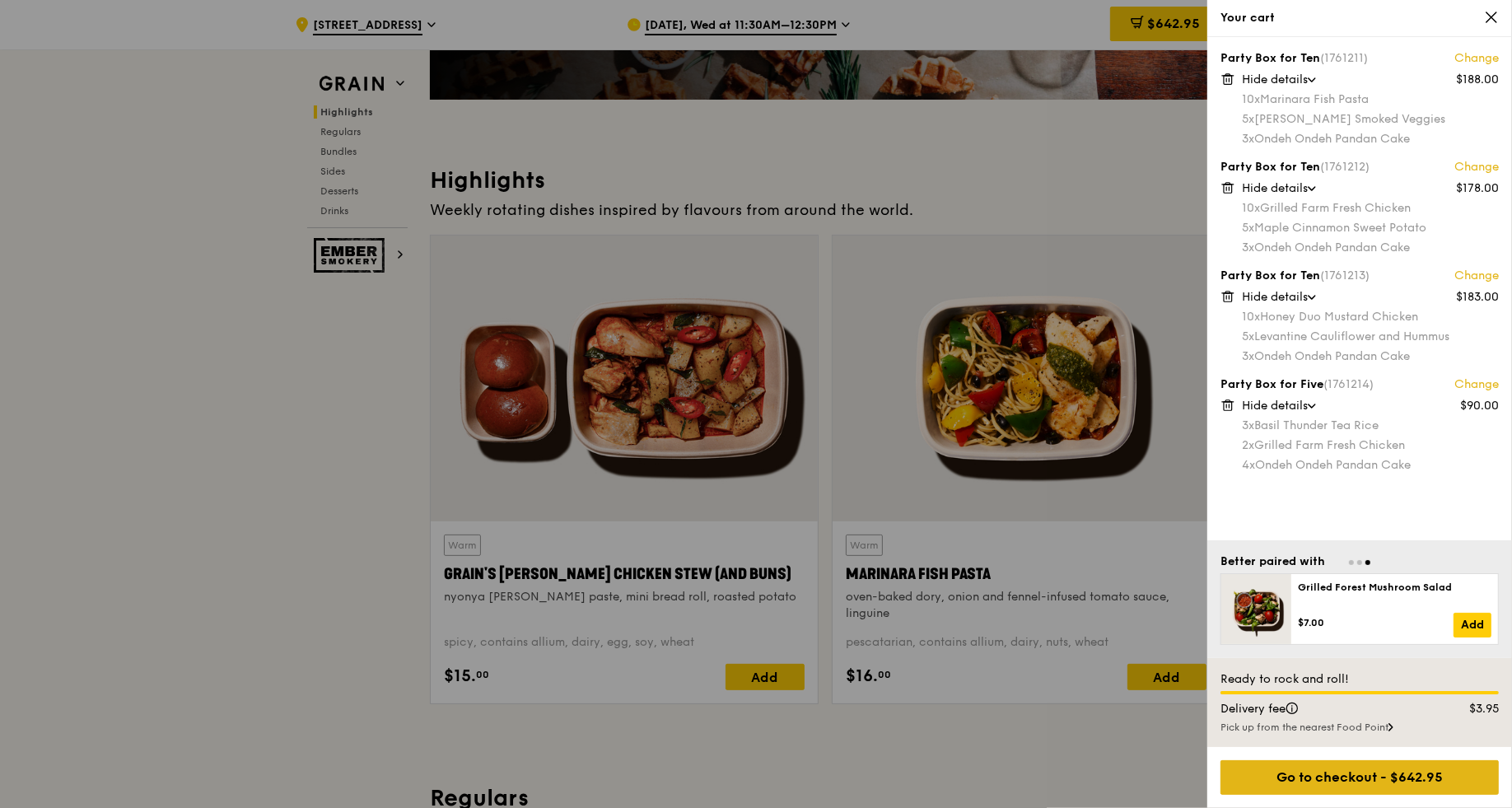
click at [1041, 625] on div "Go to checkout - $642.95" at bounding box center [1360, 779] width 278 height 35
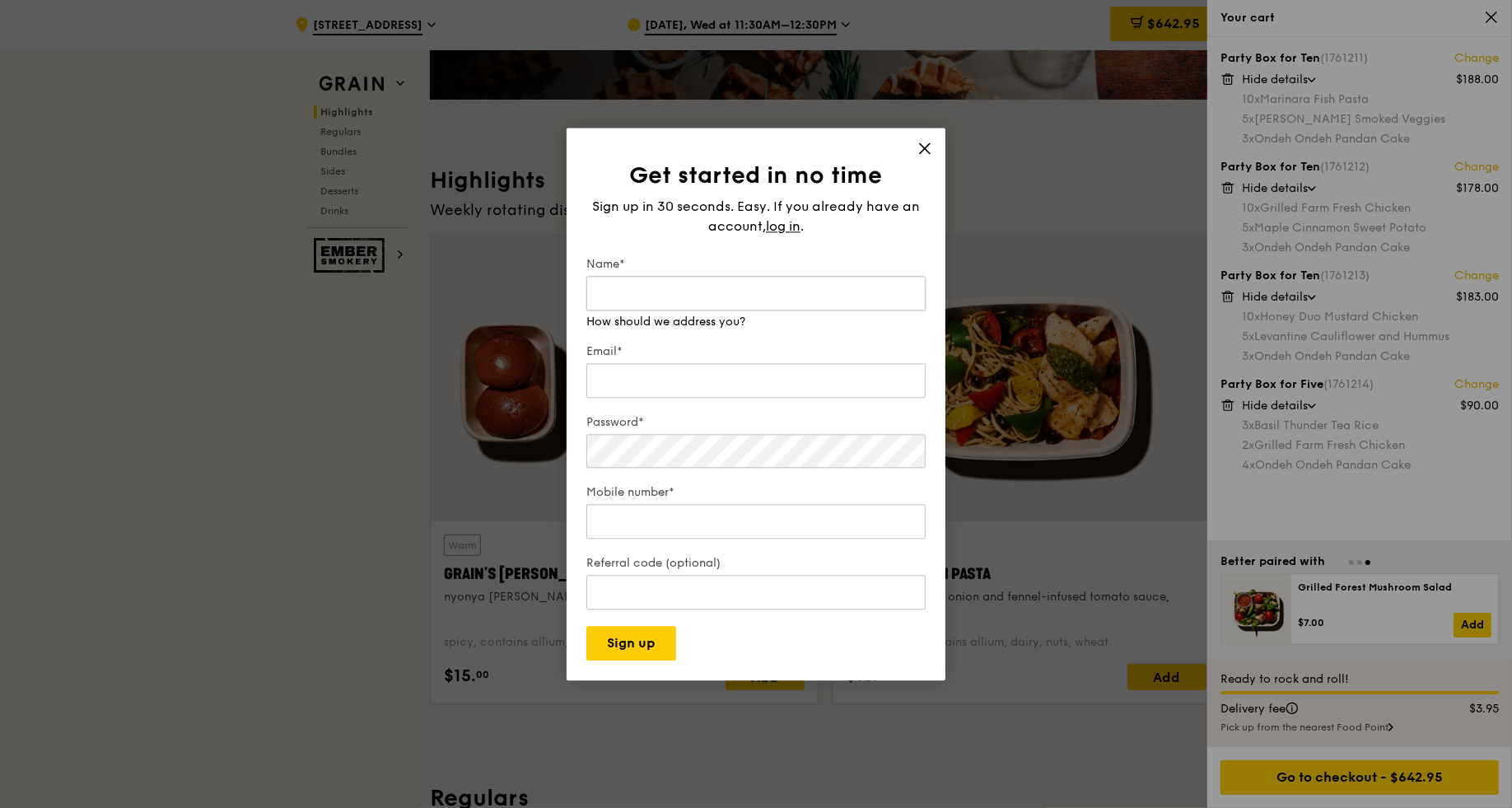
click at [627, 299] on input "Name*" at bounding box center [756, 294] width 339 height 35
type input "[PERSON_NAME]"
click at [633, 381] on input "Email*" at bounding box center [756, 381] width 339 height 35
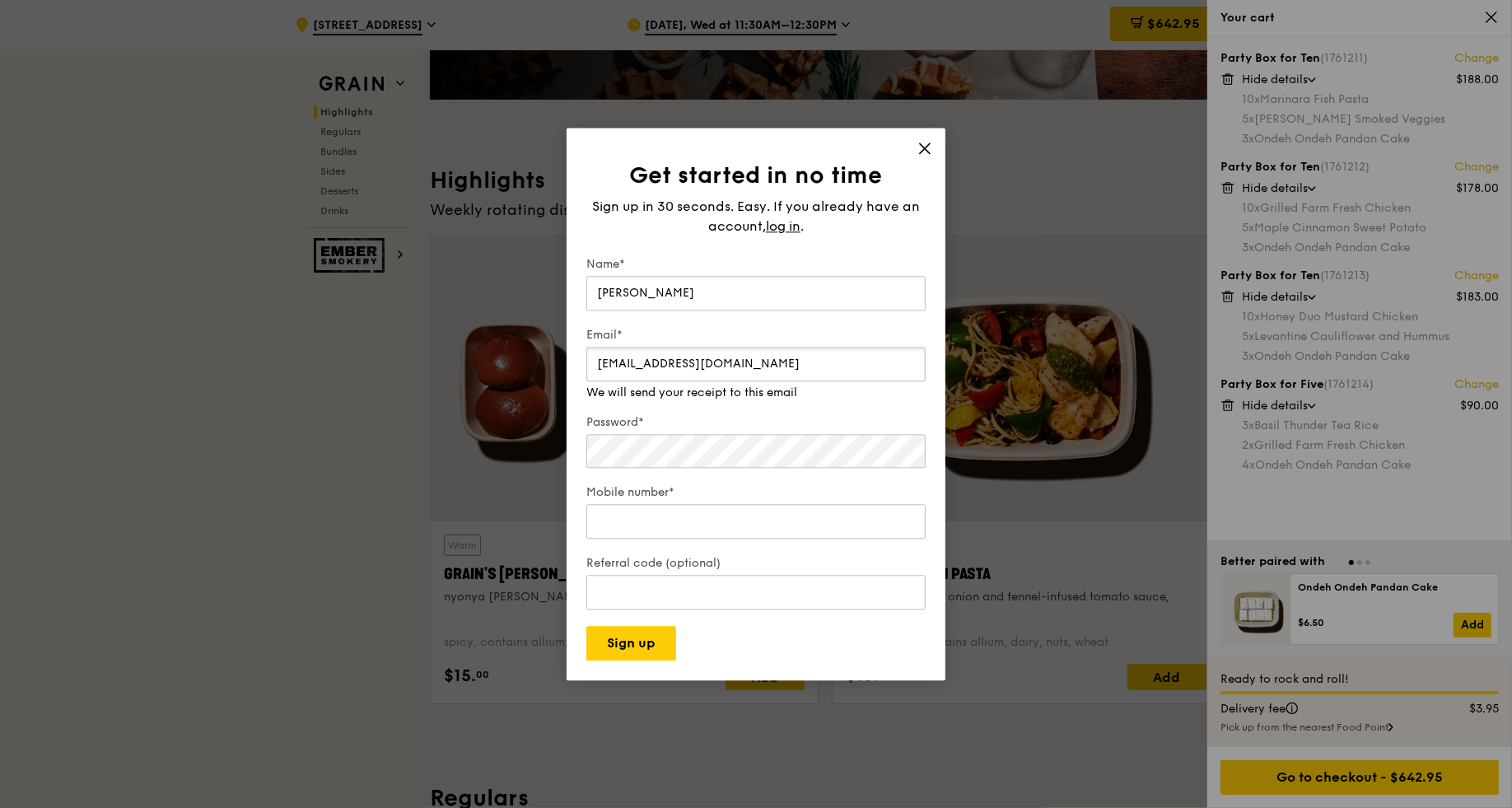
drag, startPoint x: 722, startPoint y: 361, endPoint x: 527, endPoint y: 357, distance: 195.0
click at [527, 357] on div "Get started in no time Sign up in 30 seconds. Easy. If you already have an acco…" at bounding box center [756, 404] width 1512 height 808
type input "[EMAIL_ADDRESS][DOMAIN_NAME]"
click at [493, 426] on div "Get started in no time Sign up in 30 seconds. Easy. If you already have an acco…" at bounding box center [756, 404] width 1512 height 808
click at [608, 507] on input "Mobile number*" at bounding box center [756, 505] width 339 height 35
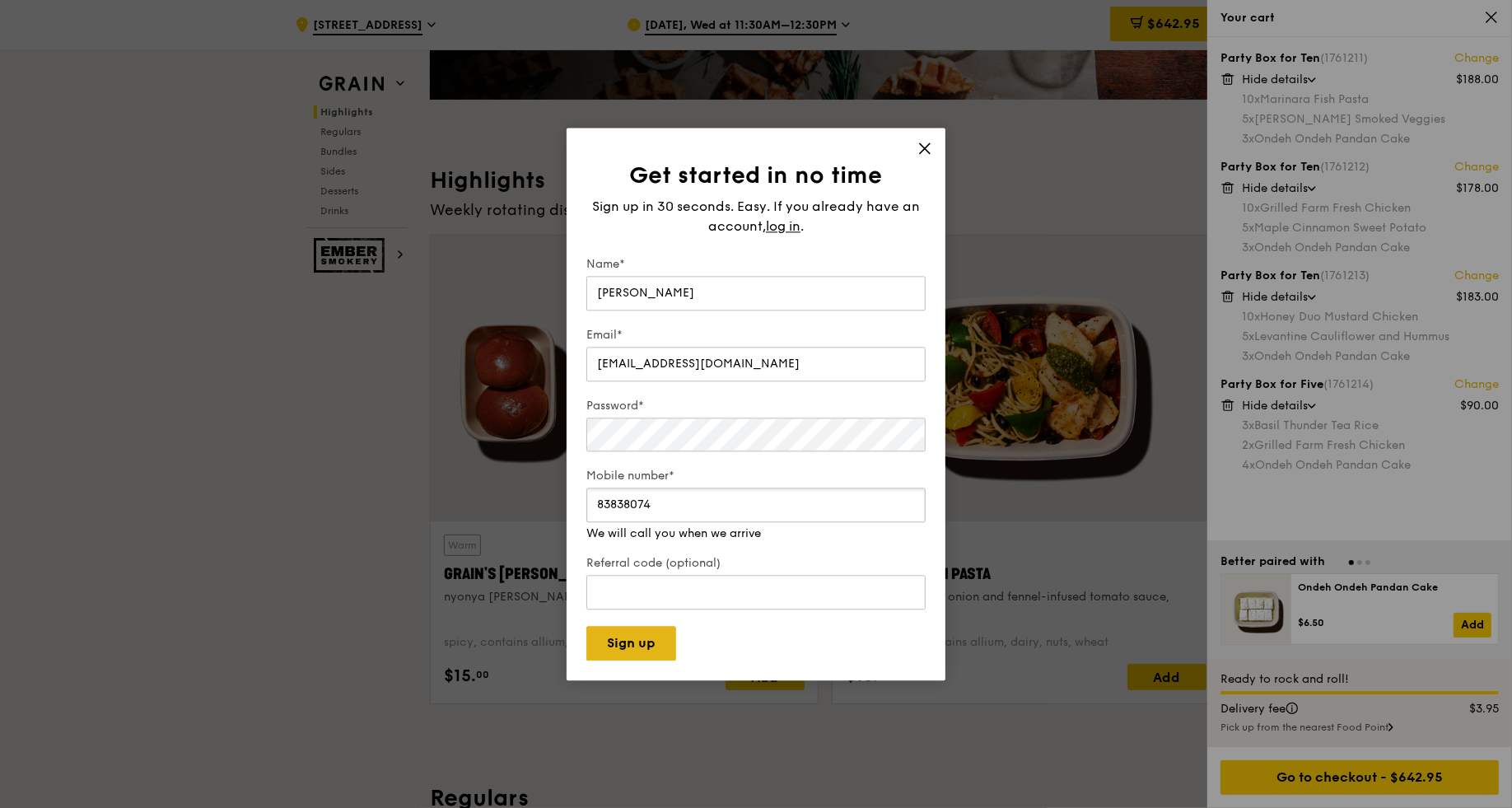
type input "83838074"
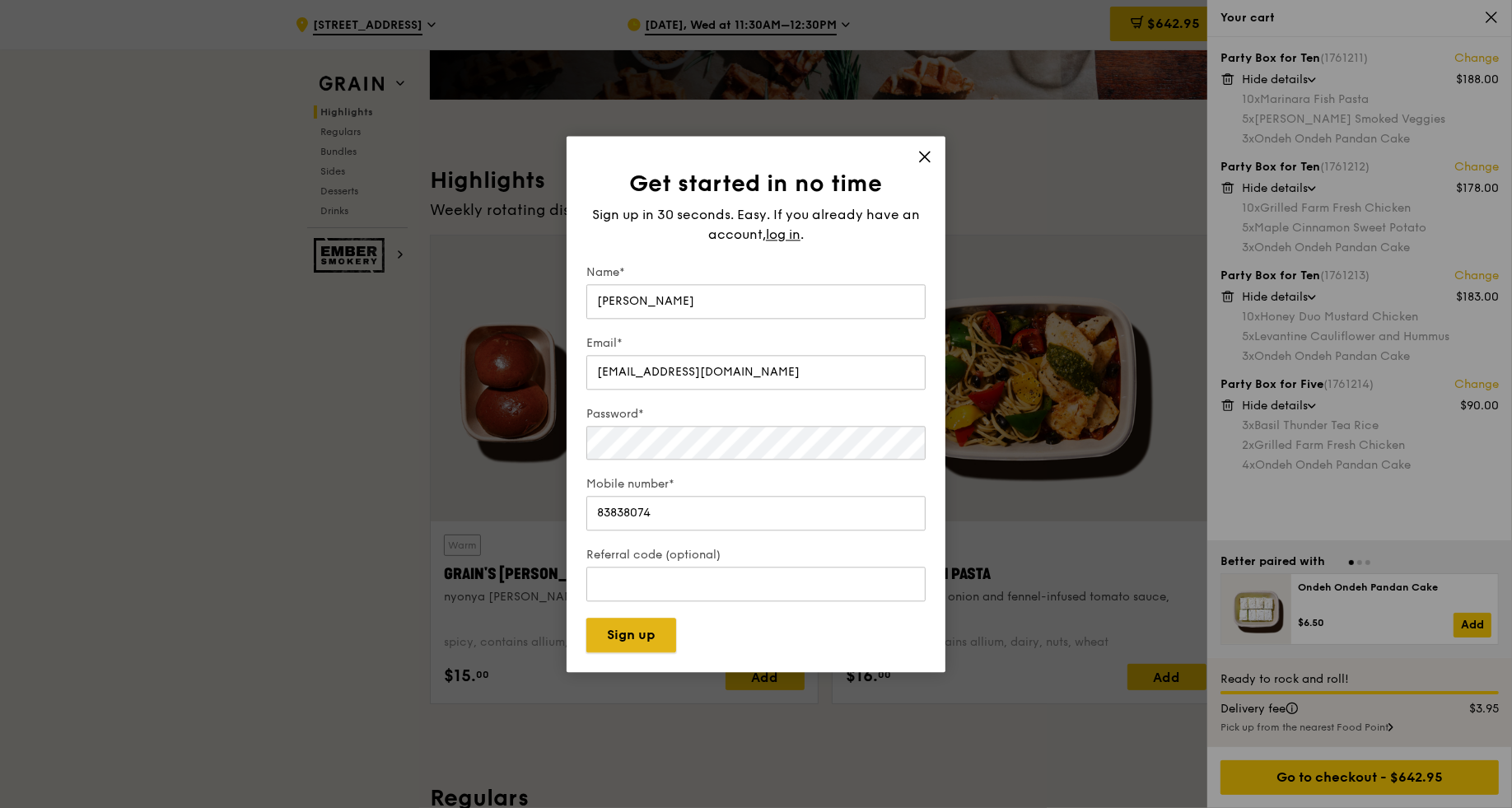
click at [651, 625] on button "Sign up" at bounding box center [631, 636] width 89 height 35
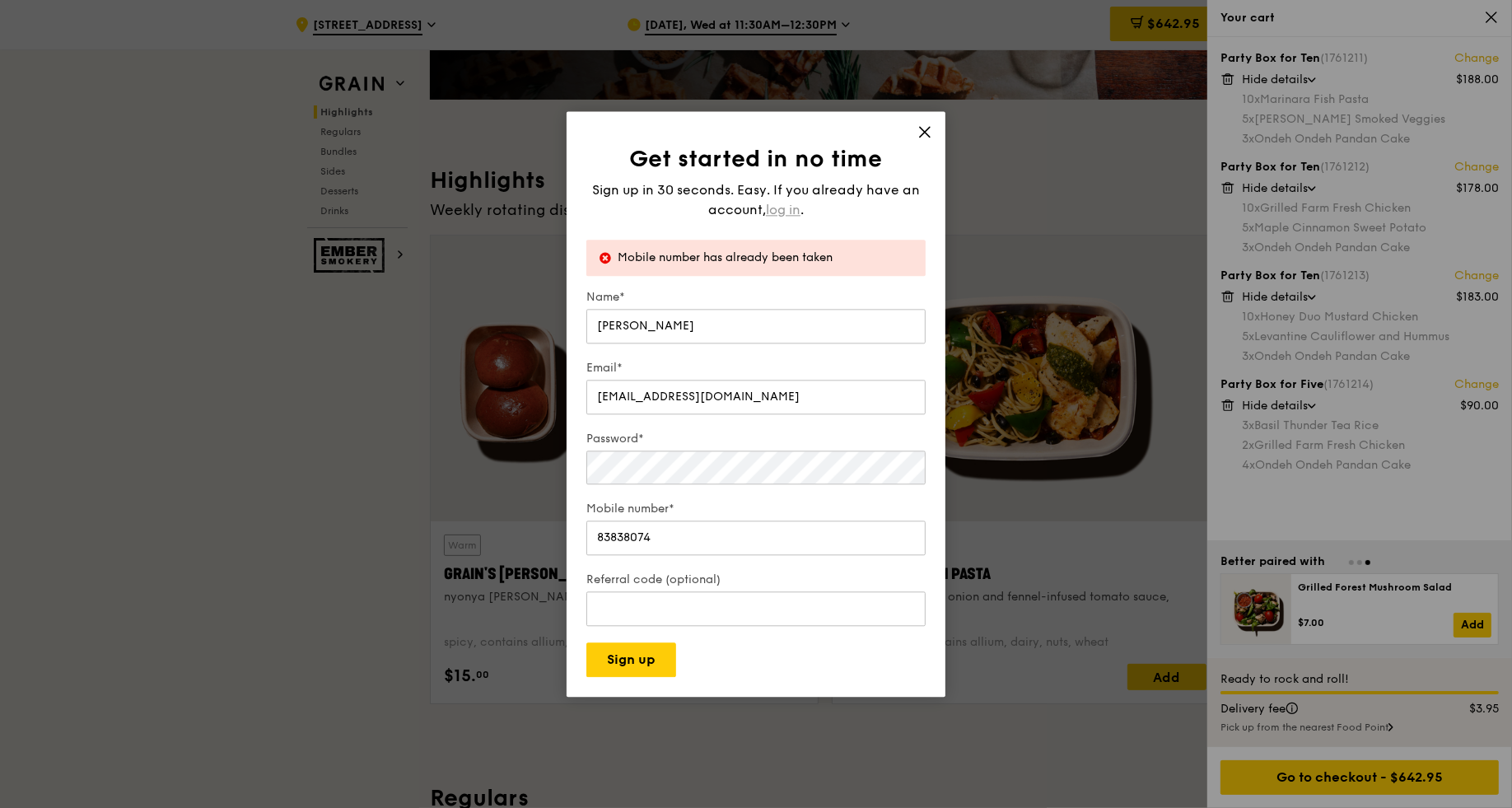
click at [794, 210] on span "log in" at bounding box center [784, 209] width 35 height 19
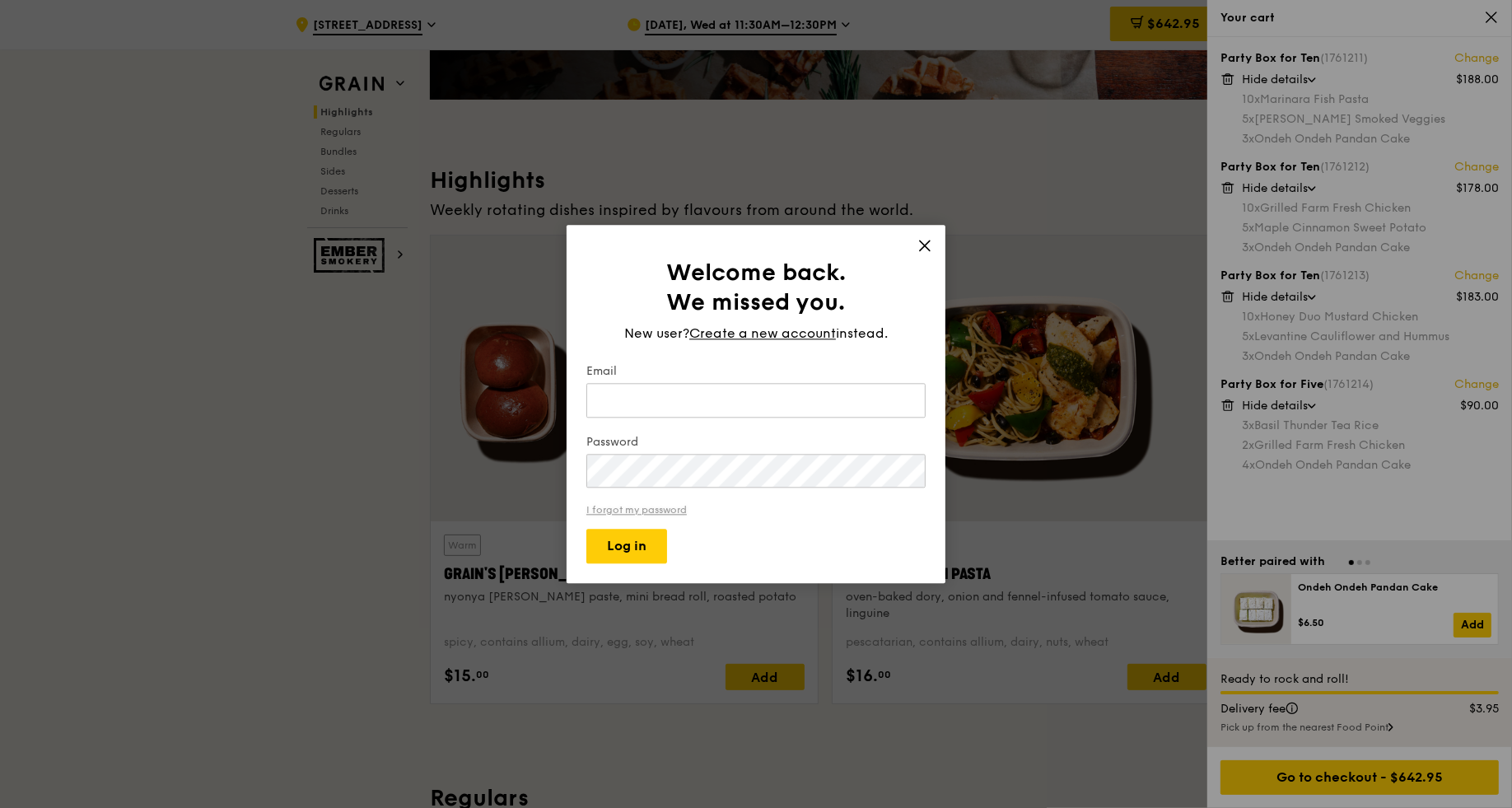
click at [670, 507] on link "I forgot my password" at bounding box center [756, 509] width 339 height 12
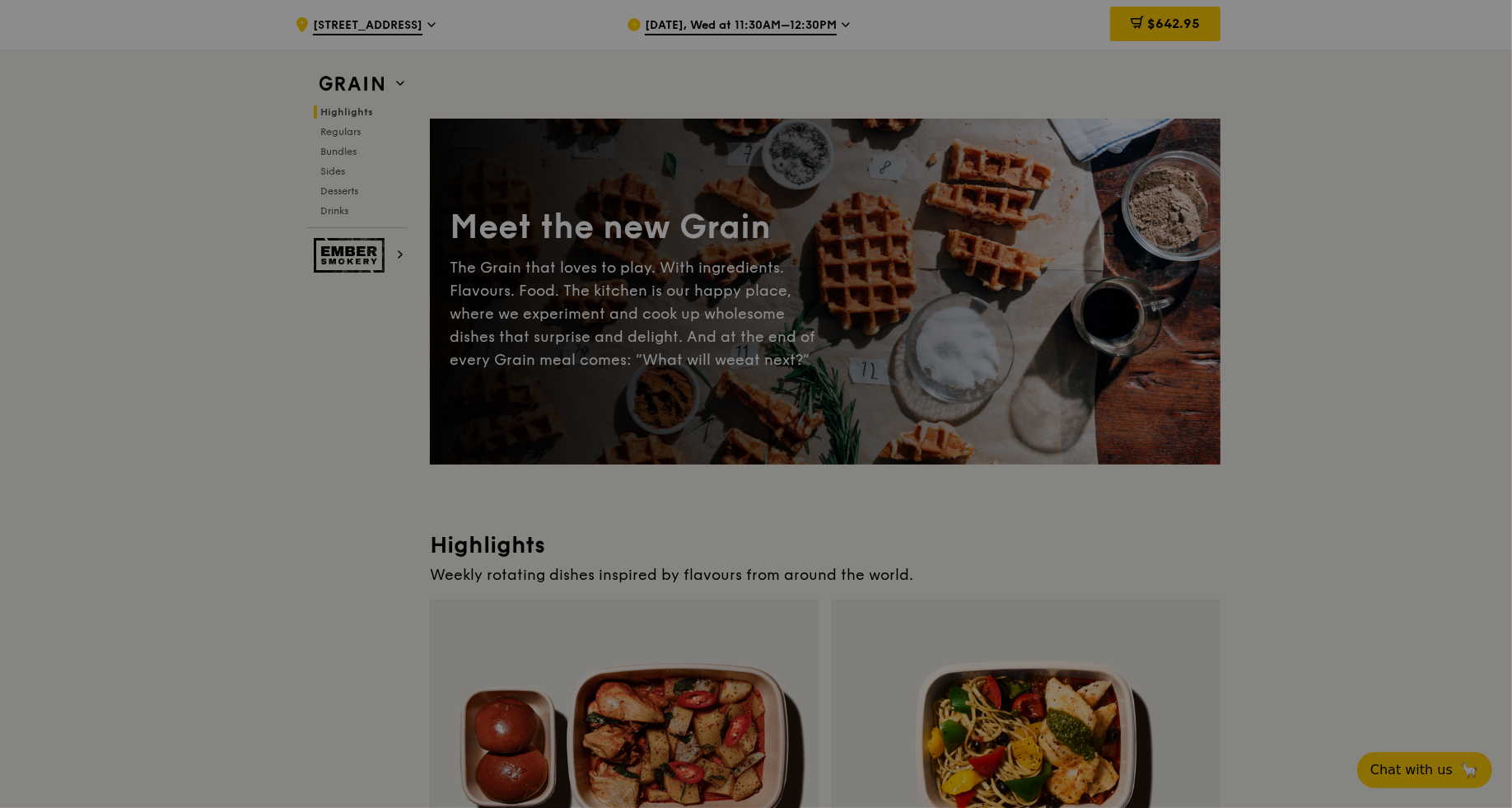
scroll to position [365, 0]
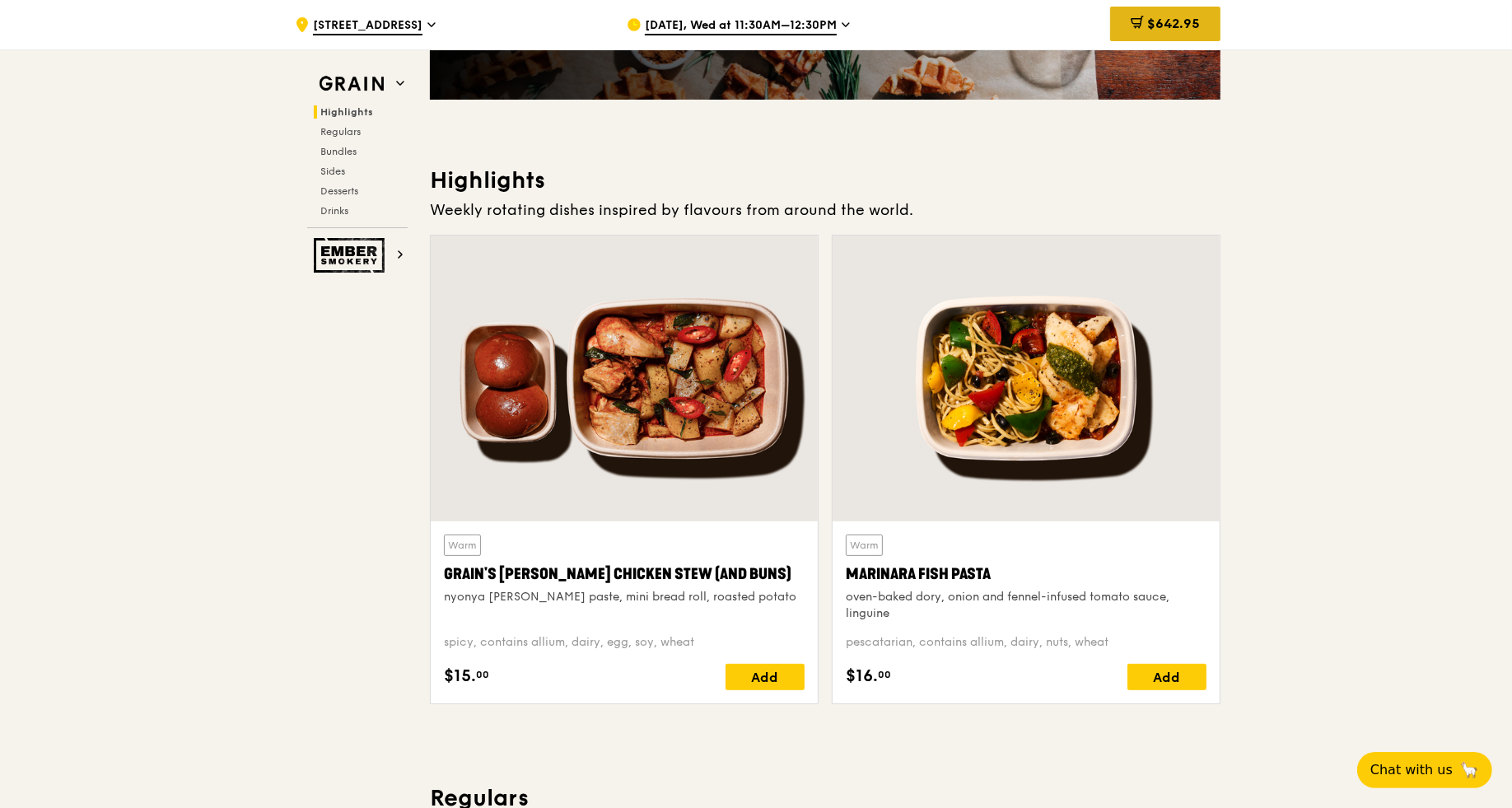
click at [1041, 12] on div "$642.95" at bounding box center [1166, 24] width 110 height 35
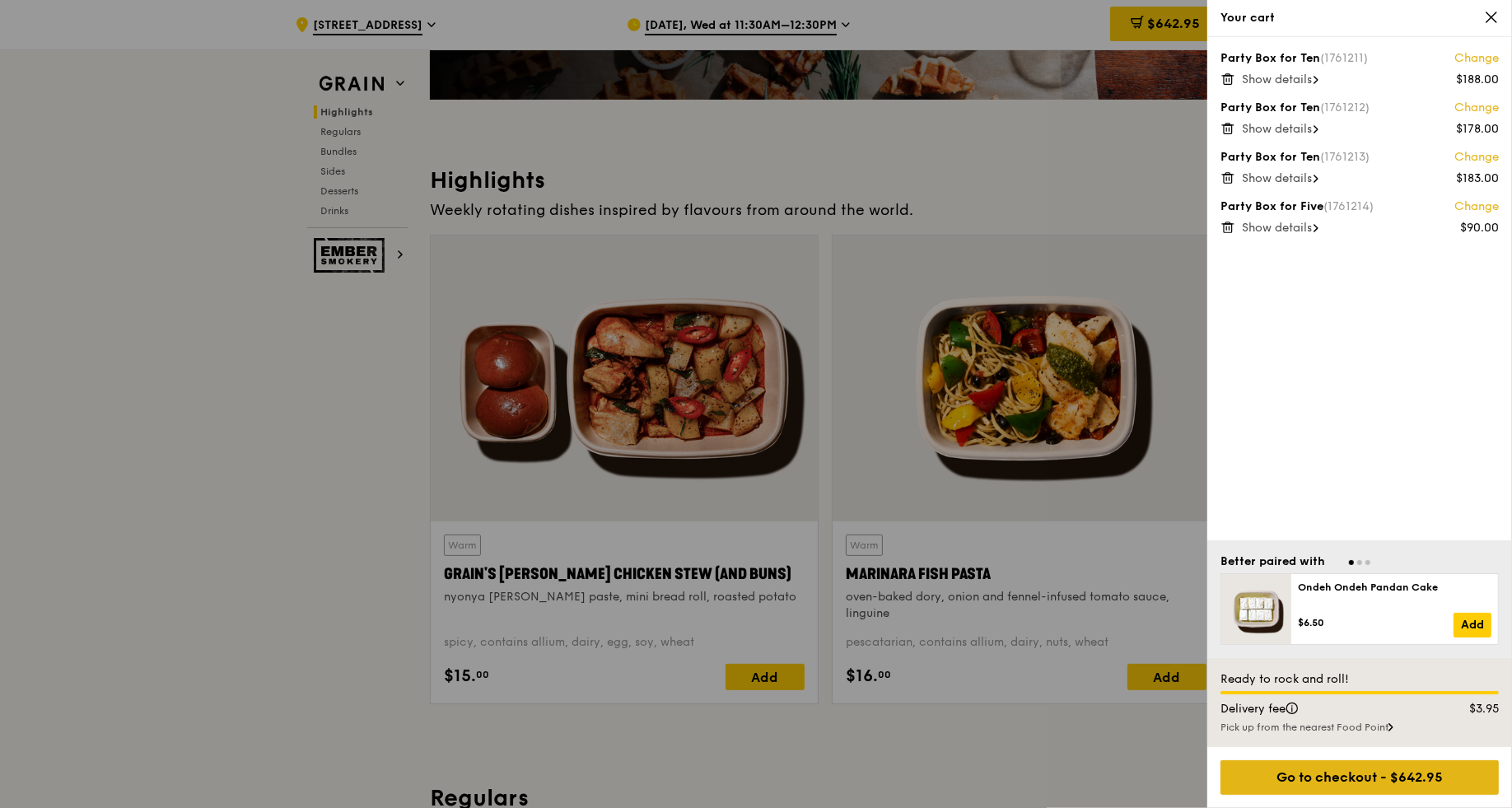
click at [1041, 625] on div "Go to checkout - $642.95" at bounding box center [1360, 779] width 278 height 35
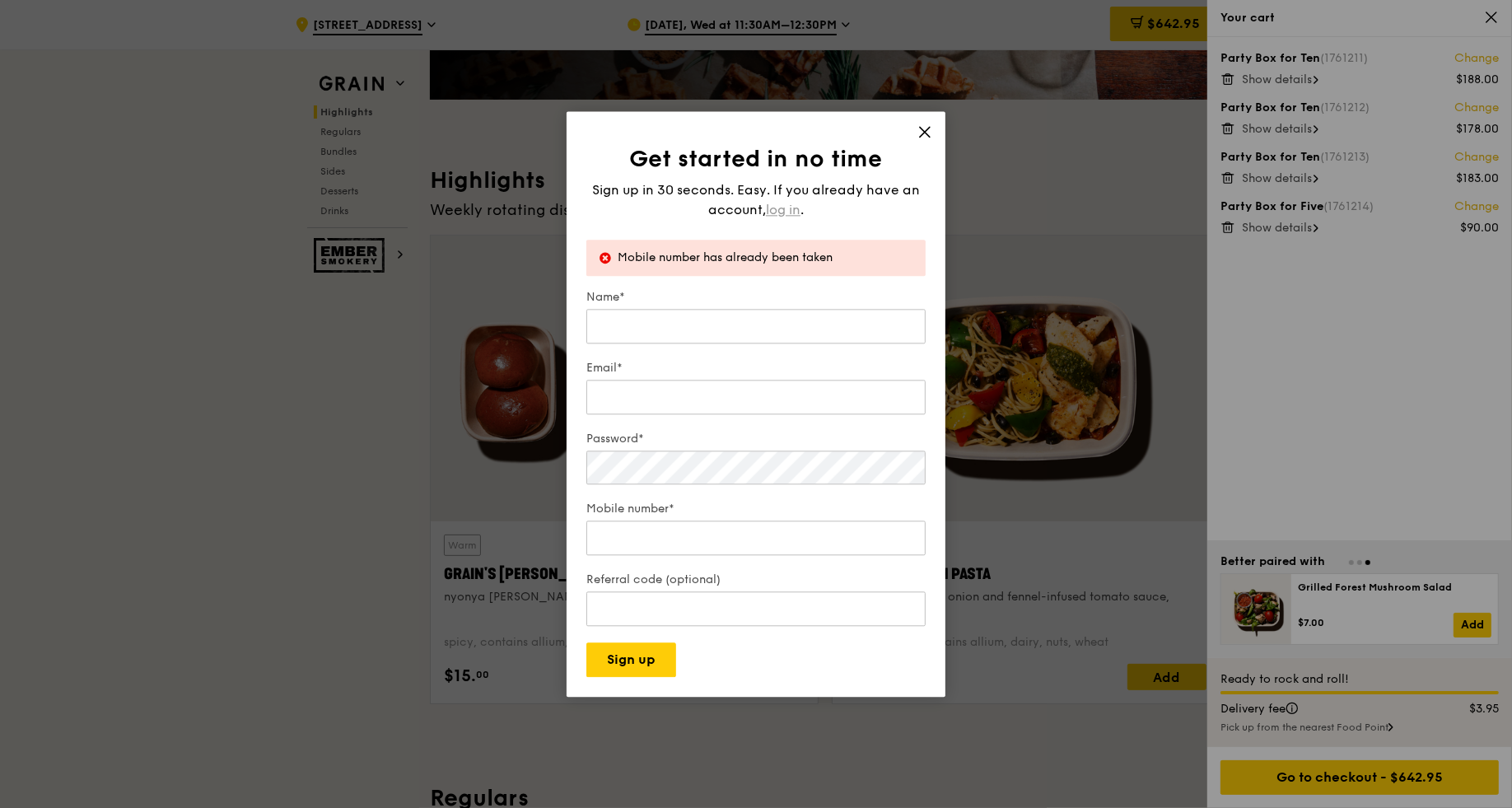
click at [784, 199] on div "Sign up in 30 seconds. Easy. If you already have an account, log in ." at bounding box center [756, 200] width 339 height 40
click at [622, 340] on div "Name*" at bounding box center [756, 318] width 339 height 58
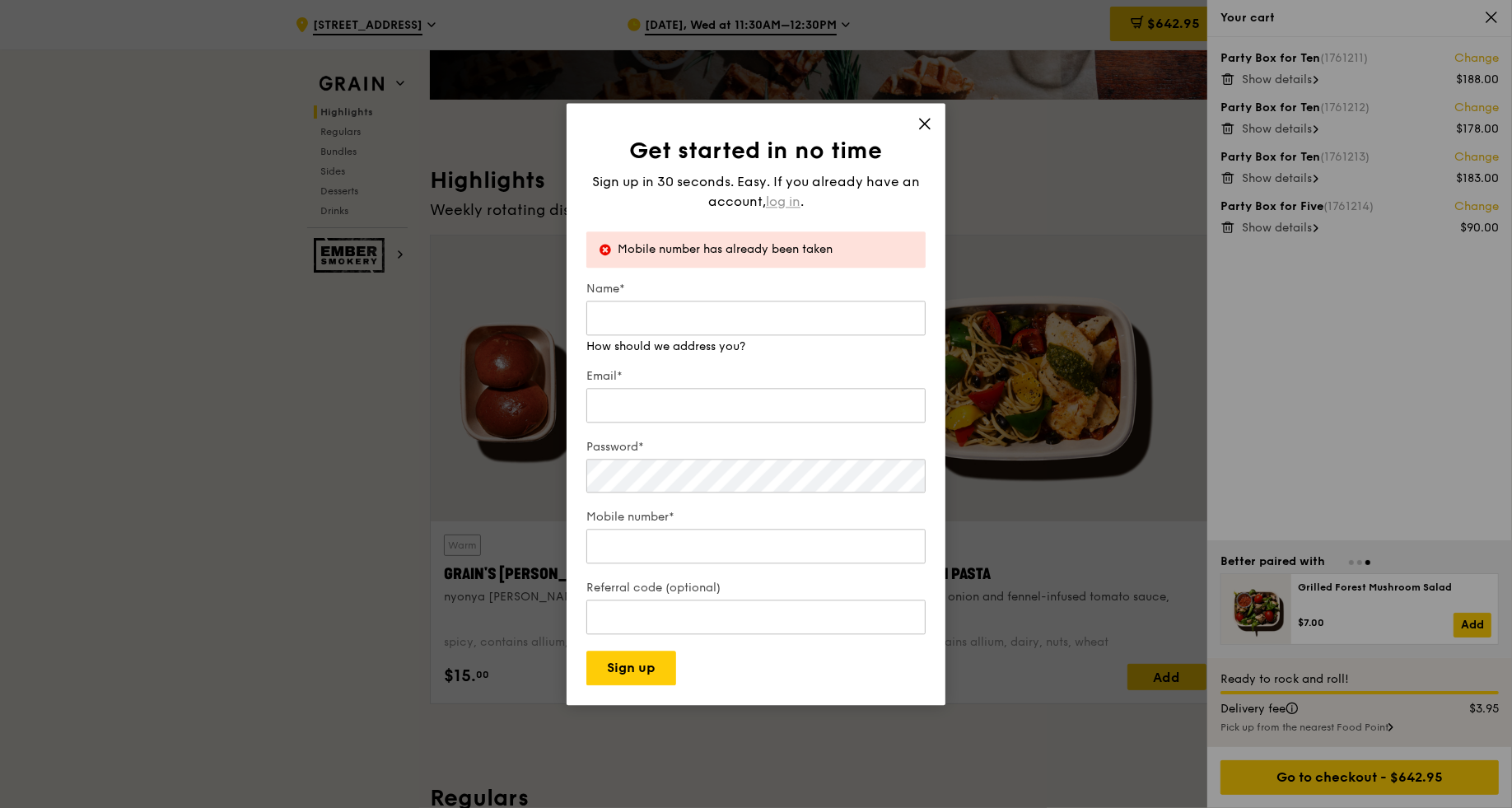
click at [774, 202] on span "log in" at bounding box center [784, 201] width 35 height 19
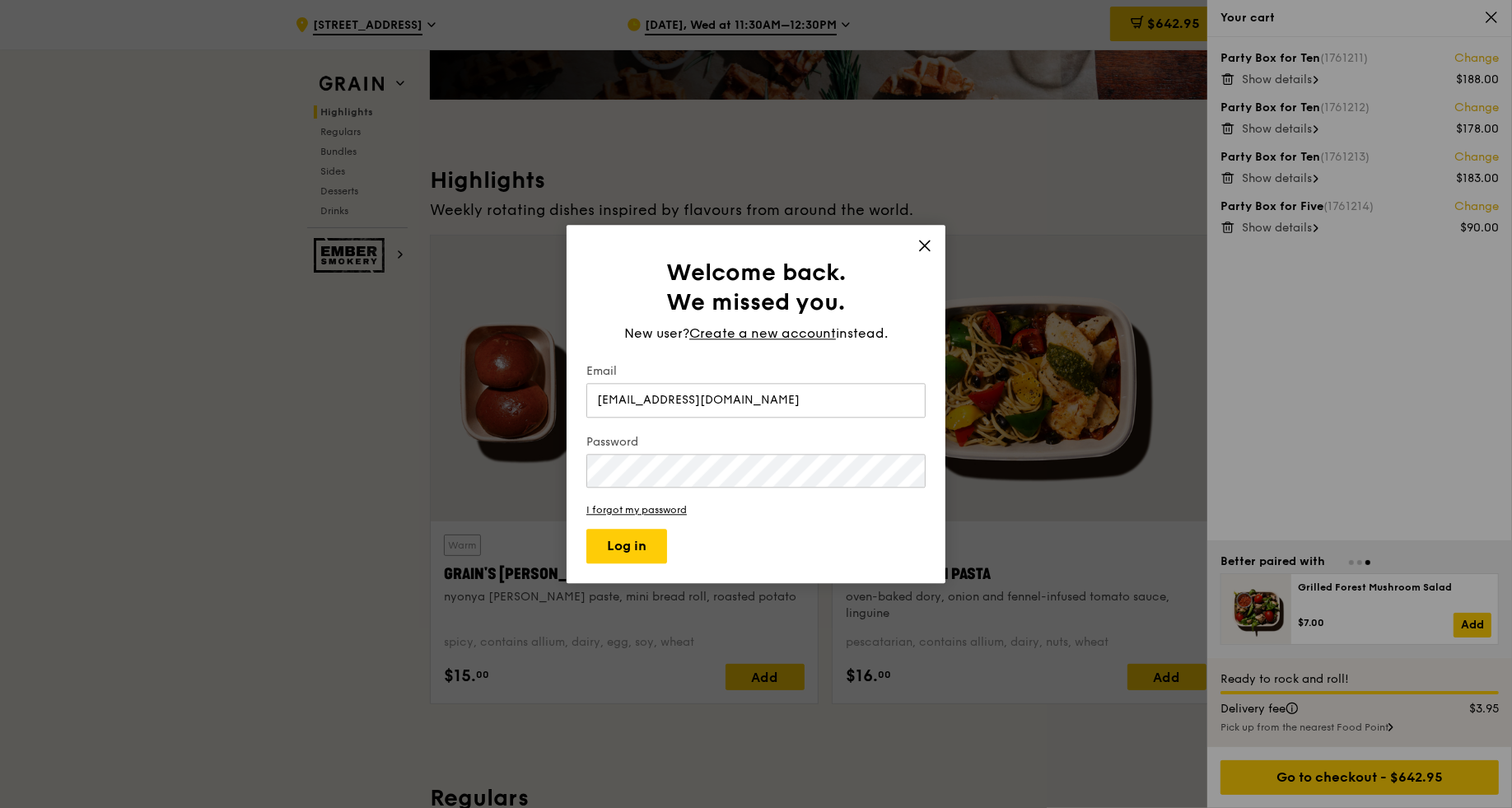
click at [612, 490] on div "Password" at bounding box center [756, 463] width 339 height 57
click at [587, 529] on button "Log in" at bounding box center [627, 546] width 81 height 35
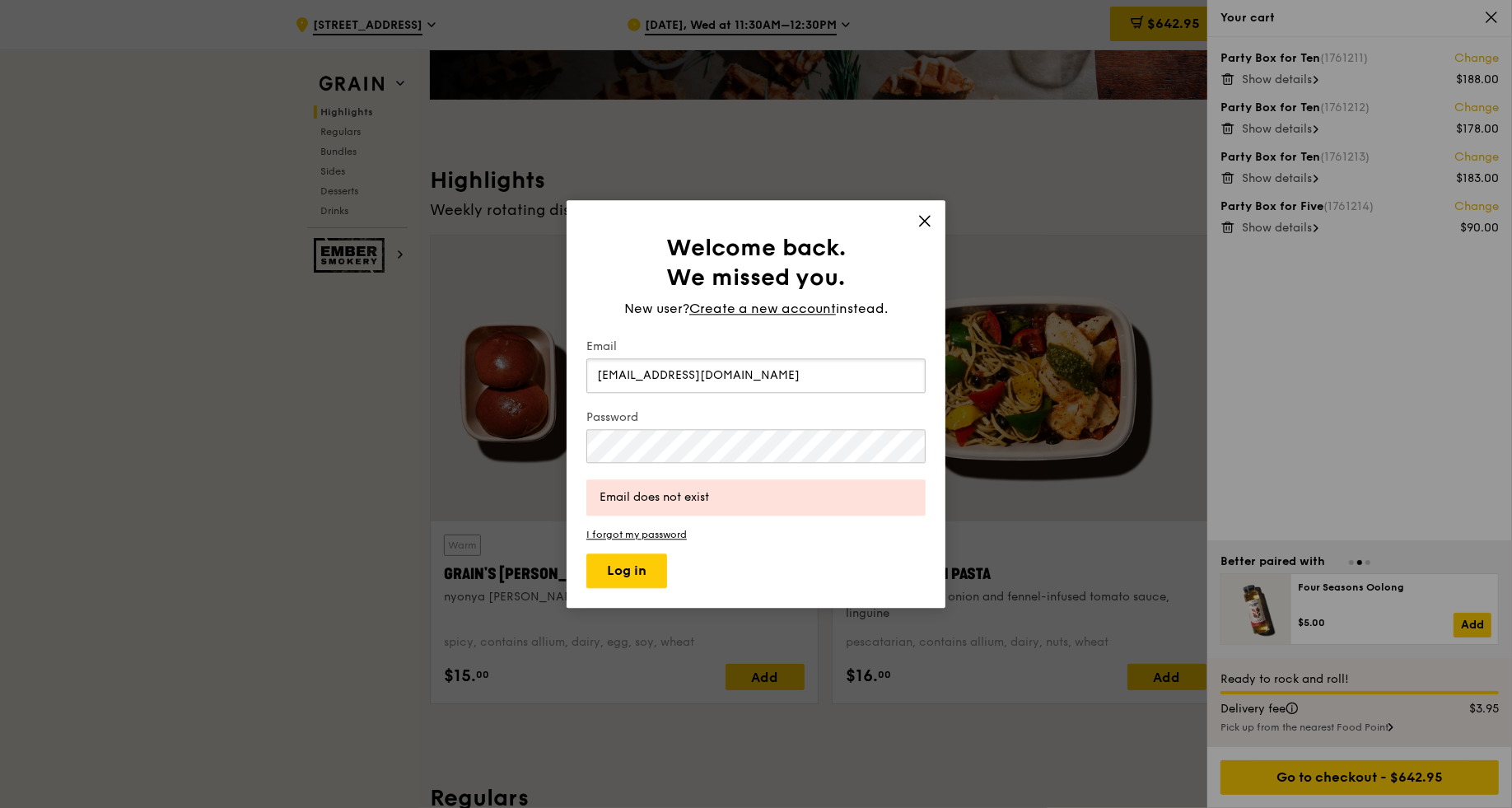
click at [680, 379] on input "[EMAIL_ADDRESS][DOMAIN_NAME]" at bounding box center [756, 376] width 339 height 35
click at [643, 573] on button "Log in" at bounding box center [627, 571] width 81 height 35
click at [682, 370] on input "[EMAIL_ADDRESS][DOMAIN_NAME]" at bounding box center [756, 376] width 339 height 35
drag, startPoint x: 778, startPoint y: 371, endPoint x: 461, endPoint y: 383, distance: 317.2
click at [461, 383] on div "Welcome back. We missed you. New user? Create a new account instead. Email [EMA…" at bounding box center [756, 404] width 1512 height 808
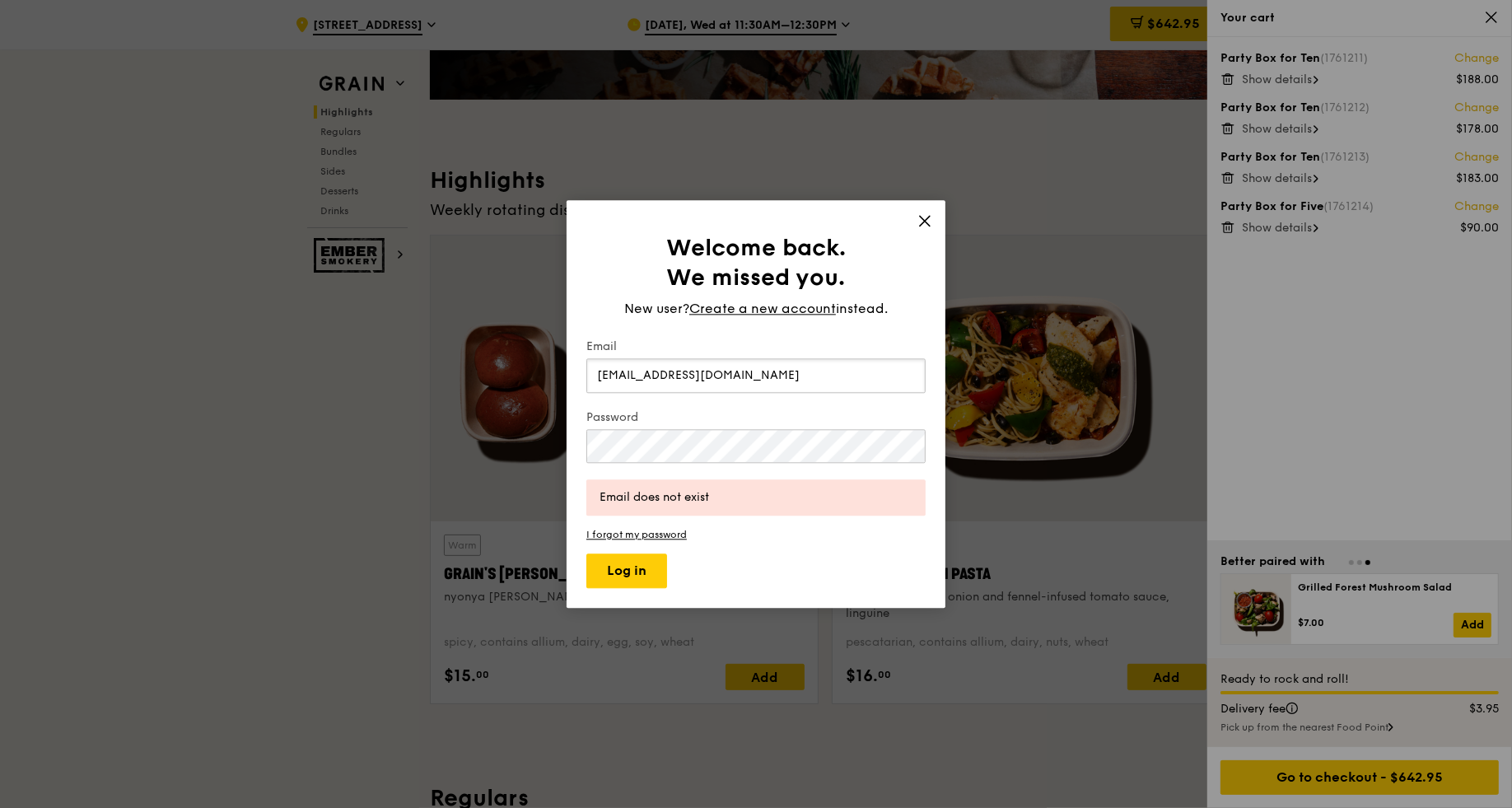
click at [684, 378] on input "[EMAIL_ADDRESS][DOMAIN_NAME]" at bounding box center [756, 376] width 339 height 35
drag, startPoint x: 684, startPoint y: 378, endPoint x: 417, endPoint y: 357, distance: 267.8
click at [417, 357] on div "Welcome back. We missed you. New user? Create a new account instead. Email [EMA…" at bounding box center [756, 404] width 1512 height 808
type input "[EMAIL_ADDRESS][DOMAIN_NAME]"
click at [612, 572] on button "Log in" at bounding box center [627, 571] width 81 height 35
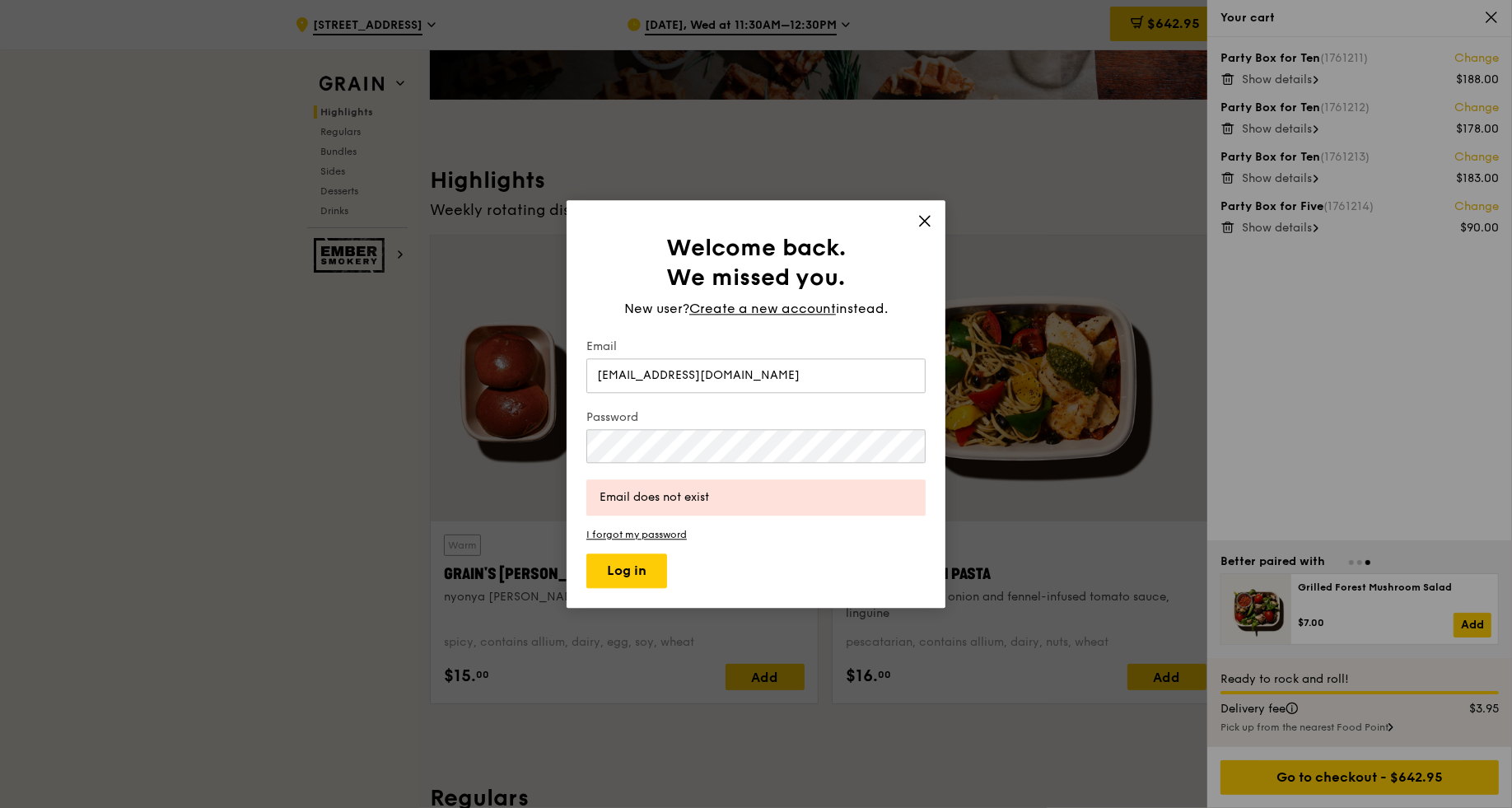
click at [913, 218] on div "Welcome back. We missed you. New user? Create a new account instead. Email [EMA…" at bounding box center [755, 404] width 378 height 408
click at [924, 218] on icon at bounding box center [925, 221] width 15 height 15
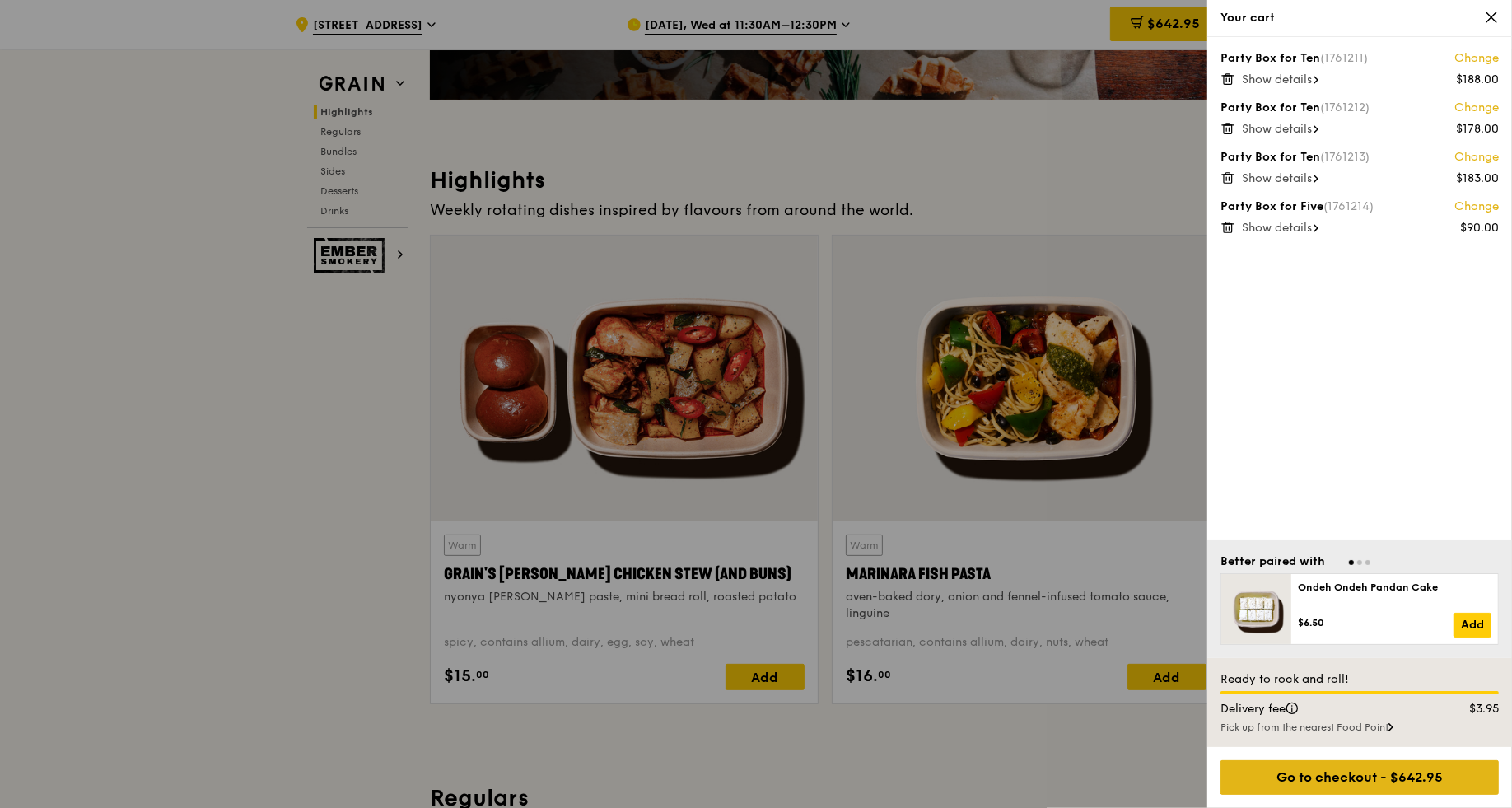
click at [1041, 625] on div "Go to checkout - $642.95" at bounding box center [1360, 779] width 278 height 35
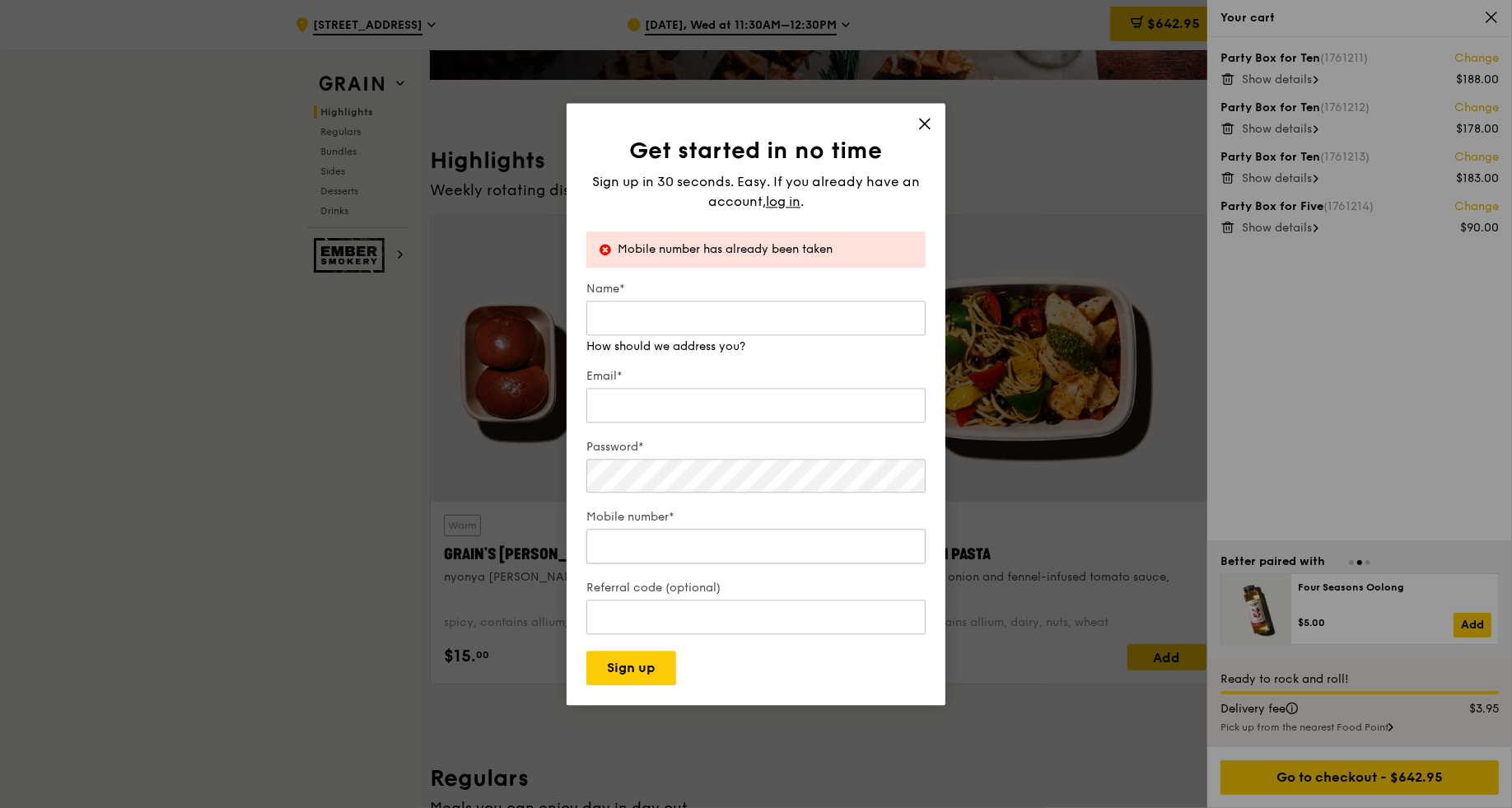
scroll to position [408, 0]
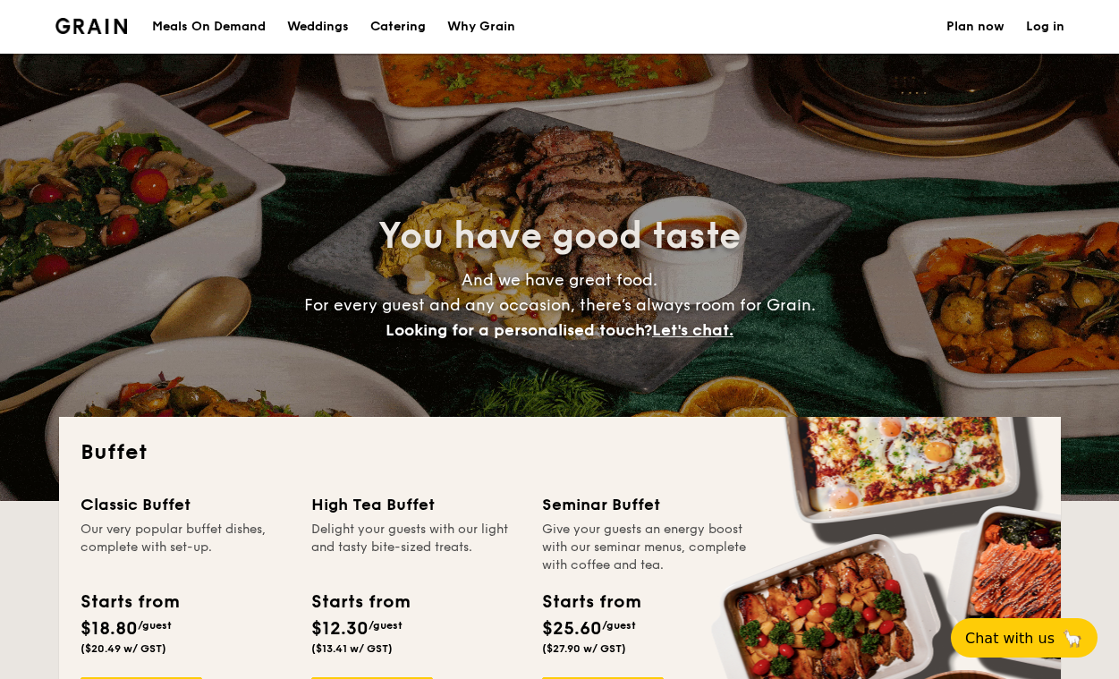
select select
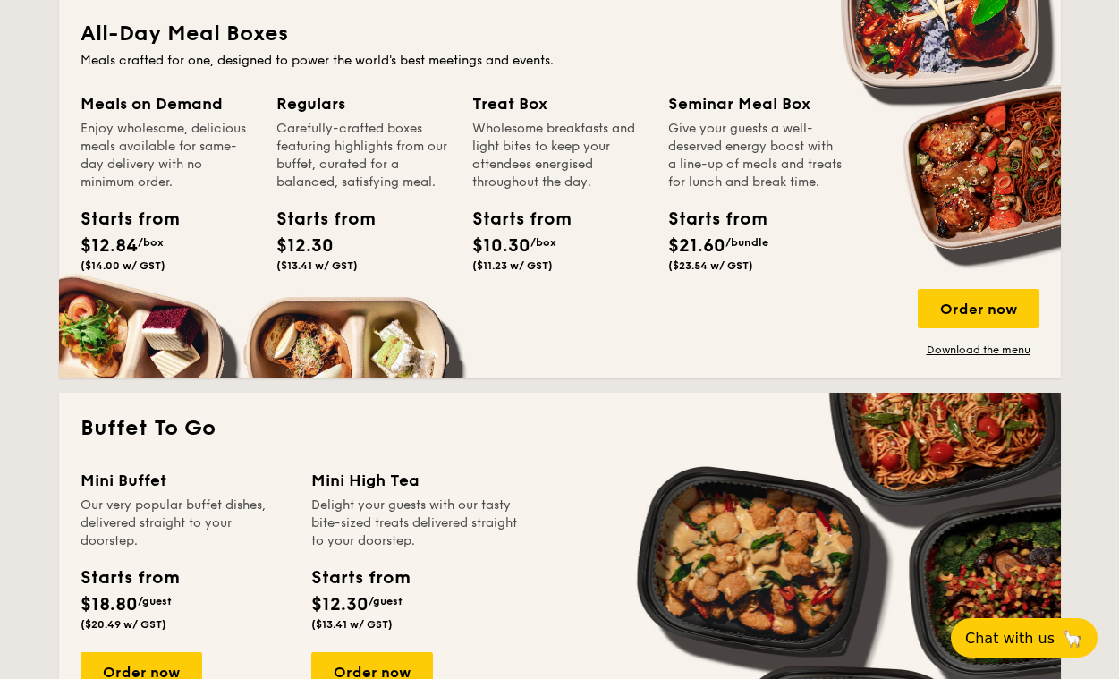
scroll to position [809, 0]
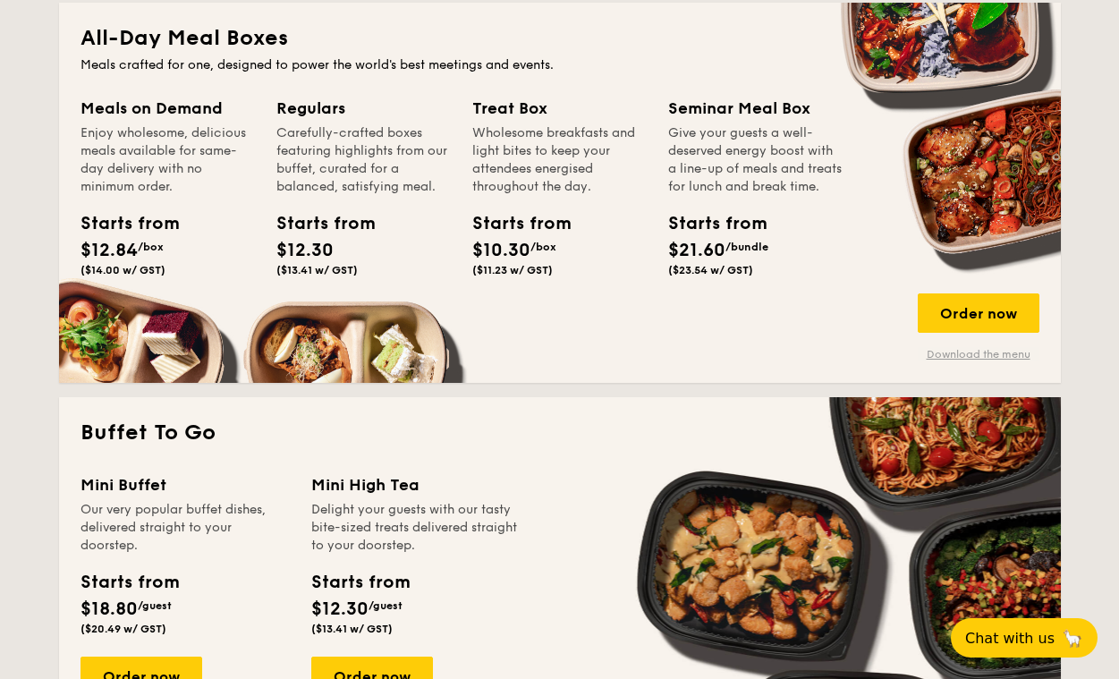
click at [973, 347] on link "Download the menu" at bounding box center [979, 354] width 122 height 14
click at [978, 328] on div "Order now" at bounding box center [979, 312] width 122 height 39
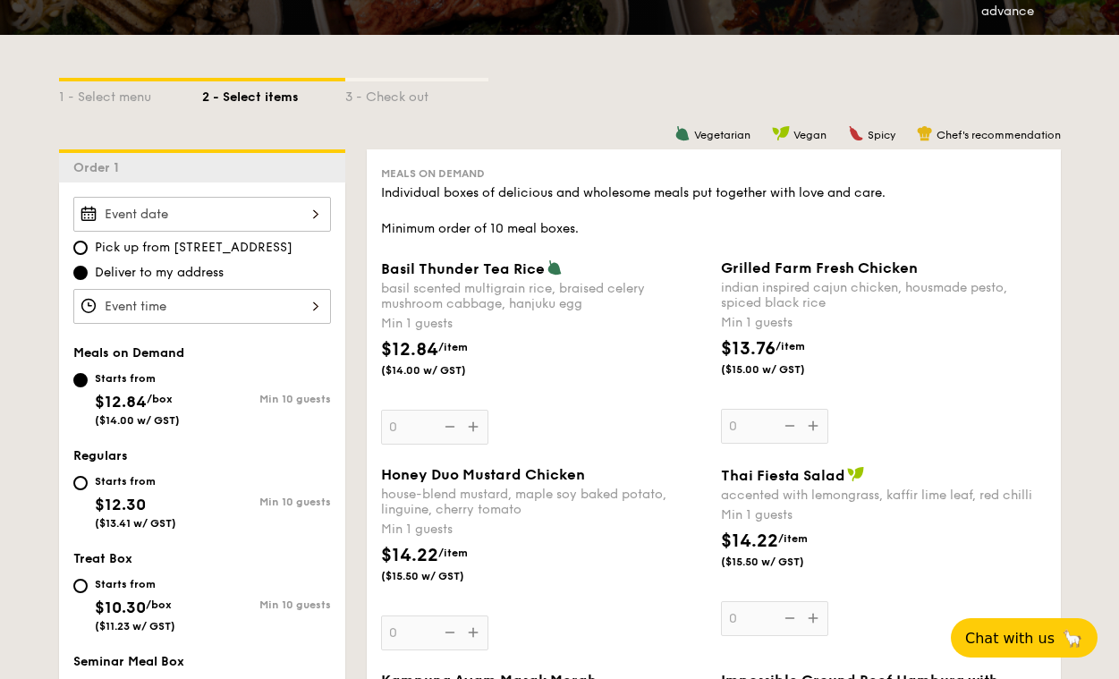
scroll to position [356, 0]
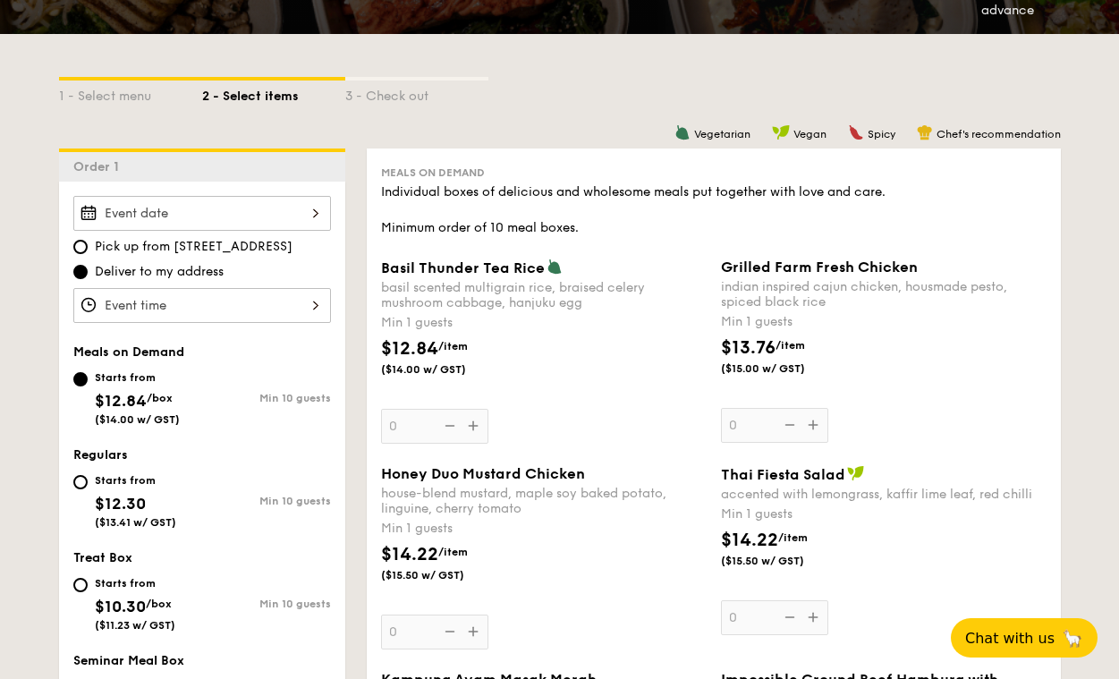
click at [165, 218] on div at bounding box center [202, 213] width 258 height 35
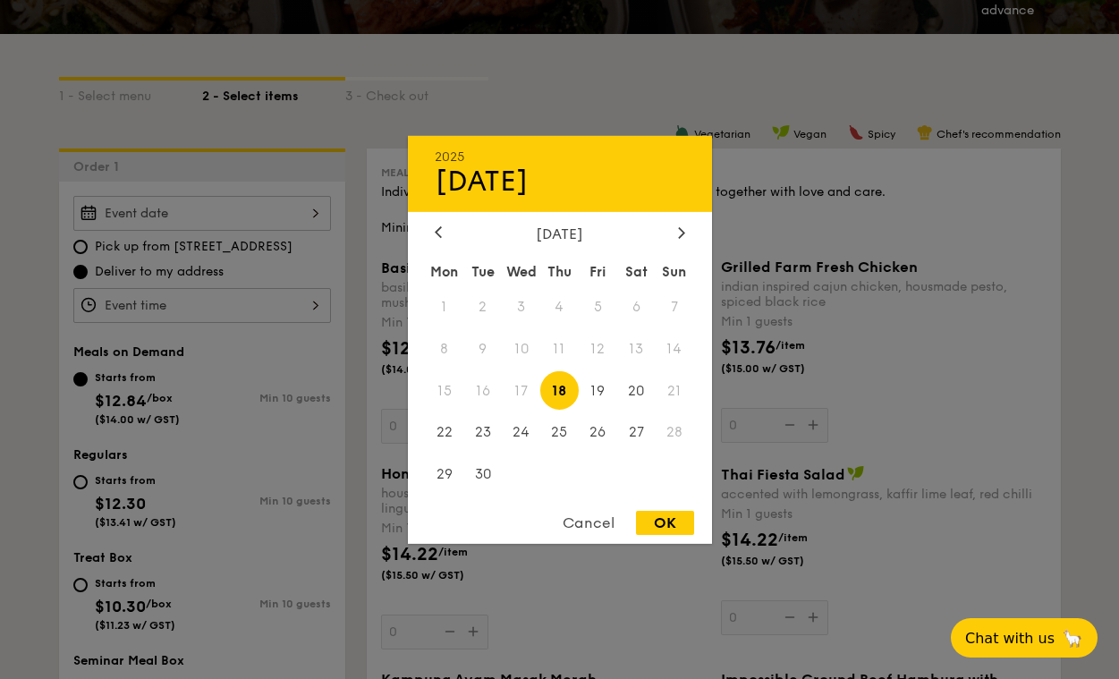
click at [521, 387] on span "17" at bounding box center [521, 390] width 38 height 38
click at [659, 521] on div "OK" at bounding box center [665, 523] width 58 height 24
type input "Sep 18, 2025"
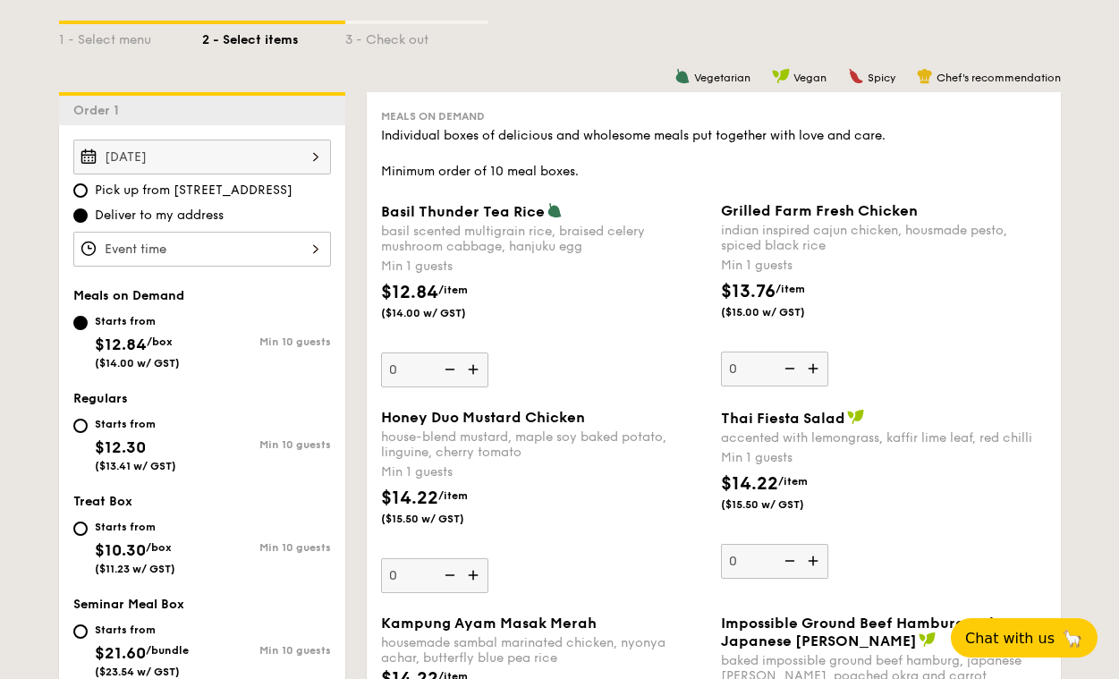
scroll to position [441, 0]
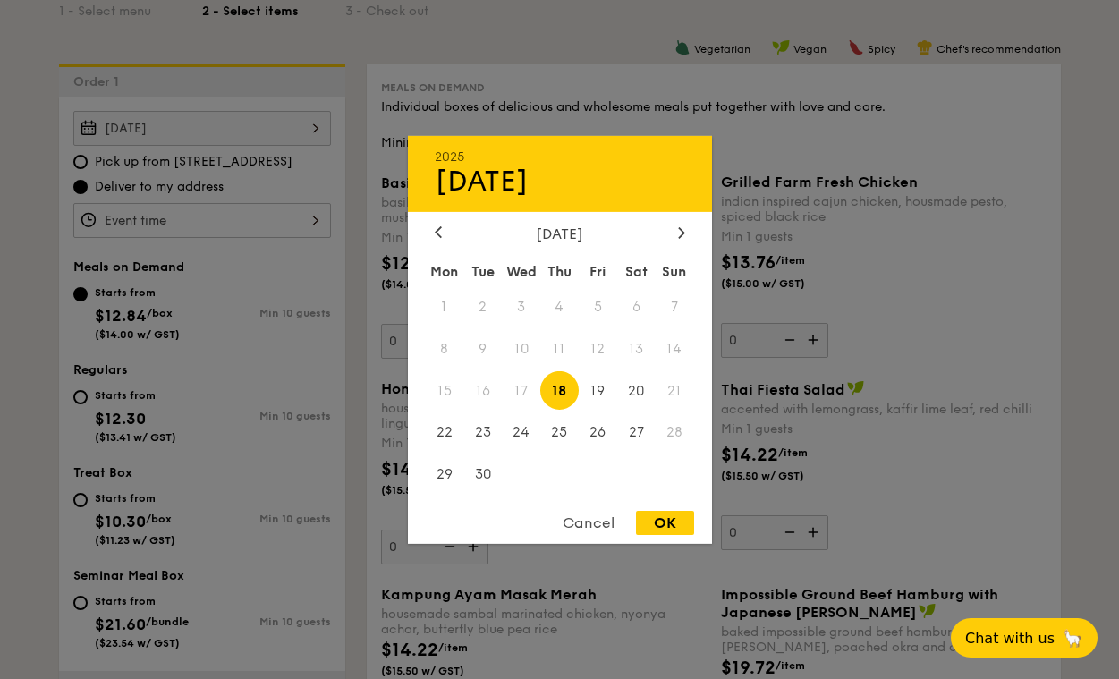
click at [321, 128] on div "Sep 18, 2025 2025 Sep 18 September 2025 Mon Tue Wed Thu Fri Sat Sun 1 2 3 4 5 6…" at bounding box center [202, 128] width 258 height 35
click at [806, 215] on div at bounding box center [559, 339] width 1119 height 679
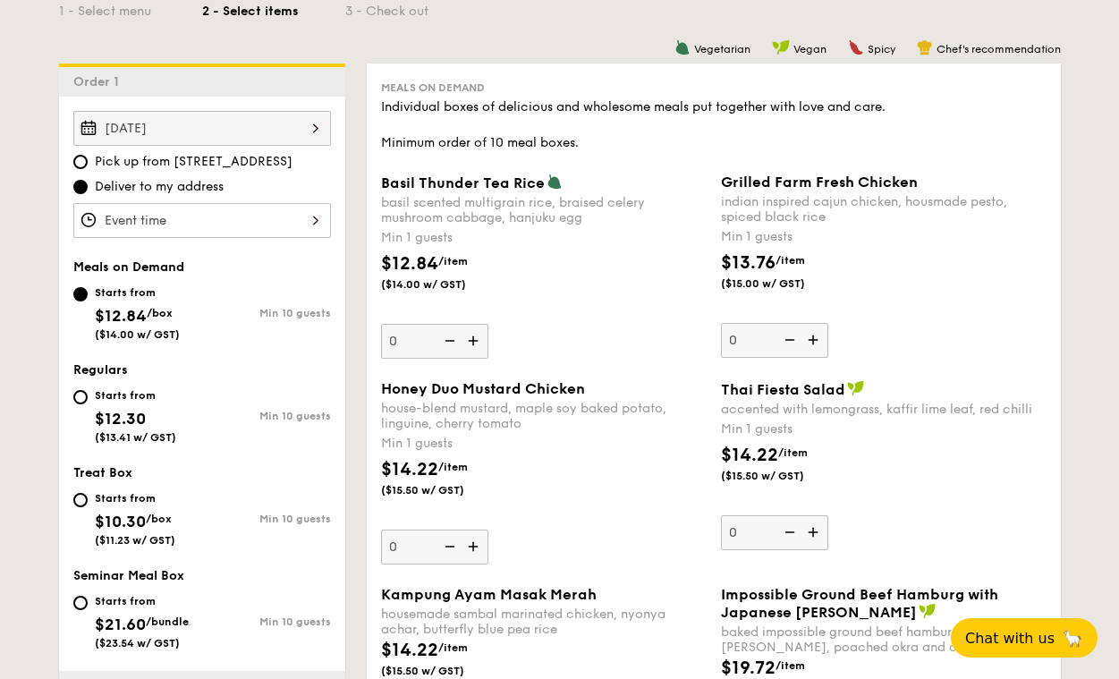
scroll to position [0, 0]
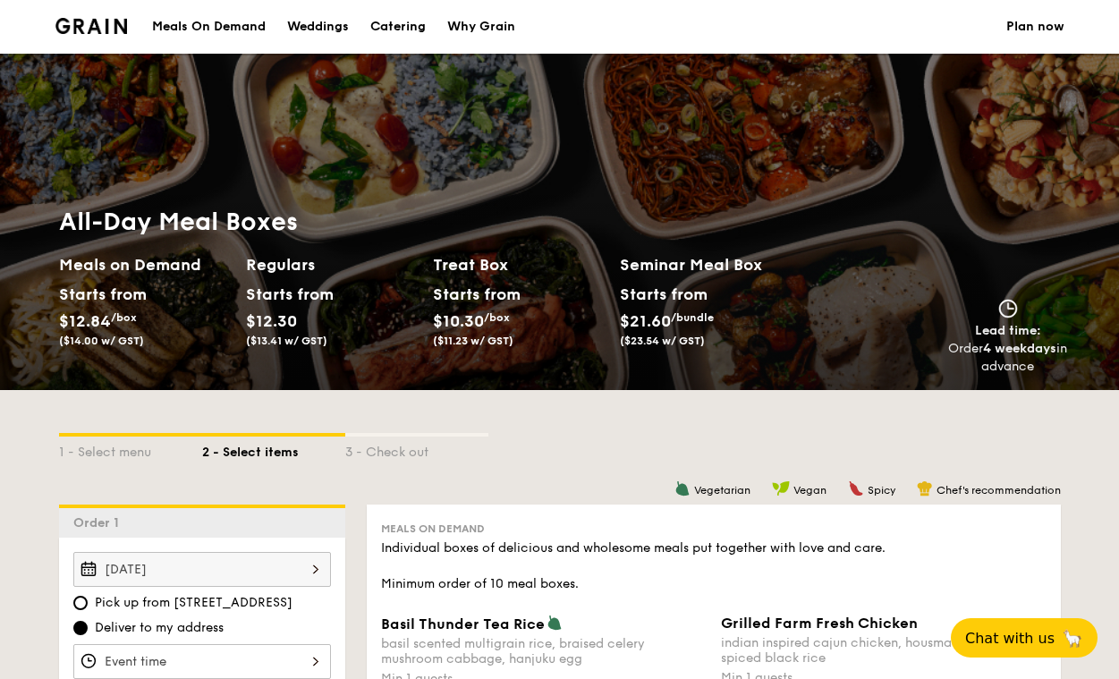
select select
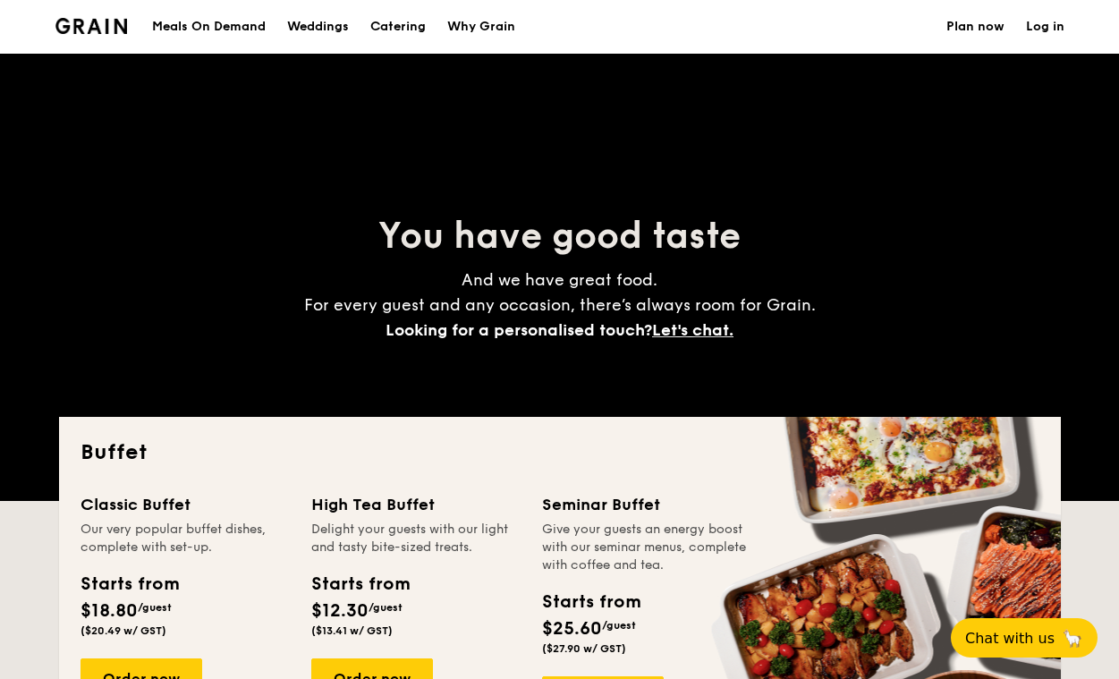
scroll to position [2369, 0]
